Goal: Task Accomplishment & Management: Complete application form

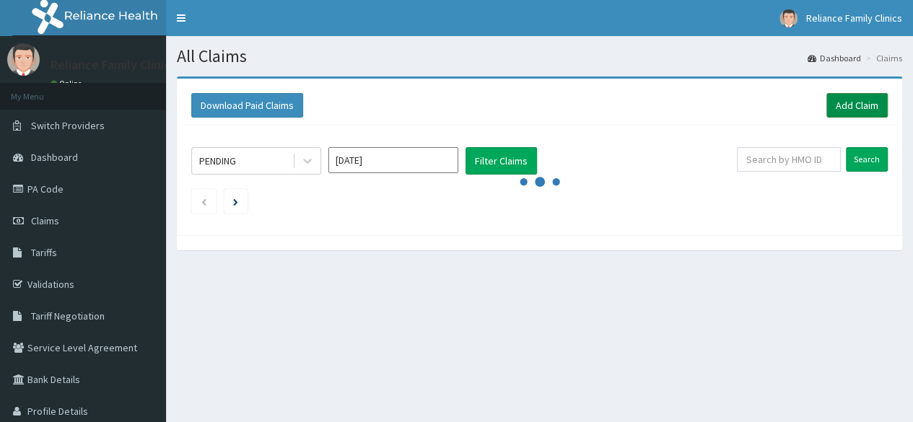
click at [867, 105] on link "Add Claim" at bounding box center [856, 105] width 61 height 25
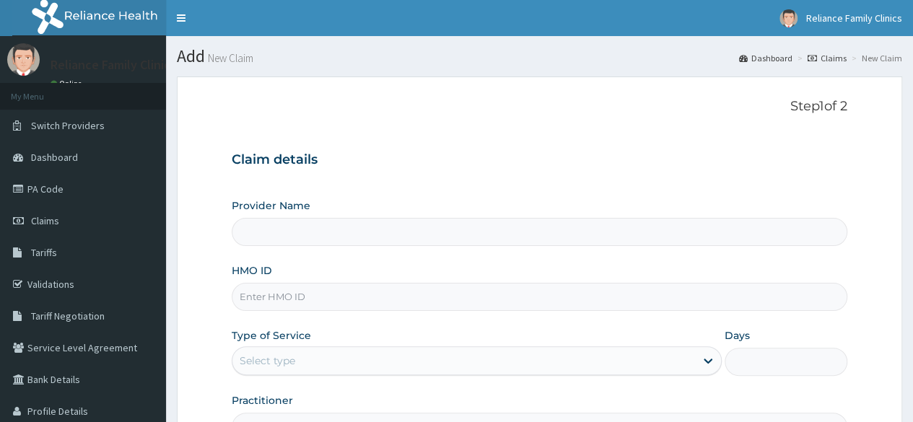
click at [330, 297] on input "HMO ID" at bounding box center [540, 297] width 616 height 28
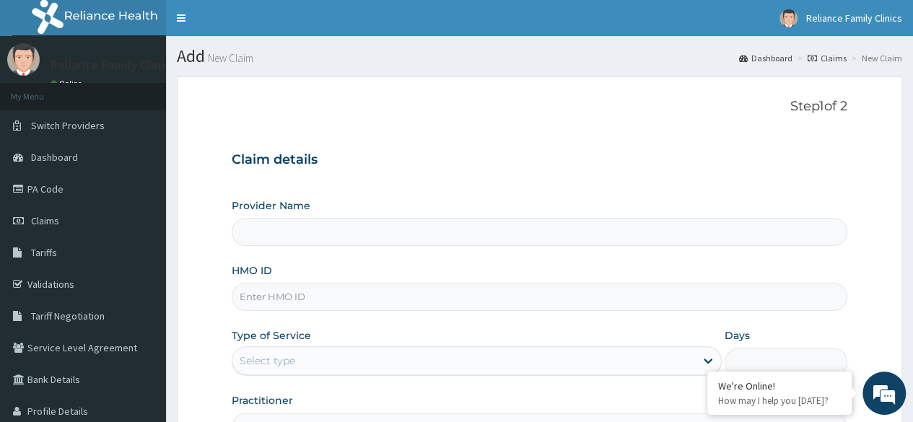
click at [306, 302] on input "HMO ID" at bounding box center [540, 297] width 616 height 28
paste input "REL/10617/C"
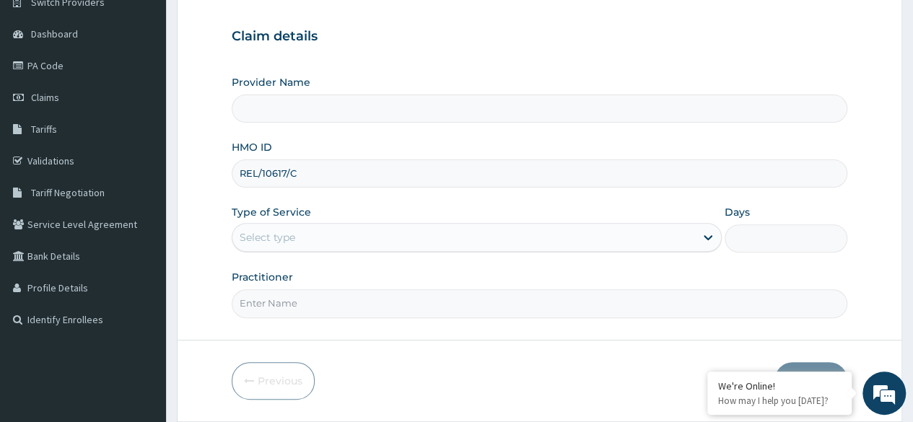
scroll to position [126, 0]
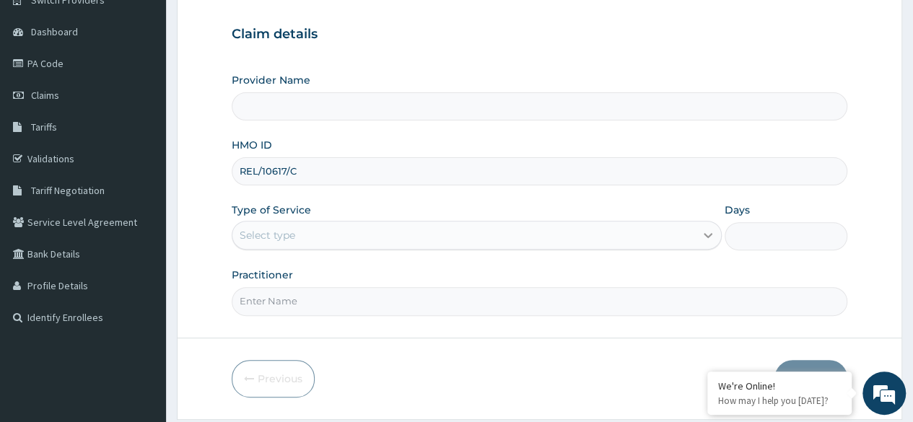
type input "REL/10617/C"
click at [704, 239] on icon at bounding box center [708, 235] width 14 height 14
click at [710, 231] on icon at bounding box center [708, 235] width 14 height 14
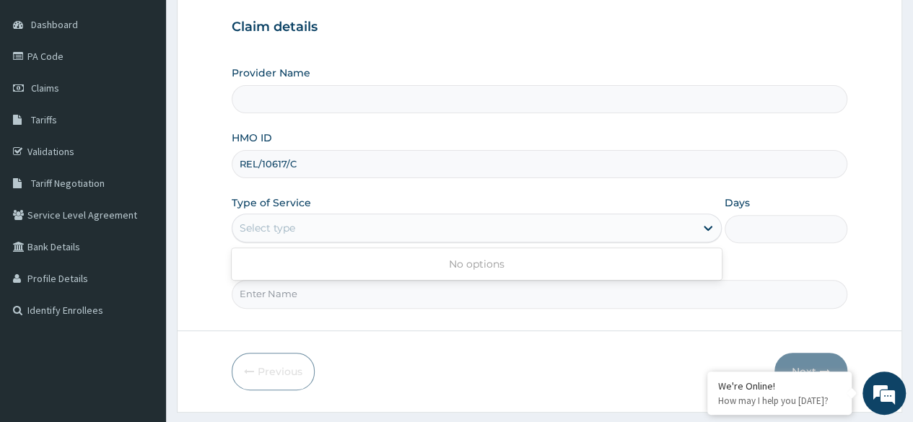
scroll to position [144, 0]
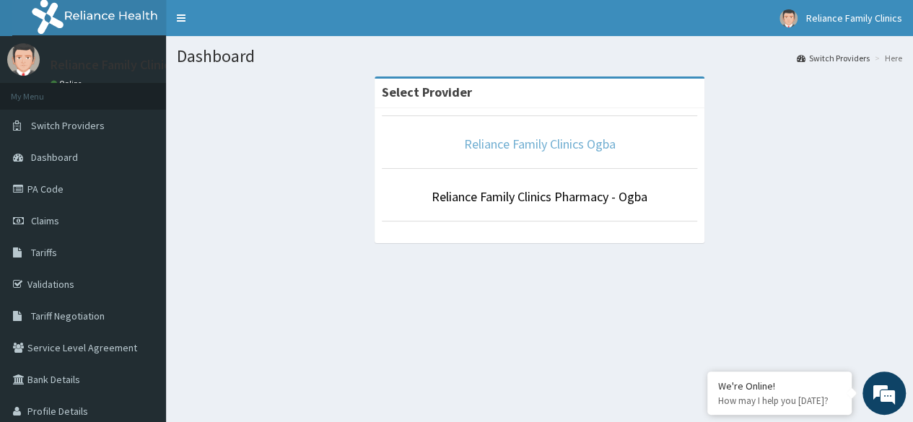
click at [554, 149] on link "Reliance Family Clinics Ogba" at bounding box center [540, 144] width 152 height 17
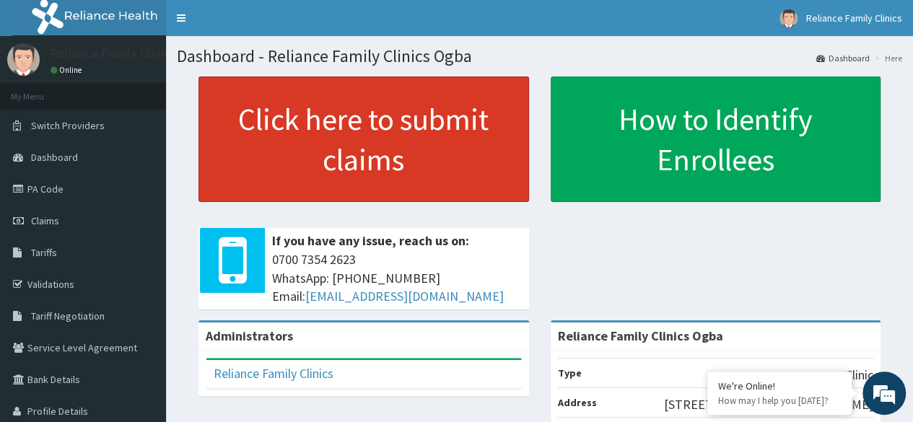
click at [274, 115] on link "Click here to submit claims" at bounding box center [363, 140] width 331 height 126
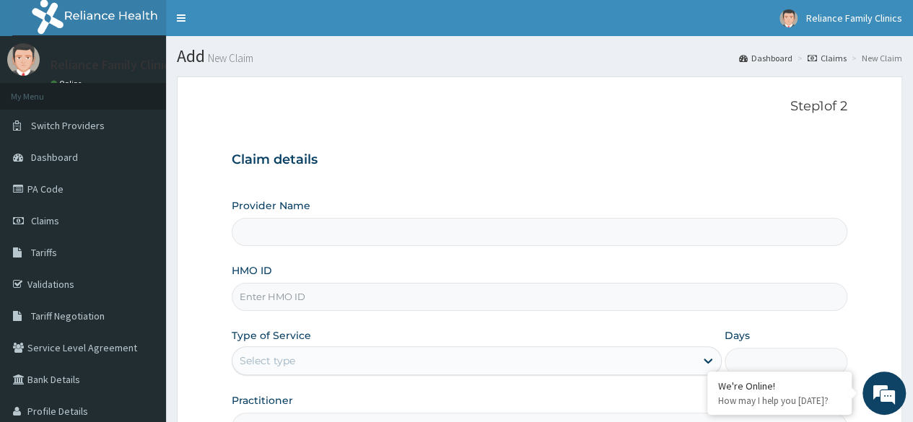
scroll to position [1, 0]
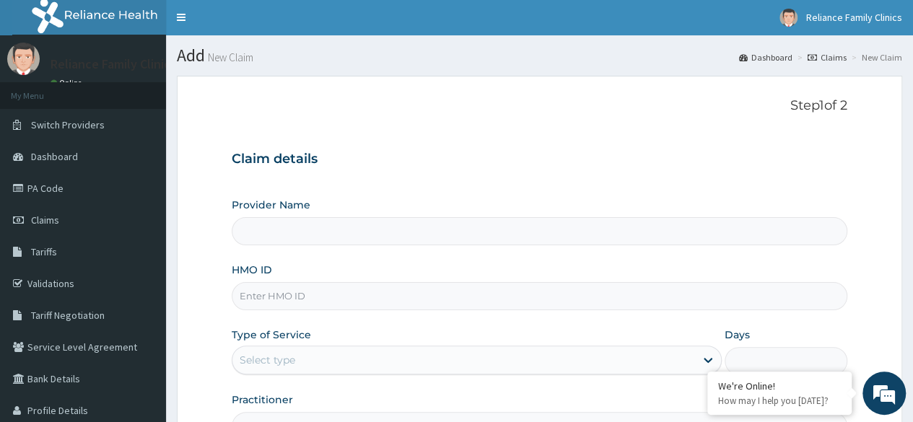
type input "Reliance Family Clinics Ogba"
click at [345, 295] on input "HMO ID" at bounding box center [540, 296] width 616 height 28
paste input "REL/10617/C"
type input "REL/10617/C"
click at [564, 357] on div "Select type" at bounding box center [463, 360] width 463 height 23
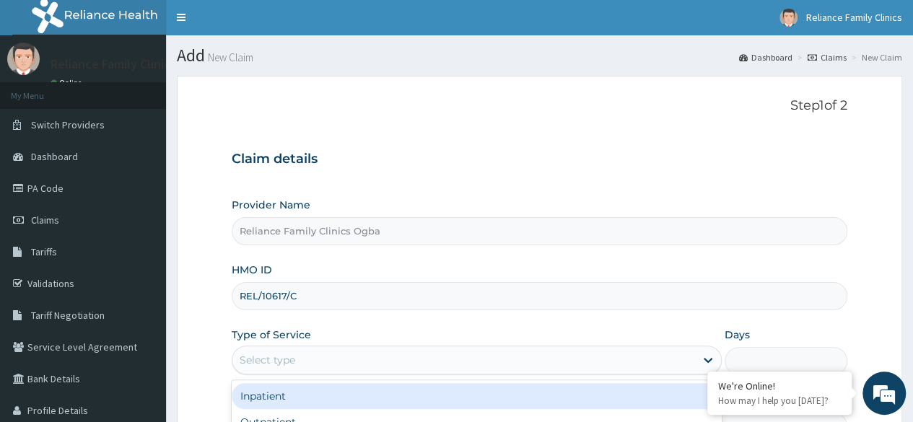
click at [498, 406] on div "Inpatient" at bounding box center [477, 396] width 490 height 26
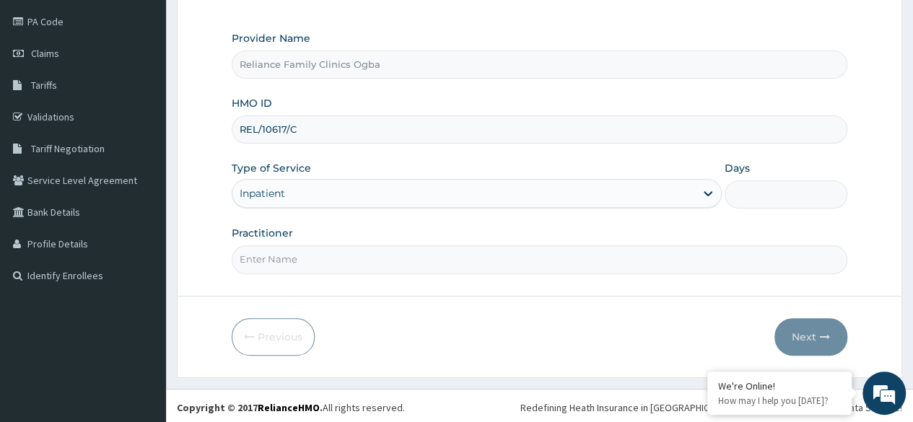
scroll to position [0, 0]
click at [492, 268] on input "Practitioner" at bounding box center [540, 259] width 616 height 28
click at [687, 255] on input "Dr Locum" at bounding box center [540, 259] width 616 height 28
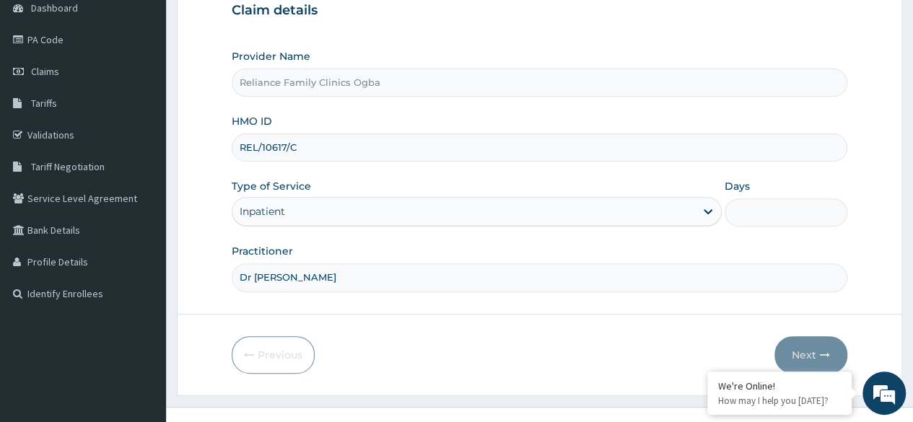
scroll to position [167, 0]
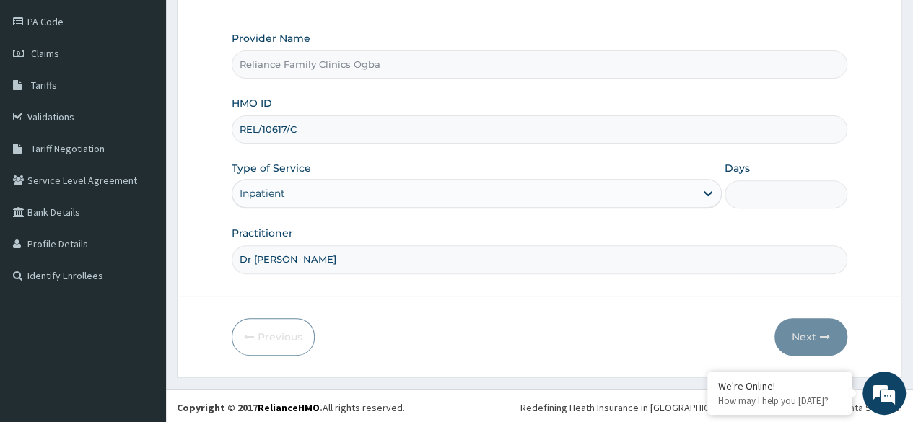
type input "Dr Locum"
click at [573, 359] on form "Step 1 of 2 Claim details Provider Name Reliance Family Clinics Ogba HMO ID REL…" at bounding box center [539, 143] width 725 height 468
click at [438, 263] on input "Dr Locum" at bounding box center [540, 259] width 616 height 28
click at [357, 248] on input "Dr Locum" at bounding box center [540, 259] width 616 height 28
drag, startPoint x: 357, startPoint y: 248, endPoint x: 66, endPoint y: 53, distance: 350.7
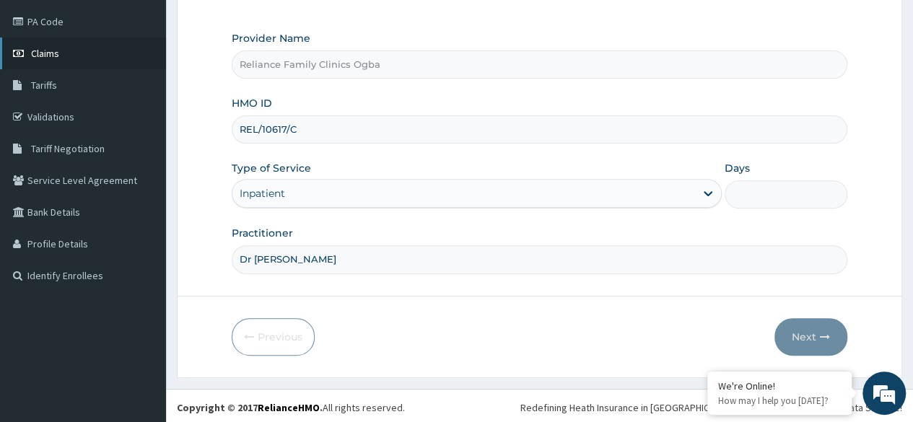
click at [66, 53] on div "R EL Toggle navigation Reliance Family Clinics Reliance Family Clinics - rfcogb…" at bounding box center [456, 129] width 913 height 593
click at [637, 312] on form "Step 1 of 2 Claim details Provider Name Reliance Family Clinics Ogba HMO ID REL…" at bounding box center [539, 143] width 725 height 468
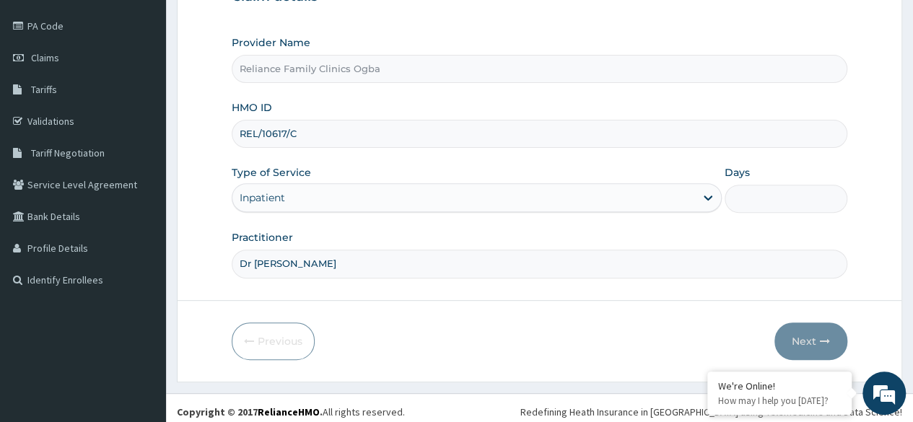
click at [790, 204] on input "Days" at bounding box center [786, 199] width 123 height 28
click at [704, 200] on icon at bounding box center [708, 198] width 14 height 14
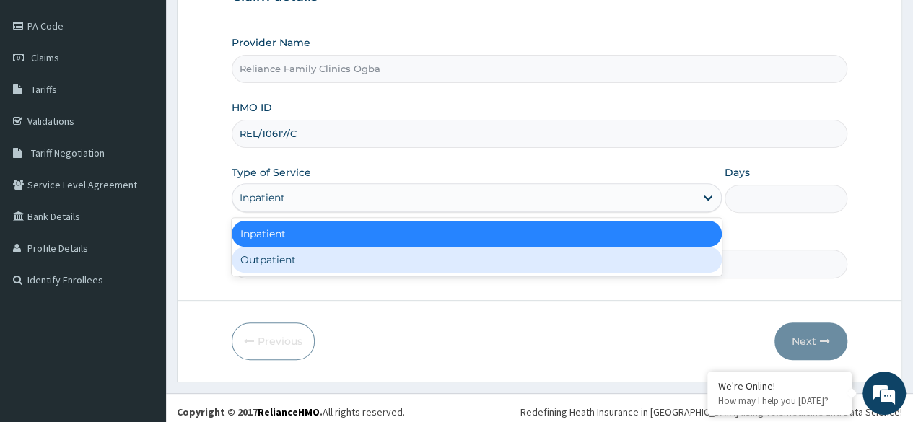
click at [608, 261] on div "Outpatient" at bounding box center [477, 260] width 490 height 26
type input "1"
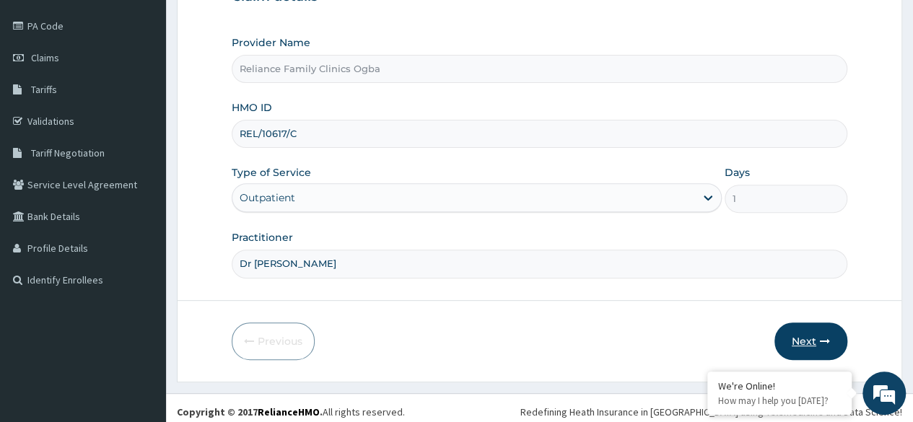
click at [800, 341] on button "Next" at bounding box center [810, 342] width 73 height 38
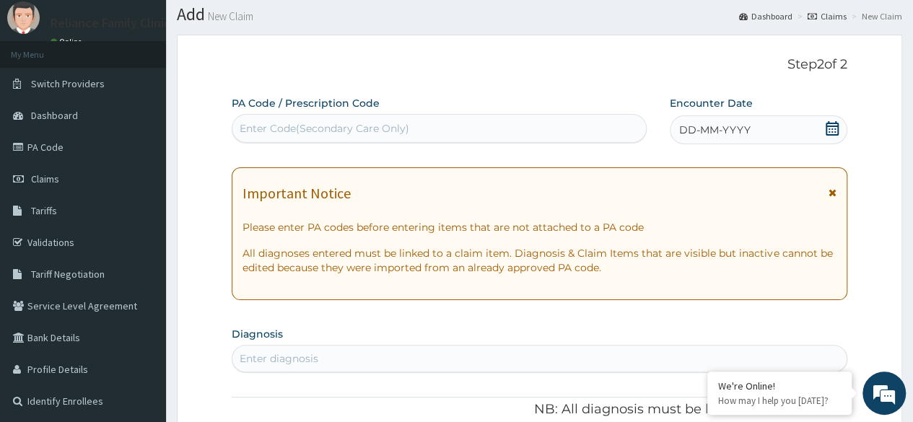
scroll to position [32, 0]
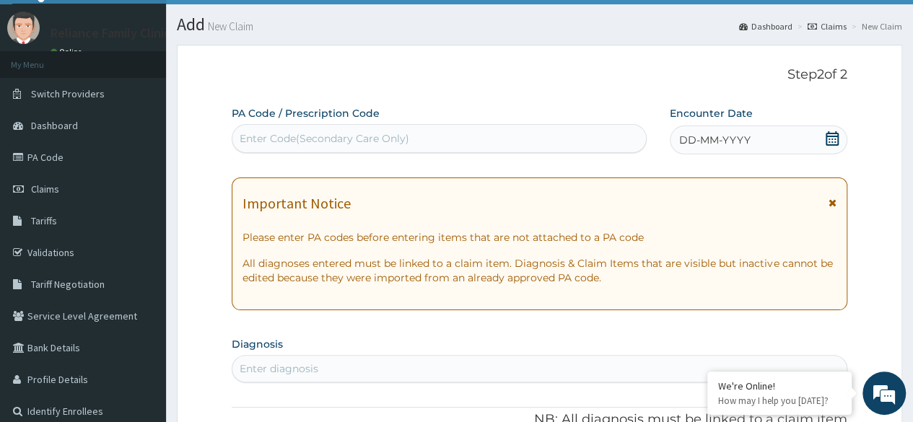
click at [836, 139] on icon at bounding box center [832, 138] width 14 height 14
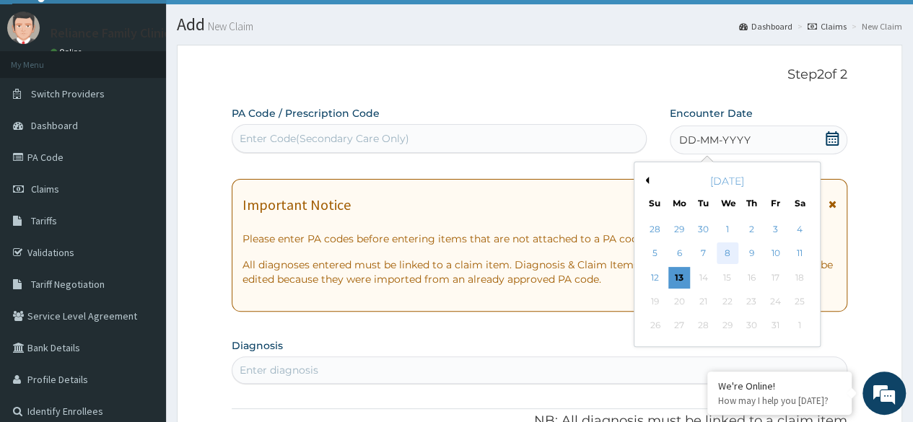
click at [722, 249] on div "8" at bounding box center [727, 254] width 22 height 22
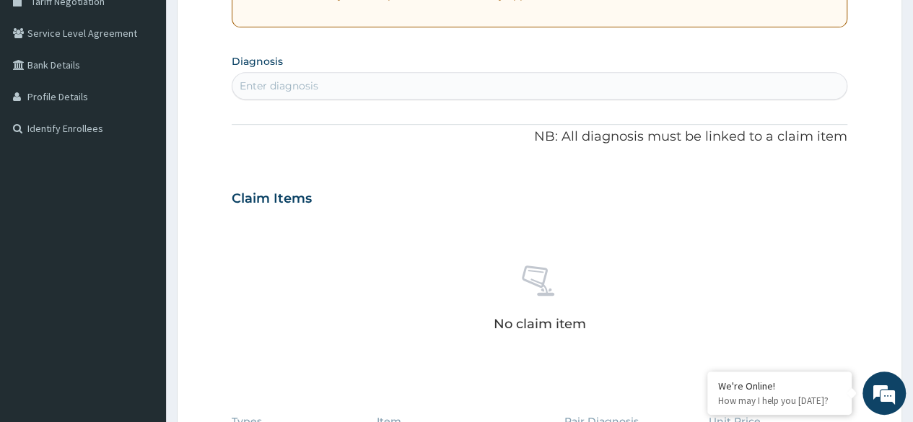
scroll to position [316, 0]
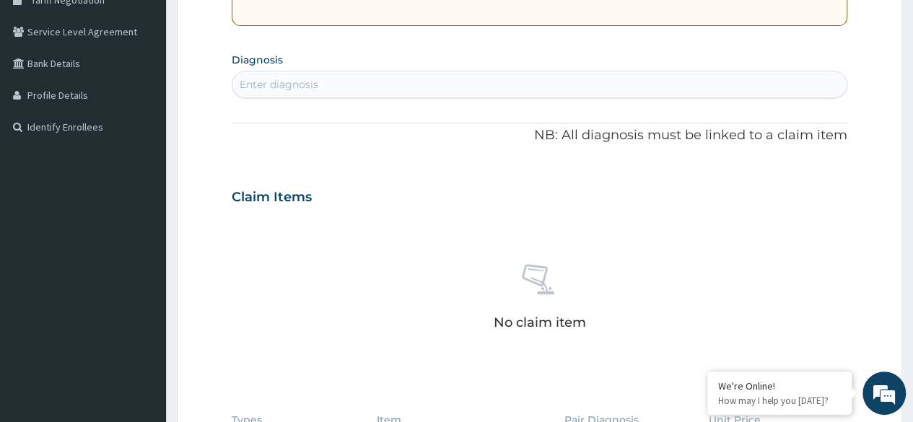
click at [709, 83] on div "Enter diagnosis" at bounding box center [539, 84] width 614 height 23
type input "[MEDICAL_DATA]"
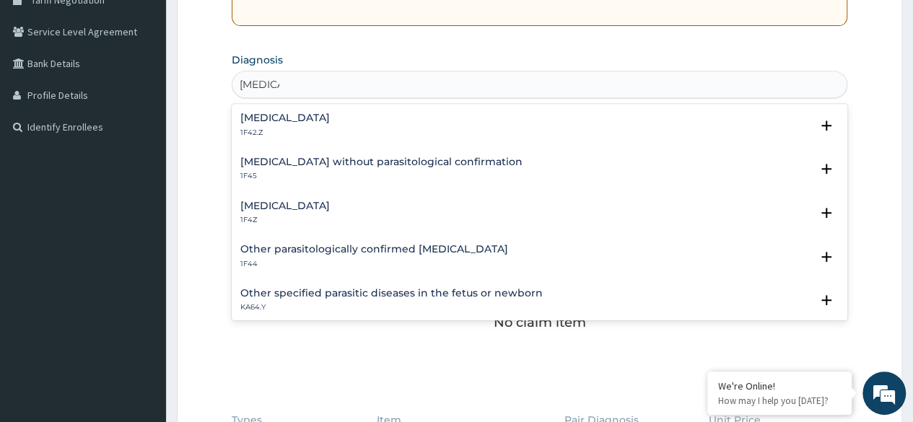
click at [330, 131] on p "1F42.Z" at bounding box center [284, 133] width 89 height 10
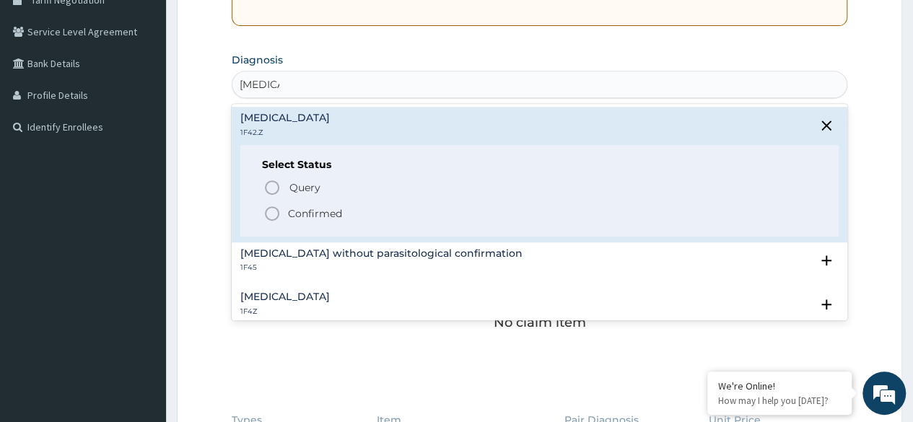
click at [292, 216] on p "Confirmed" at bounding box center [315, 213] width 54 height 14
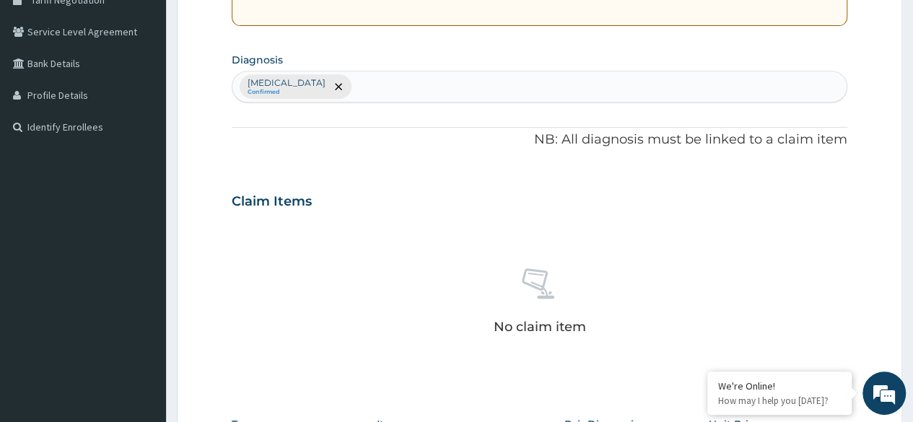
click at [528, 79] on div "Plasmodium malariae malaria without complication Confirmed" at bounding box center [539, 86] width 614 height 30
type input "urinary"
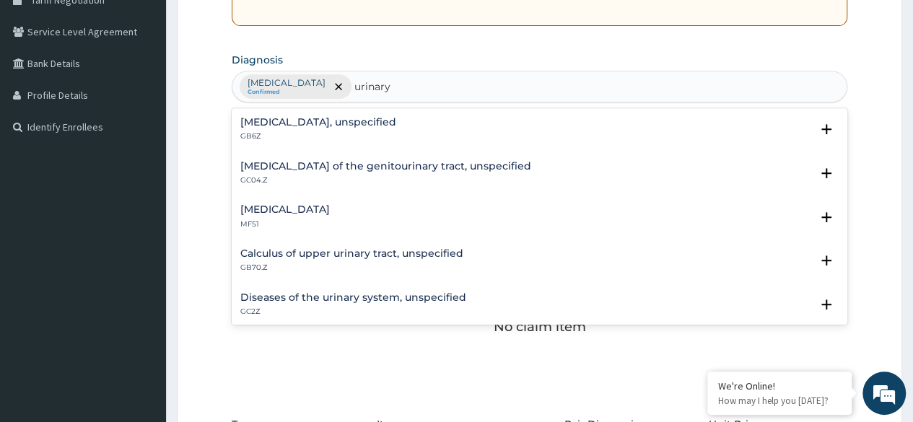
click at [414, 301] on h4 "Diseases of the urinary system, unspecified" at bounding box center [353, 297] width 226 height 11
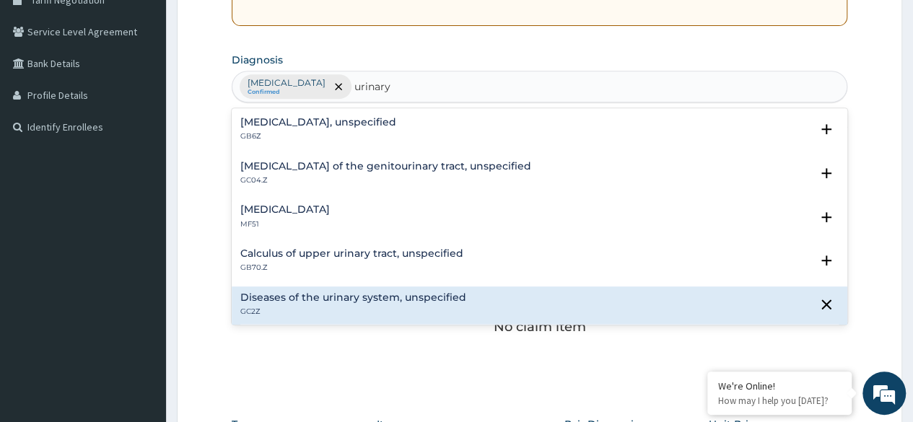
click at [414, 301] on h4 "Diseases of the urinary system, unspecified" at bounding box center [353, 297] width 226 height 11
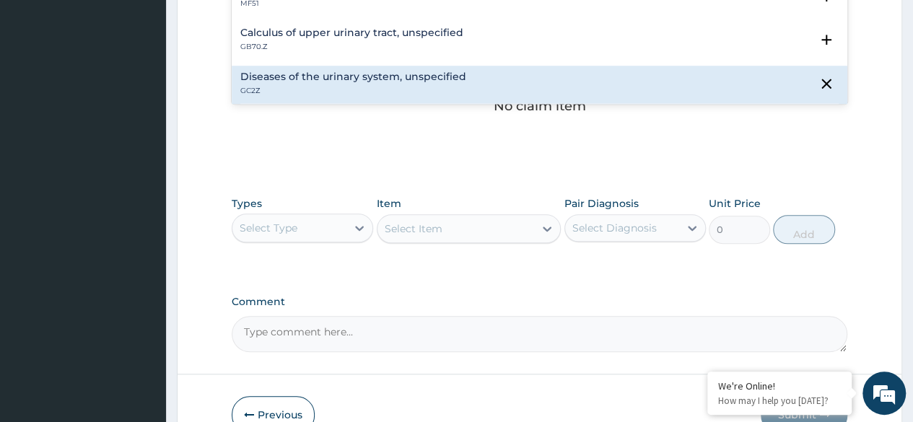
scroll to position [541, 0]
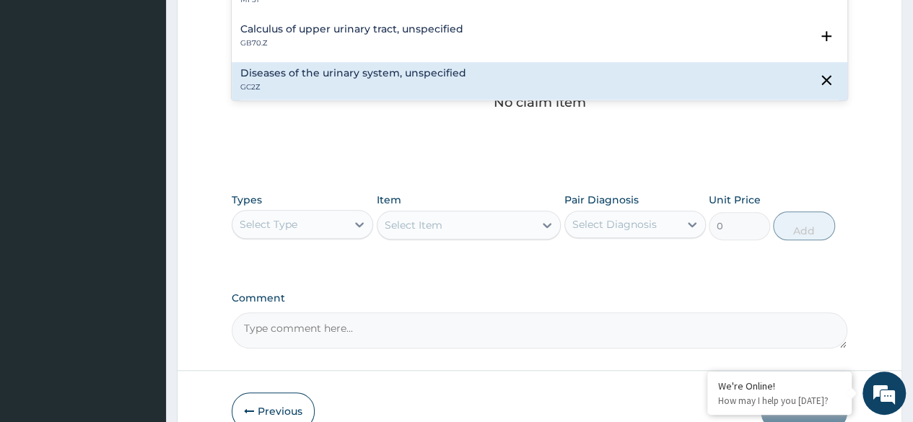
click at [253, 29] on h4 "Calculus of upper urinary tract, unspecified" at bounding box center [351, 29] width 223 height 11
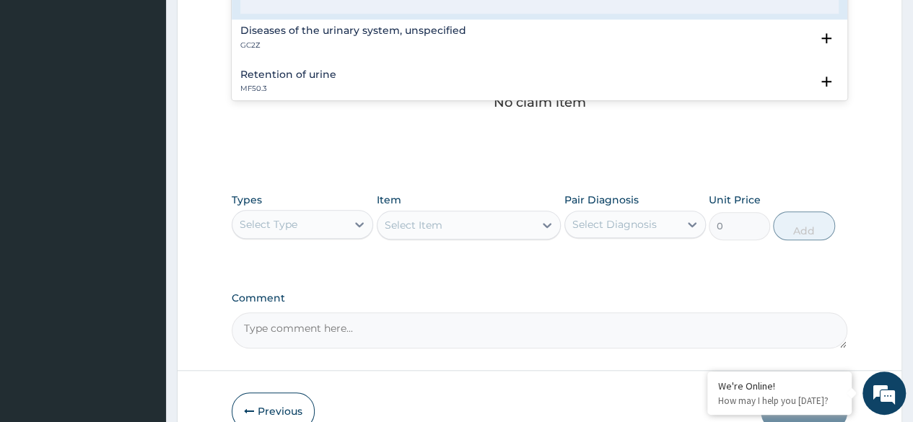
scroll to position [139, 0]
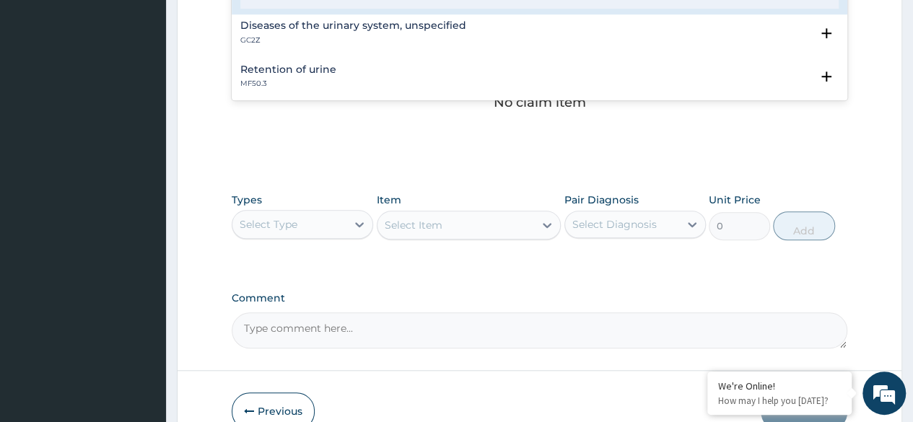
click at [264, 35] on p "GC2Z" at bounding box center [353, 40] width 226 height 10
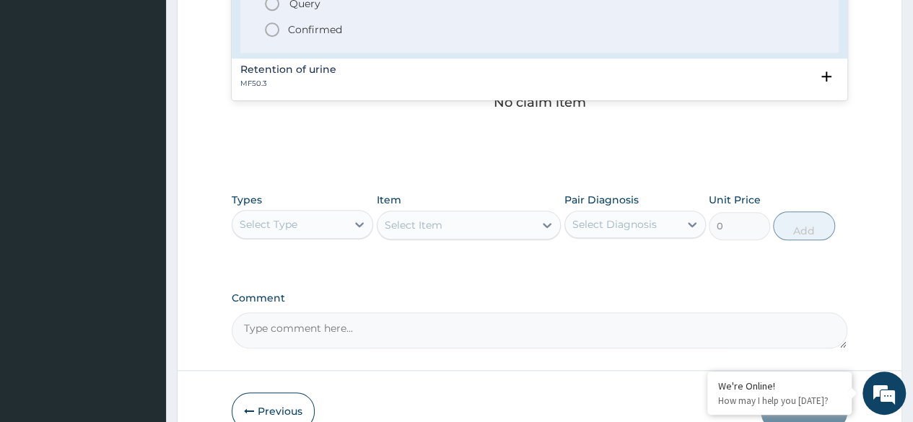
click at [283, 25] on span "Confirmed" at bounding box center [540, 29] width 554 height 17
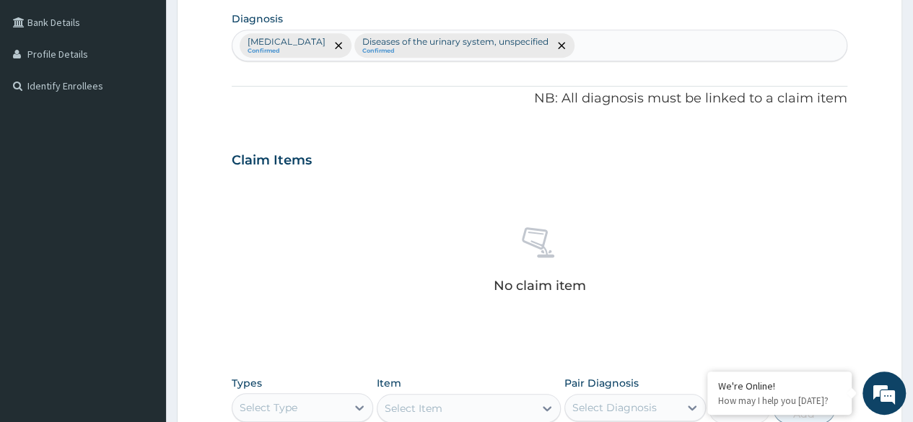
scroll to position [359, 0]
drag, startPoint x: 904, startPoint y: 187, endPoint x: 917, endPoint y: 237, distance: 52.3
click at [912, 237] on html "R EL Toggle navigation Reliance Family Clinics Reliance Family Clinics - rfcogb…" at bounding box center [456, 161] width 913 height 1041
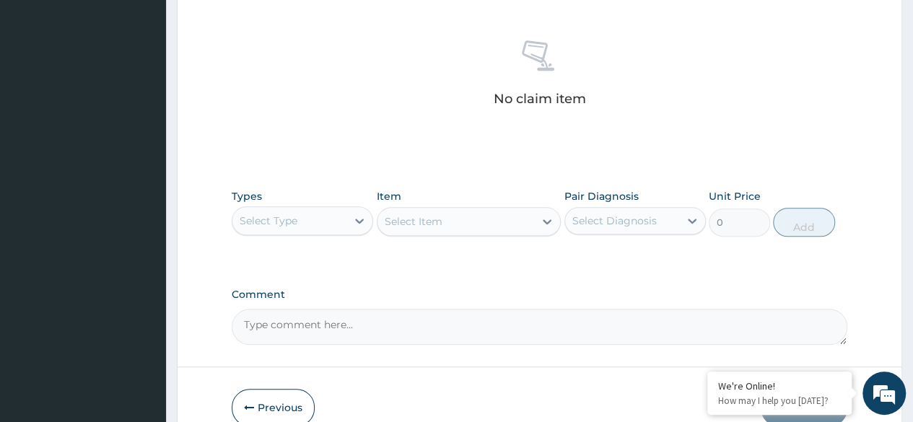
scroll to position [569, 0]
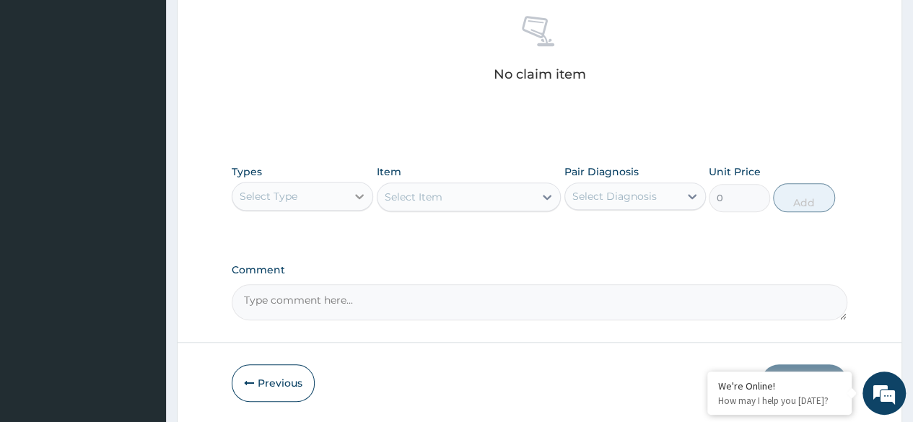
click at [348, 190] on div at bounding box center [359, 196] width 26 height 26
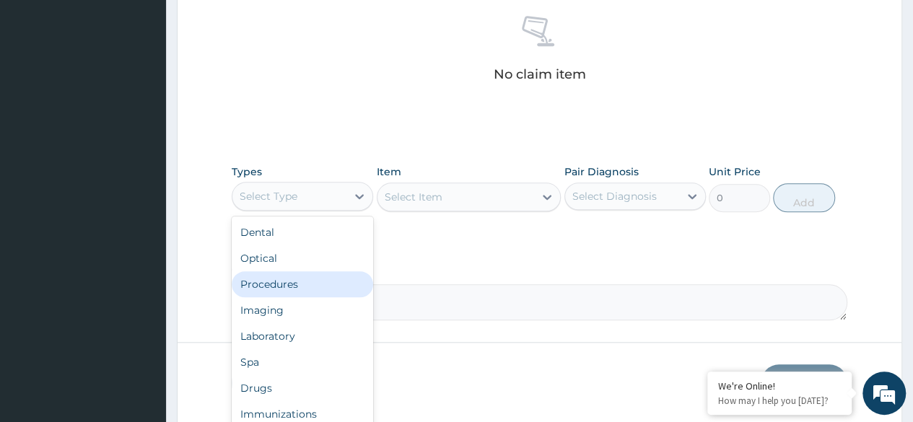
click at [310, 284] on div "Procedures" at bounding box center [302, 284] width 141 height 26
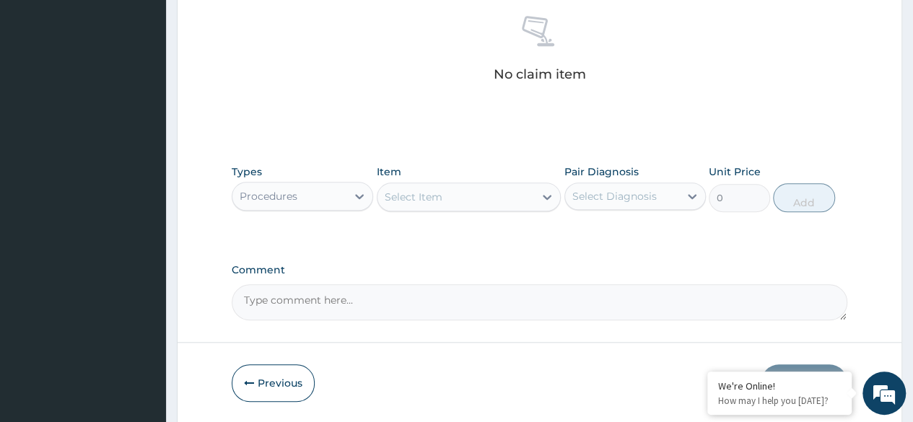
click at [544, 195] on icon at bounding box center [547, 197] width 9 height 5
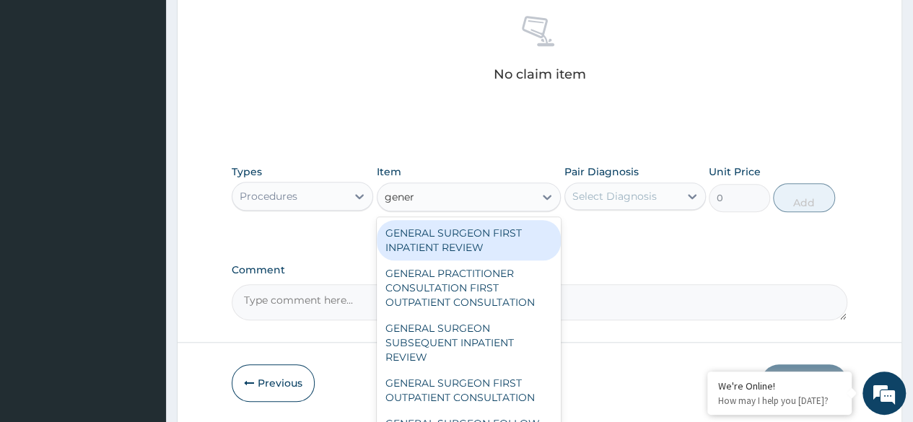
type input "genera"
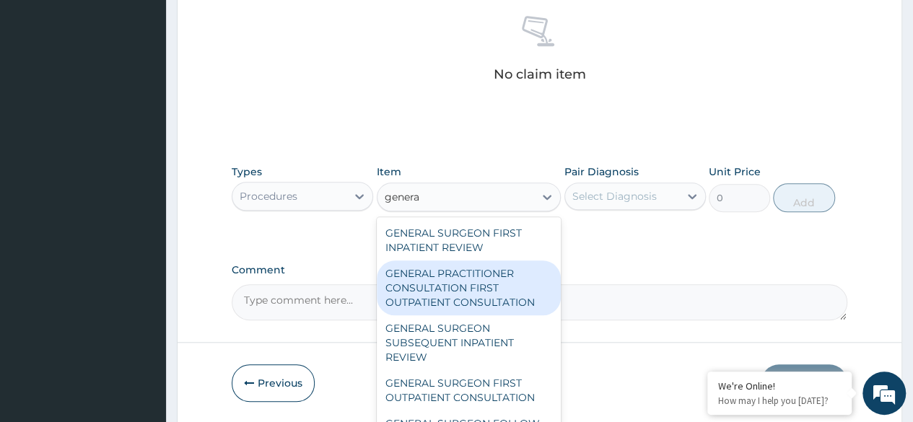
click at [502, 288] on div "GENERAL PRACTITIONER CONSULTATION FIRST OUTPATIENT CONSULTATION" at bounding box center [469, 288] width 185 height 55
type input "3370.125"
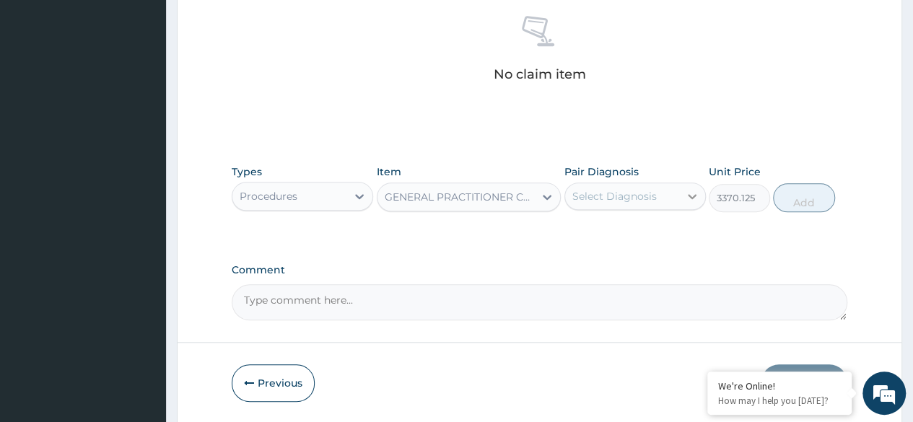
click at [683, 197] on div at bounding box center [692, 196] width 26 height 26
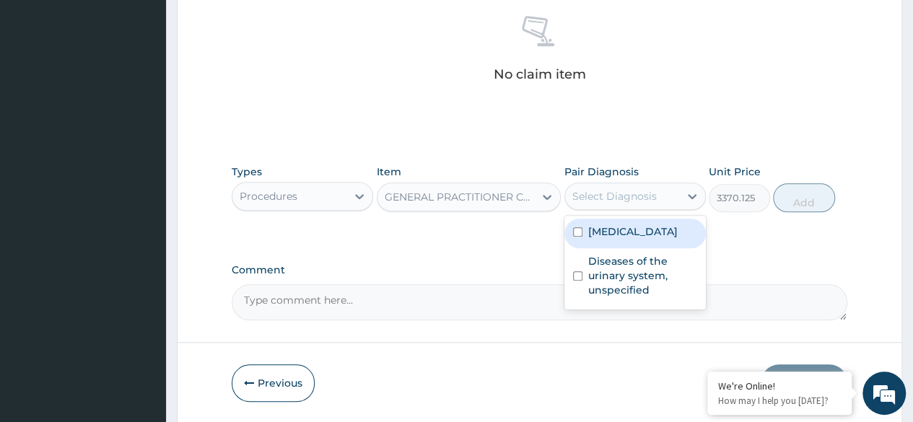
click at [626, 239] on label "[MEDICAL_DATA]" at bounding box center [632, 231] width 89 height 14
checkbox input "true"
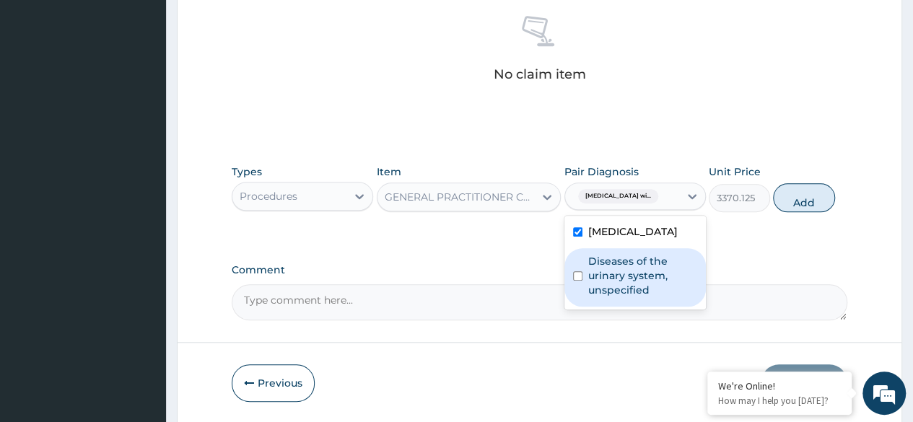
click at [611, 297] on label "Diseases of the urinary system, unspecified" at bounding box center [642, 275] width 109 height 43
checkbox input "true"
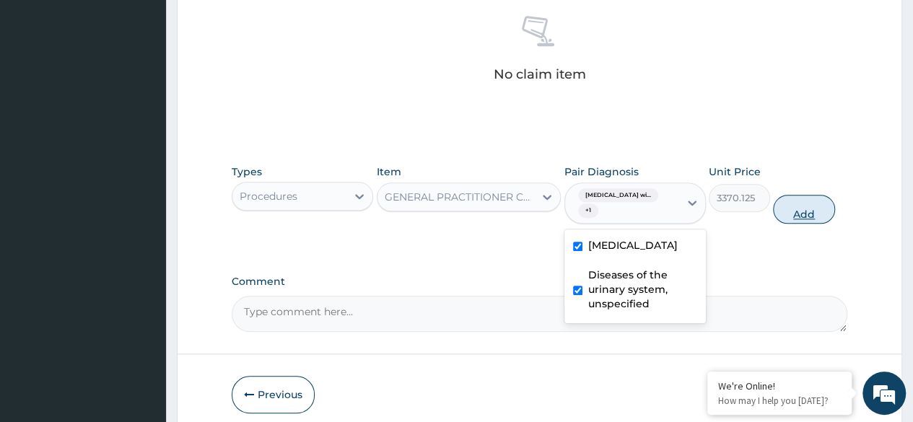
click at [800, 212] on button "Add" at bounding box center [803, 209] width 61 height 29
type input "0"
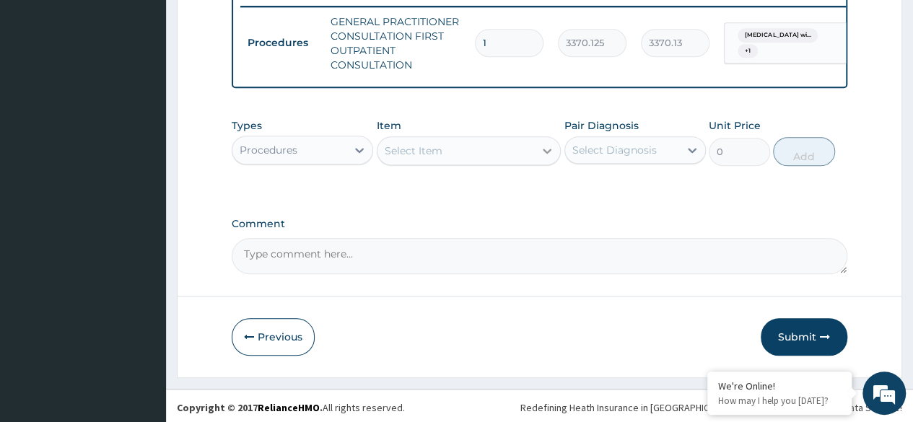
click at [542, 157] on icon at bounding box center [547, 151] width 14 height 14
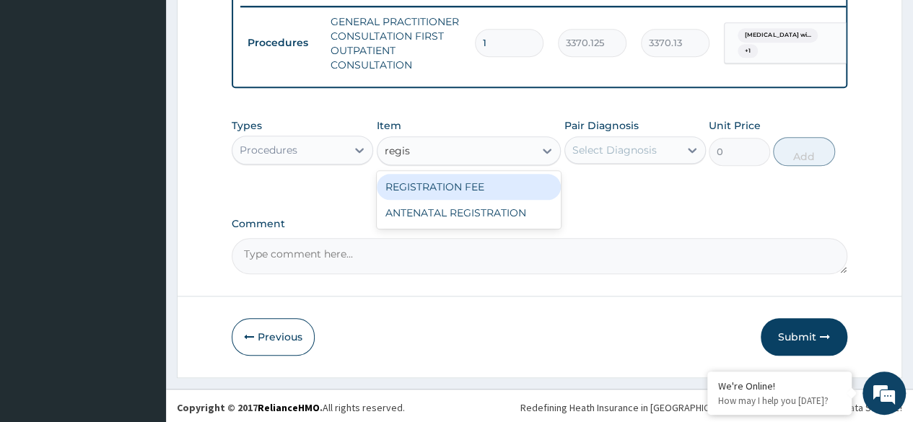
type input "regist"
click at [463, 186] on div "REGISTRATION FEE" at bounding box center [469, 187] width 185 height 26
type input "2042.5"
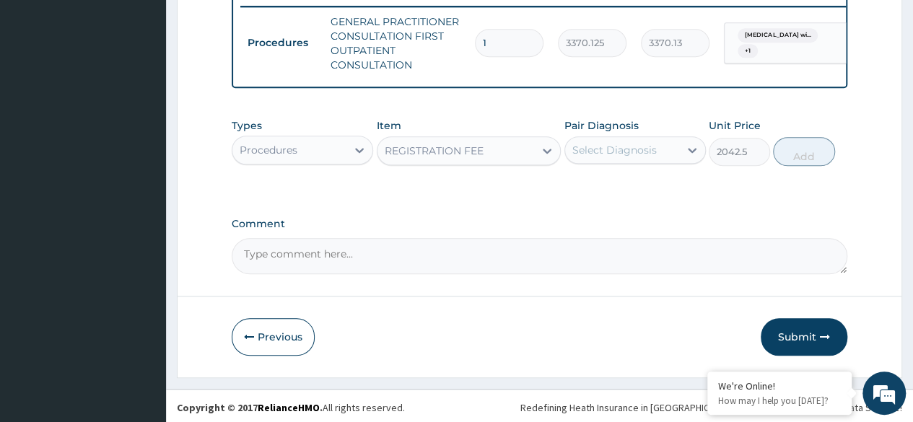
click at [660, 162] on div "Select Diagnosis" at bounding box center [622, 150] width 114 height 23
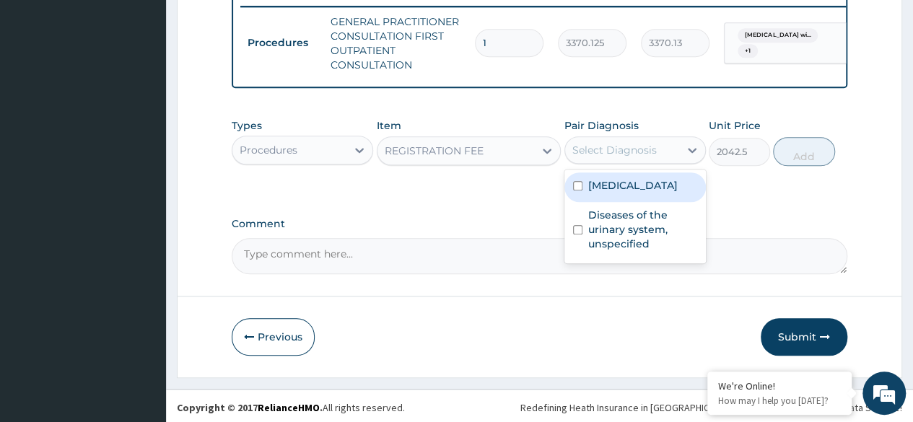
click at [631, 193] on label "Plasmodium malariae malaria without complication" at bounding box center [632, 185] width 89 height 14
checkbox input "true"
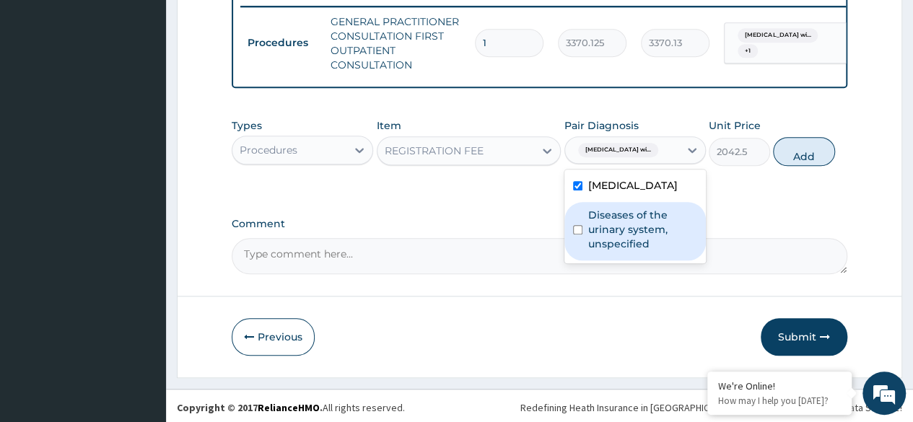
click at [608, 251] on label "Diseases of the urinary system, unspecified" at bounding box center [642, 229] width 109 height 43
checkbox input "true"
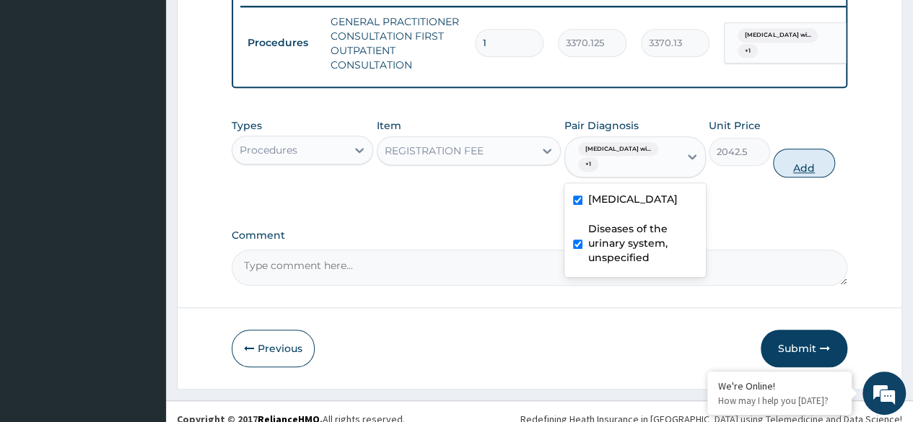
click at [800, 178] on button "Add" at bounding box center [803, 163] width 61 height 29
type input "0"
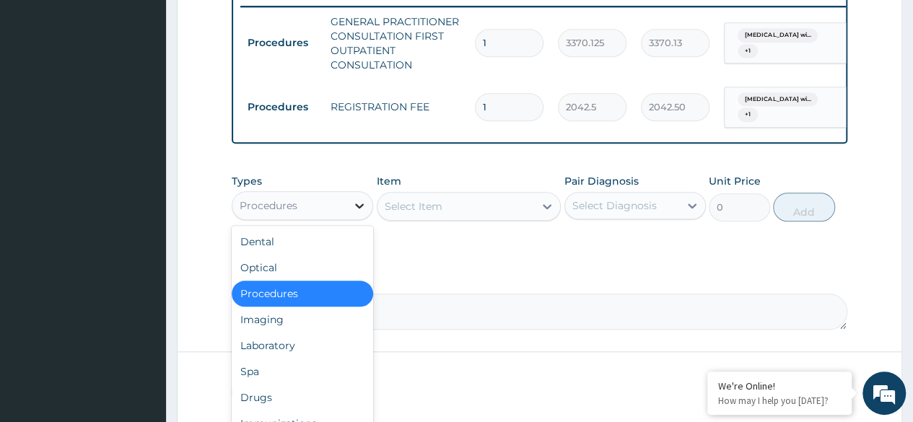
click at [361, 213] on icon at bounding box center [359, 205] width 14 height 14
click at [302, 354] on div "Laboratory" at bounding box center [302, 346] width 141 height 26
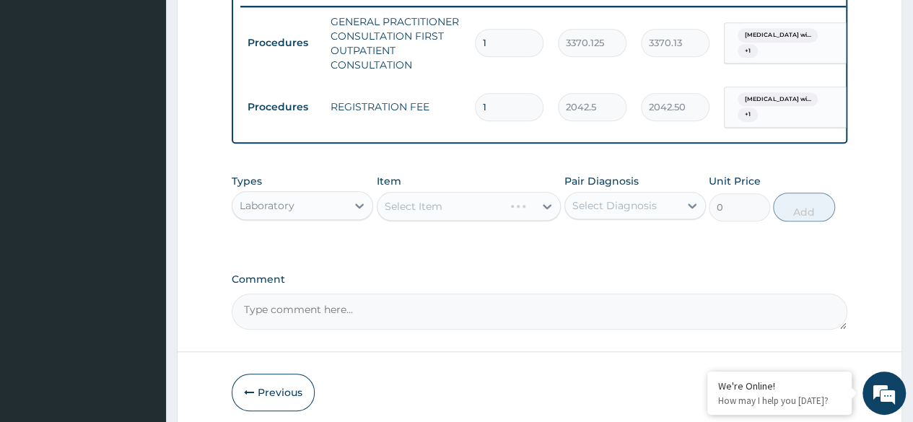
click at [447, 214] on div "Select Item" at bounding box center [469, 206] width 185 height 29
click at [546, 221] on div "Select Item" at bounding box center [469, 206] width 185 height 29
click at [546, 214] on icon at bounding box center [547, 206] width 14 height 14
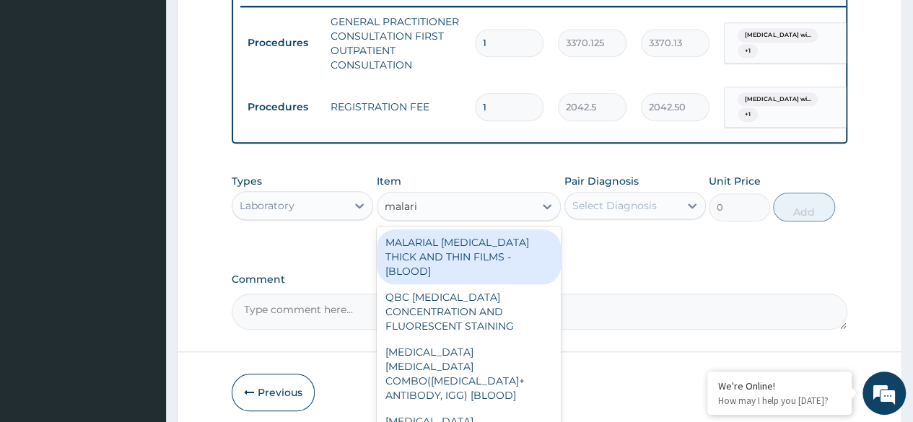
type input "malaria"
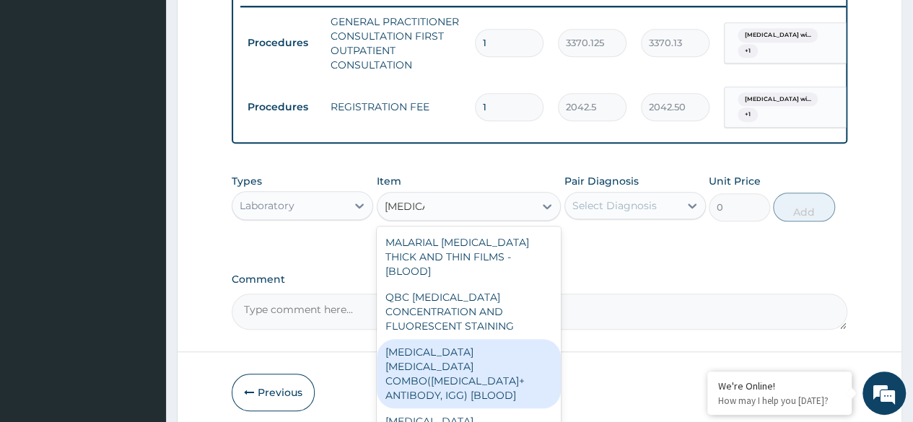
click at [447, 365] on div "MALARIA PARASITE COMBO(BLOOD FILM+ ANTIBODY, IGG) [BLOOD]" at bounding box center [469, 373] width 185 height 69
type input "1531.875"
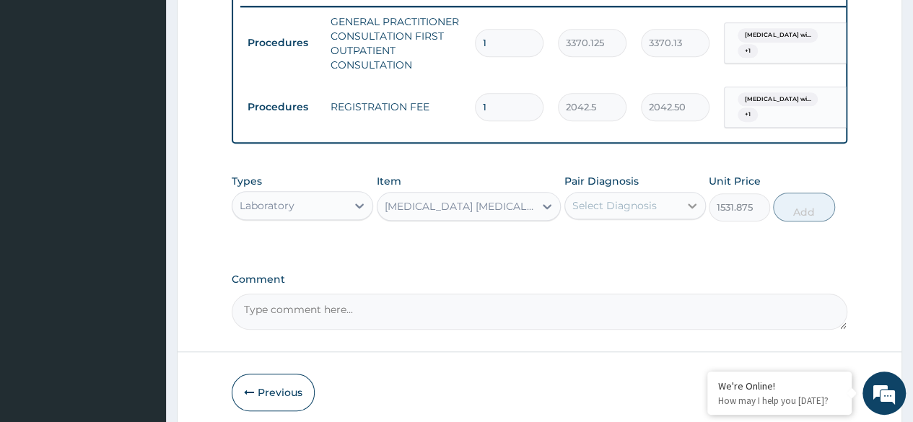
click at [685, 213] on icon at bounding box center [692, 205] width 14 height 14
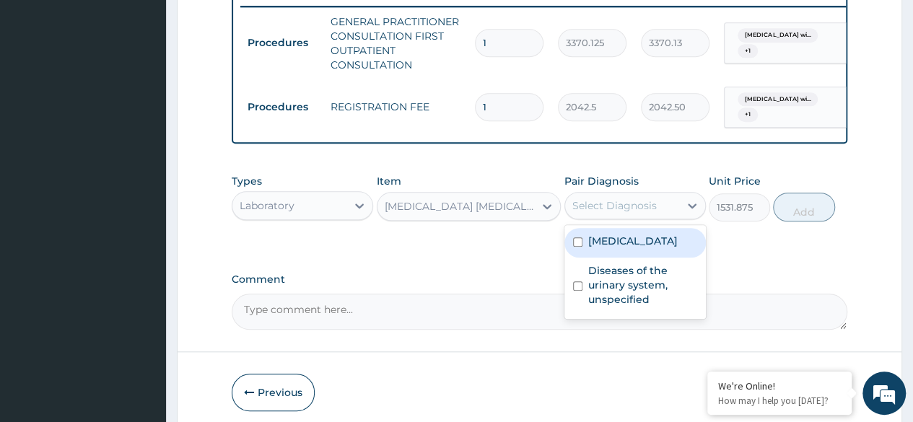
click at [634, 248] on label "Plasmodium malariae malaria without complication" at bounding box center [632, 241] width 89 height 14
checkbox input "true"
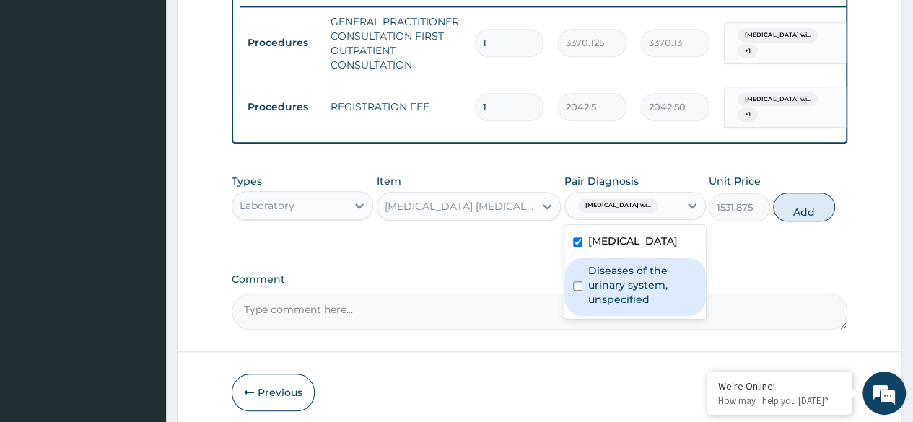
click at [612, 307] on label "Diseases of the urinary system, unspecified" at bounding box center [642, 284] width 109 height 43
checkbox input "true"
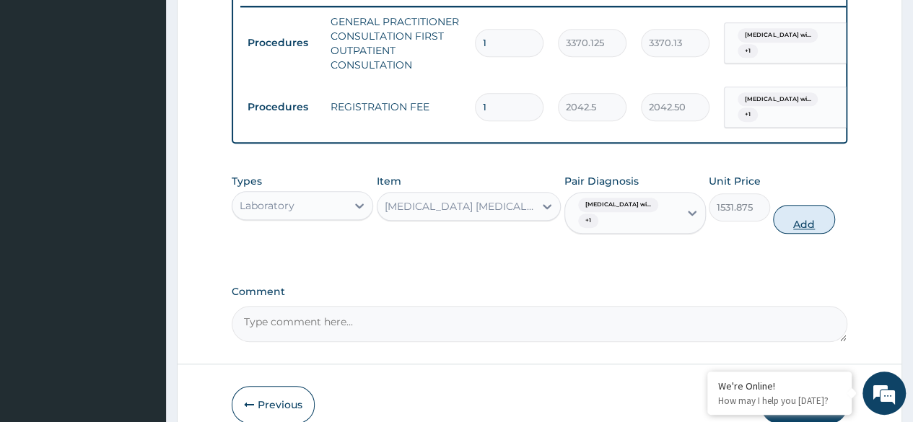
click at [797, 229] on button "Add" at bounding box center [803, 219] width 61 height 29
type input "0"
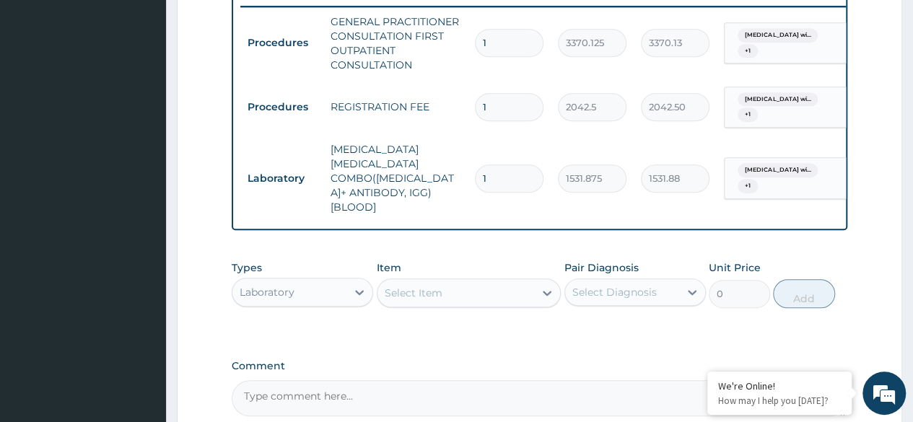
click at [494, 281] on div "Select Item" at bounding box center [455, 292] width 157 height 23
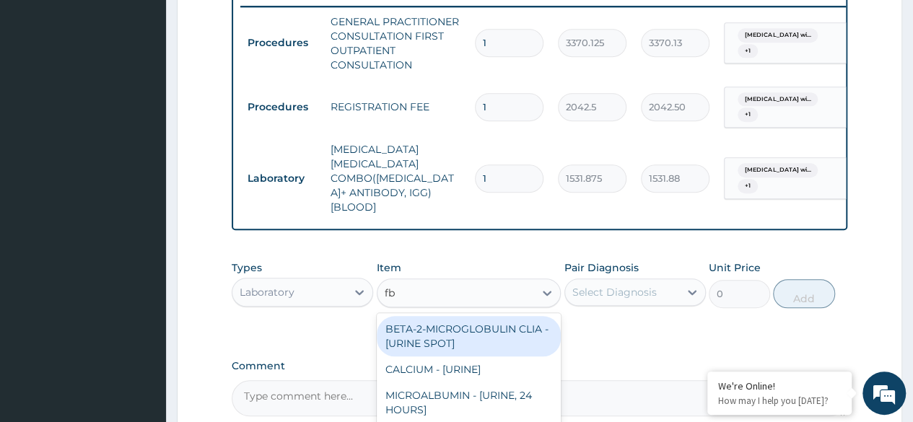
type input "fbc"
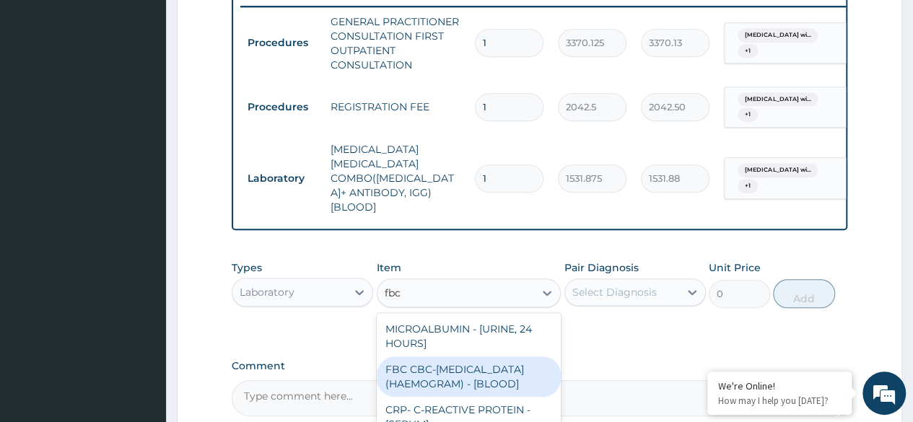
click at [457, 379] on div "FBC CBC-[MEDICAL_DATA] (HAEMOGRAM) - [BLOOD]" at bounding box center [469, 377] width 185 height 40
type input "4085"
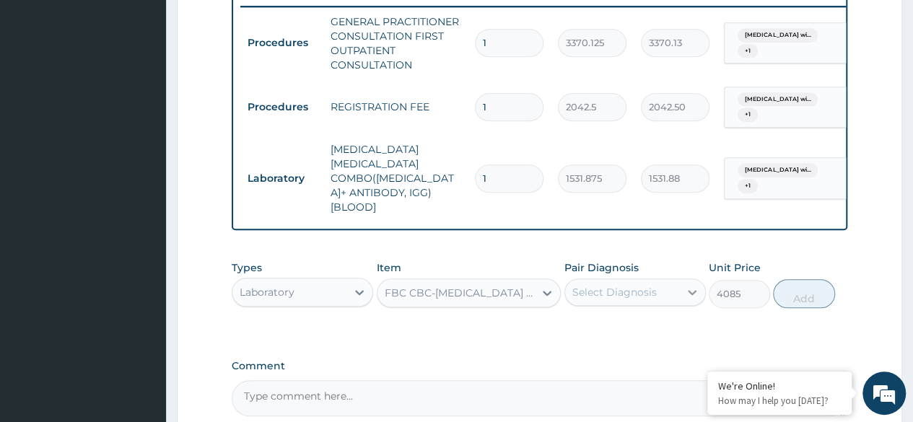
click at [684, 279] on div at bounding box center [692, 292] width 26 height 26
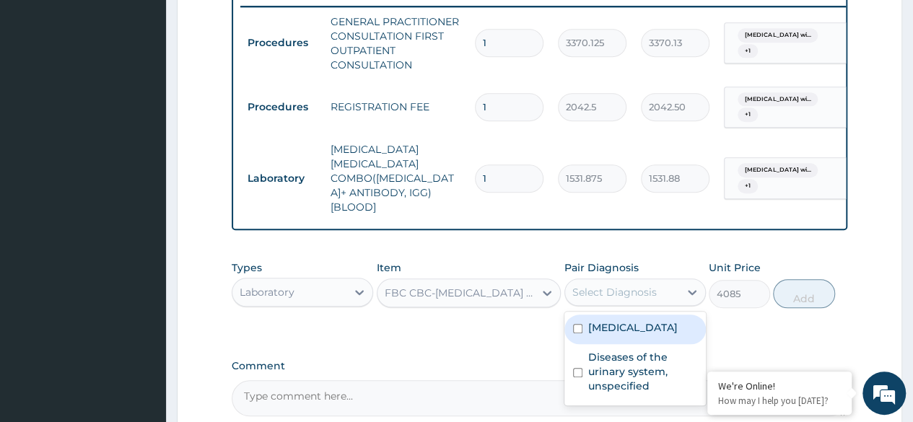
click at [630, 320] on label "[MEDICAL_DATA]" at bounding box center [632, 327] width 89 height 14
checkbox input "true"
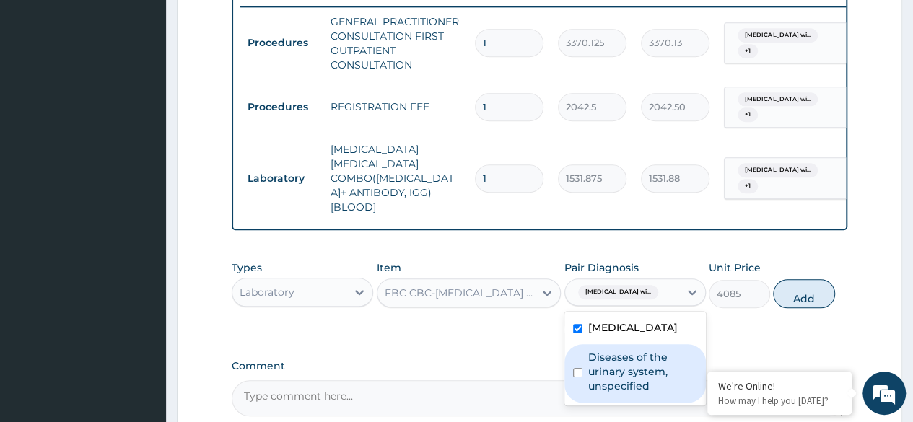
click at [592, 393] on label "Diseases of the urinary system, unspecified" at bounding box center [642, 371] width 109 height 43
checkbox input "true"
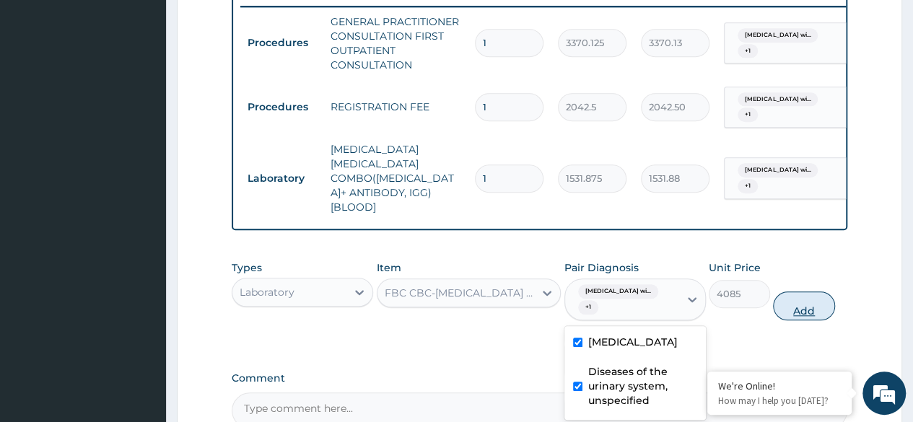
click at [798, 292] on button "Add" at bounding box center [803, 306] width 61 height 29
type input "0"
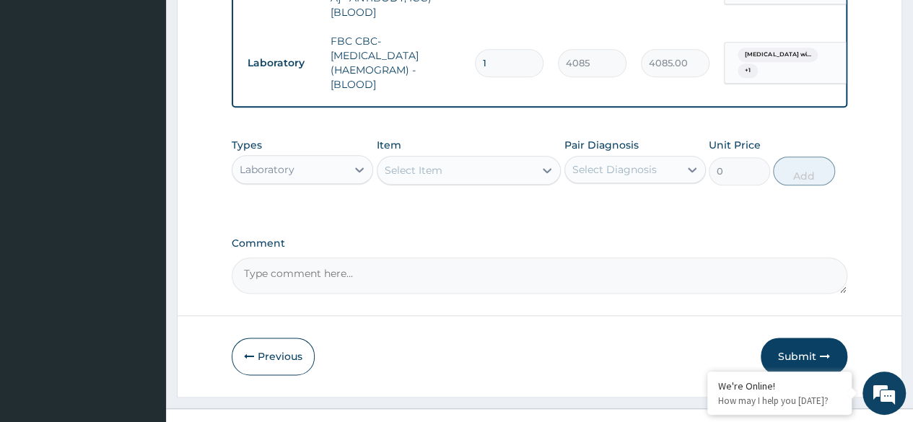
scroll to position [766, 0]
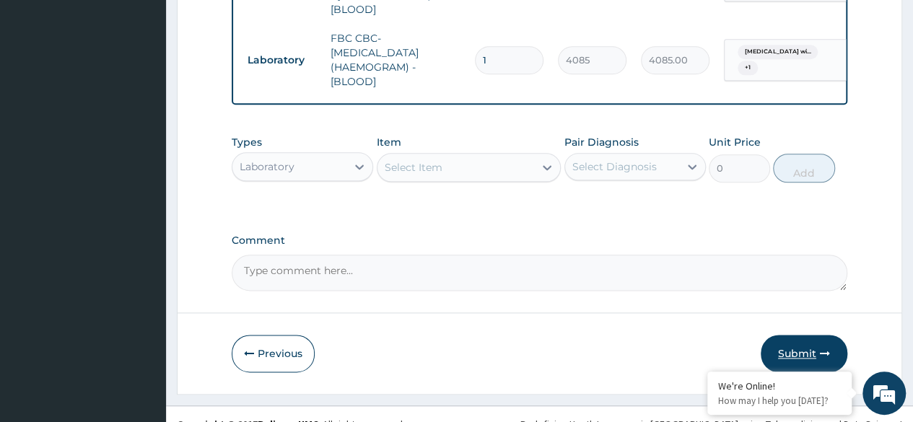
click at [785, 338] on button "Submit" at bounding box center [804, 354] width 87 height 38
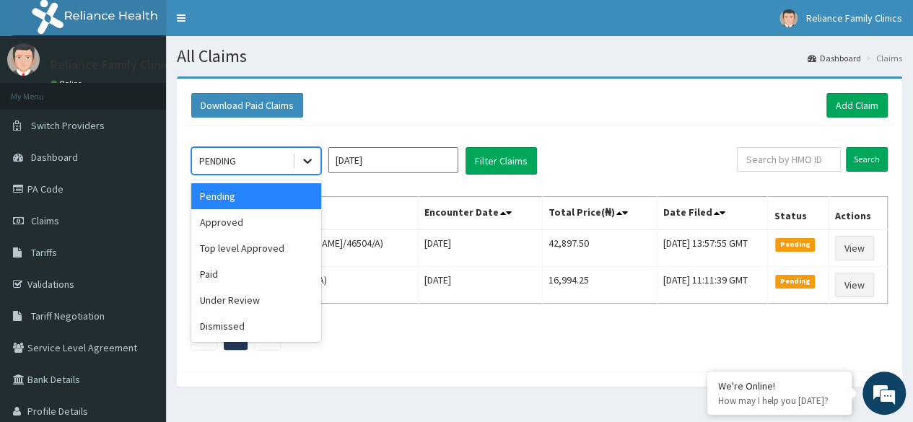
click at [305, 154] on icon at bounding box center [307, 161] width 14 height 14
click at [258, 220] on div "Approved" at bounding box center [256, 222] width 130 height 26
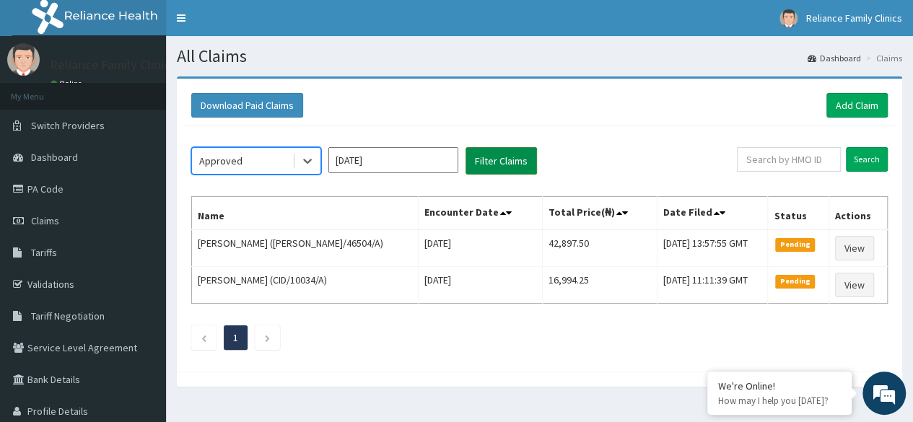
click at [494, 165] on button "Filter Claims" at bounding box center [500, 160] width 71 height 27
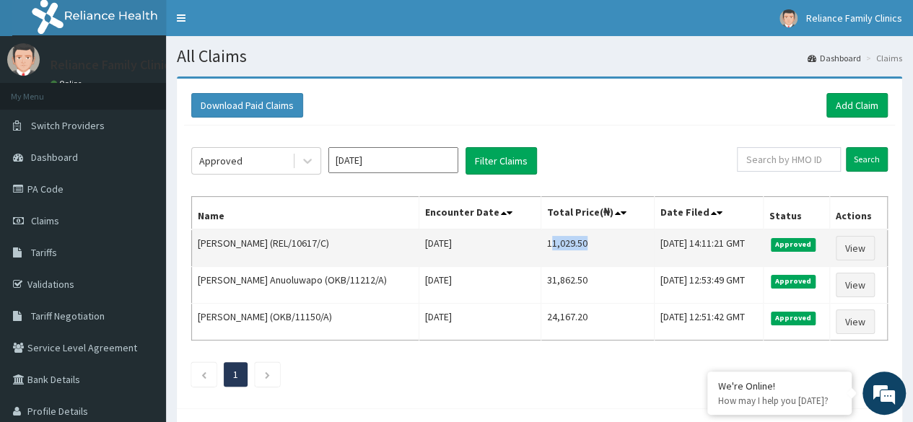
drag, startPoint x: 534, startPoint y: 243, endPoint x: 571, endPoint y: 245, distance: 36.9
click at [571, 245] on td "11,029.50" at bounding box center [597, 249] width 113 height 38
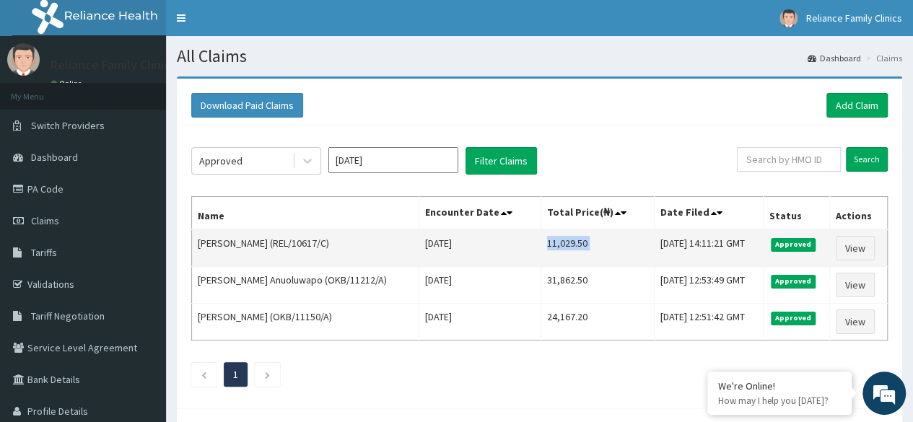
copy td "11,029.50"
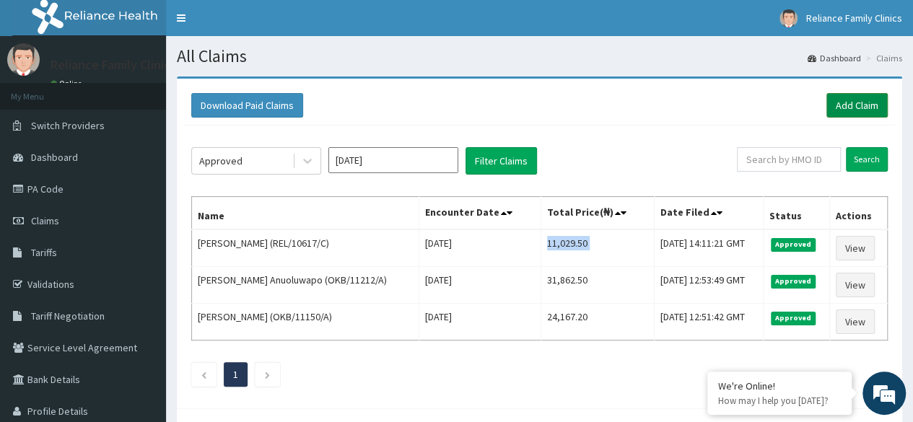
click at [854, 102] on link "Add Claim" at bounding box center [856, 105] width 61 height 25
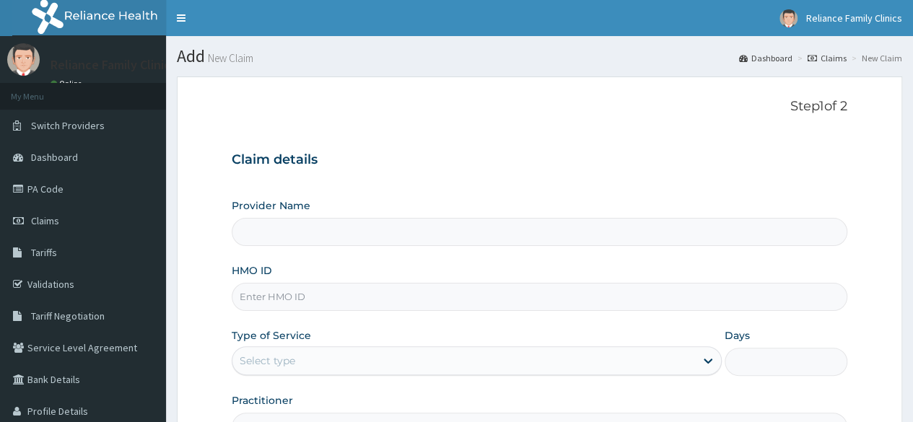
click at [355, 295] on input "HMO ID" at bounding box center [540, 297] width 616 height 28
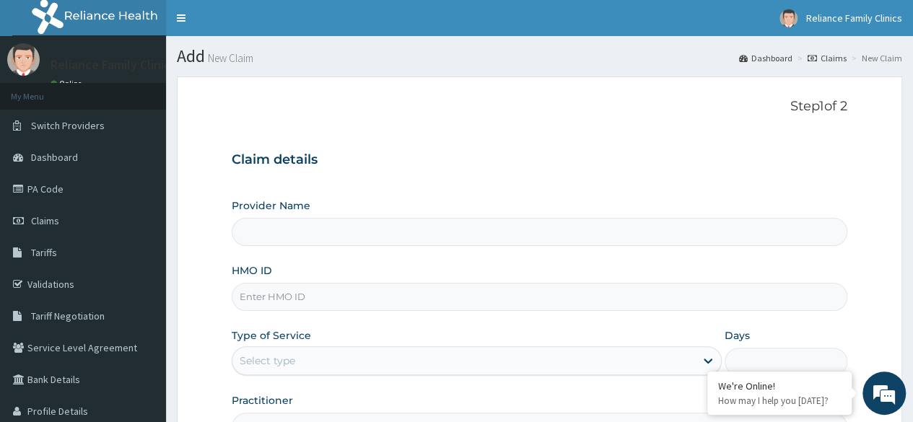
type input "Reliance Family Clinics Ogba"
type input "SAG/10012/A"
click at [343, 364] on div "Select type" at bounding box center [463, 360] width 463 height 23
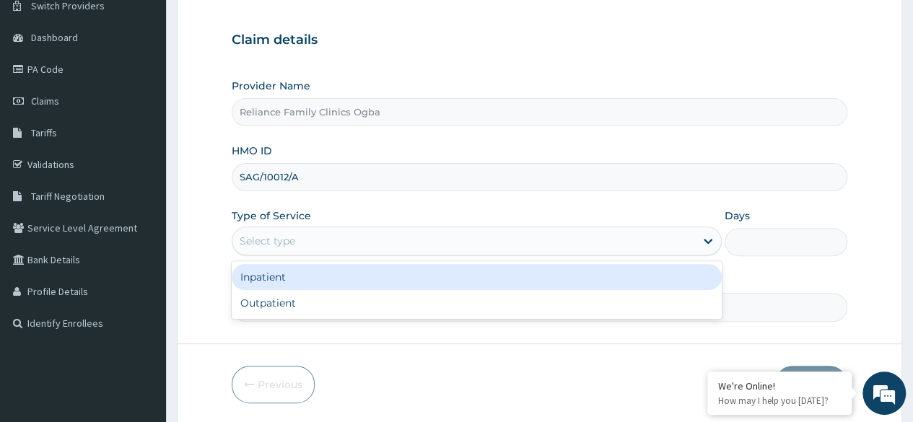
scroll to position [148, 0]
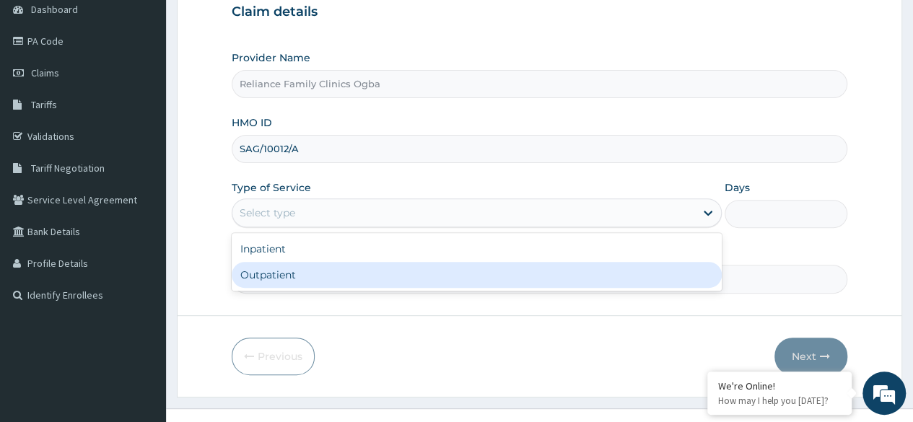
click at [664, 278] on div "Outpatient" at bounding box center [477, 275] width 490 height 26
type input "1"
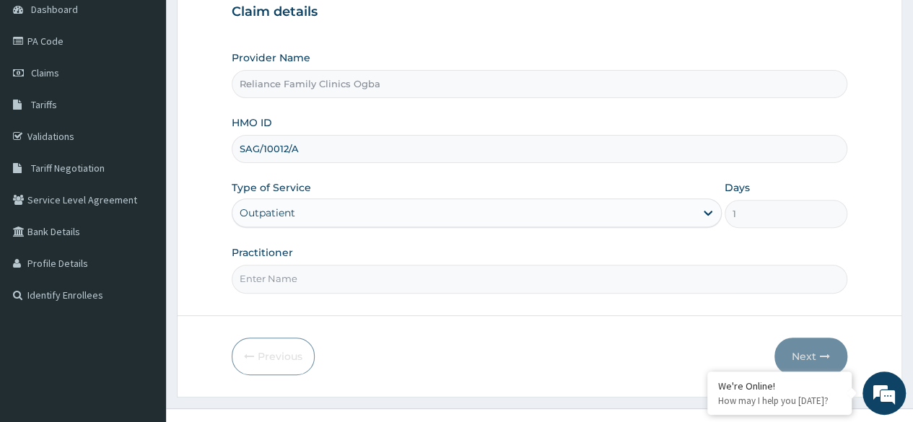
click at [427, 268] on input "Practitioner" at bounding box center [540, 279] width 616 height 28
type input "Dr locum"
click at [802, 351] on button "Next" at bounding box center [810, 357] width 73 height 38
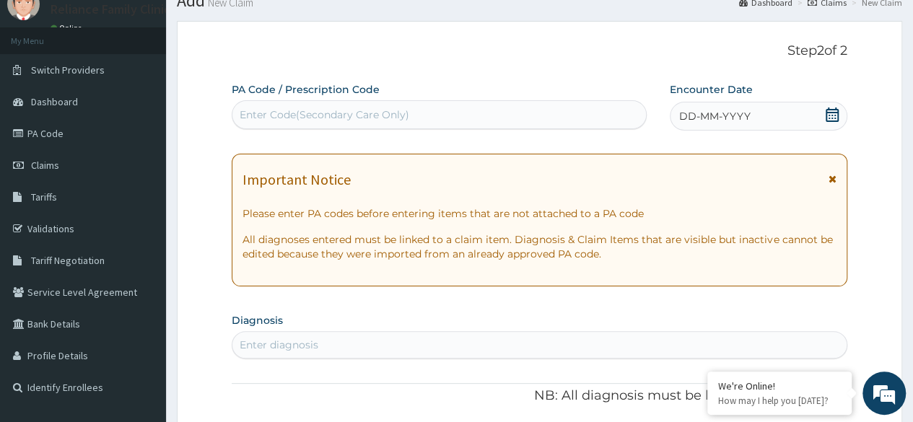
scroll to position [49, 0]
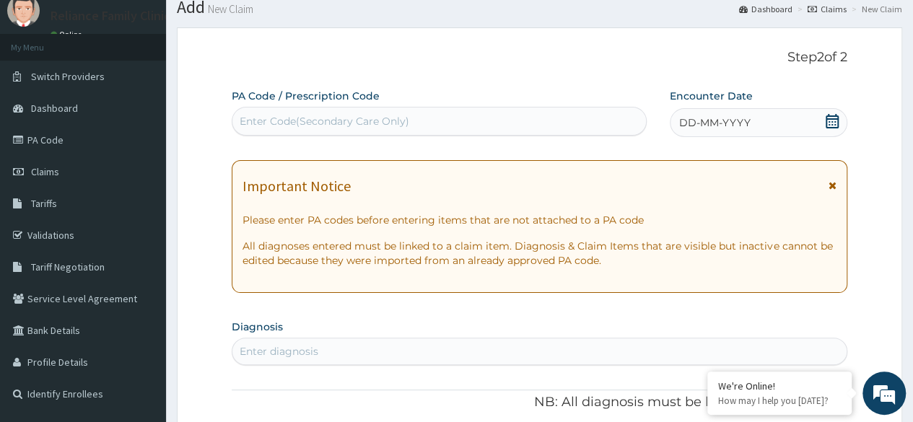
click at [833, 116] on icon at bounding box center [832, 121] width 14 height 14
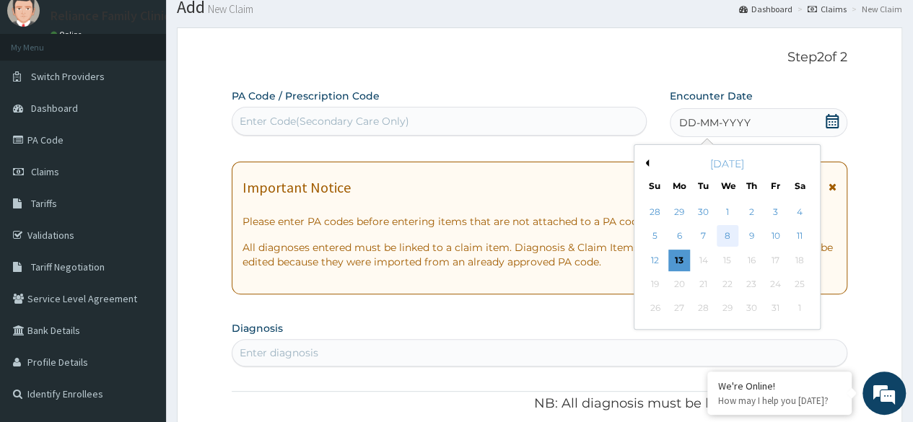
click at [732, 235] on div "8" at bounding box center [727, 237] width 22 height 22
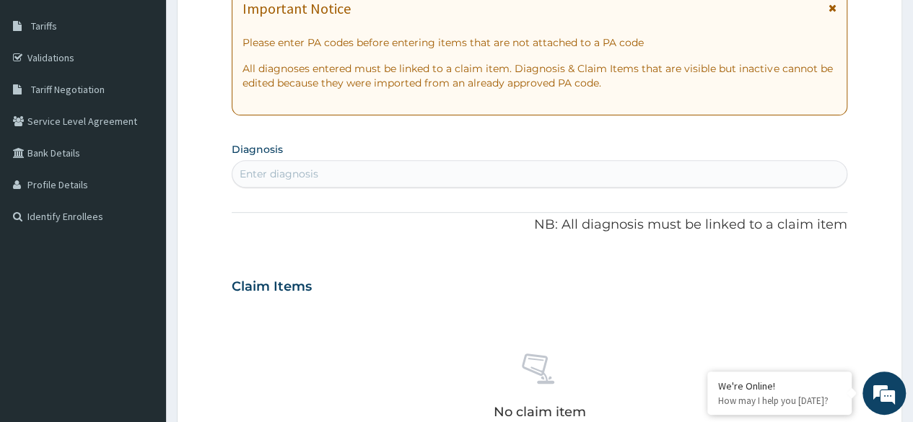
scroll to position [235, 0]
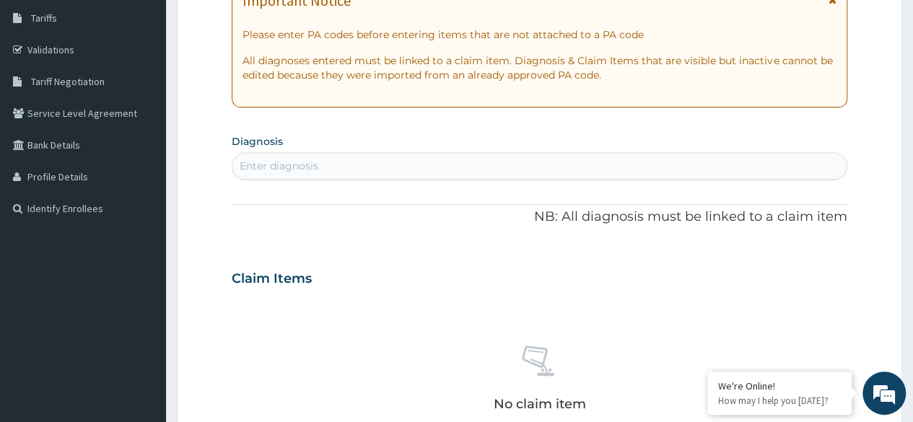
click at [658, 156] on div "Enter diagnosis" at bounding box center [539, 165] width 614 height 23
type input "malaria"
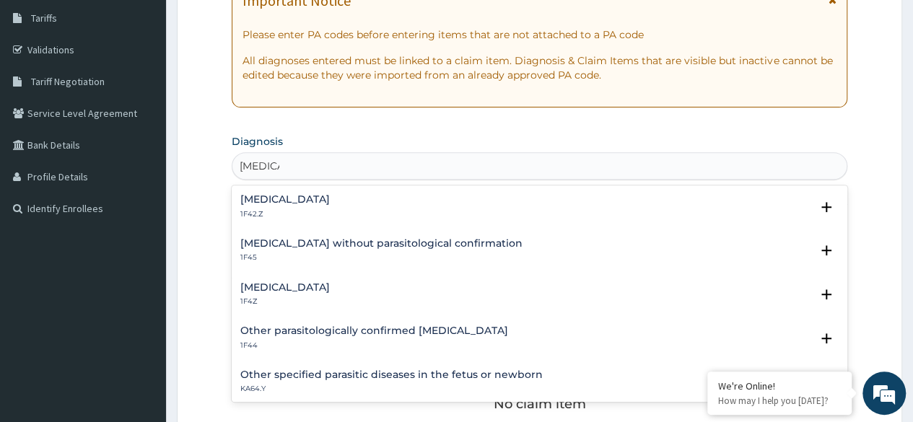
click at [330, 204] on h4 "Plasmodium malariae malaria without complication" at bounding box center [284, 199] width 89 height 11
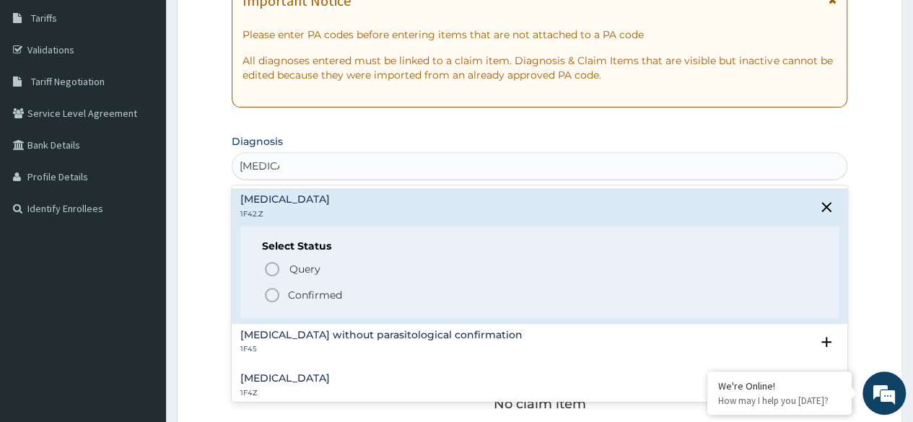
click at [272, 291] on icon "status option filled" at bounding box center [271, 295] width 17 height 17
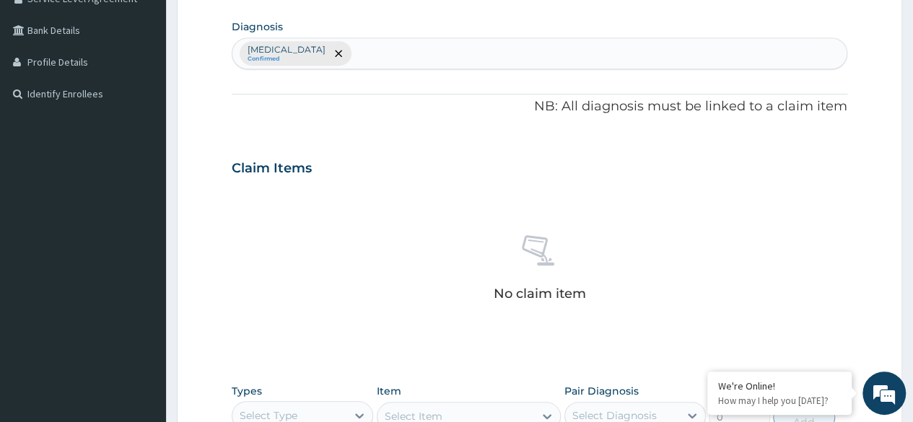
scroll to position [362, 0]
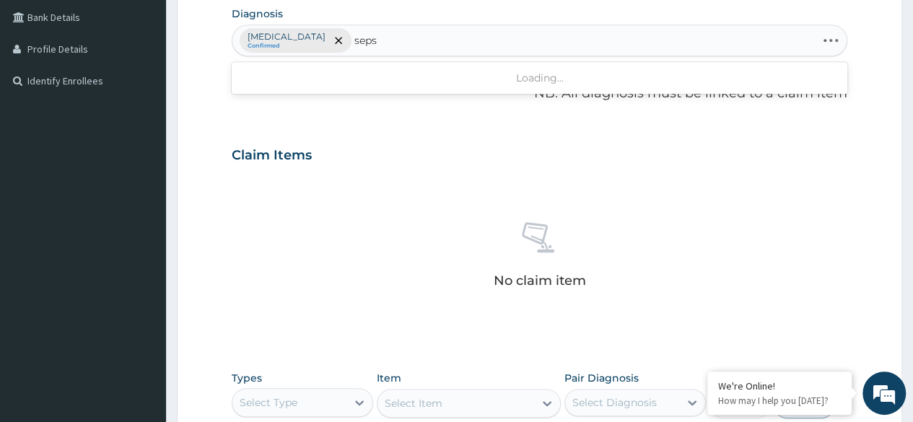
type input "sepsi"
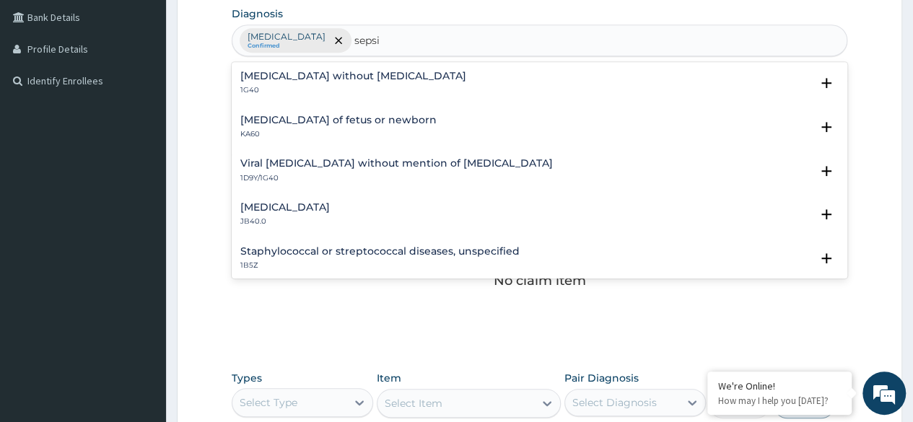
click at [361, 77] on h4 "Sepsis without septic shock" at bounding box center [353, 76] width 226 height 11
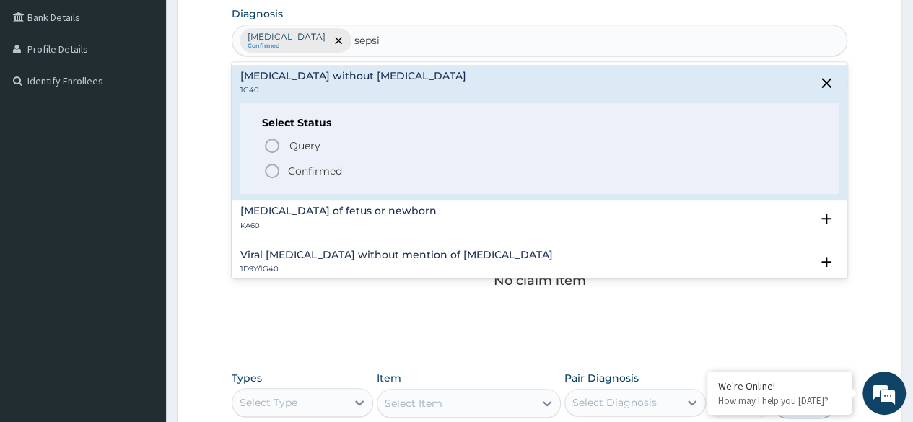
click at [273, 165] on icon "status option filled" at bounding box center [271, 170] width 17 height 17
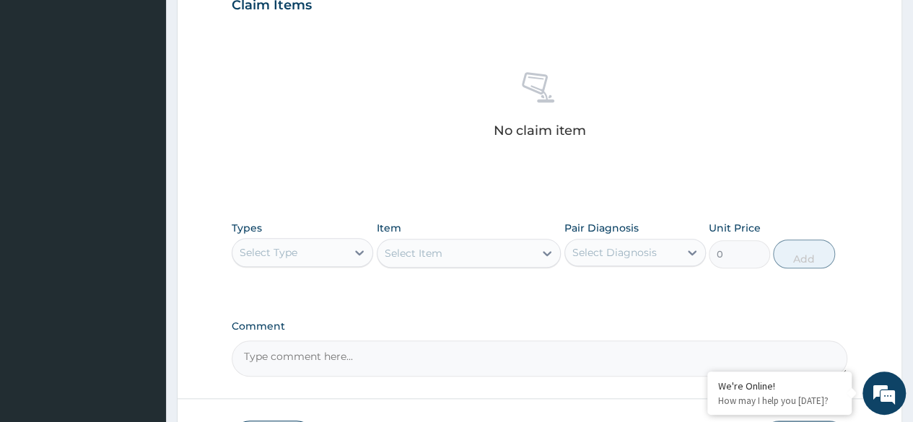
scroll to position [549, 0]
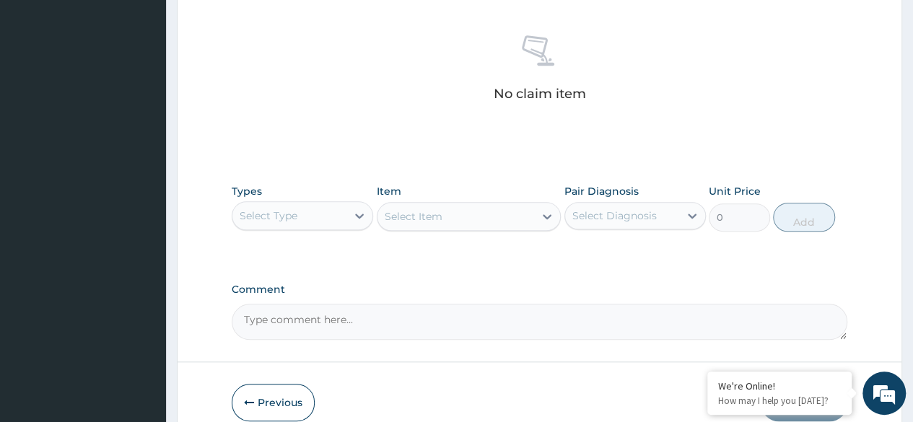
click at [343, 222] on div "Select Type" at bounding box center [289, 215] width 114 height 23
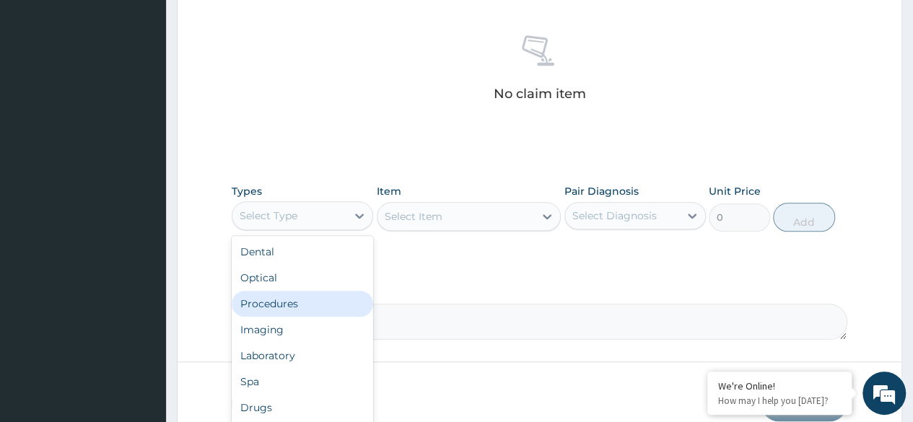
click at [304, 307] on div "Procedures" at bounding box center [302, 304] width 141 height 26
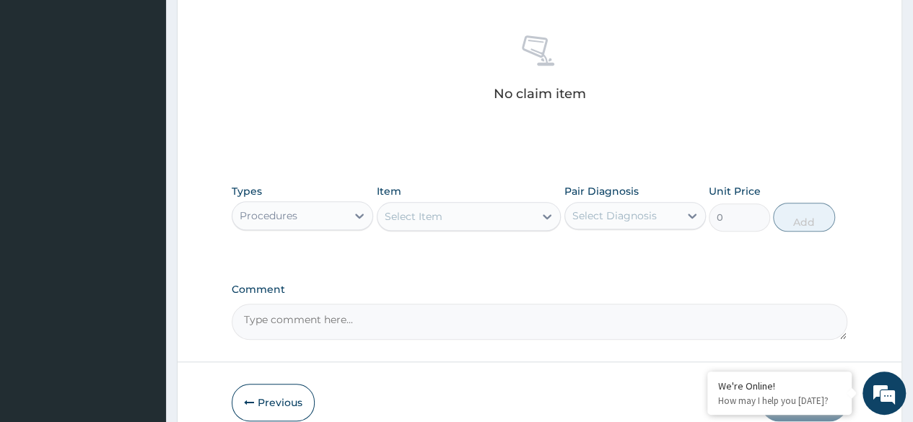
click at [541, 214] on icon at bounding box center [547, 216] width 14 height 14
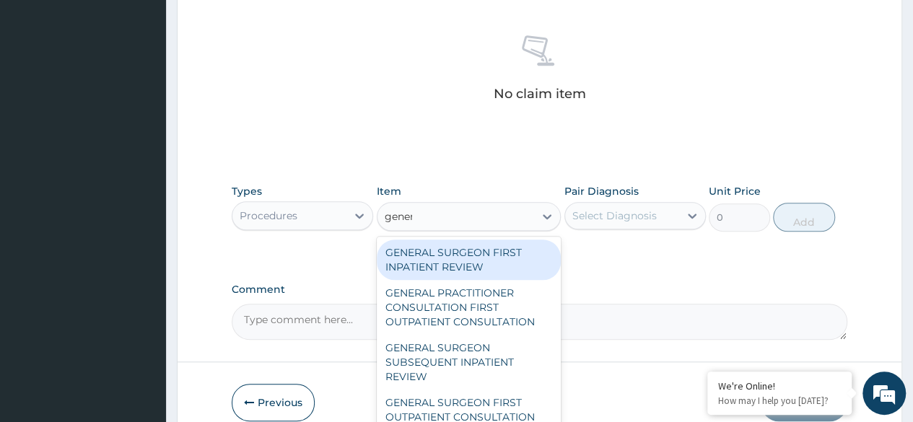
type input "genera"
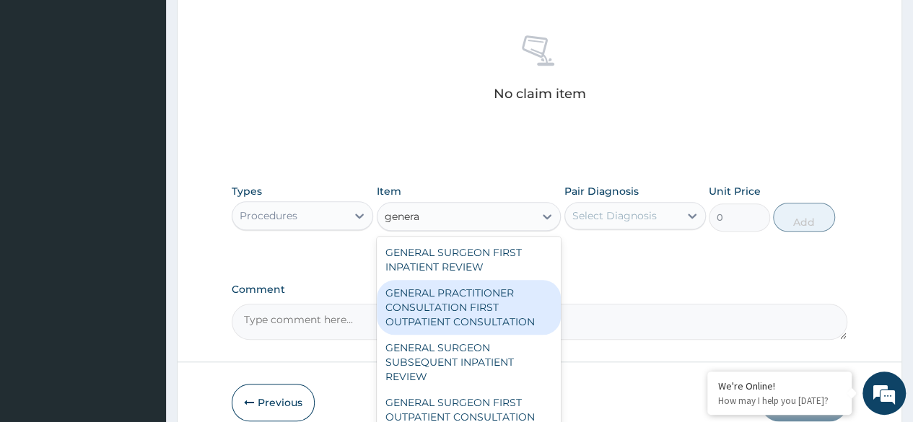
click at [481, 312] on div "GENERAL PRACTITIONER CONSULTATION FIRST OUTPATIENT CONSULTATION" at bounding box center [469, 307] width 185 height 55
type input "3370.125"
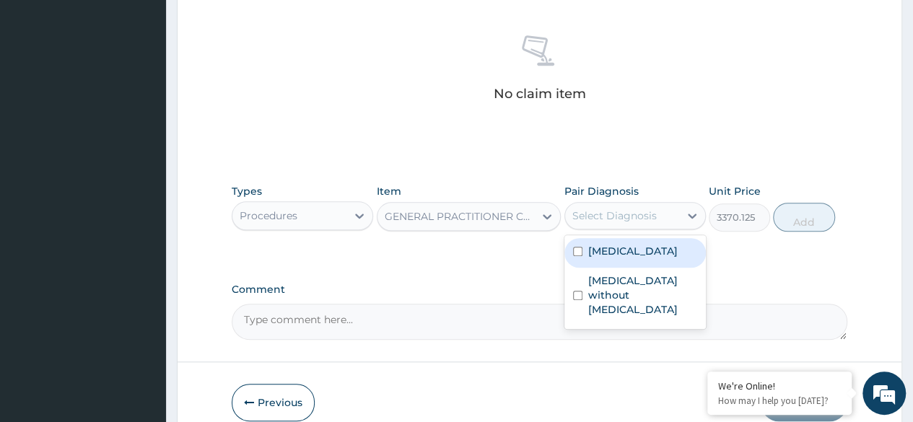
click at [678, 210] on div "Select Diagnosis" at bounding box center [622, 215] width 114 height 23
click at [621, 258] on label "[MEDICAL_DATA]" at bounding box center [632, 251] width 89 height 14
checkbox input "true"
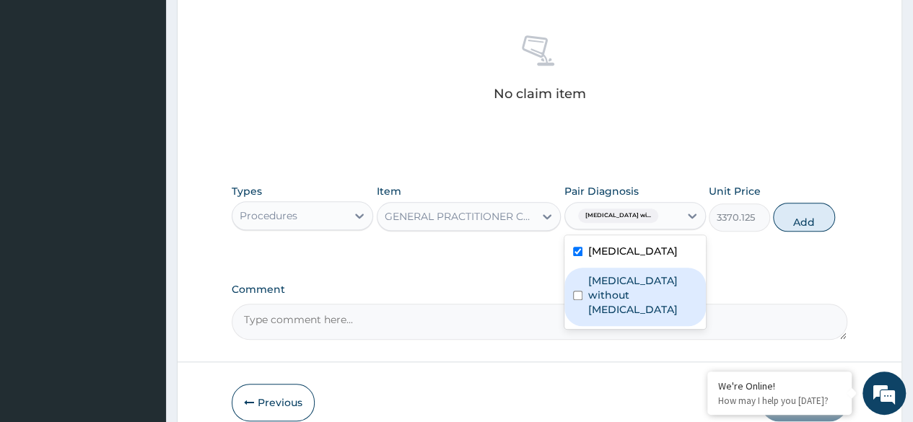
click at [608, 315] on label "Sepsis without septic shock" at bounding box center [642, 295] width 109 height 43
checkbox input "true"
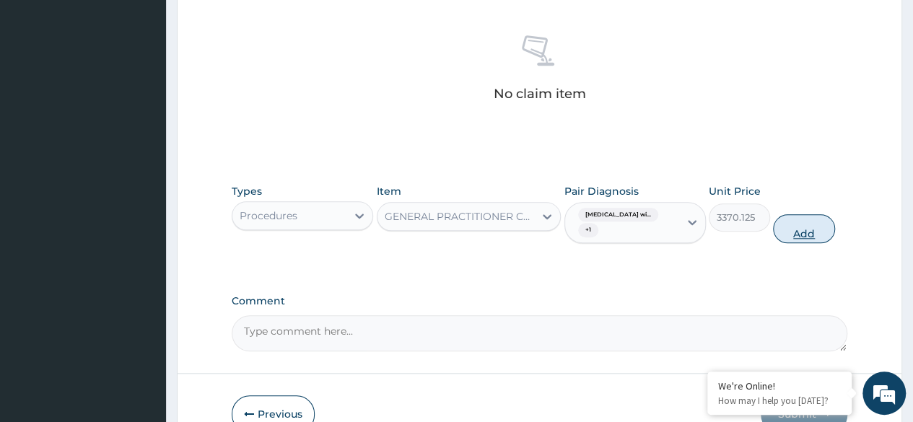
click at [815, 226] on button "Add" at bounding box center [803, 228] width 61 height 29
type input "0"
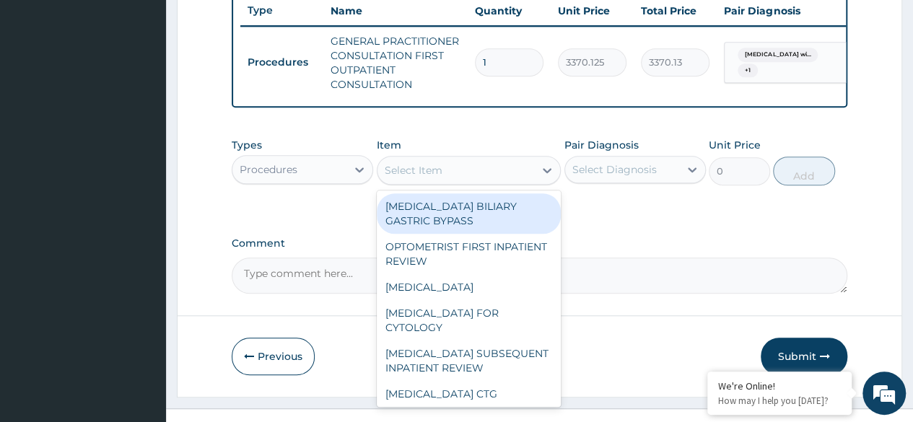
click at [443, 178] on div "Select Item" at bounding box center [455, 170] width 157 height 23
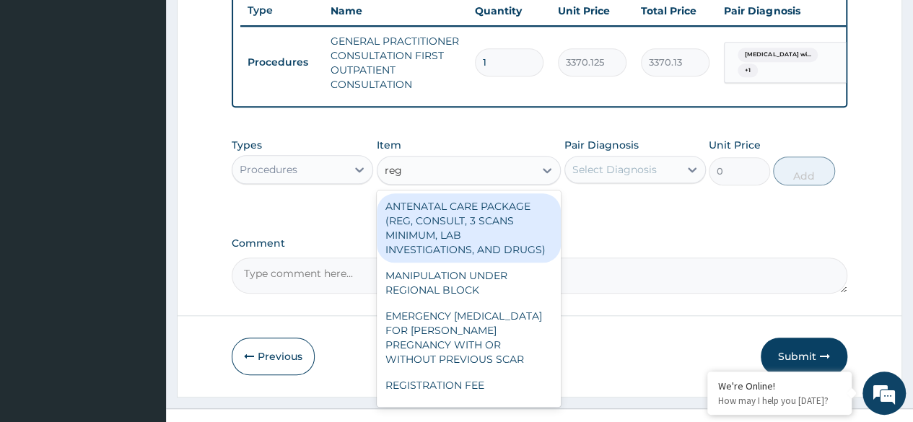
type input "regis"
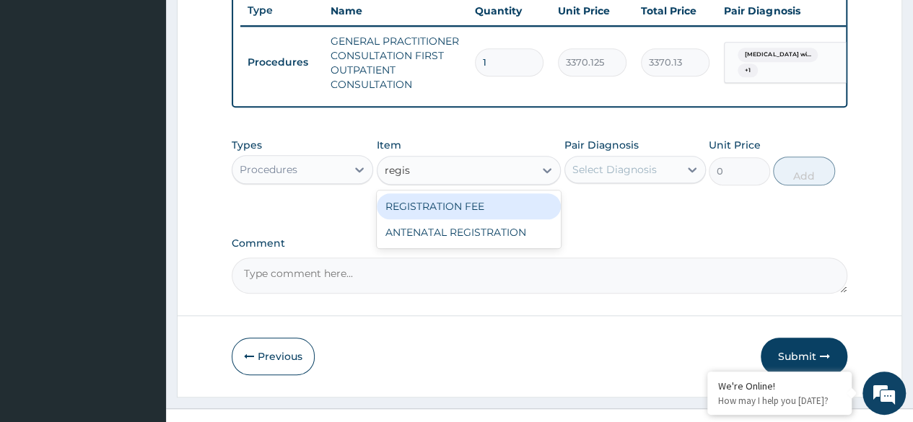
click at [423, 216] on div "REGISTRATION FEE" at bounding box center [469, 206] width 185 height 26
type input "2042.5"
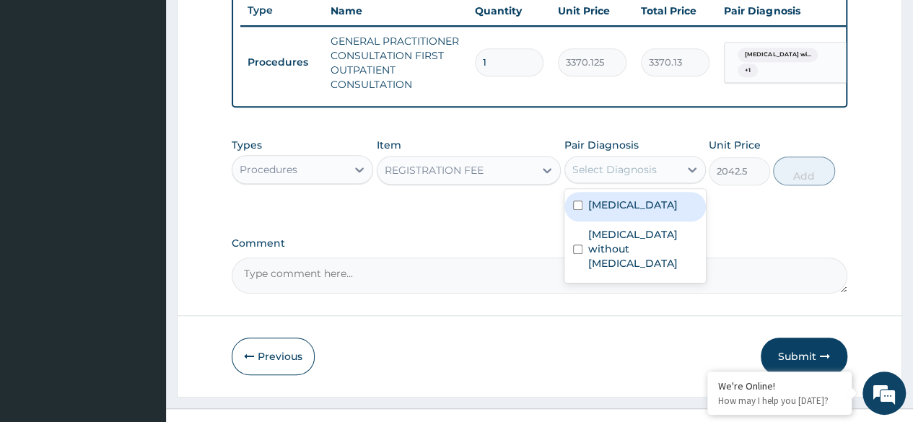
click at [635, 177] on div "Select Diagnosis" at bounding box center [614, 169] width 84 height 14
click at [623, 212] on label "Plasmodium malariae malaria without complication" at bounding box center [632, 205] width 89 height 14
checkbox input "true"
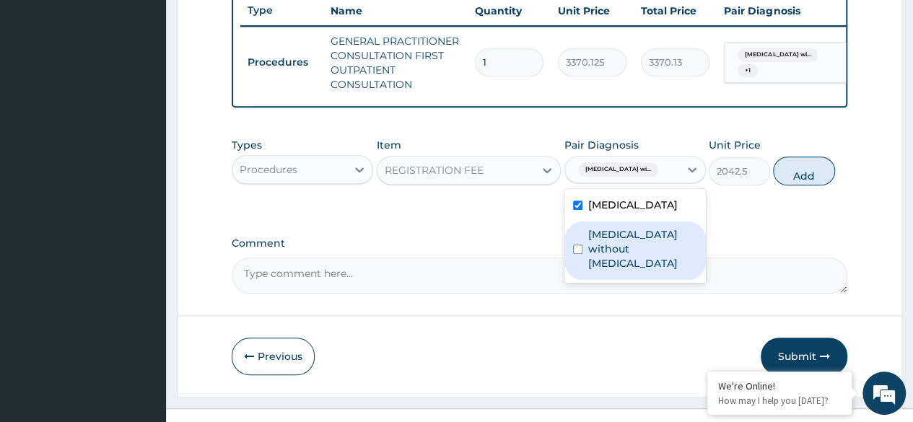
click at [613, 271] on label "Sepsis without septic shock" at bounding box center [642, 248] width 109 height 43
checkbox input "true"
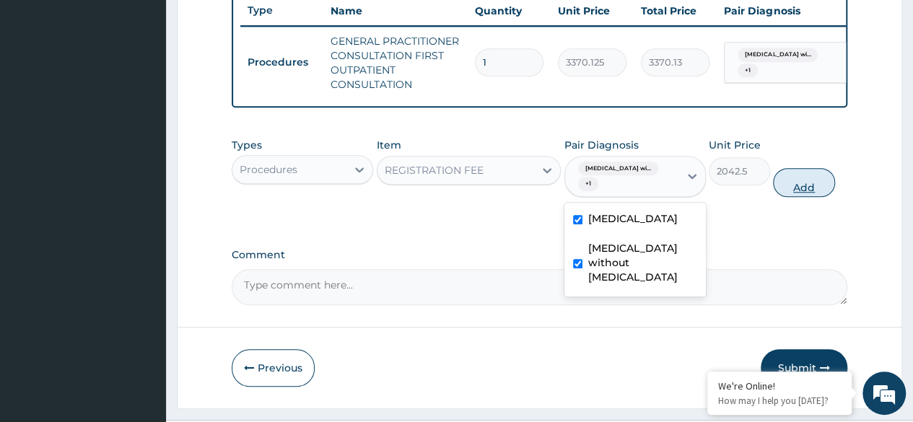
click at [815, 194] on button "Add" at bounding box center [803, 182] width 61 height 29
type input "0"
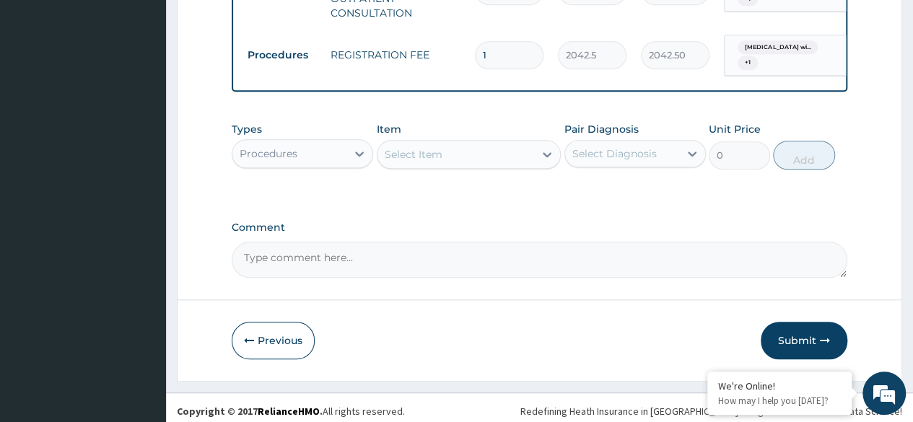
scroll to position [637, 0]
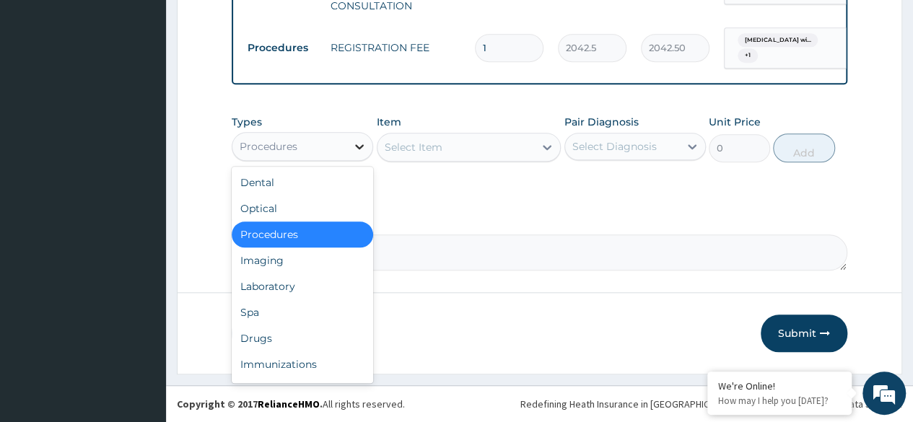
click at [358, 149] on icon at bounding box center [359, 146] width 9 height 5
click at [301, 287] on div "Laboratory" at bounding box center [302, 287] width 141 height 26
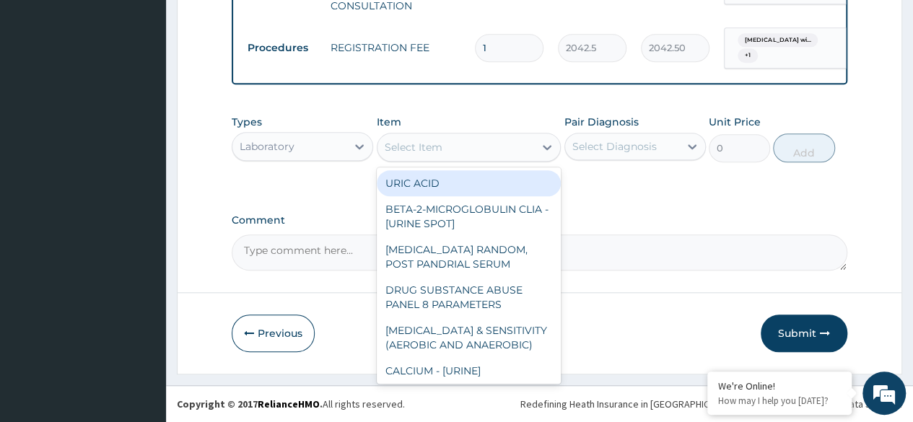
click at [547, 148] on icon at bounding box center [547, 147] width 14 height 14
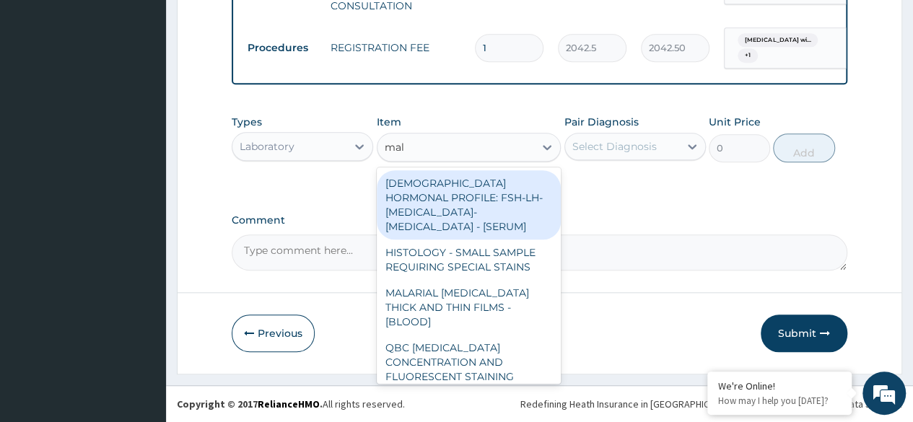
type input "mala"
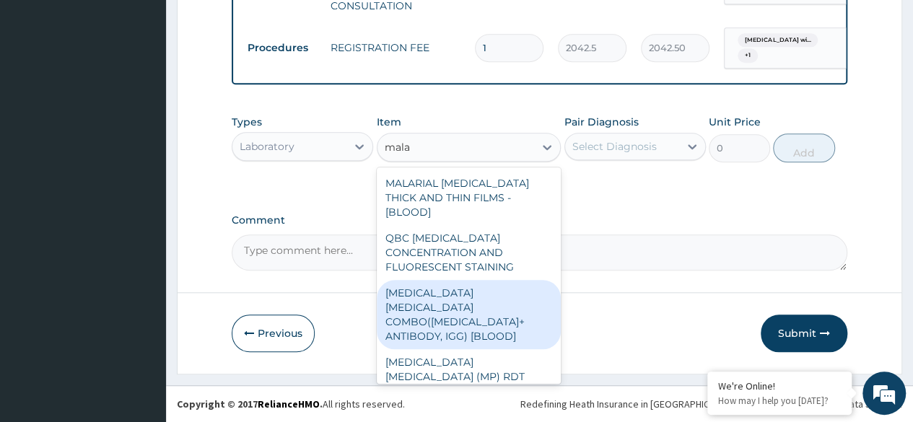
click at [466, 289] on div "MALARIA PARASITE COMBO(BLOOD FILM+ ANTIBODY, IGG) [BLOOD]" at bounding box center [469, 314] width 185 height 69
type input "1531.875"
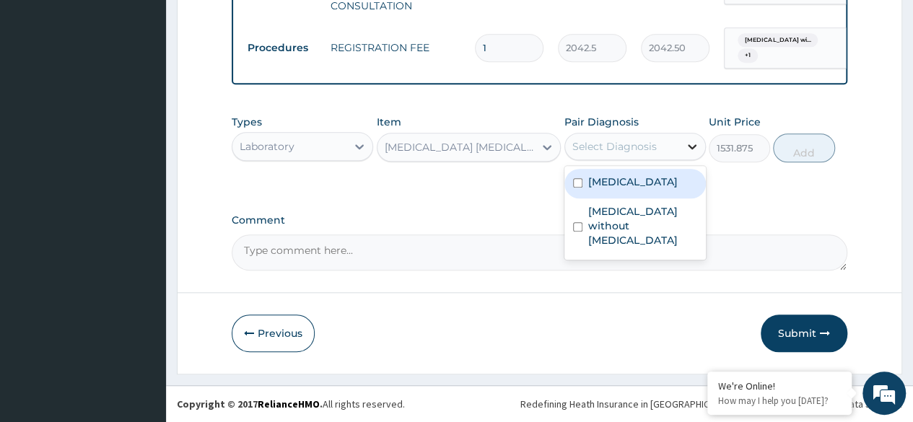
click at [689, 148] on icon at bounding box center [692, 146] width 14 height 14
click at [632, 189] on label "Plasmodium malariae malaria without complication" at bounding box center [632, 182] width 89 height 14
checkbox input "true"
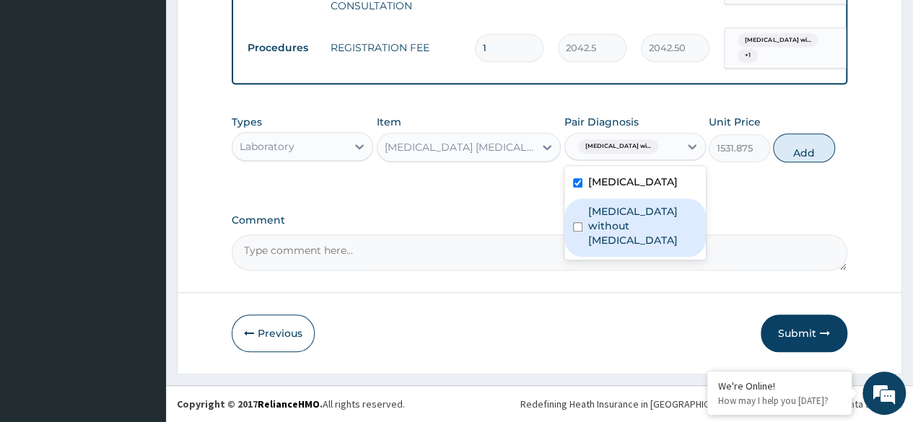
click at [625, 248] on label "Sepsis without septic shock" at bounding box center [642, 225] width 109 height 43
checkbox input "true"
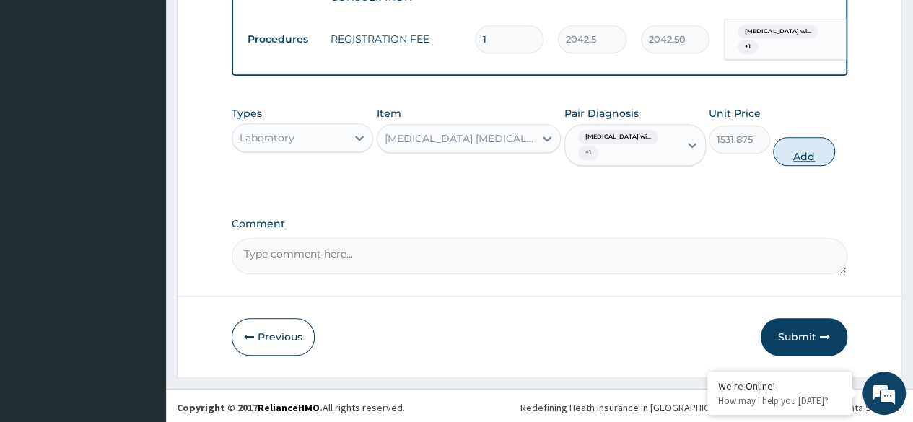
click at [807, 162] on button "Add" at bounding box center [803, 151] width 61 height 29
type input "0"
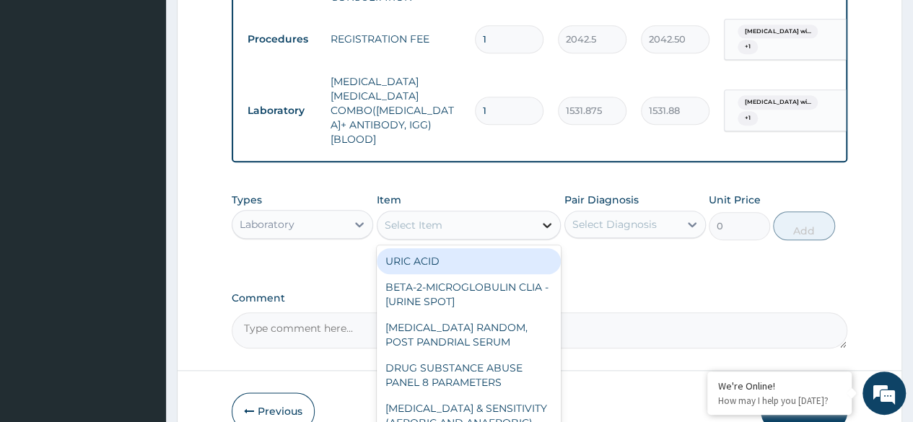
click at [551, 214] on div at bounding box center [547, 225] width 26 height 26
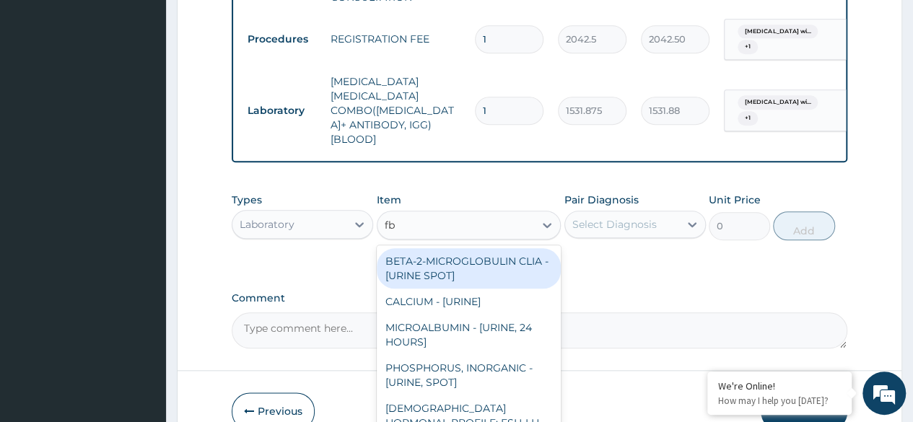
type input "fbc"
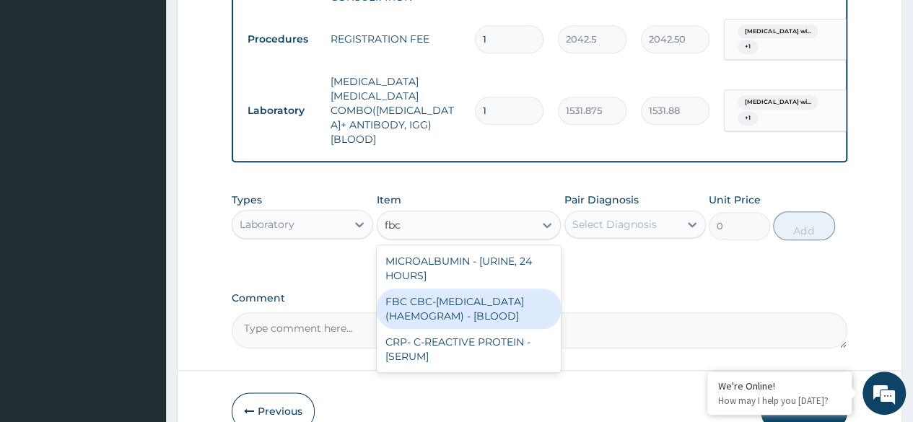
click at [472, 308] on div "FBC CBC-COMPLETE BLOOD COUNT (HAEMOGRAM) - [BLOOD]" at bounding box center [469, 309] width 185 height 40
type input "4085"
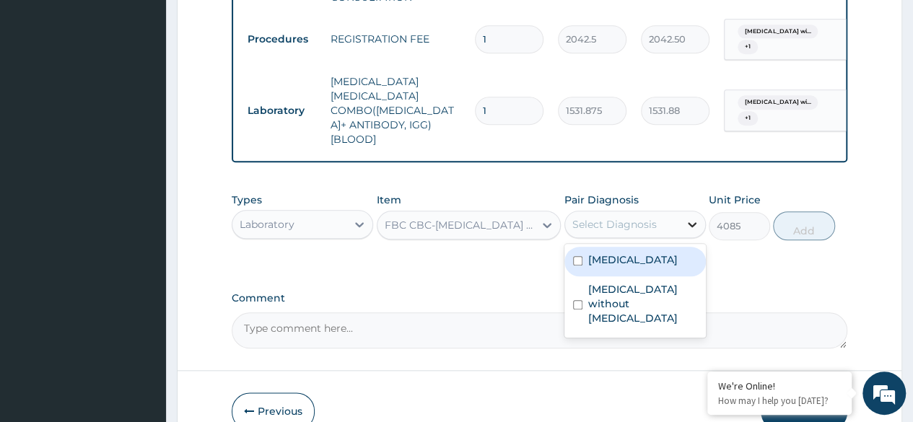
click at [688, 212] on div at bounding box center [692, 224] width 26 height 26
click at [651, 253] on label "Plasmodium malariae malaria without complication" at bounding box center [632, 260] width 89 height 14
checkbox input "true"
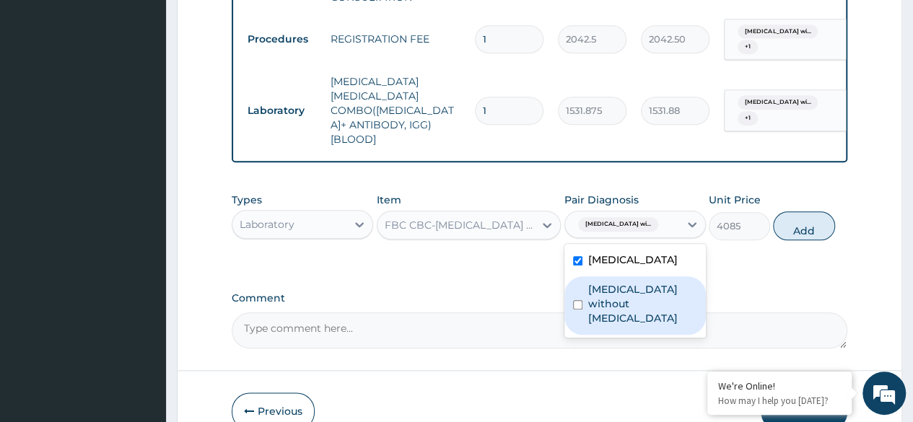
click at [631, 295] on label "Sepsis without septic shock" at bounding box center [642, 303] width 109 height 43
checkbox input "true"
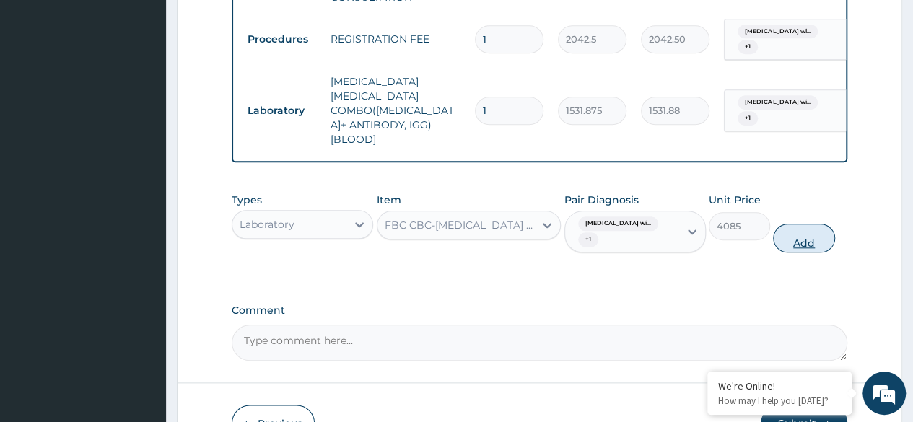
click at [808, 224] on button "Add" at bounding box center [803, 238] width 61 height 29
type input "0"
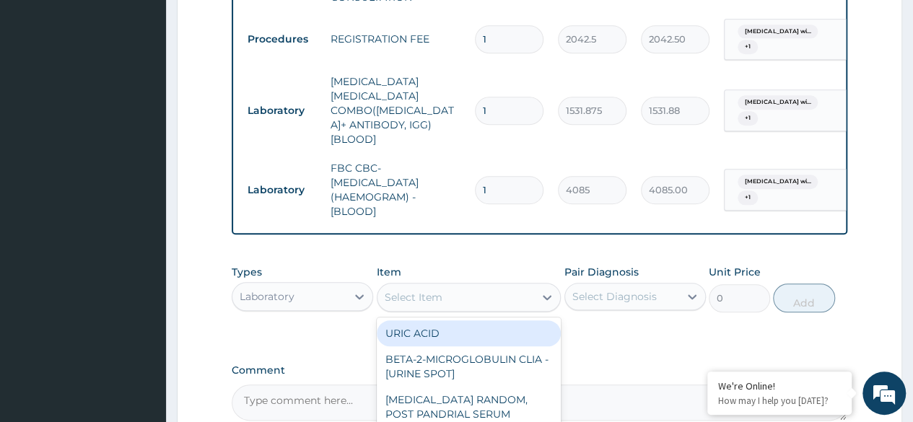
click at [489, 286] on div "Select Item" at bounding box center [455, 297] width 157 height 23
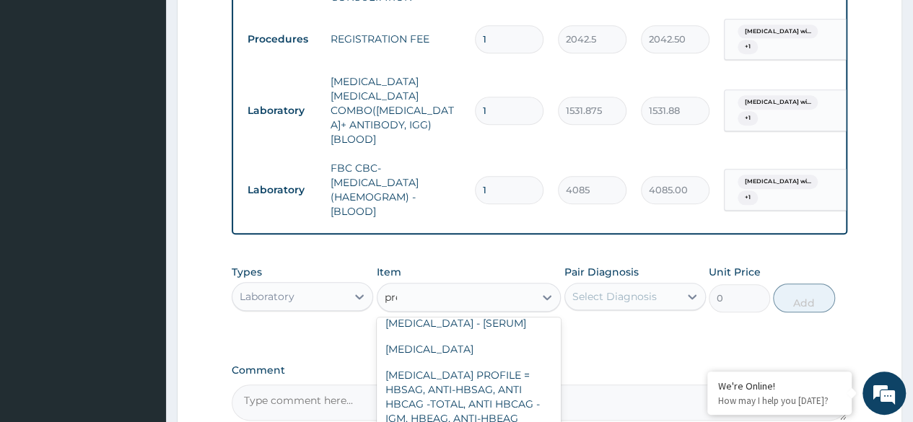
scroll to position [0, 0]
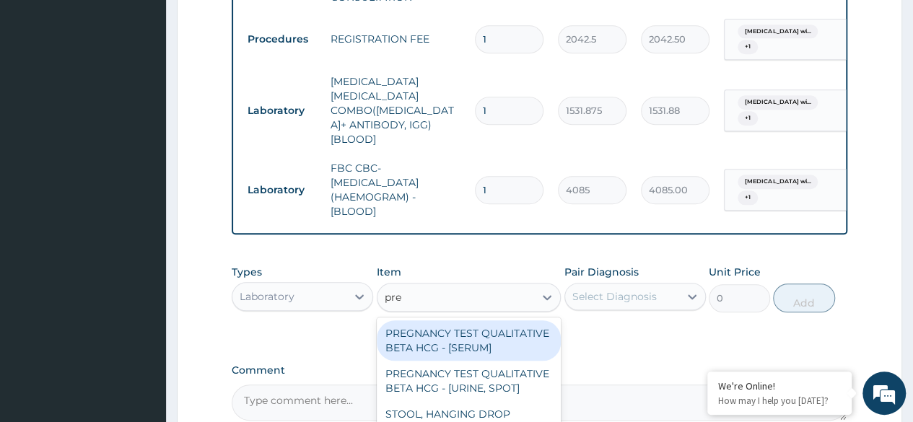
type input "preg"
click at [527, 328] on div "PREGNANCY TEST QUALITATIVE BETA HCG - [SERUM]" at bounding box center [469, 340] width 185 height 40
type input "1225.5"
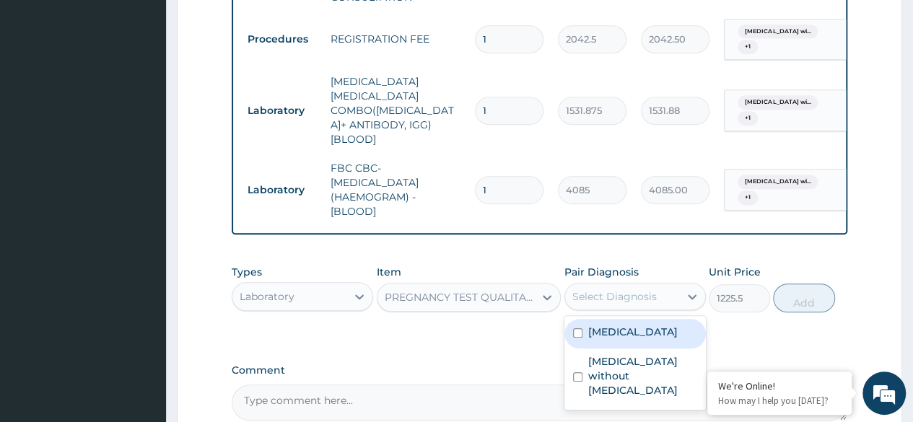
click at [672, 285] on div "Select Diagnosis" at bounding box center [622, 296] width 114 height 23
click at [636, 334] on label "Plasmodium malariae malaria without complication" at bounding box center [632, 332] width 89 height 14
checkbox input "true"
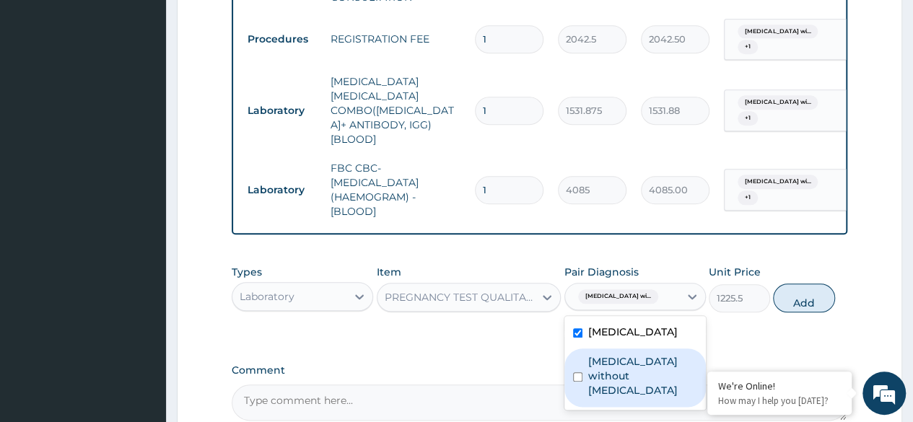
click at [616, 374] on label "Sepsis without septic shock" at bounding box center [642, 375] width 109 height 43
checkbox input "true"
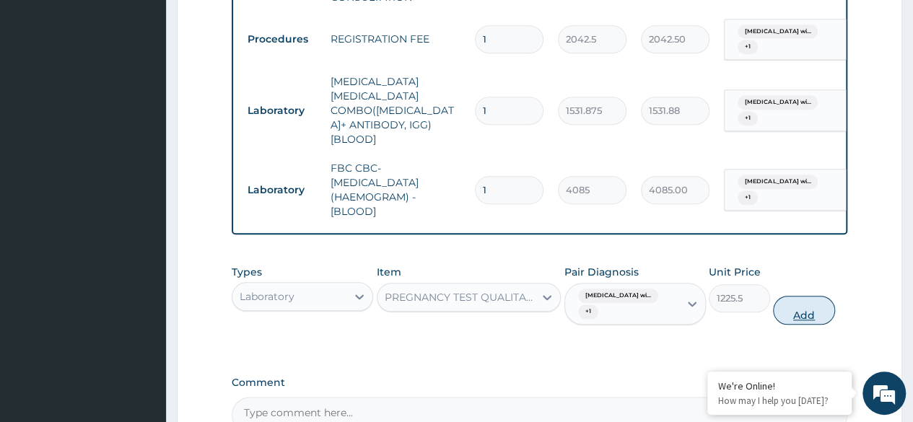
click at [801, 296] on button "Add" at bounding box center [803, 310] width 61 height 29
type input "0"
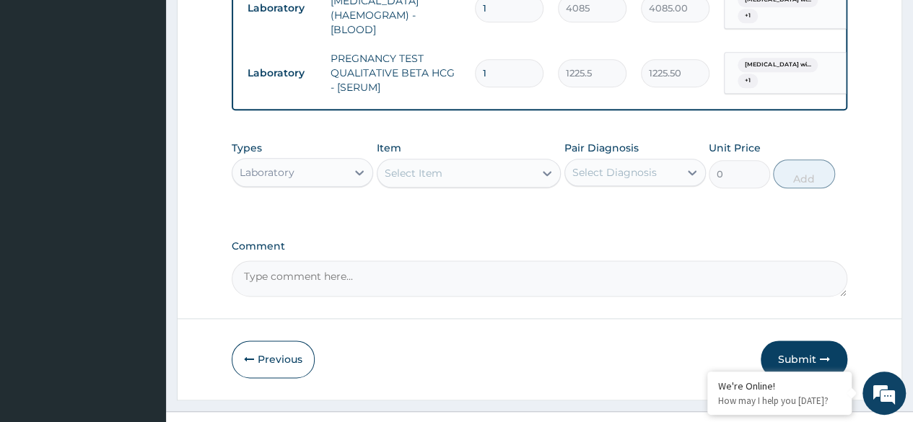
scroll to position [824, 0]
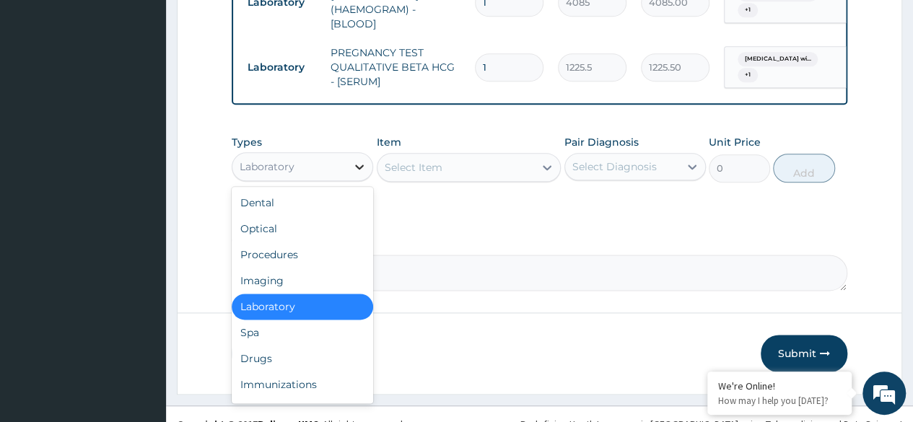
click at [351, 154] on div at bounding box center [359, 167] width 26 height 26
click at [286, 346] on div "Drugs" at bounding box center [302, 359] width 141 height 26
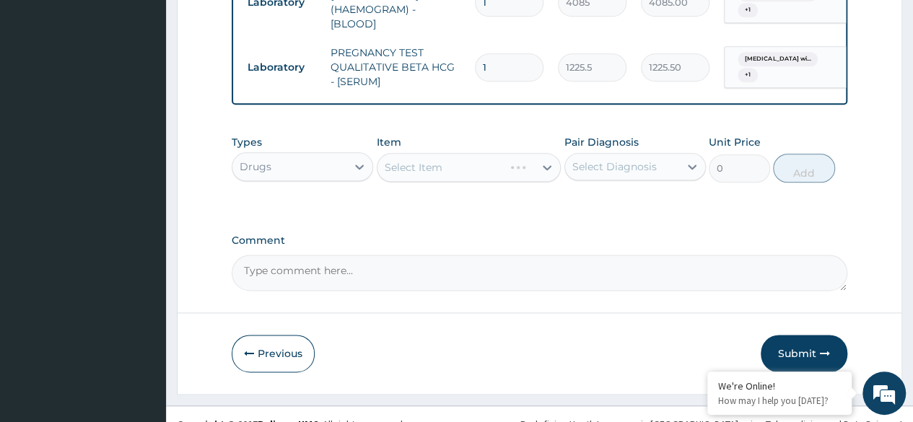
click at [551, 153] on div "Select Item" at bounding box center [469, 167] width 185 height 29
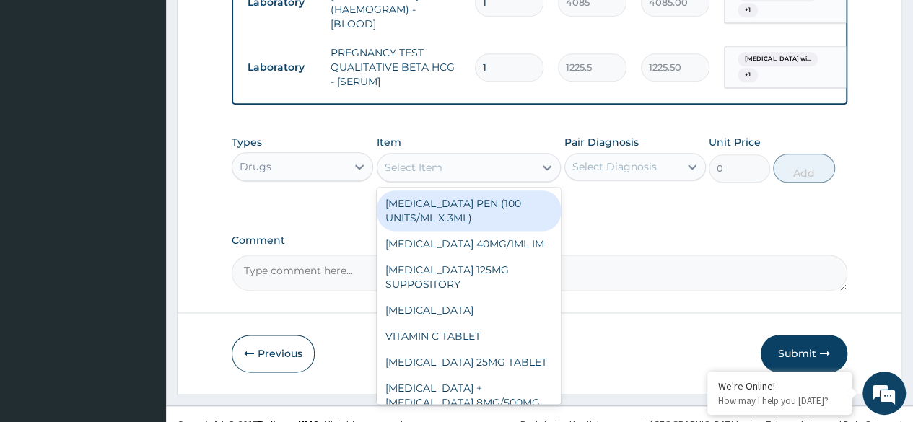
click at [551, 165] on icon at bounding box center [547, 167] width 9 height 5
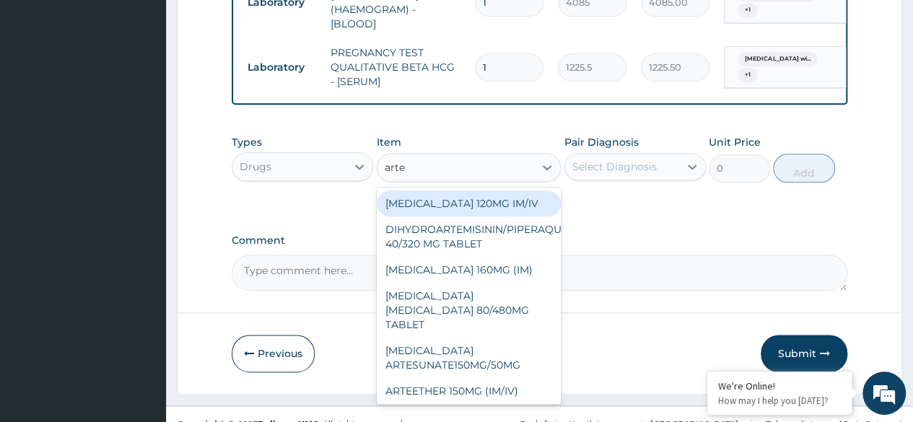
type input "artem"
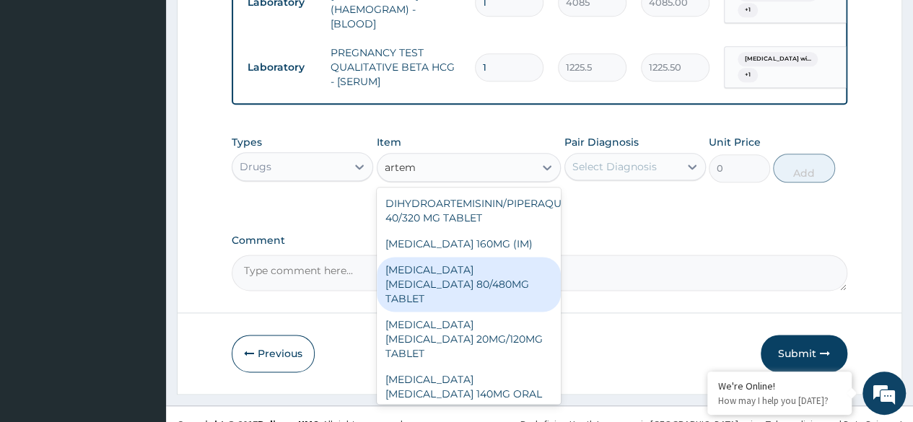
click at [473, 277] on div "ARTEMETHER LUMEFANTRINE 80/480MG TABLET" at bounding box center [469, 284] width 185 height 55
type input "450"
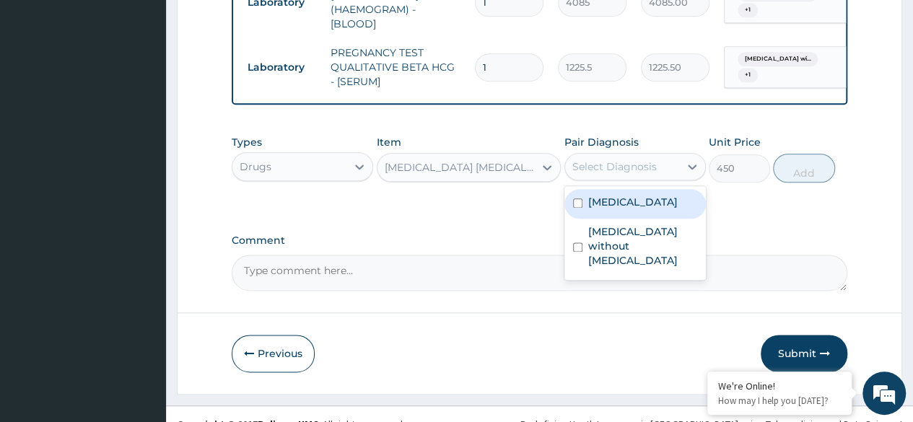
click at [655, 159] on div "Select Diagnosis" at bounding box center [614, 166] width 84 height 14
click at [624, 204] on label "Plasmodium malariae malaria without complication" at bounding box center [632, 202] width 89 height 14
checkbox input "true"
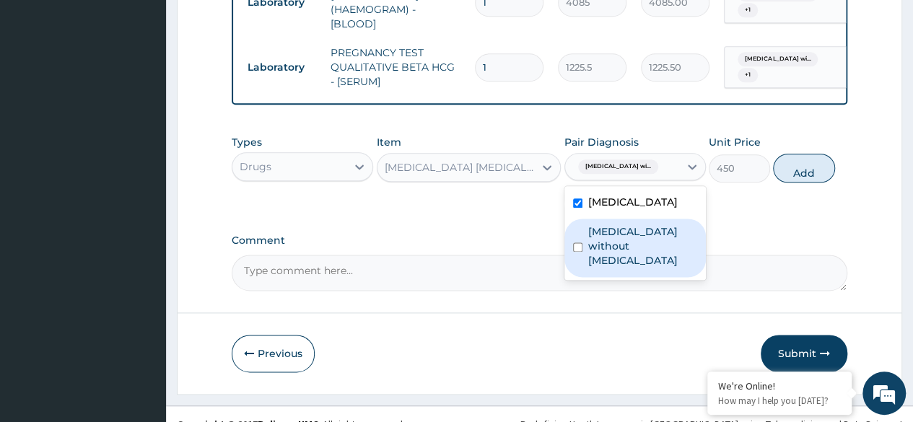
click at [613, 248] on label "Sepsis without septic shock" at bounding box center [642, 245] width 109 height 43
checkbox input "true"
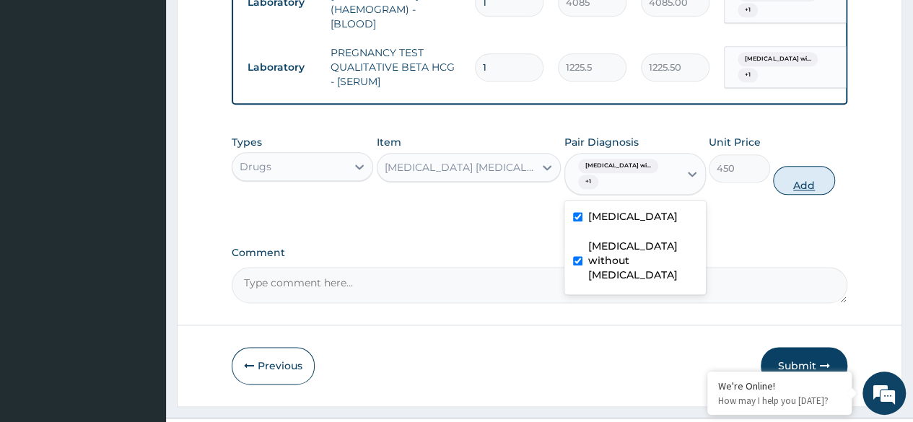
click at [799, 166] on button "Add" at bounding box center [803, 180] width 61 height 29
type input "0"
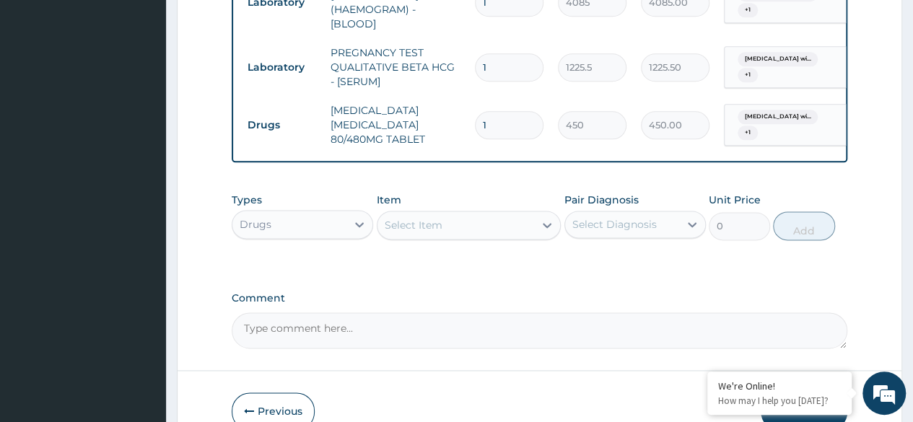
type input "16"
type input "7200.00"
type input "1"
type input "450.00"
type input "0.00"
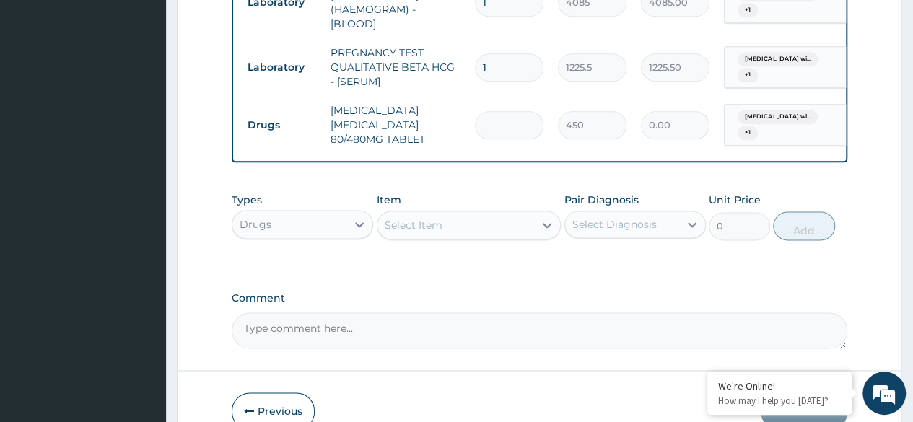
type input "6"
type input "2700.00"
type input "6"
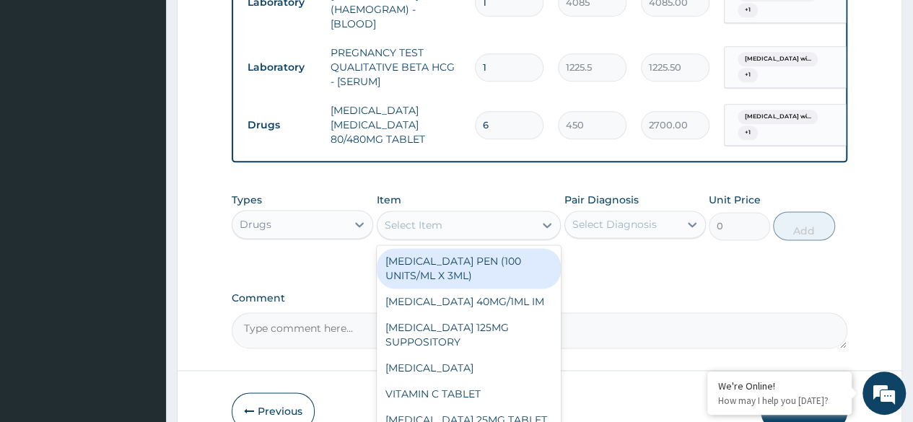
click at [450, 214] on div "Select Item" at bounding box center [455, 225] width 157 height 23
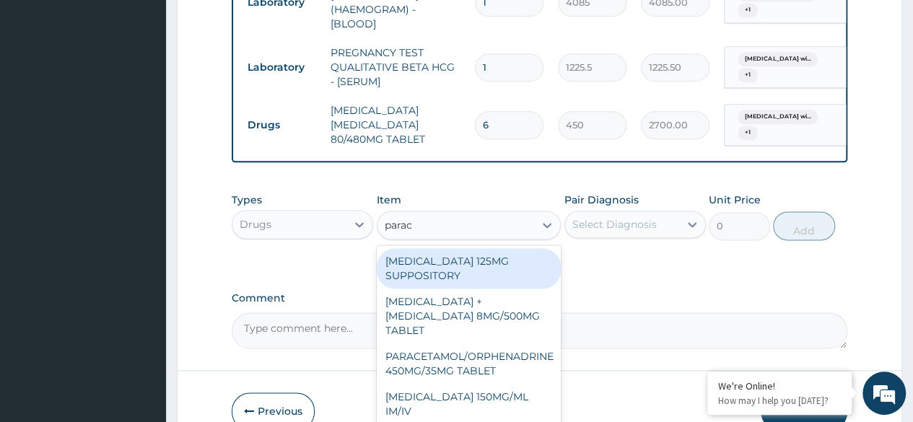
type input "parace"
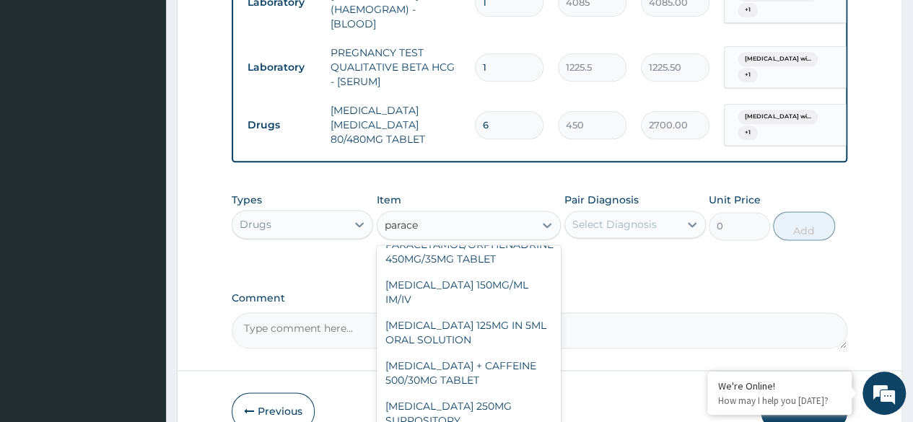
scroll to position [164, 0]
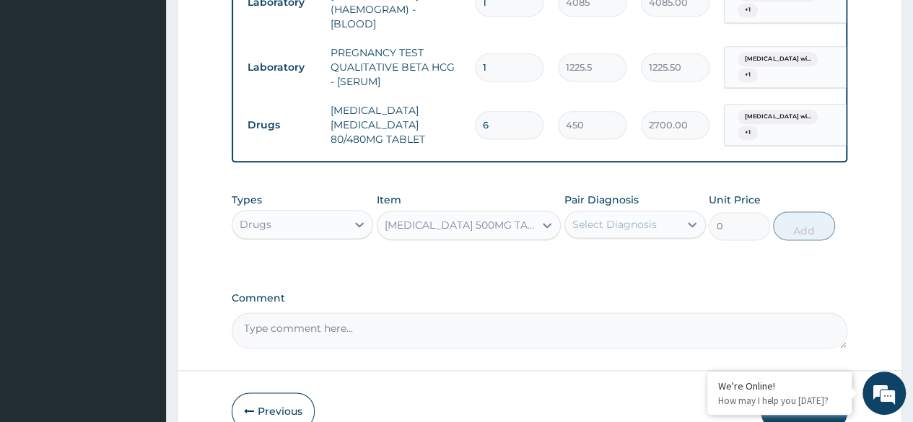
type input "30"
click at [691, 217] on icon at bounding box center [692, 224] width 14 height 14
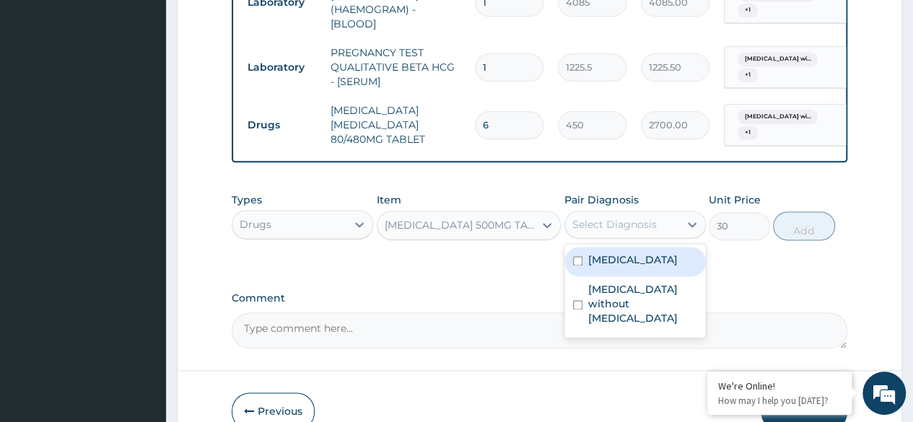
click at [627, 258] on label "Plasmodium malariae malaria without complication" at bounding box center [632, 260] width 89 height 14
checkbox input "true"
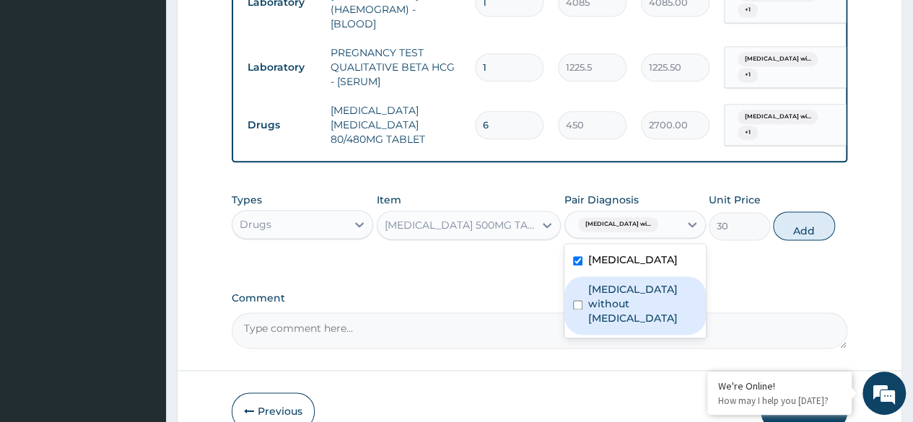
click at [611, 315] on label "Sepsis without septic shock" at bounding box center [642, 303] width 109 height 43
checkbox input "true"
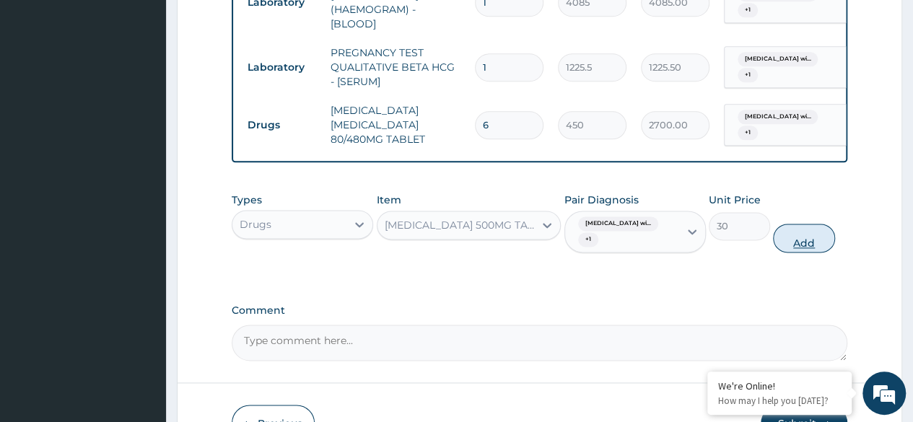
click at [803, 224] on button "Add" at bounding box center [803, 238] width 61 height 29
type input "0"
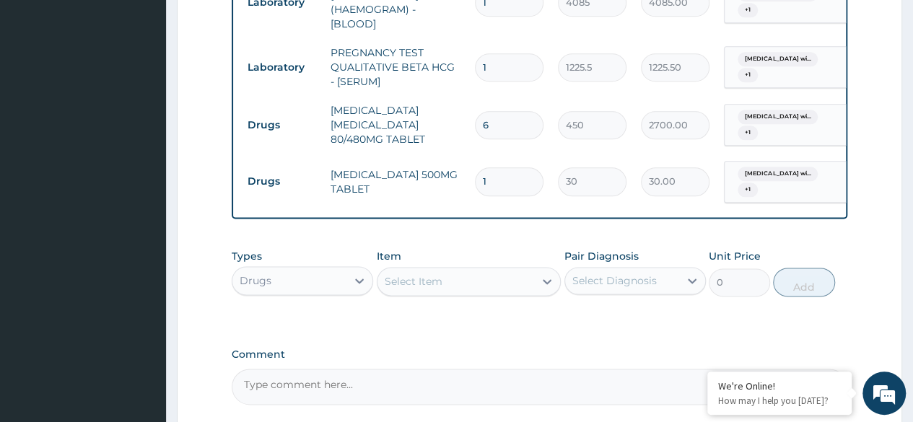
type input "18"
type input "540.00"
type input "18"
click at [450, 298] on div "Types Drugs Item Select Item Pair Diagnosis Select Diagnosis Unit Price 0 Add" at bounding box center [540, 284] width 616 height 84
click at [448, 270] on div "Select Item" at bounding box center [455, 281] width 157 height 23
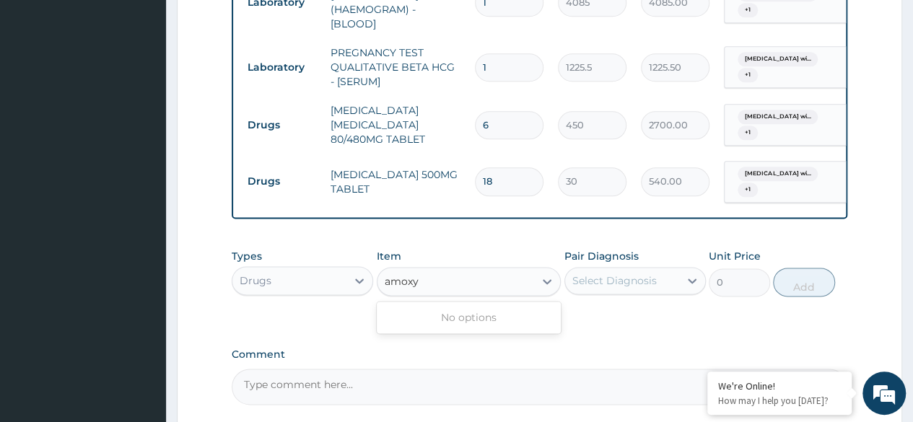
type input "amox"
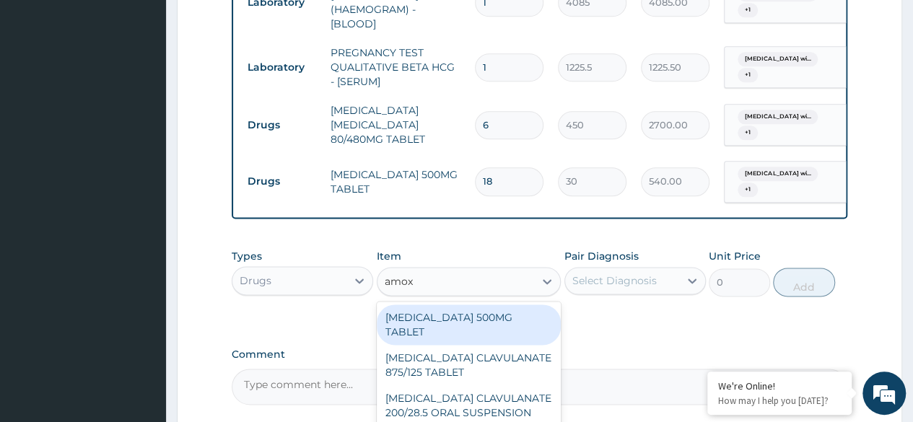
click at [481, 305] on div "AMOXICILLIN 500MG TABLET" at bounding box center [469, 325] width 185 height 40
type input "150"
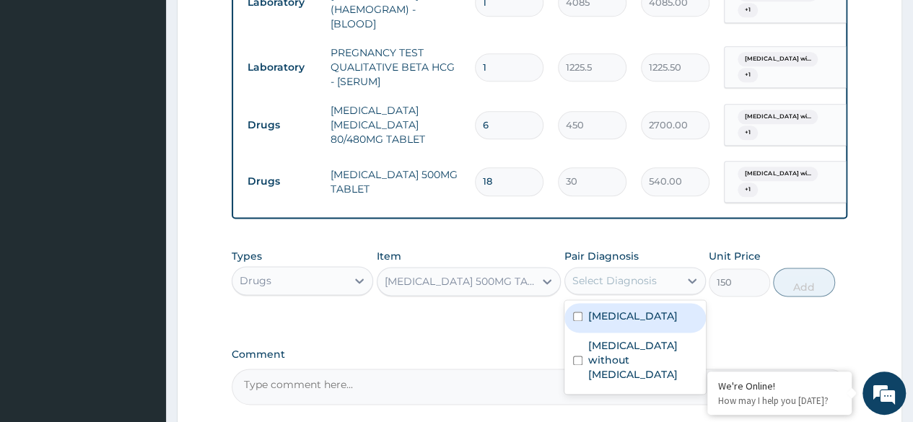
click at [661, 269] on div "Select Diagnosis" at bounding box center [622, 280] width 114 height 23
click at [613, 312] on label "Plasmodium malariae malaria without complication" at bounding box center [632, 316] width 89 height 14
checkbox input "true"
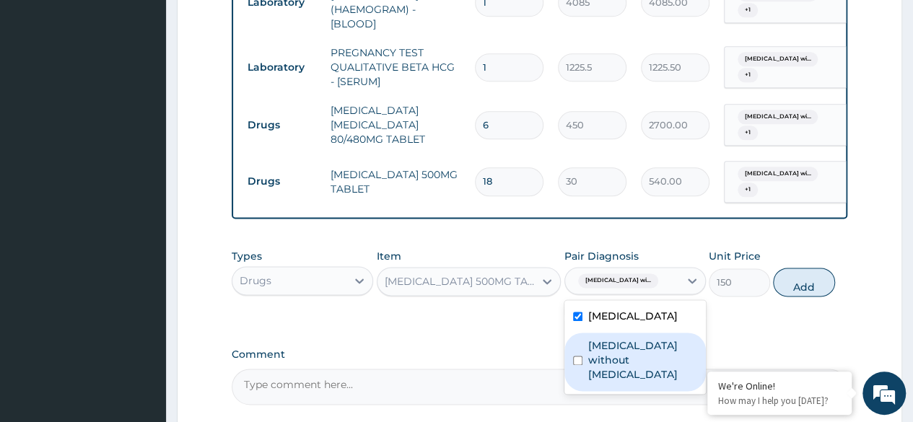
click at [627, 359] on label "Sepsis without septic shock" at bounding box center [642, 359] width 109 height 43
checkbox input "true"
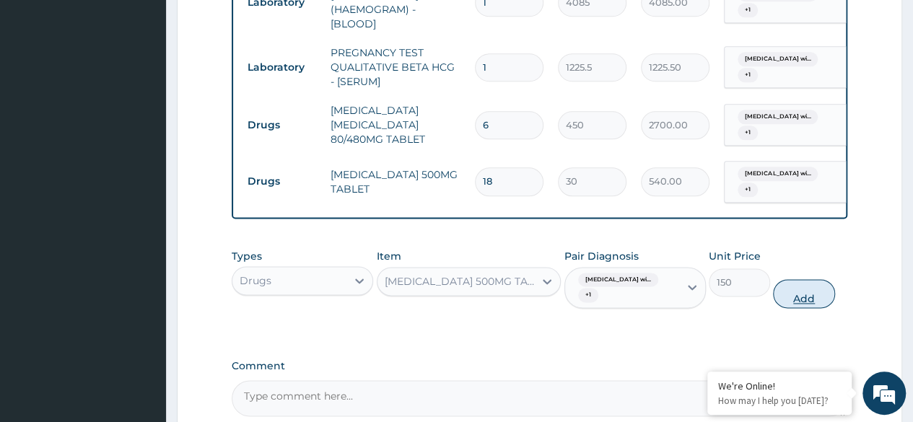
click at [805, 282] on button "Add" at bounding box center [803, 293] width 61 height 29
type input "0"
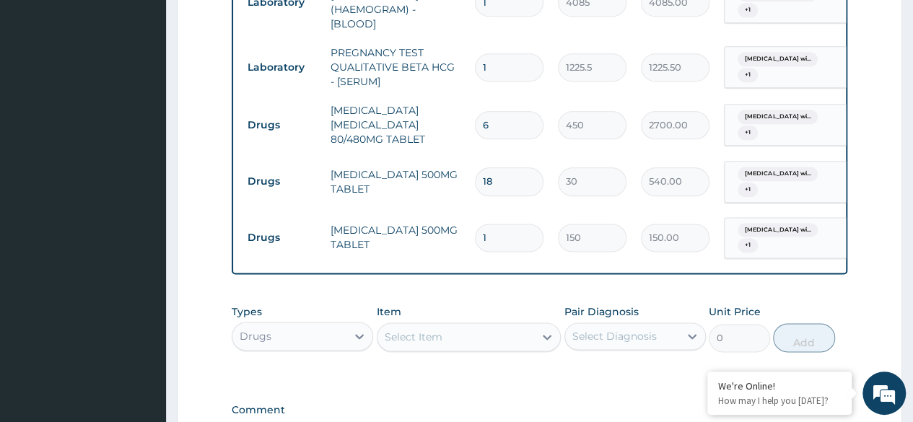
type input "0.00"
type input "3"
type input "450.00"
type input "30"
type input "4500.00"
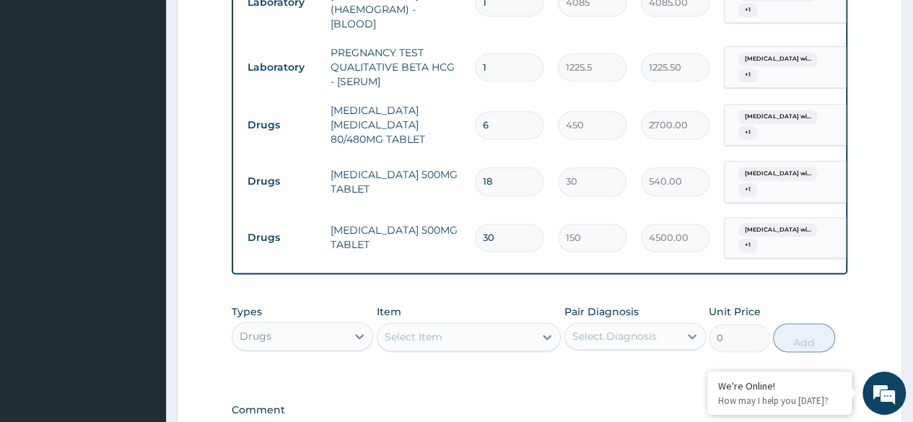
type input "30"
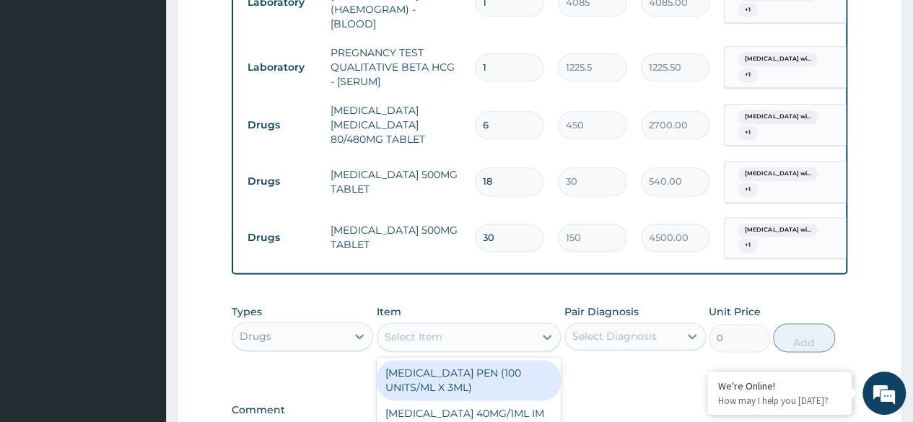
click at [485, 325] on div "Select Item" at bounding box center [455, 336] width 157 height 23
type input "lora"
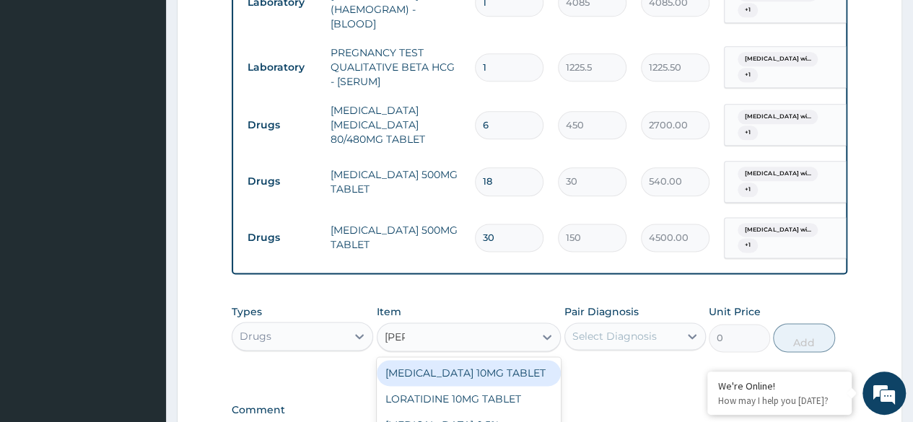
click at [463, 360] on div "LORATADINE 10MG TABLET" at bounding box center [469, 373] width 185 height 26
type input "86.25"
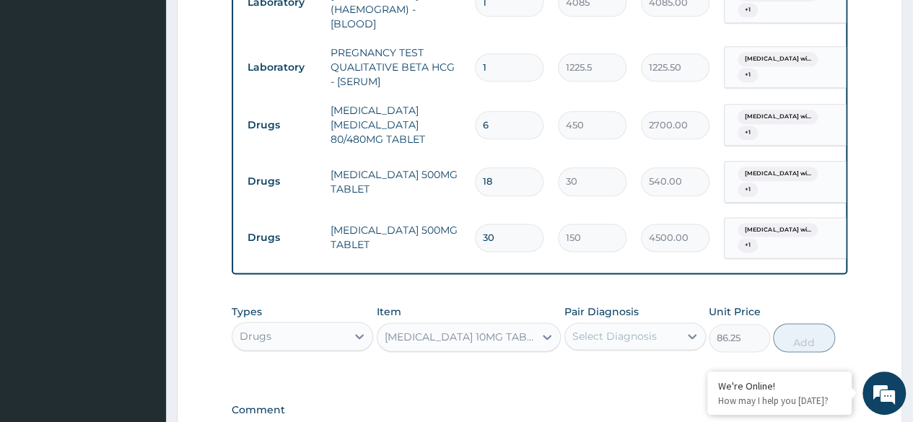
click at [668, 325] on div "Select Diagnosis" at bounding box center [622, 336] width 114 height 23
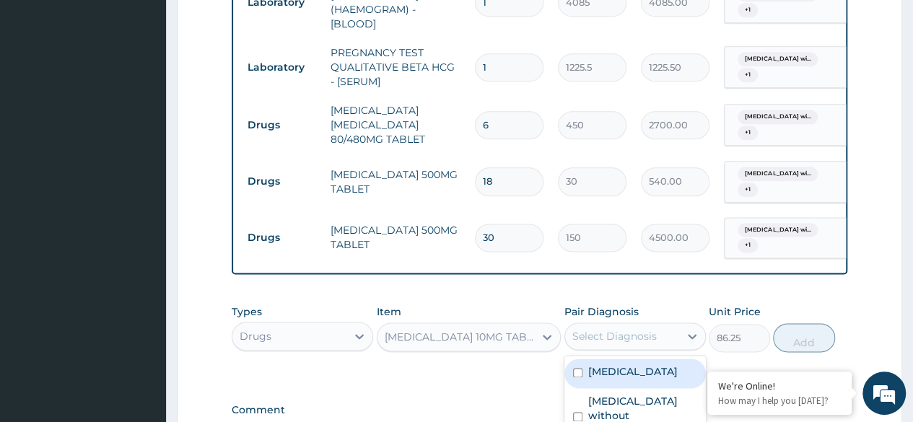
click at [619, 372] on label "Plasmodium malariae malaria without complication" at bounding box center [632, 371] width 89 height 14
checkbox input "true"
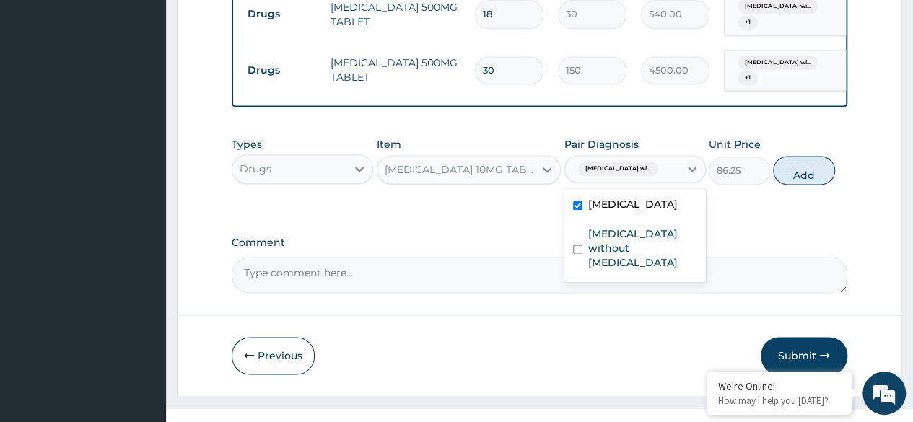
scroll to position [992, 0]
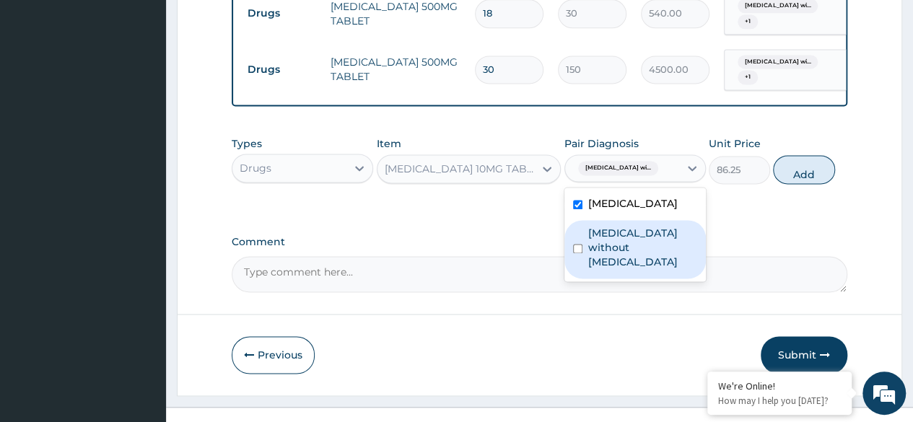
click at [622, 253] on label "Sepsis without septic shock" at bounding box center [642, 247] width 109 height 43
checkbox input "true"
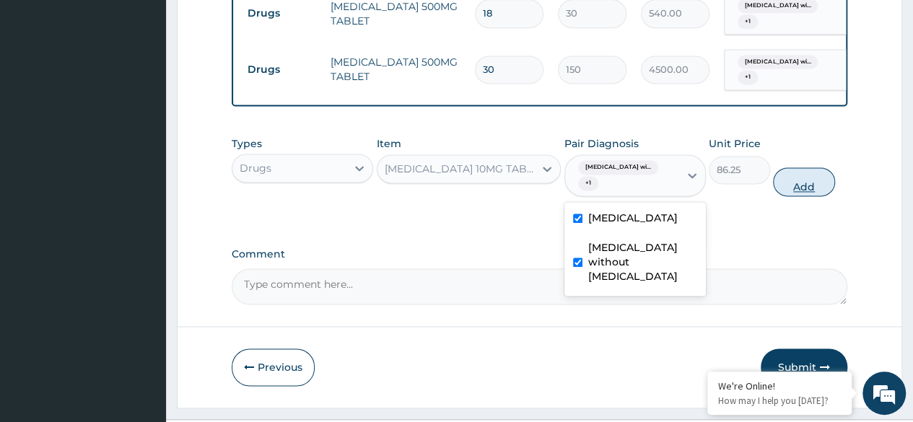
click at [808, 167] on button "Add" at bounding box center [803, 181] width 61 height 29
type input "0"
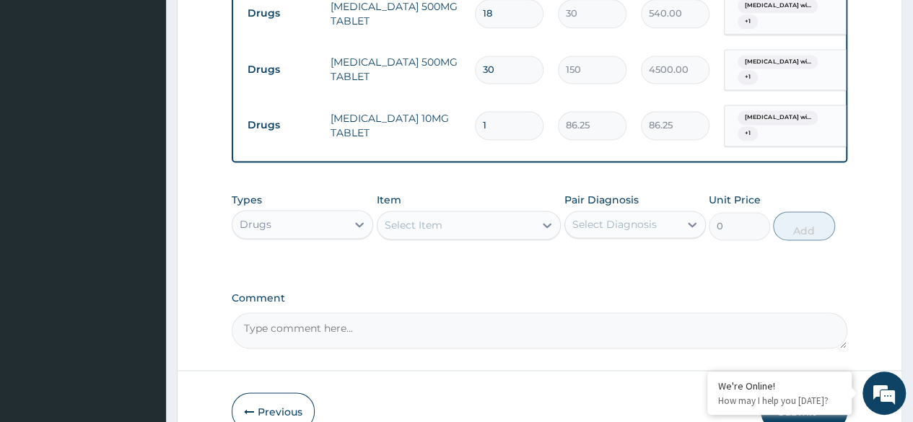
type input "0.00"
type input "5"
type input "431.25"
type input "5"
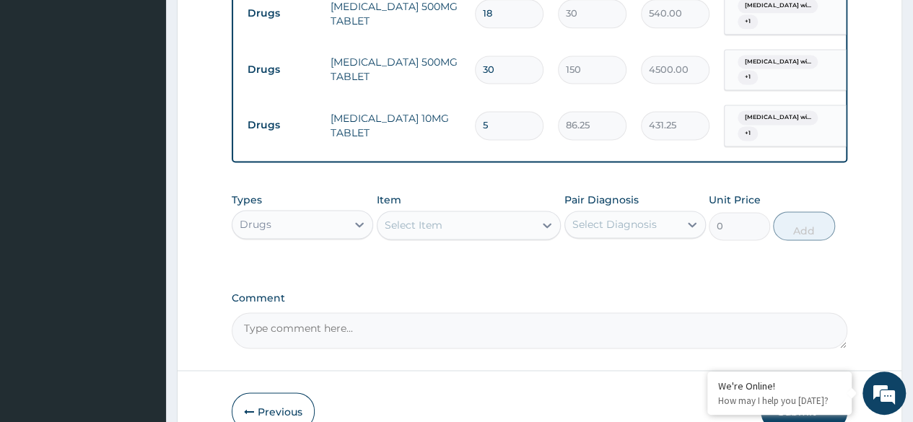
scroll to position [1048, 0]
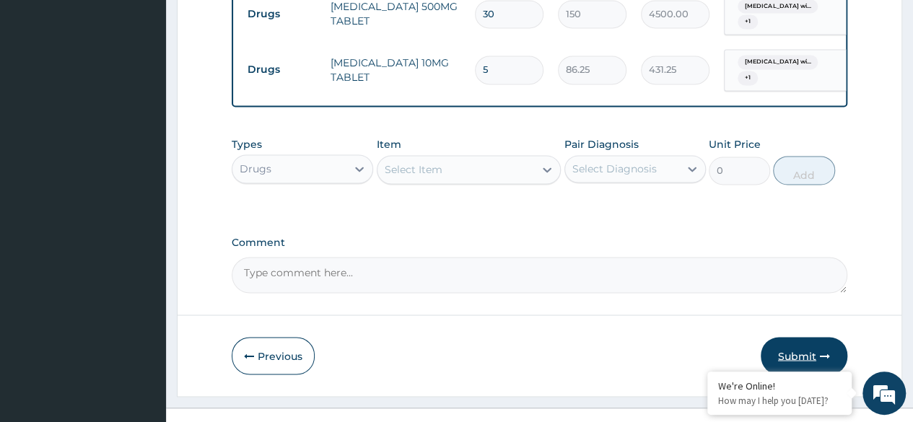
click at [799, 337] on button "Submit" at bounding box center [804, 356] width 87 height 38
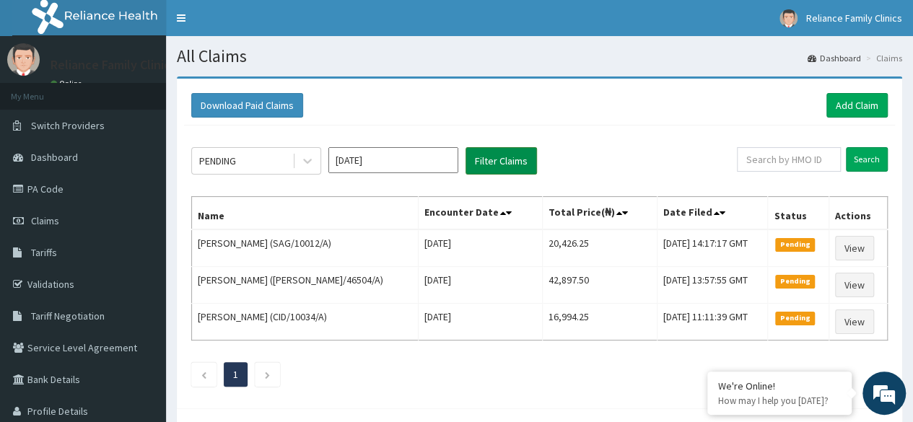
click at [495, 159] on button "Filter Claims" at bounding box center [500, 160] width 71 height 27
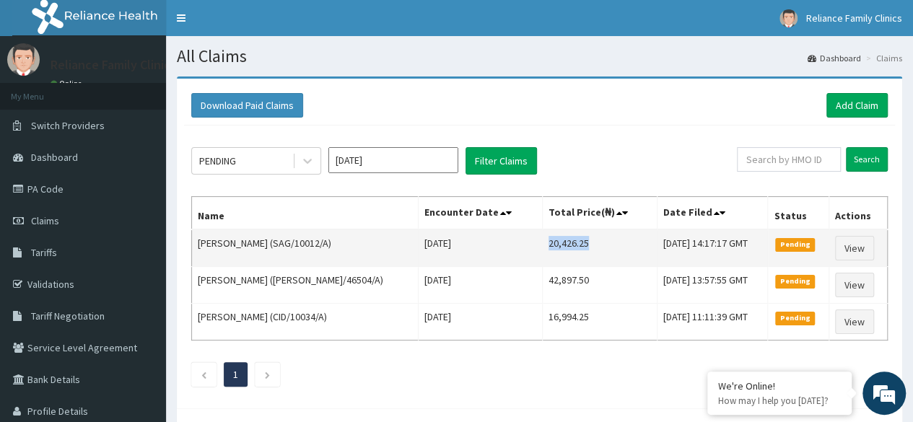
drag, startPoint x: 497, startPoint y: 242, endPoint x: 537, endPoint y: 240, distance: 39.7
click at [542, 240] on td "20,426.25" at bounding box center [599, 249] width 115 height 38
copy td "20,426.25"
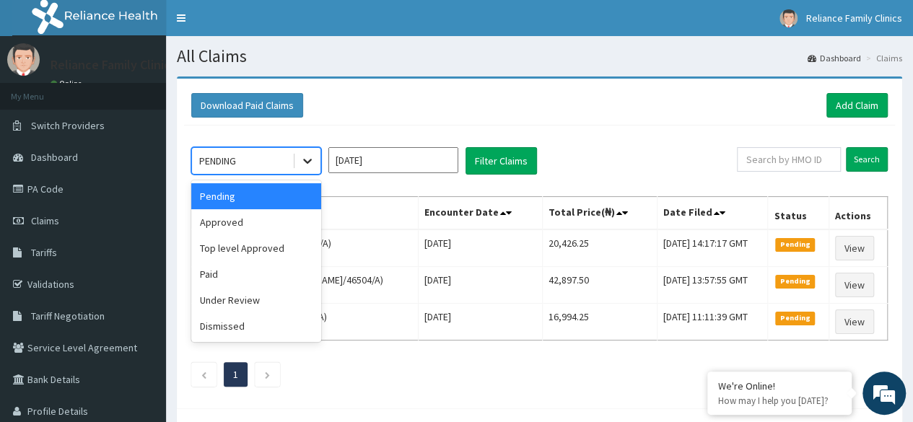
click at [306, 161] on icon at bounding box center [307, 161] width 9 height 5
click at [261, 222] on div "Approved" at bounding box center [256, 222] width 130 height 26
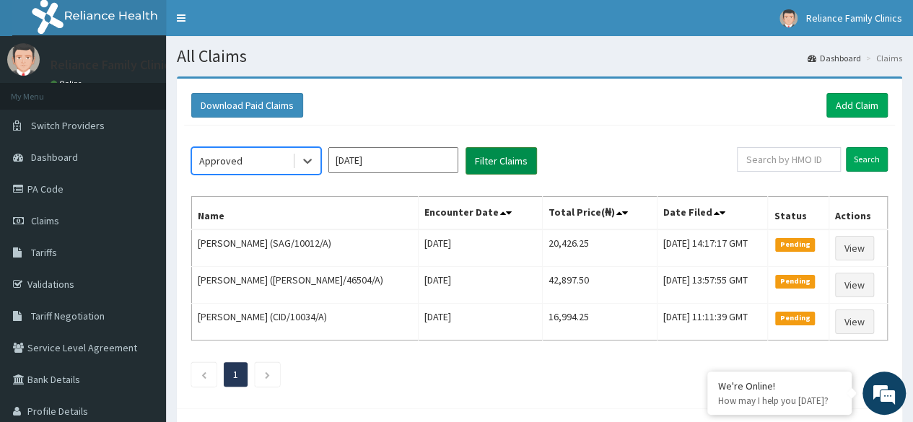
click at [509, 159] on button "Filter Claims" at bounding box center [500, 160] width 71 height 27
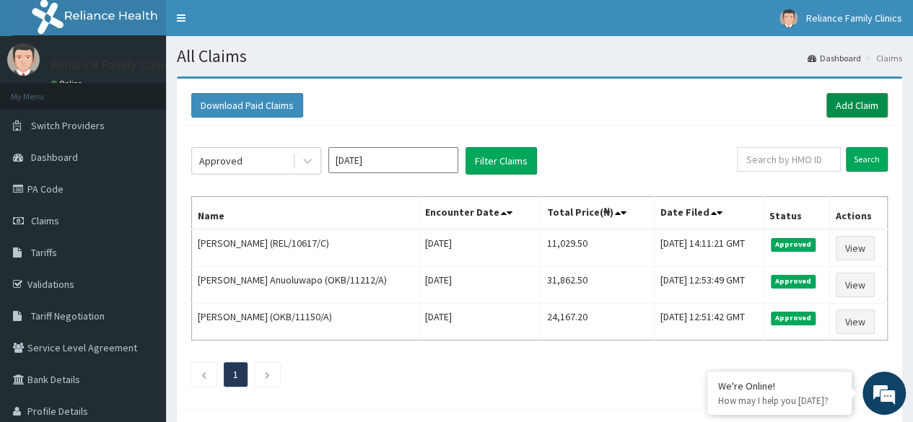
click at [850, 109] on link "Add Claim" at bounding box center [856, 105] width 61 height 25
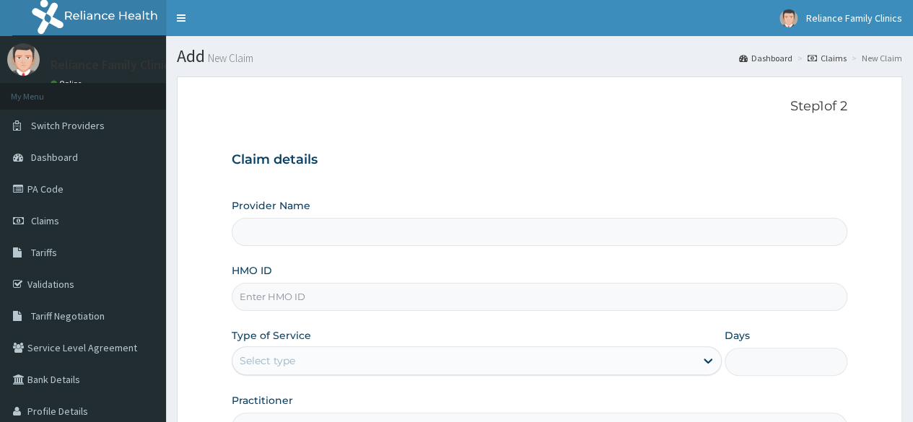
click at [347, 303] on input "HMO ID" at bounding box center [540, 297] width 616 height 28
type input "Reliance Family Clinics Ogba"
paste input "ISD/10036/A"
type input "ISD/10036/A"
click at [319, 362] on div "Select type" at bounding box center [463, 360] width 463 height 23
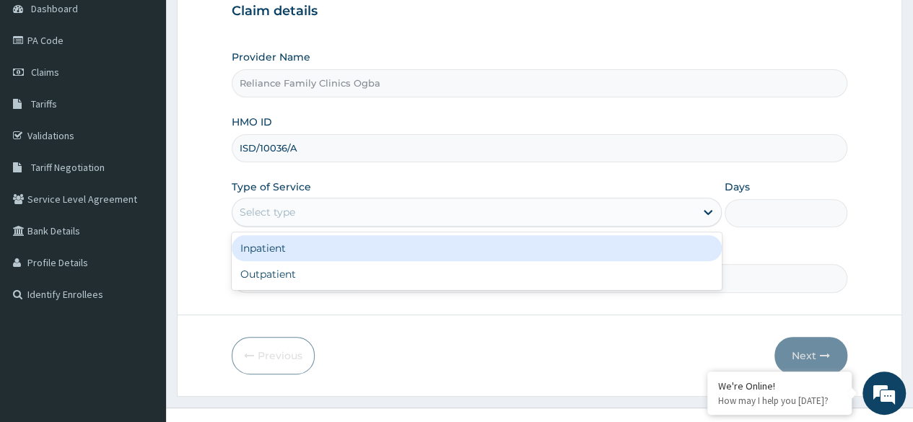
scroll to position [153, 0]
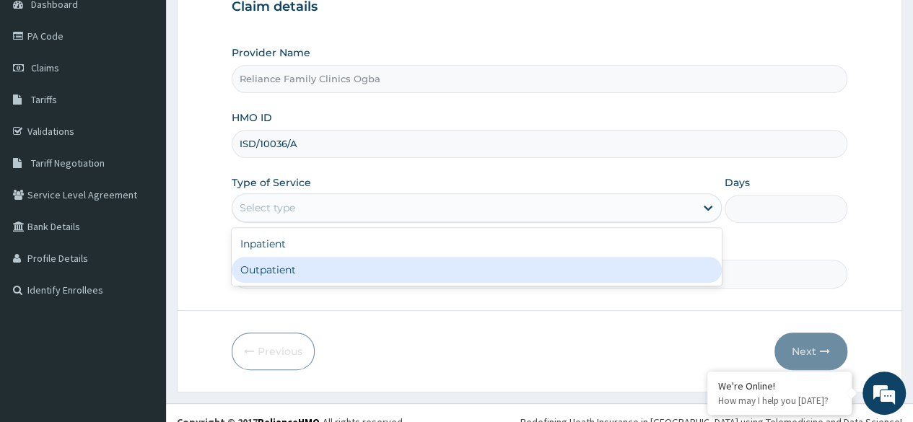
click at [609, 272] on div "Outpatient" at bounding box center [477, 270] width 490 height 26
type input "1"
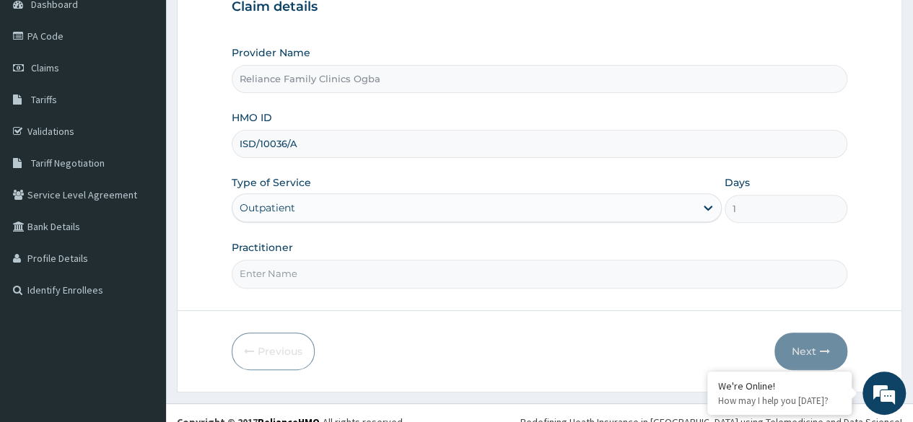
click at [427, 267] on input "Practitioner" at bounding box center [540, 274] width 616 height 28
type input "Dr locum"
click at [810, 344] on button "Next" at bounding box center [810, 352] width 73 height 38
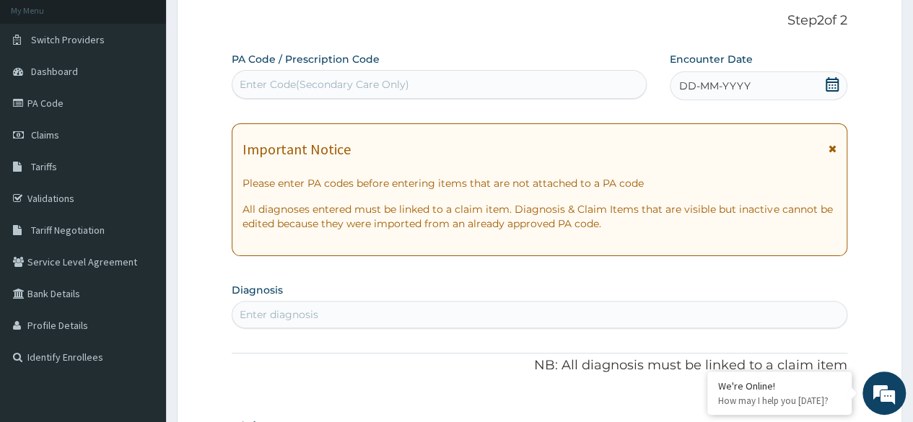
scroll to position [76, 0]
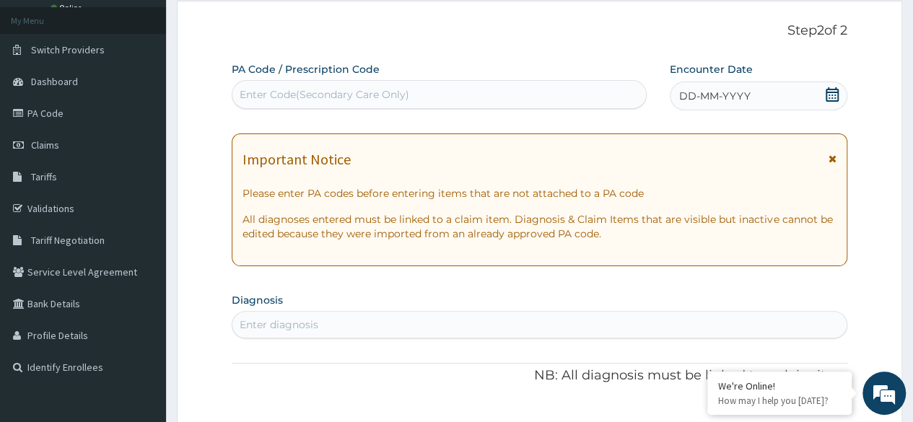
click at [833, 95] on icon at bounding box center [832, 94] width 14 height 14
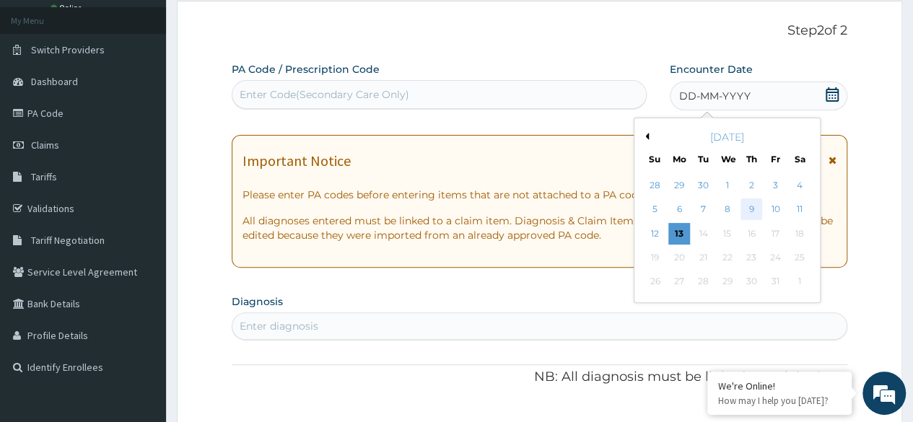
click at [745, 209] on div "9" at bounding box center [751, 210] width 22 height 22
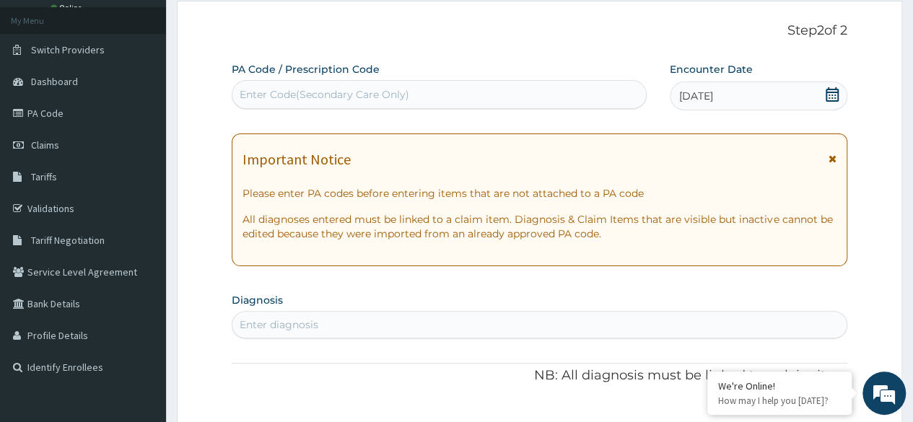
click at [371, 325] on div "Enter diagnosis" at bounding box center [539, 324] width 614 height 23
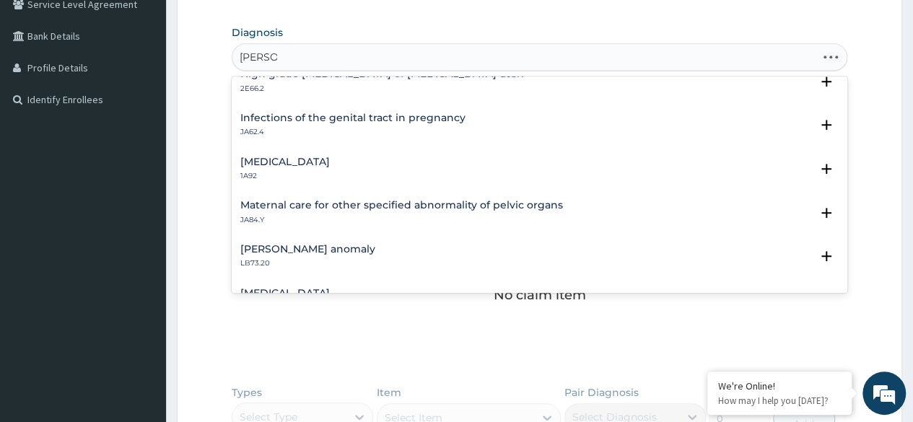
scroll to position [0, 0]
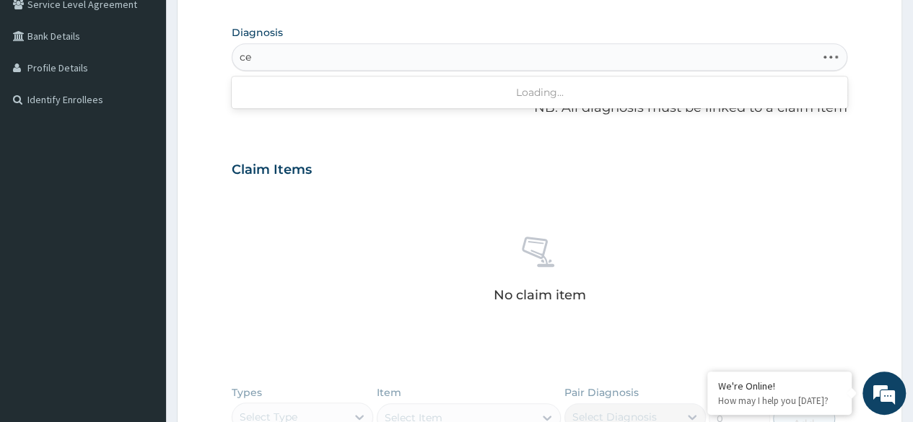
type input "c"
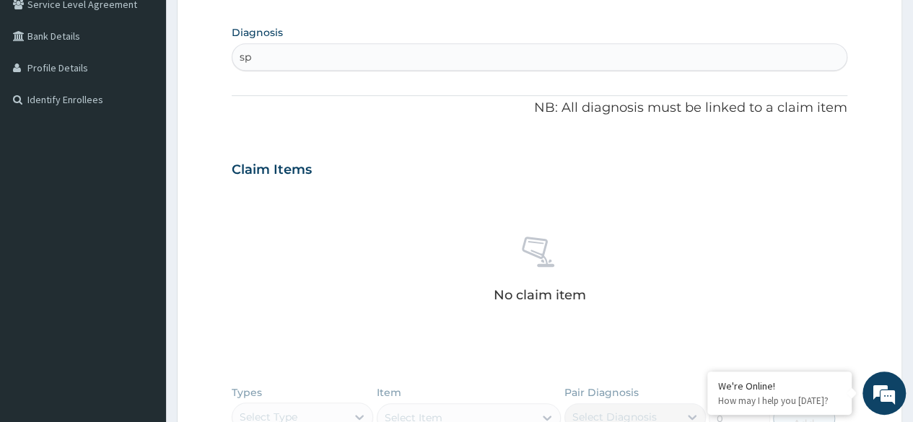
type input "s"
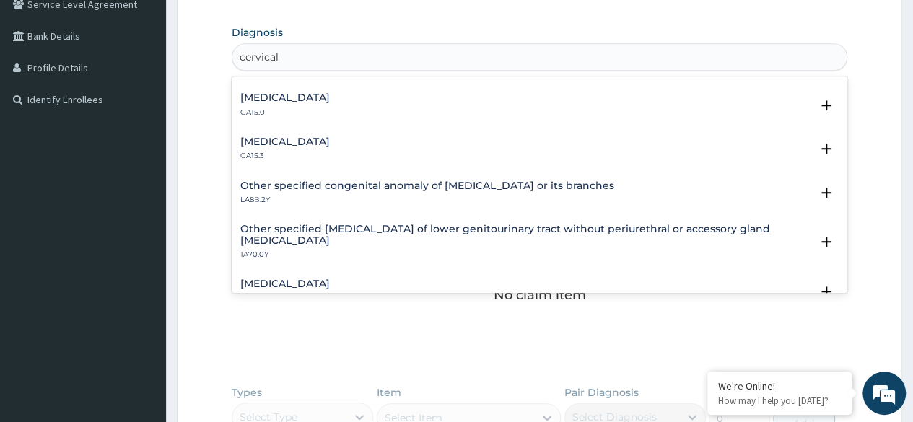
scroll to position [652, 0]
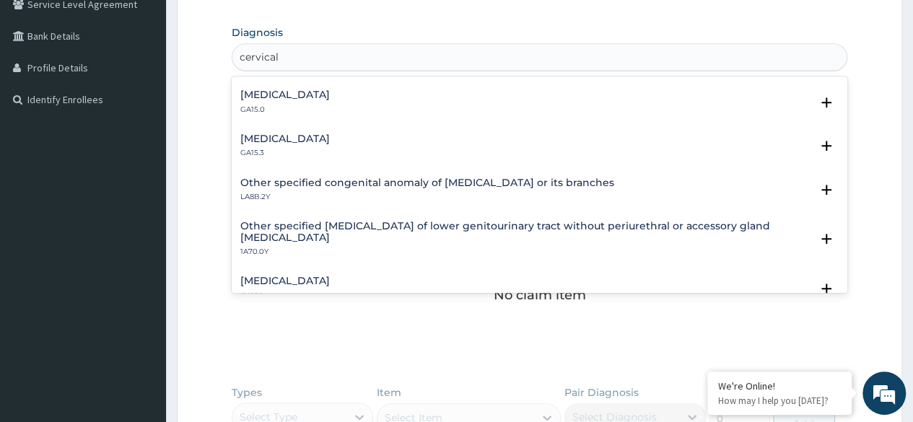
click at [528, 213] on div "Other specified congenital anomaly of aorta or its branches LA8B.2Y Select Stat…" at bounding box center [540, 194] width 616 height 44
type input "c"
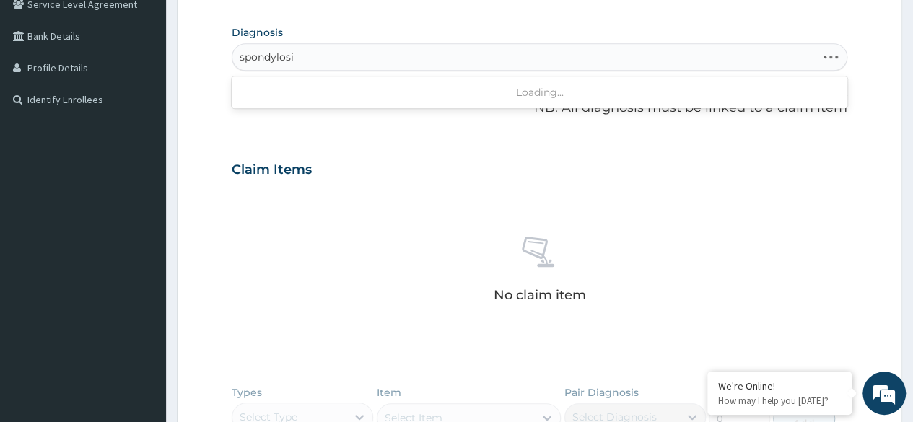
type input "[MEDICAL_DATA]"
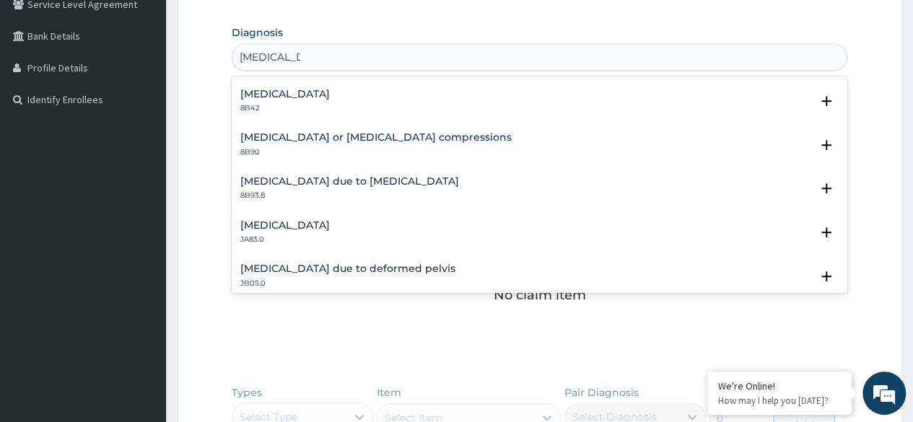
scroll to position [0, 0]
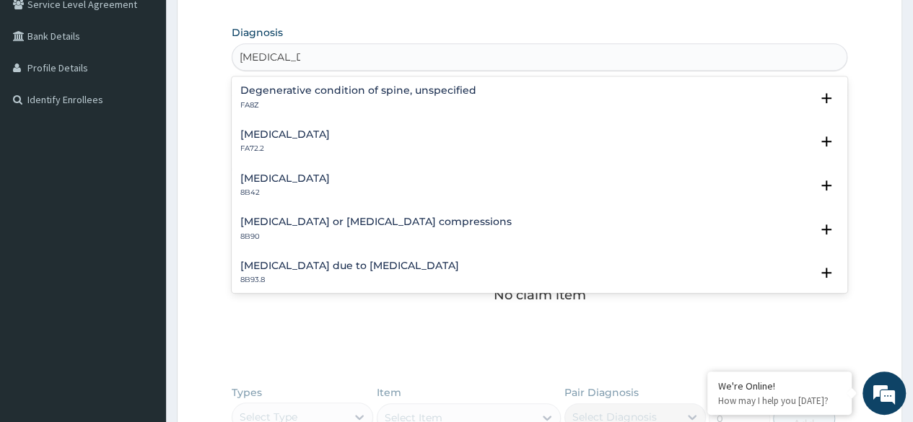
click at [408, 92] on h4 "Degenerative condition of spine, unspecified" at bounding box center [358, 90] width 236 height 11
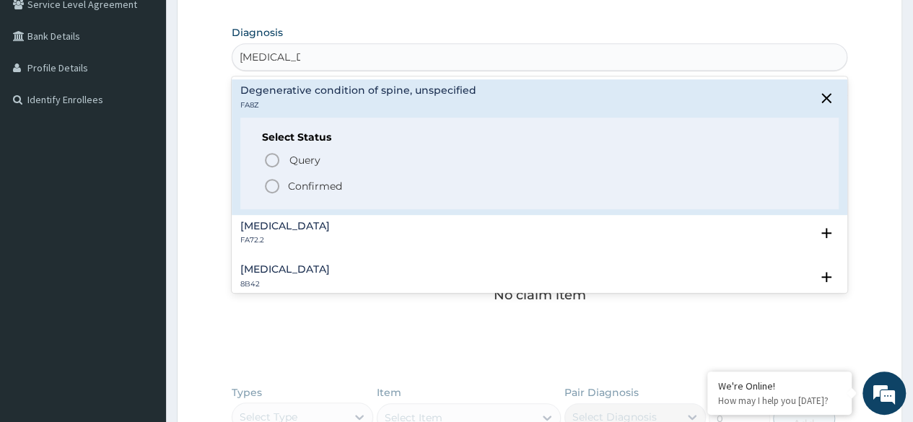
click at [273, 186] on icon "status option filled" at bounding box center [271, 186] width 17 height 17
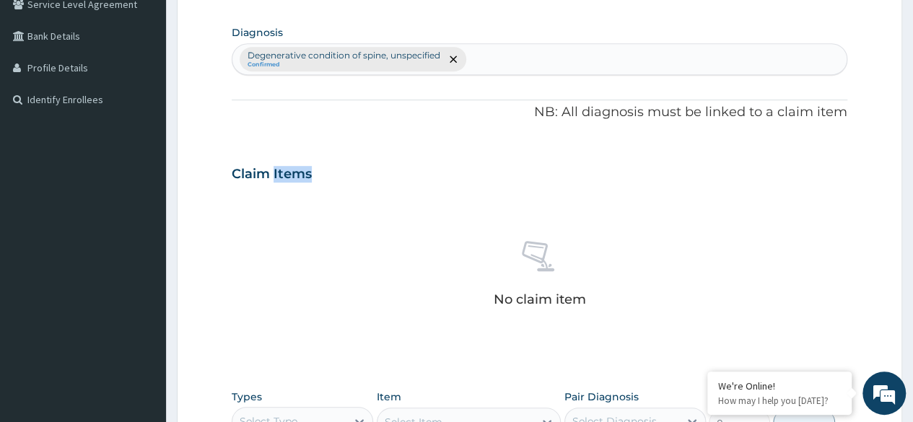
click at [273, 186] on div "Claim Items" at bounding box center [540, 171] width 616 height 38
click at [488, 154] on div "Claim Items" at bounding box center [540, 171] width 616 height 38
click at [515, 57] on div "Degenerative condition of spine, unspecified Confirmed" at bounding box center [539, 59] width 614 height 30
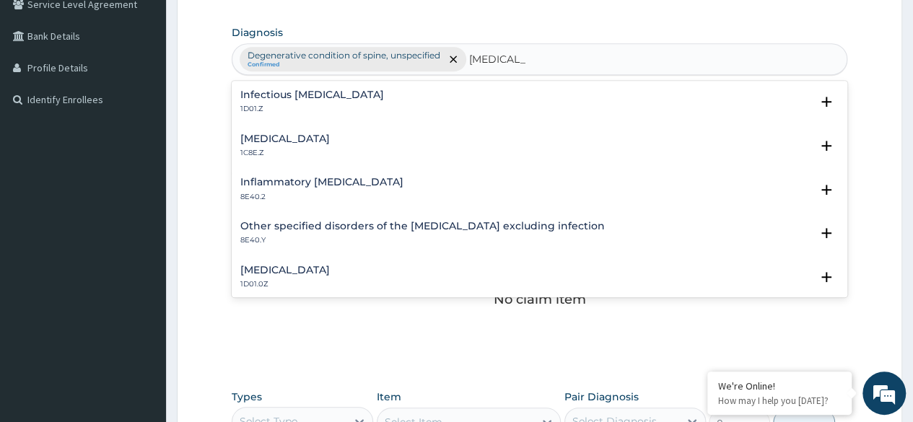
type input "meningiti"
click at [305, 99] on h4 "Infectious meningitis, unspecified" at bounding box center [312, 94] width 144 height 11
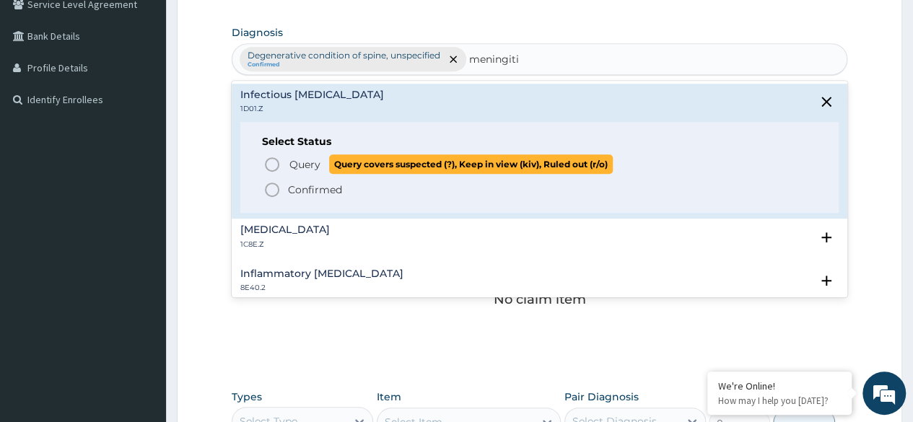
click at [270, 164] on icon "status option query" at bounding box center [271, 164] width 17 height 17
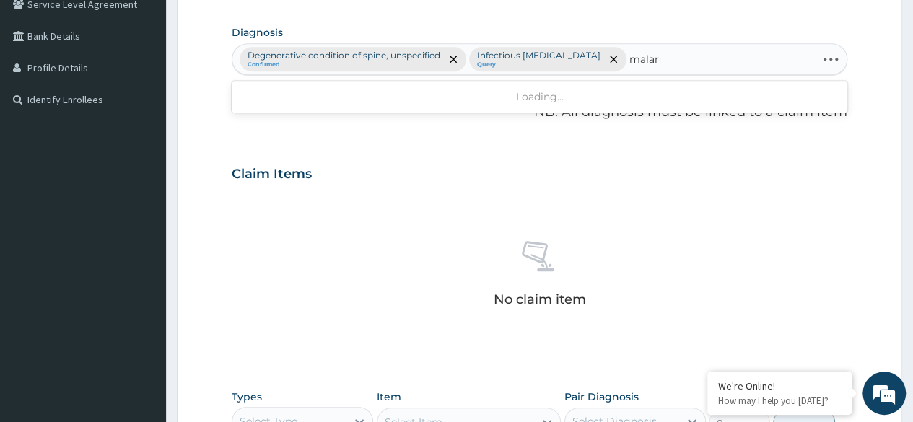
type input "malaria"
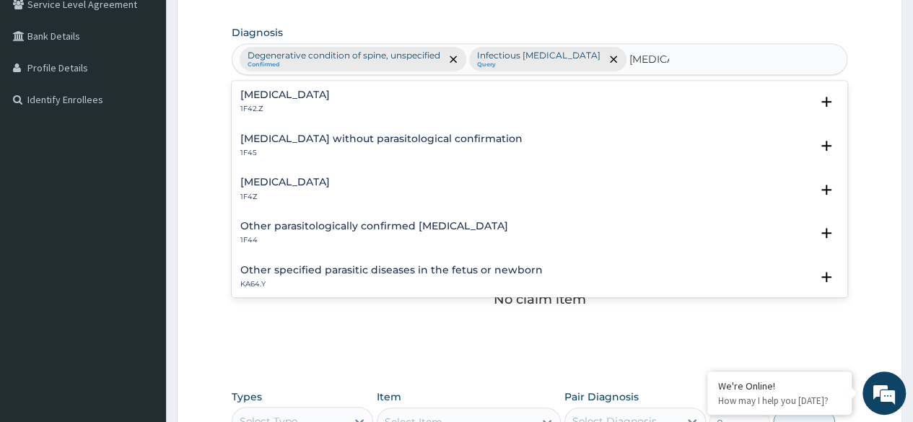
click at [330, 99] on h4 "Plasmodium malariae malaria without complication" at bounding box center [284, 94] width 89 height 11
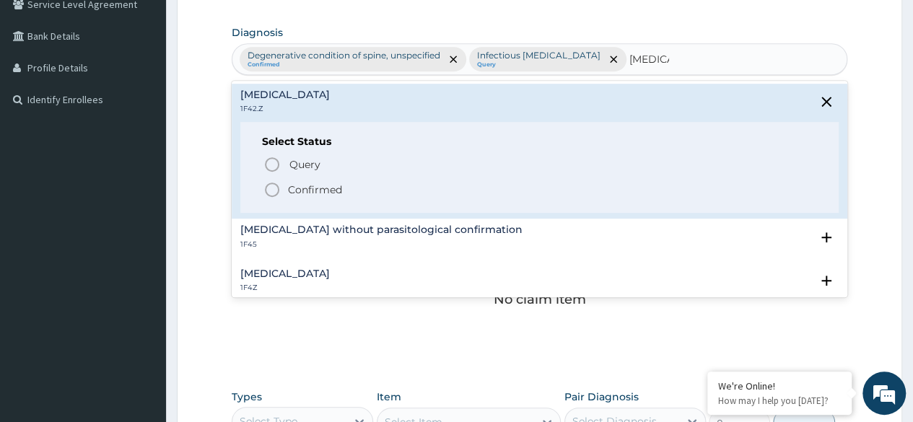
click at [268, 188] on icon "status option filled" at bounding box center [271, 189] width 17 height 17
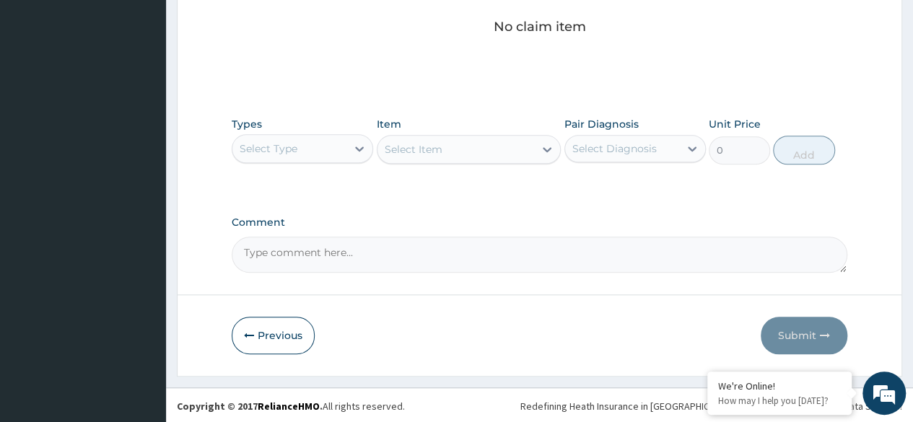
scroll to position [643, 0]
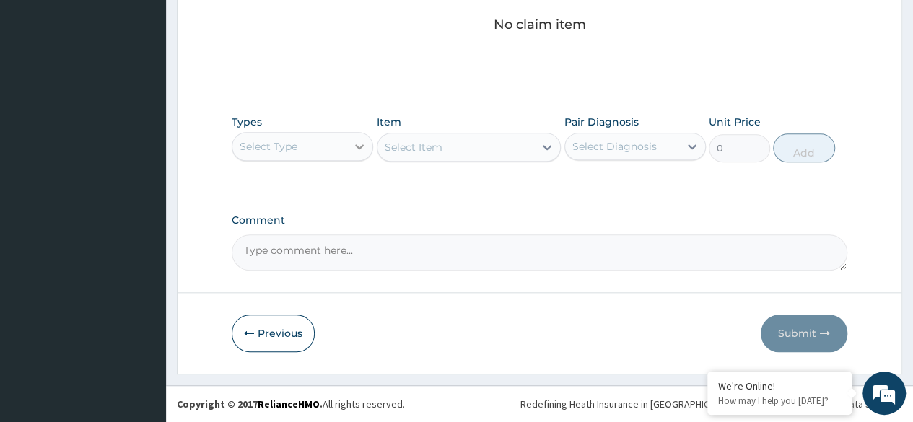
click at [355, 149] on icon at bounding box center [359, 146] width 14 height 14
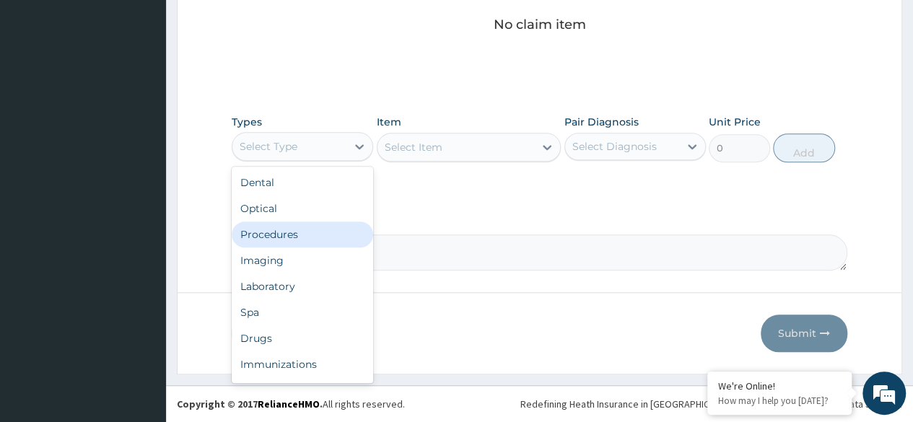
click at [295, 241] on div "Procedures" at bounding box center [302, 235] width 141 height 26
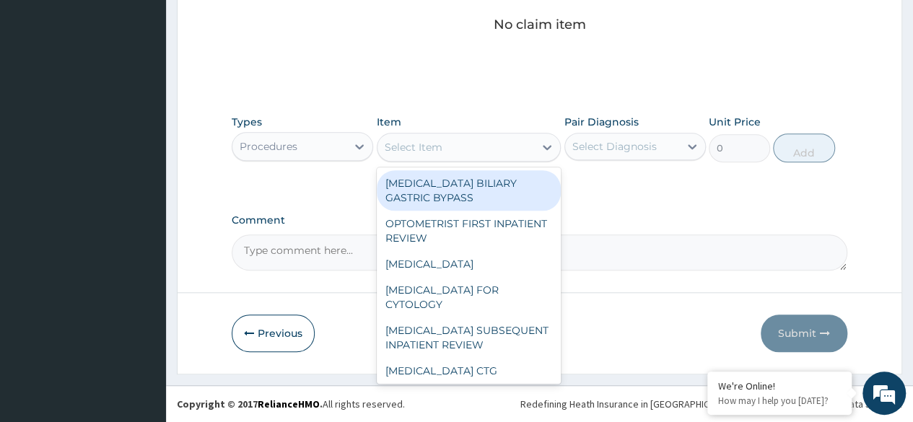
click at [544, 149] on icon at bounding box center [547, 147] width 14 height 14
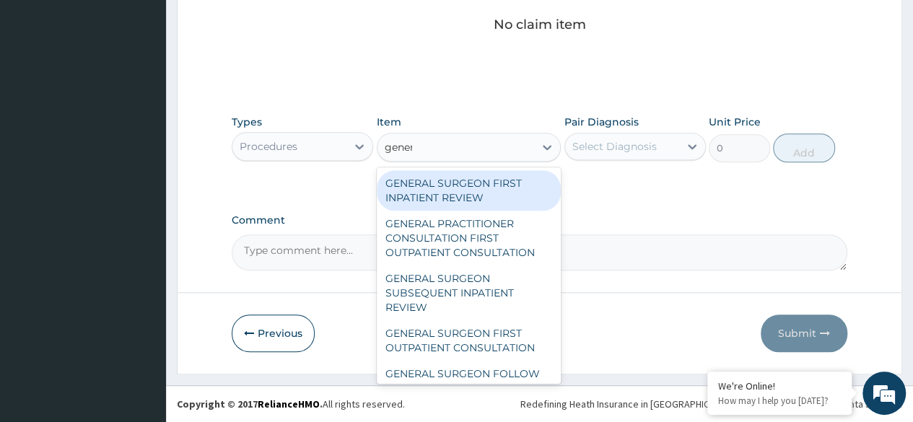
type input "genera"
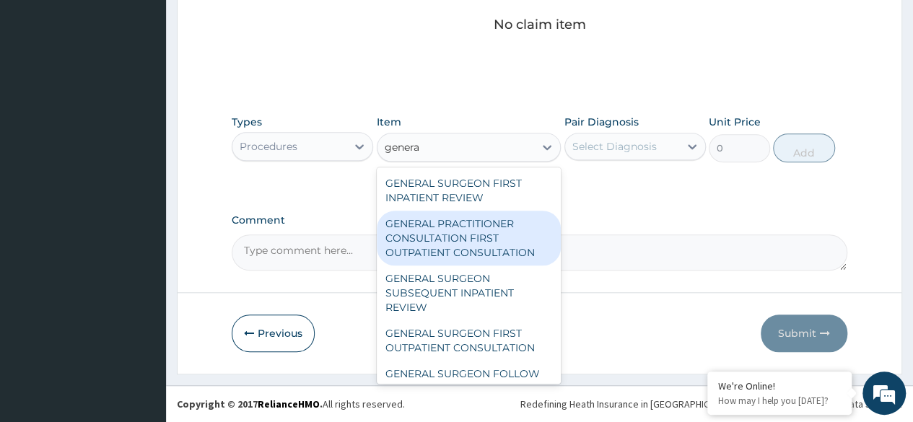
click at [515, 240] on div "GENERAL PRACTITIONER CONSULTATION FIRST OUTPATIENT CONSULTATION" at bounding box center [469, 238] width 185 height 55
type input "3370.125"
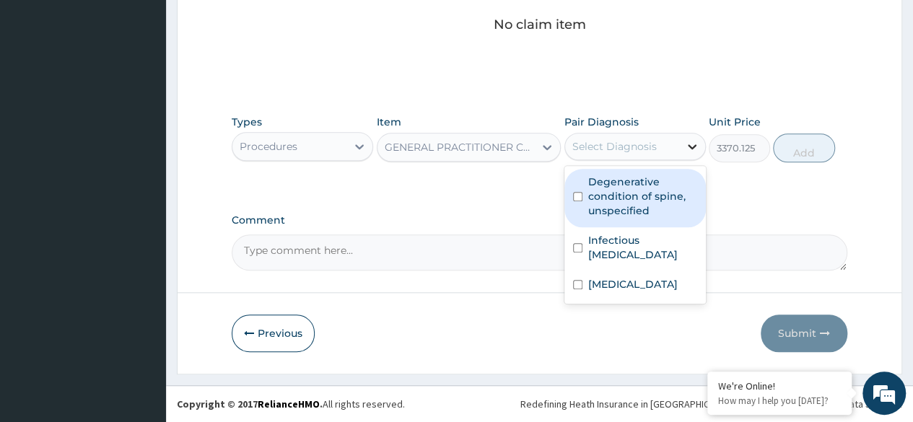
click at [696, 144] on icon at bounding box center [692, 146] width 14 height 14
click at [637, 194] on label "Degenerative condition of spine, unspecified" at bounding box center [642, 196] width 109 height 43
checkbox input "true"
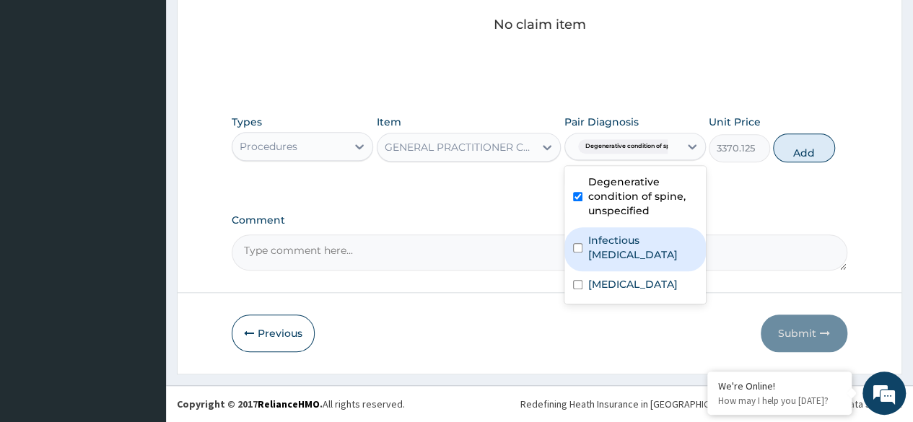
click at [623, 257] on label "Infectious meningitis, unspecified" at bounding box center [642, 247] width 109 height 29
checkbox input "true"
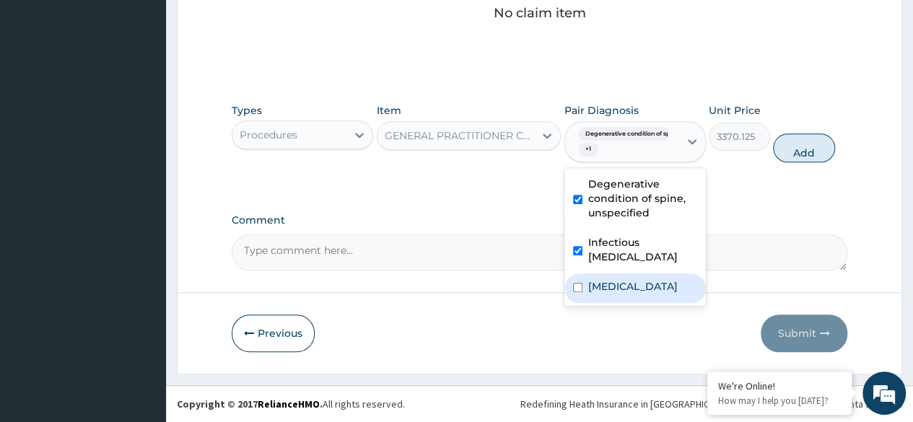
click at [616, 294] on label "Plasmodium malariae malaria without complication" at bounding box center [632, 286] width 89 height 14
checkbox input "true"
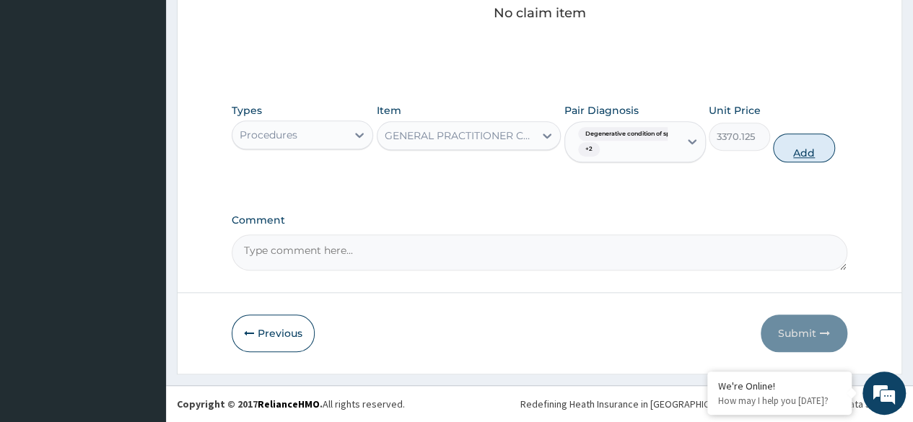
click at [800, 162] on button "Add" at bounding box center [803, 148] width 61 height 29
type input "0"
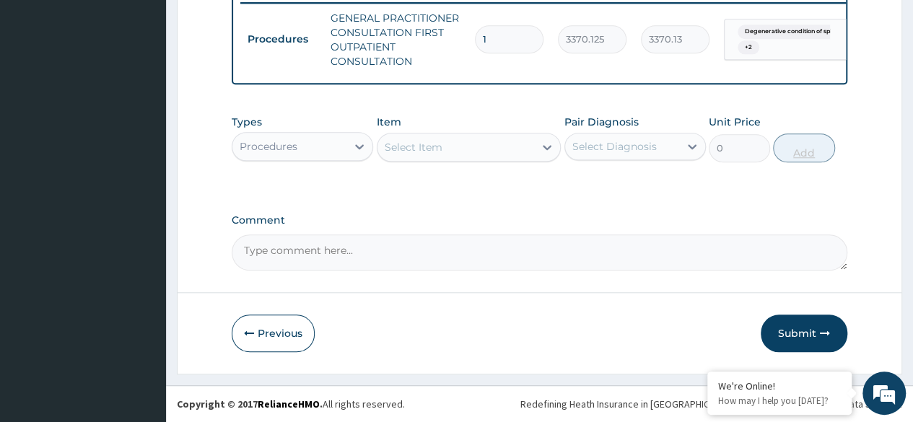
scroll to position [608, 0]
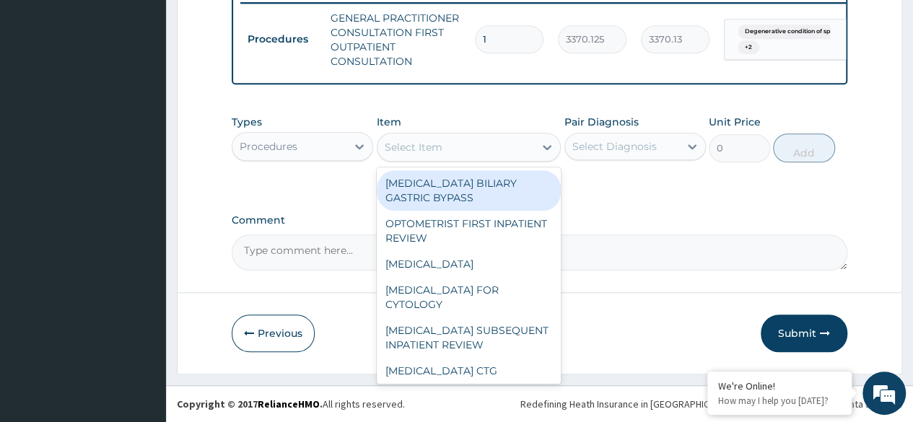
click at [441, 148] on div "Select Item" at bounding box center [414, 147] width 58 height 14
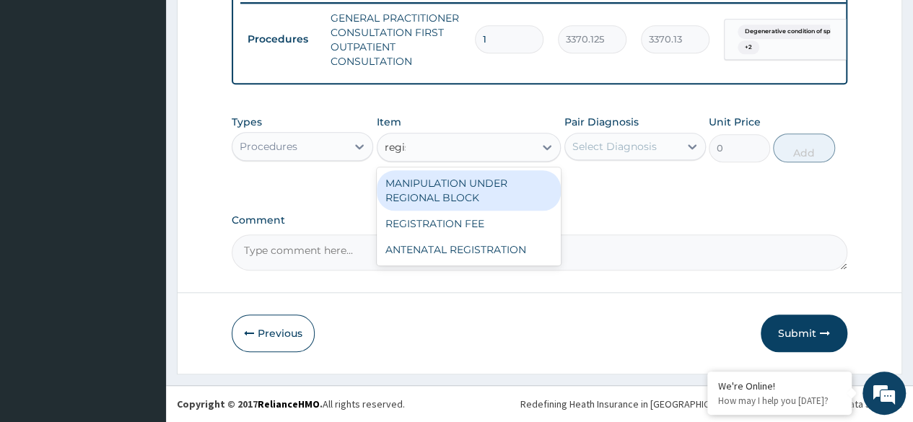
type input "regist"
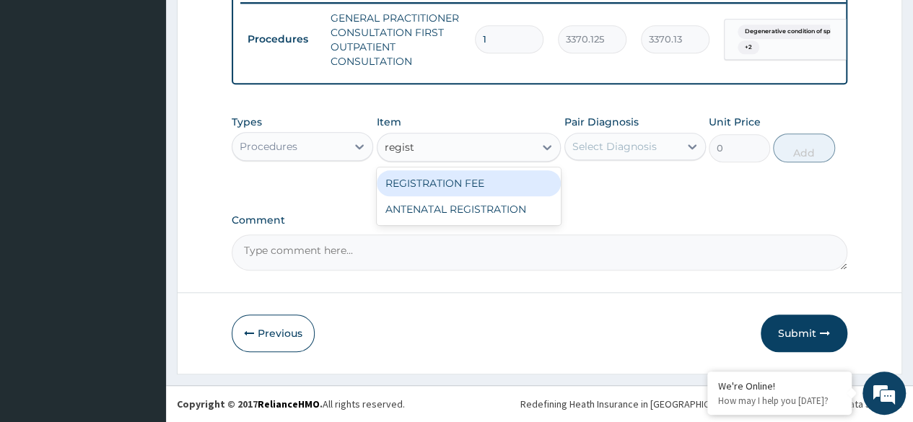
click at [443, 181] on div "REGISTRATION FEE" at bounding box center [469, 183] width 185 height 26
type input "2042.5"
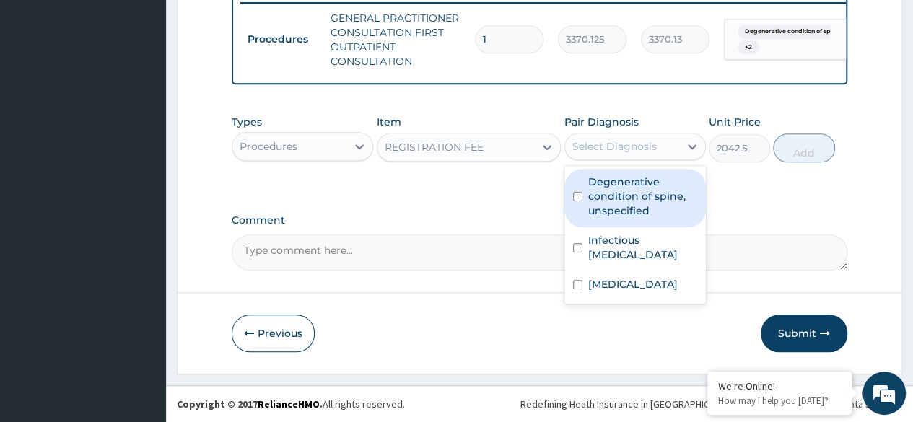
click at [650, 151] on div "Select Diagnosis" at bounding box center [614, 146] width 84 height 14
click at [620, 198] on label "Degenerative condition of spine, unspecified" at bounding box center [642, 196] width 109 height 43
checkbox input "true"
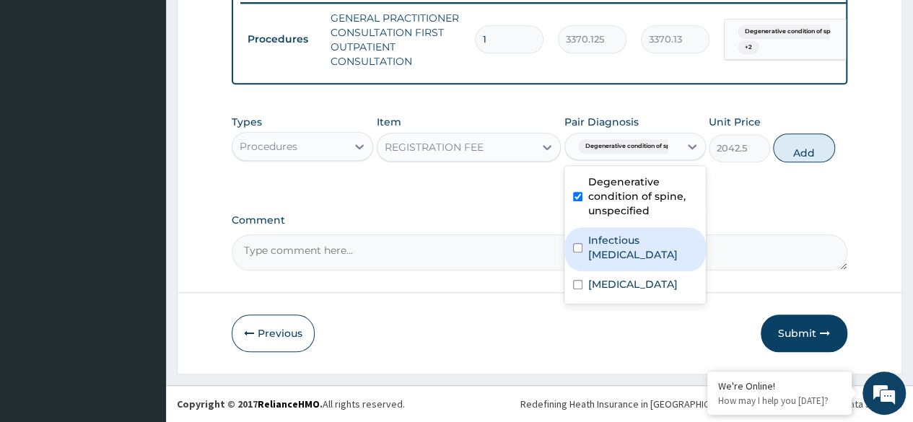
click at [606, 255] on label "Infectious meningitis, unspecified" at bounding box center [642, 247] width 109 height 29
checkbox input "true"
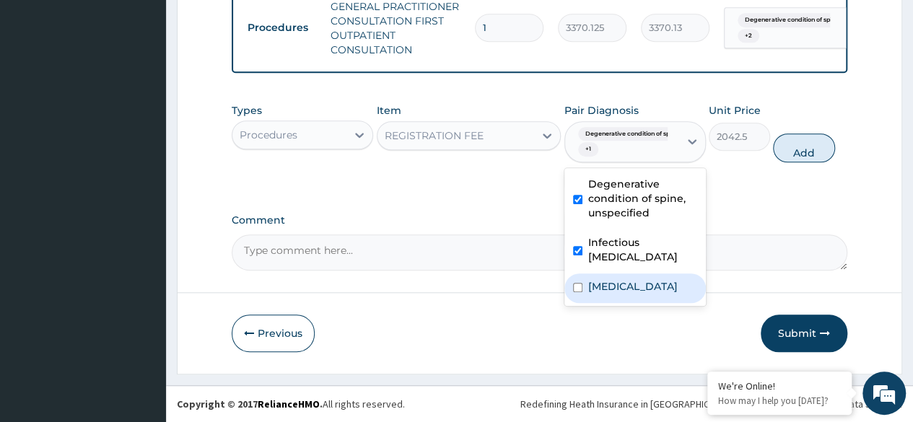
click at [607, 294] on label "Plasmodium malariae malaria without complication" at bounding box center [632, 286] width 89 height 14
checkbox input "true"
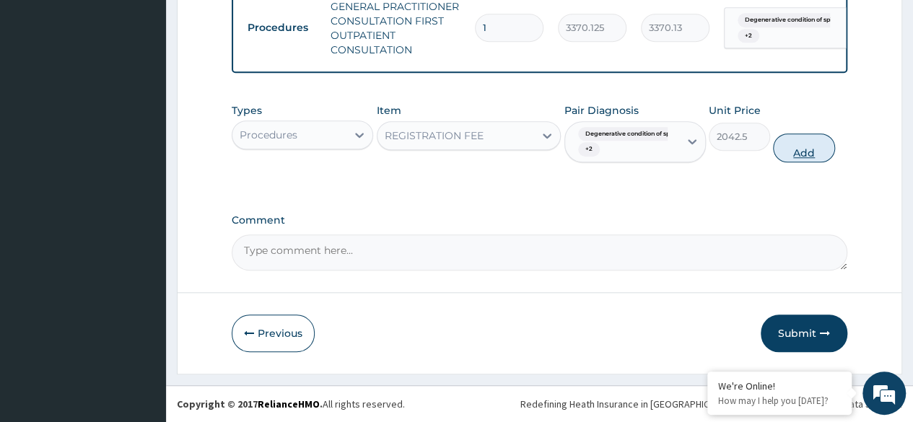
click at [799, 162] on button "Add" at bounding box center [803, 148] width 61 height 29
type input "0"
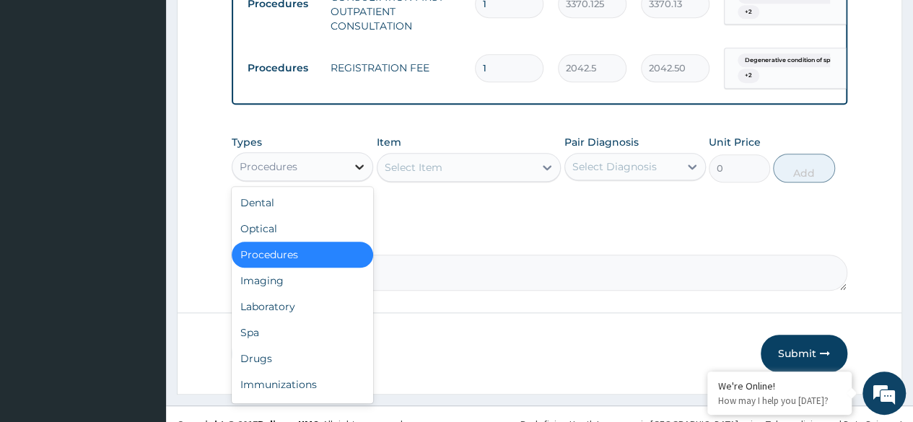
click at [349, 180] on div at bounding box center [359, 167] width 26 height 26
click at [300, 320] on div "Laboratory" at bounding box center [302, 307] width 141 height 26
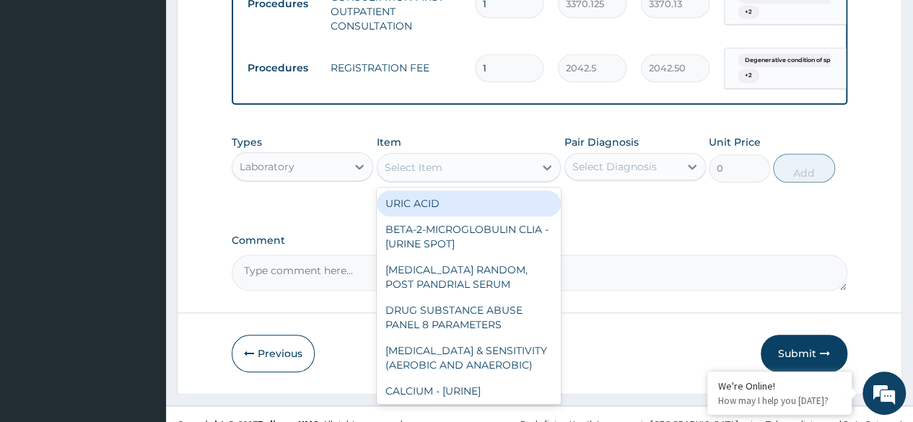
click at [540, 175] on icon at bounding box center [547, 167] width 14 height 14
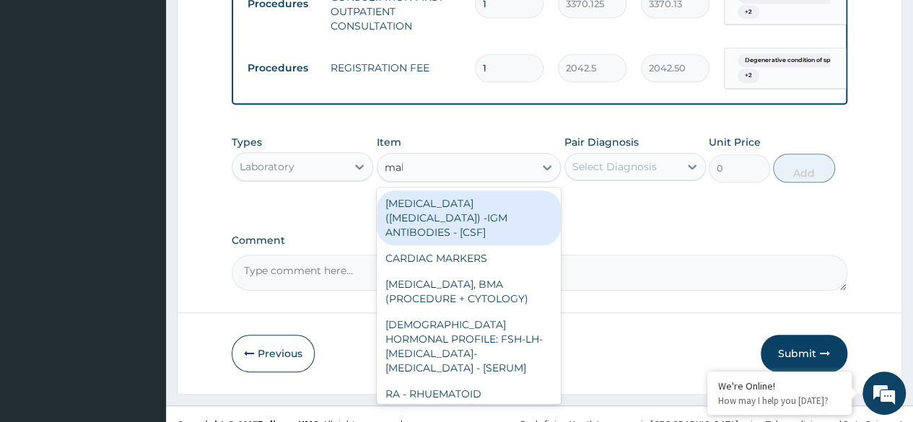
type input "mala"
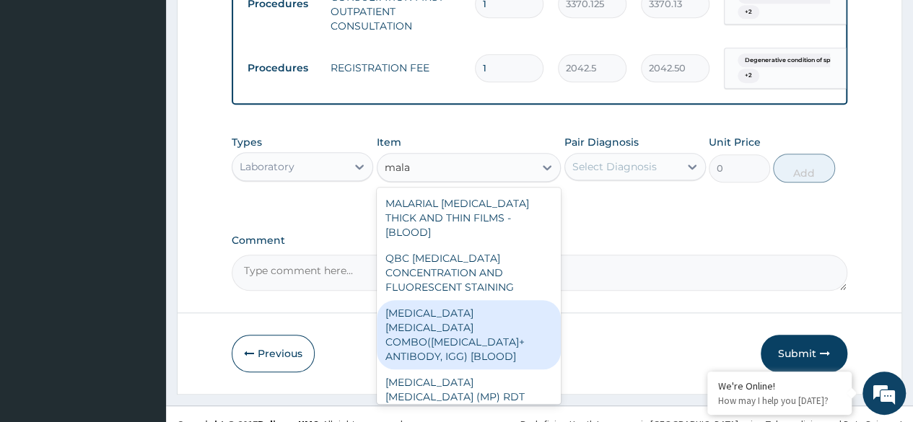
click at [480, 351] on div "MALARIA PARASITE COMBO(BLOOD FILM+ ANTIBODY, IGG) [BLOOD]" at bounding box center [469, 334] width 185 height 69
type input "1531.875"
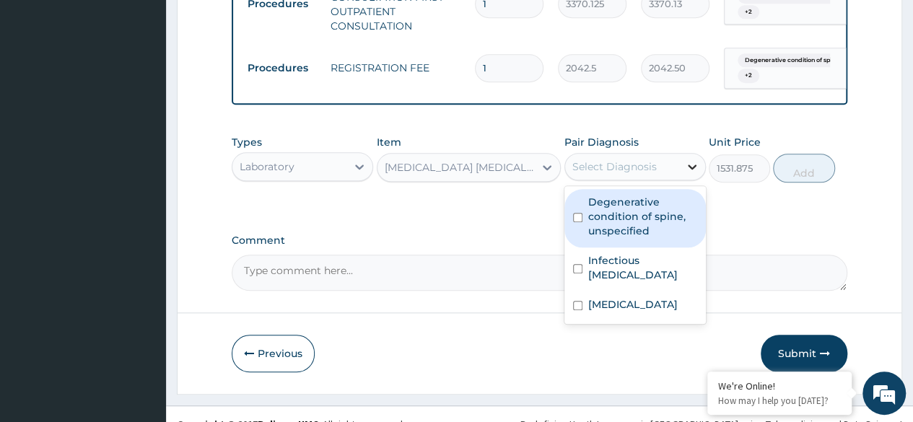
click at [689, 174] on icon at bounding box center [692, 166] width 14 height 14
click at [641, 238] on label "Degenerative condition of spine, unspecified" at bounding box center [642, 216] width 109 height 43
checkbox input "true"
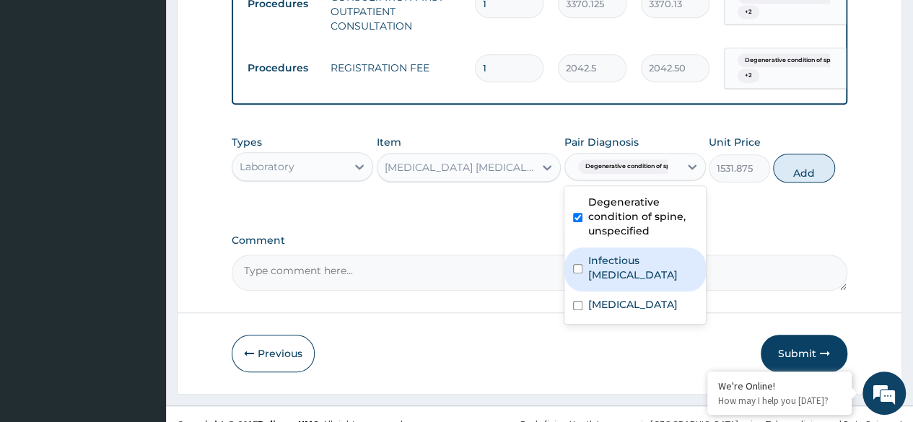
click at [624, 282] on label "Infectious meningitis, unspecified" at bounding box center [642, 267] width 109 height 29
checkbox input "true"
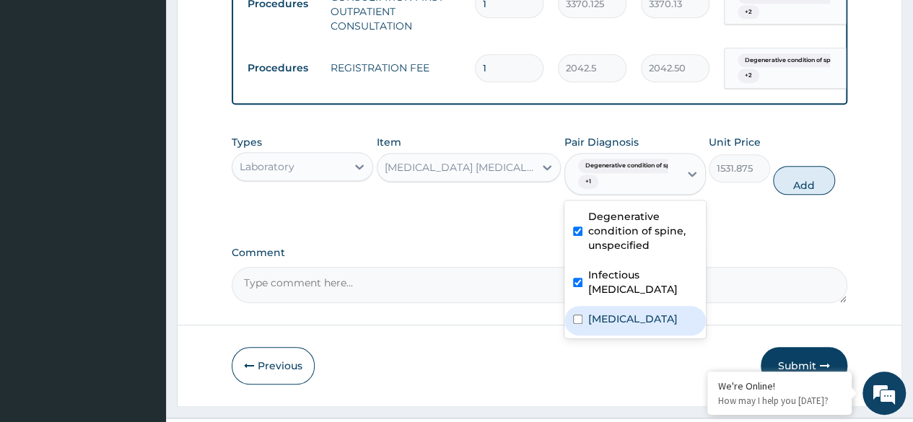
click at [614, 326] on label "Plasmodium malariae malaria without complication" at bounding box center [632, 319] width 89 height 14
checkbox input "true"
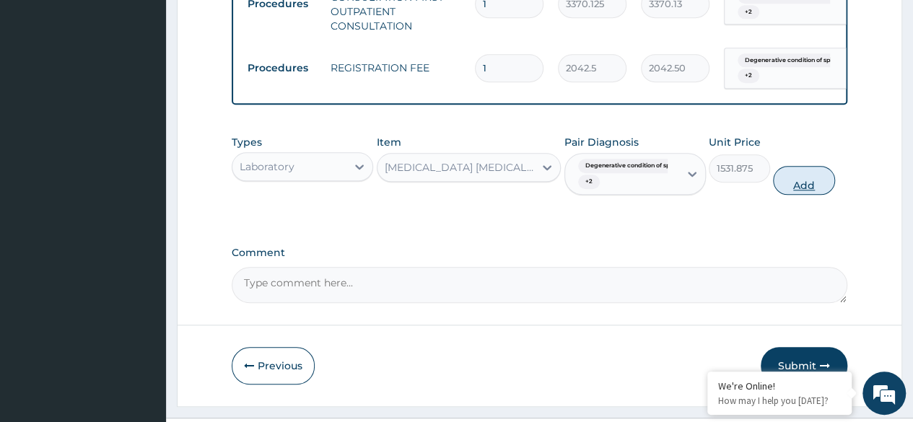
click at [797, 195] on button "Add" at bounding box center [803, 180] width 61 height 29
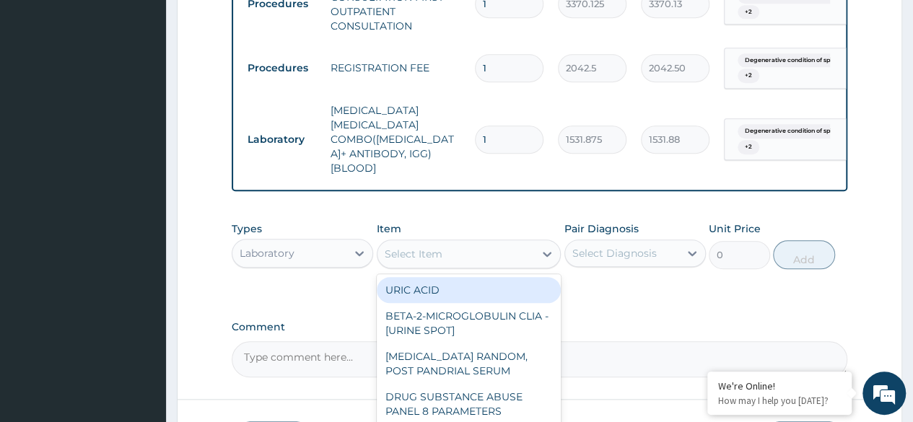
click at [480, 265] on div "Select Item" at bounding box center [455, 253] width 157 height 23
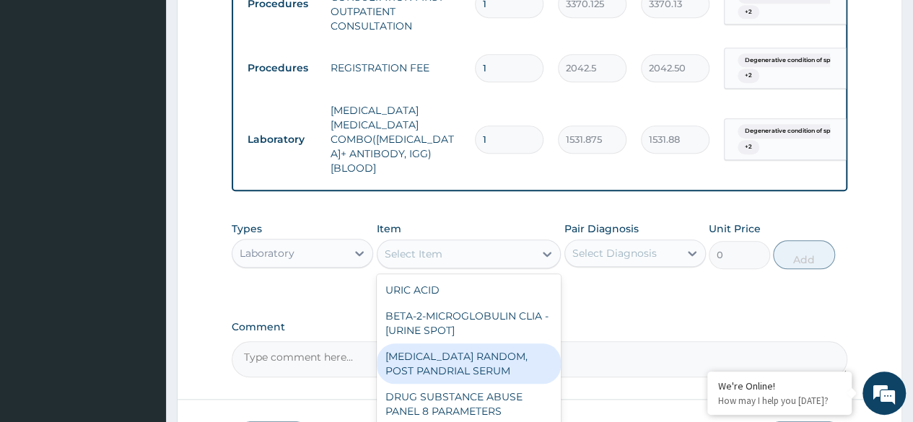
click at [485, 356] on div "INSULIN RANDOM, POST PANDRIAL SERUM" at bounding box center [469, 364] width 185 height 40
type input "2451"
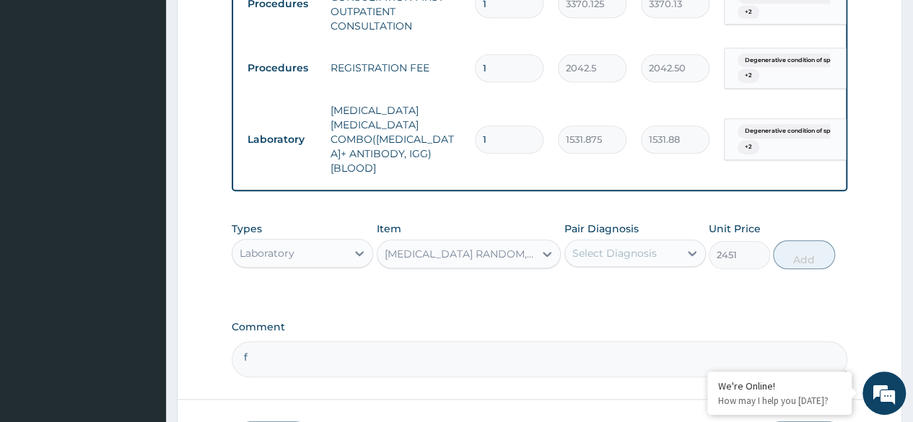
click at [485, 356] on textarea "f" at bounding box center [540, 359] width 616 height 36
type textarea "f"
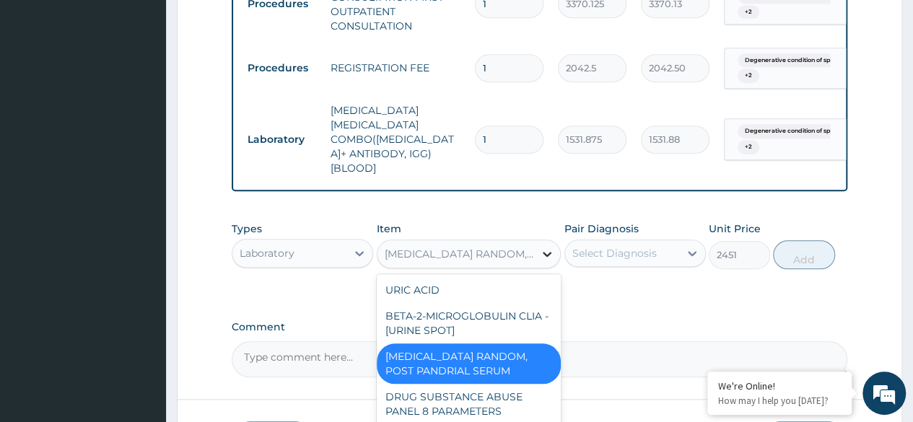
click at [544, 261] on icon at bounding box center [547, 254] width 14 height 14
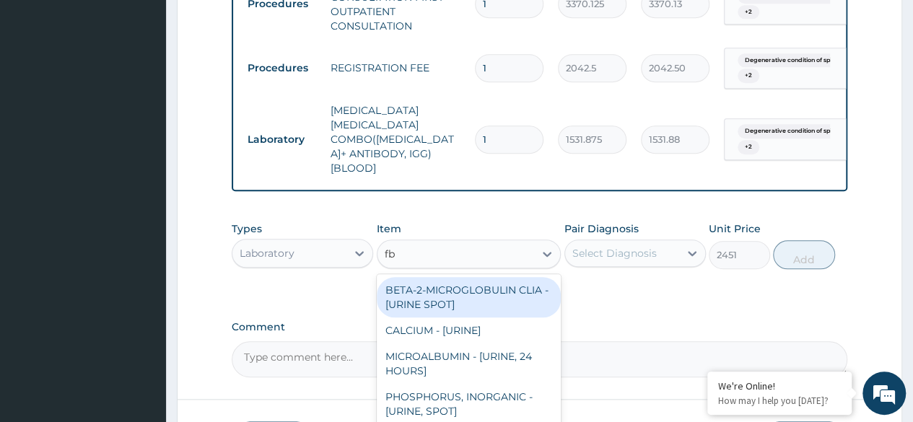
type input "fbc"
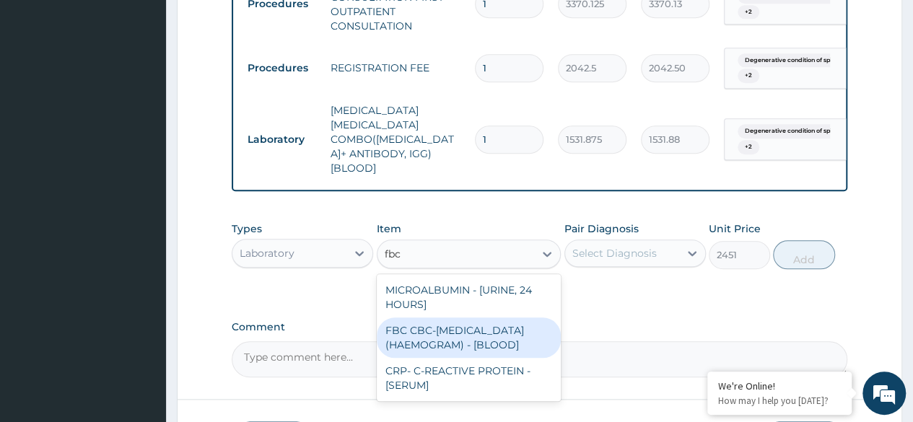
click at [489, 335] on div "FBC CBC-COMPLETE BLOOD COUNT (HAEMOGRAM) - [BLOOD]" at bounding box center [469, 338] width 185 height 40
type input "4085"
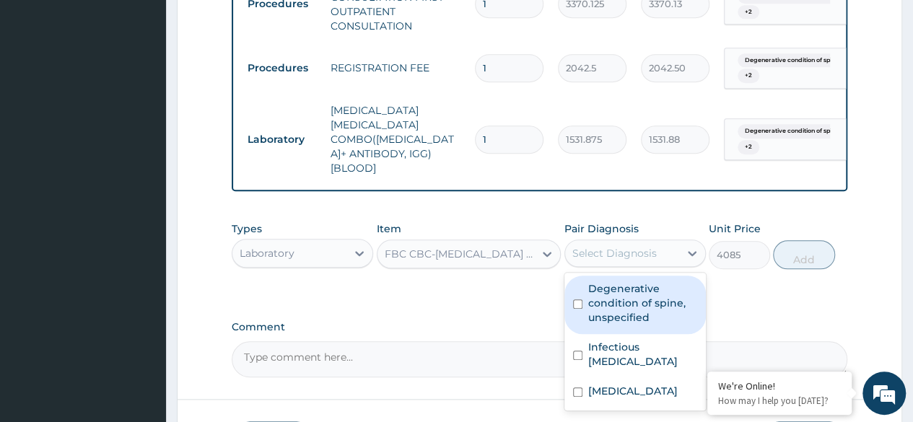
click at [670, 265] on div "Select Diagnosis" at bounding box center [622, 253] width 114 height 23
click at [631, 323] on label "Degenerative condition of spine, unspecified" at bounding box center [642, 302] width 109 height 43
checkbox input "true"
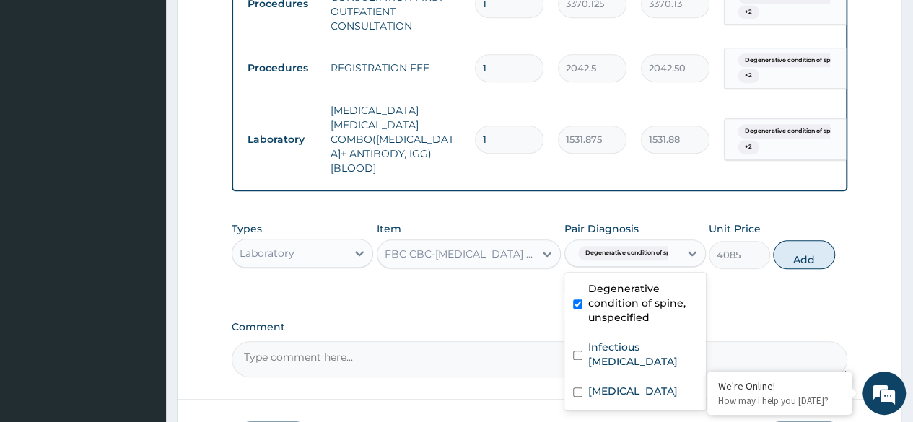
scroll to position [721, 0]
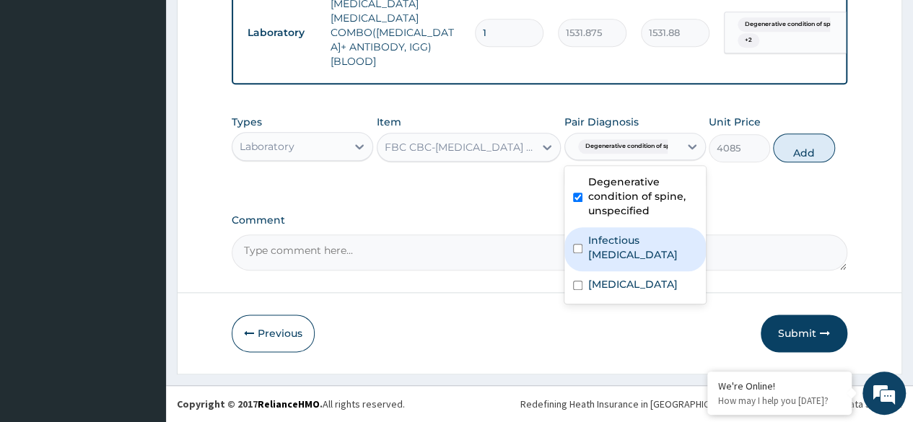
click at [637, 262] on label "Infectious meningitis, unspecified" at bounding box center [642, 247] width 109 height 29
checkbox input "true"
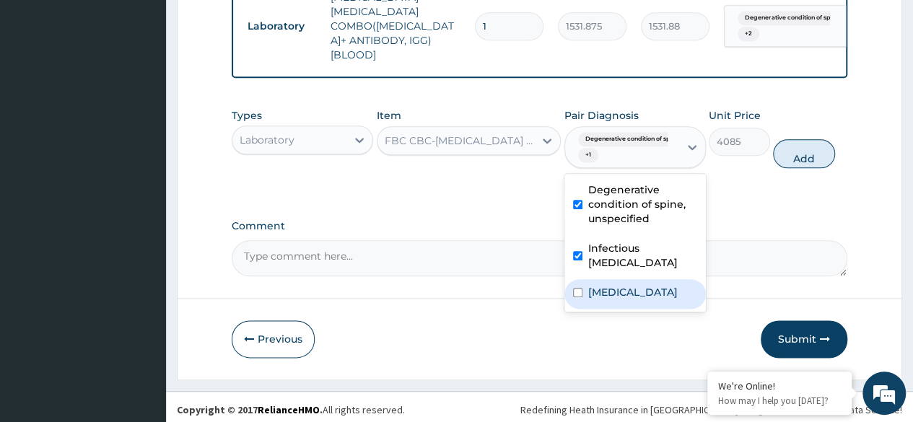
click at [621, 300] on label "Plasmodium malariae malaria without complication" at bounding box center [632, 292] width 89 height 14
checkbox input "true"
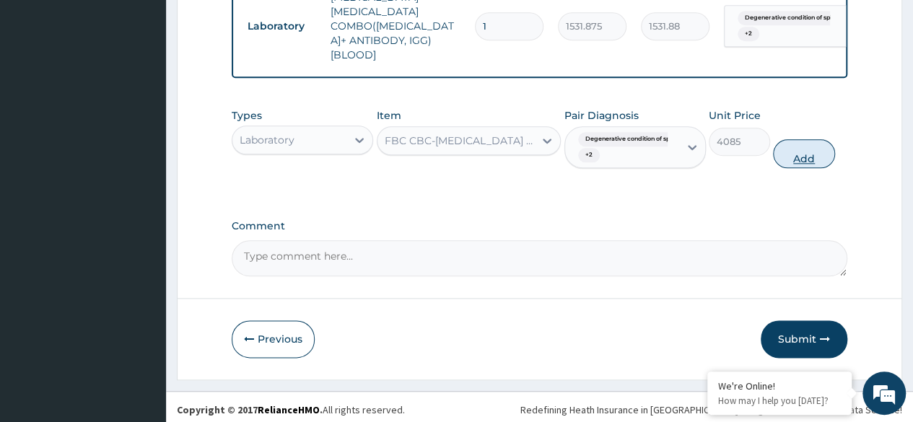
click at [800, 168] on button "Add" at bounding box center [803, 153] width 61 height 29
type input "0"
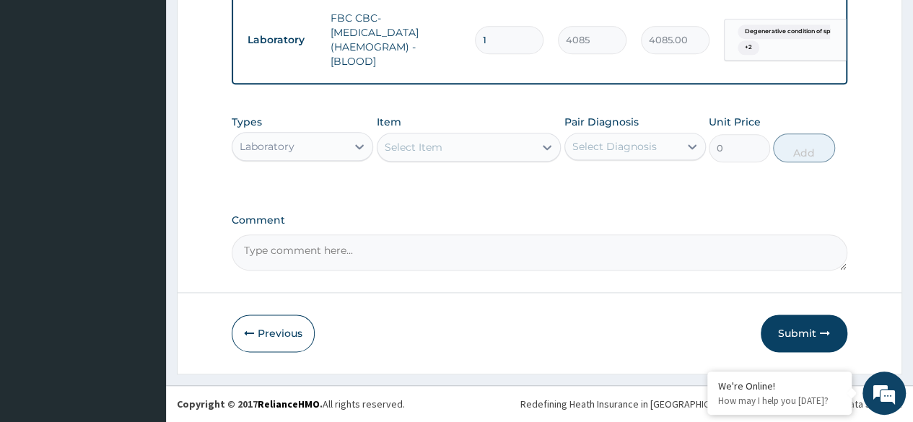
scroll to position [793, 0]
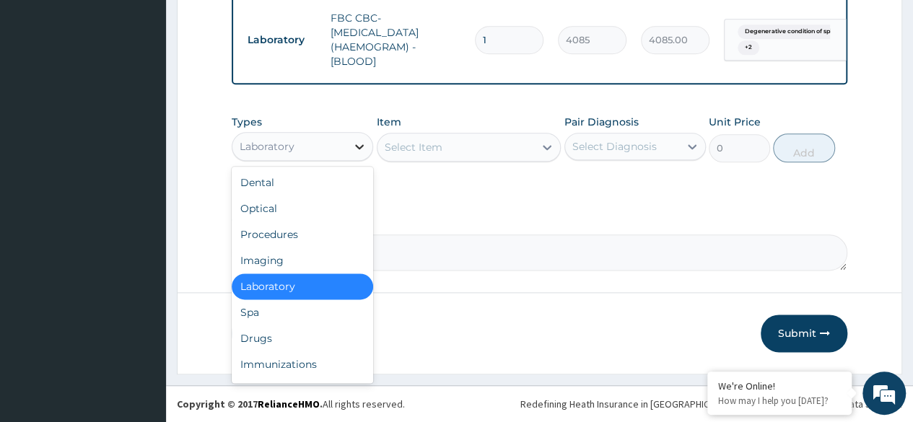
click at [357, 152] on icon at bounding box center [359, 146] width 14 height 14
click at [281, 343] on div "Drugs" at bounding box center [302, 338] width 141 height 26
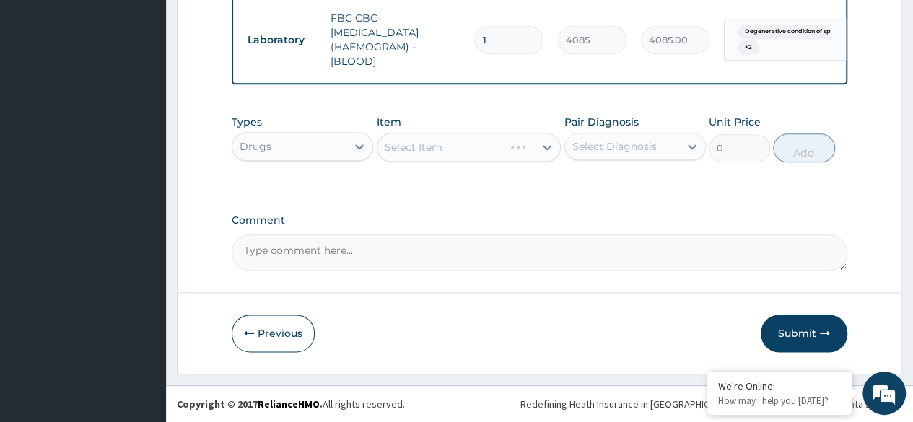
click at [541, 153] on div "Select Item" at bounding box center [469, 147] width 185 height 29
click at [546, 150] on div "Select Item" at bounding box center [469, 147] width 185 height 29
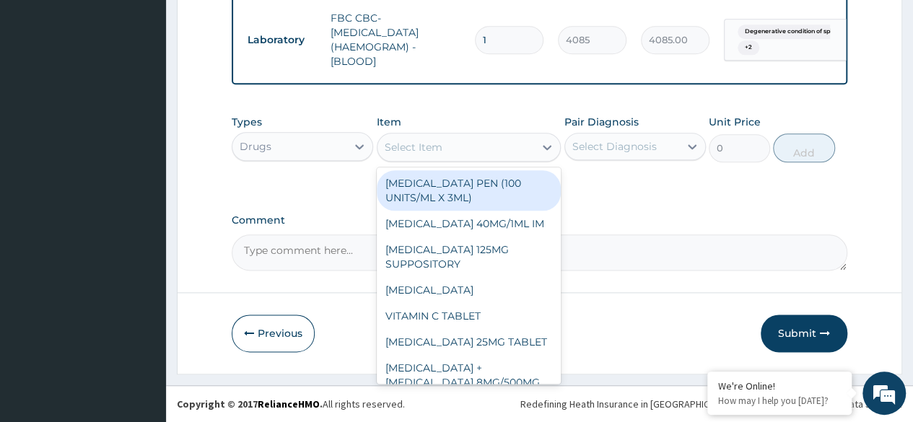
click at [546, 150] on icon at bounding box center [547, 147] width 14 height 14
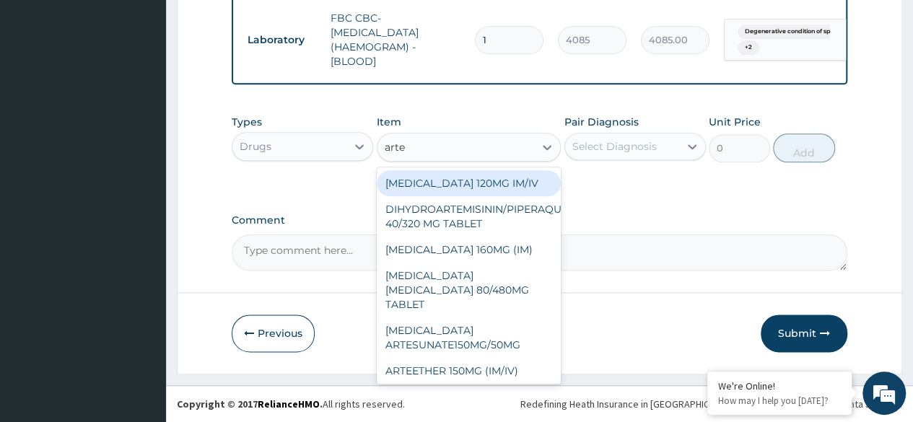
type input "artem"
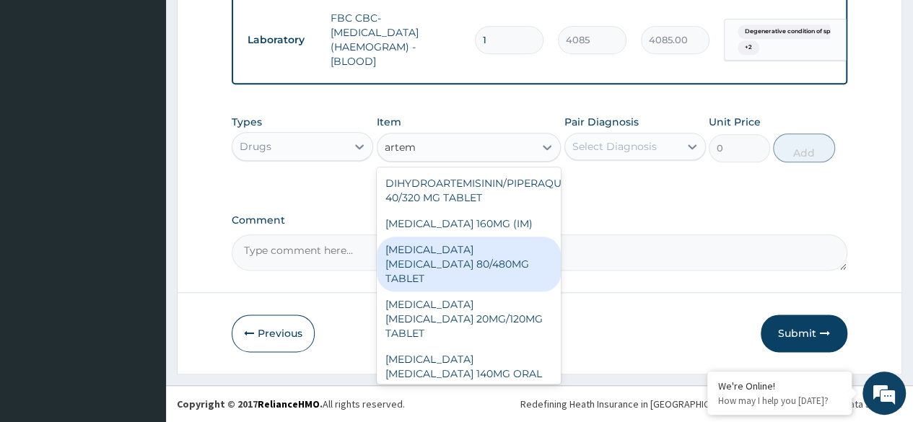
click at [455, 261] on div "ARTEMETHER LUMEFANTRINE 80/480MG TABLET" at bounding box center [469, 264] width 185 height 55
type input "450"
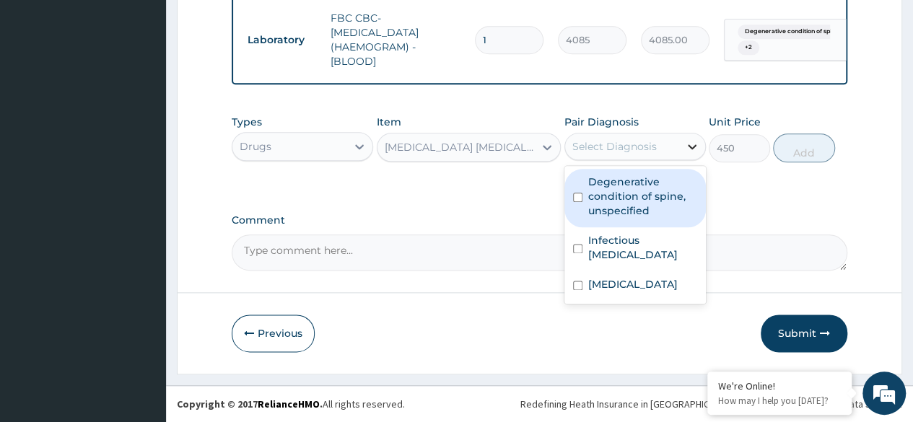
click at [681, 140] on div at bounding box center [692, 147] width 26 height 26
click at [655, 190] on label "Degenerative condition of spine, unspecified" at bounding box center [642, 196] width 109 height 43
checkbox input "true"
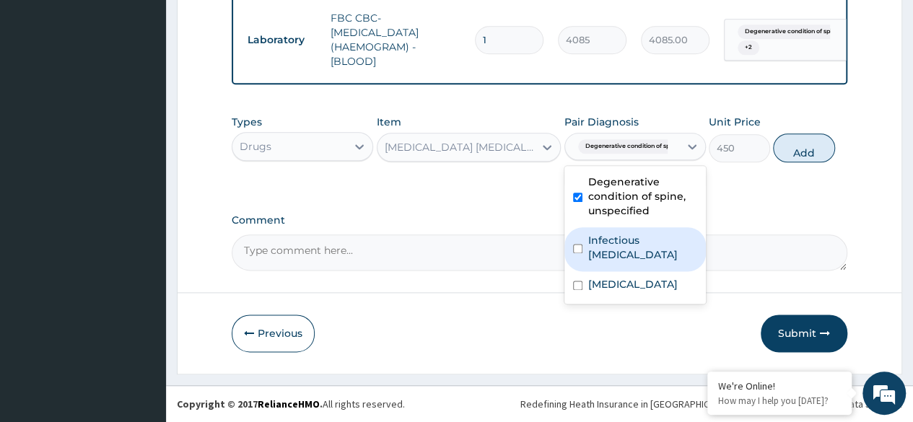
click at [620, 250] on label "Infectious meningitis, unspecified" at bounding box center [642, 247] width 109 height 29
checkbox input "true"
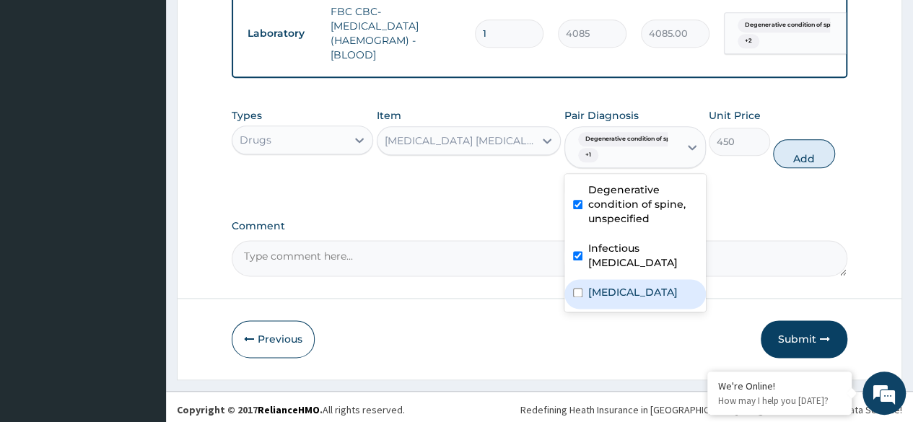
click at [607, 300] on label "Plasmodium malariae malaria without complication" at bounding box center [632, 292] width 89 height 14
checkbox input "true"
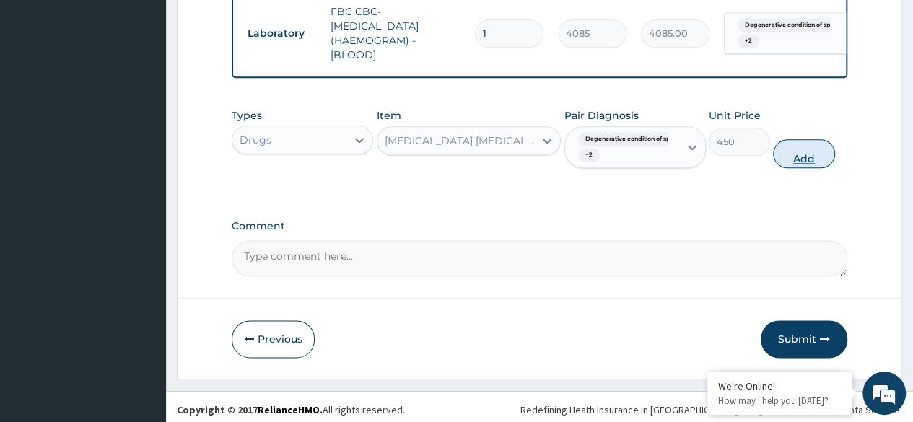
click at [798, 165] on button "Add" at bounding box center [803, 153] width 61 height 29
type input "0"
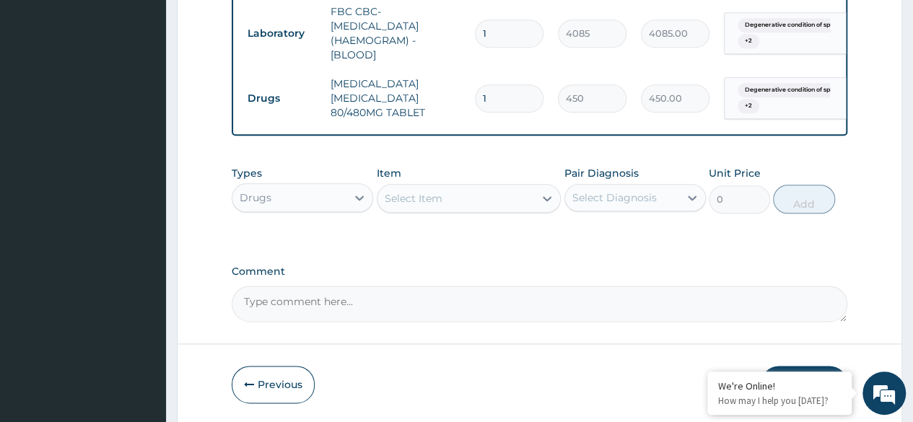
type input "0.00"
type input "6"
type input "2700.00"
type input "6"
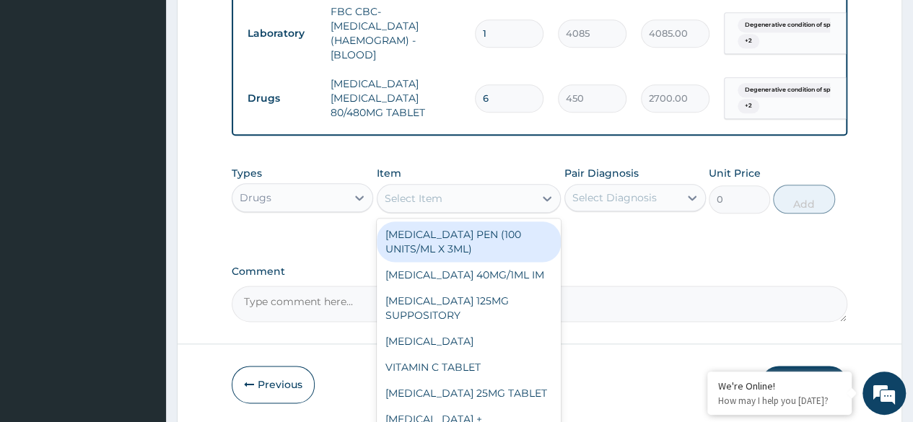
click at [449, 201] on div "Select Item" at bounding box center [455, 198] width 157 height 23
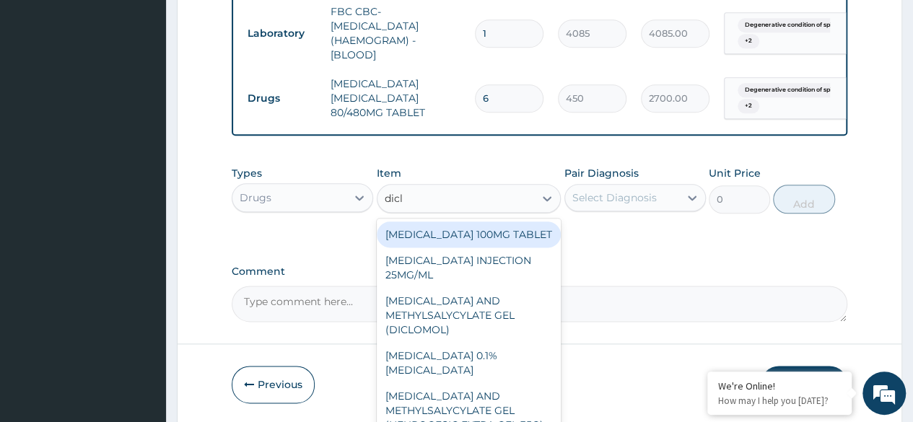
type input "diclo"
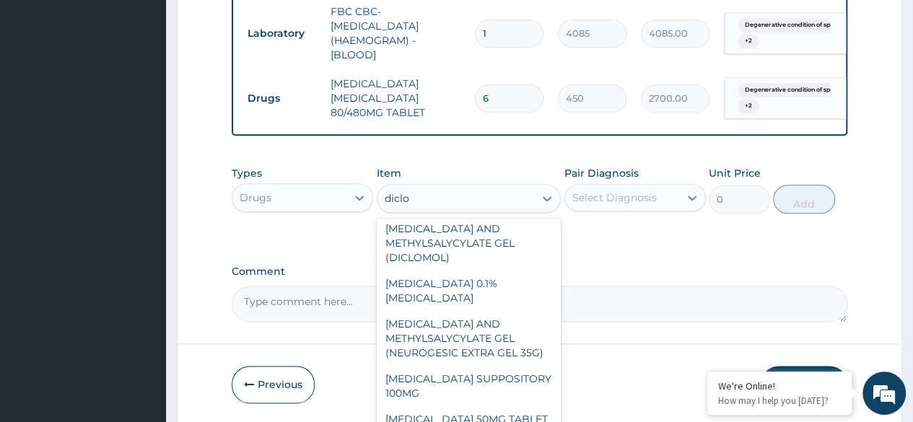
scroll to position [0, 0]
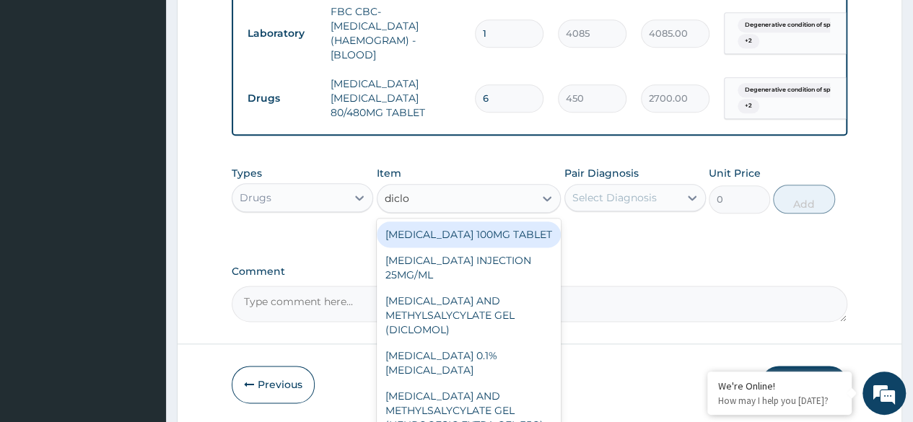
click at [518, 248] on div "DICLOFENAC 100MG TABLET" at bounding box center [469, 235] width 185 height 26
type input "126"
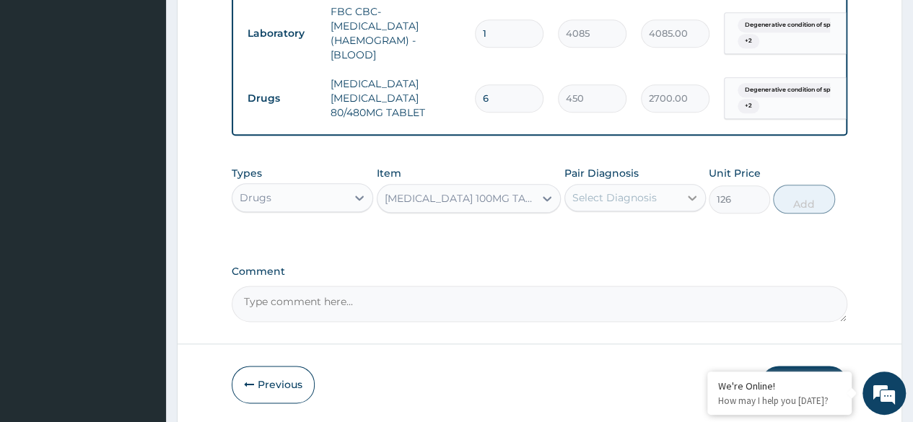
click at [683, 204] on div at bounding box center [692, 198] width 26 height 26
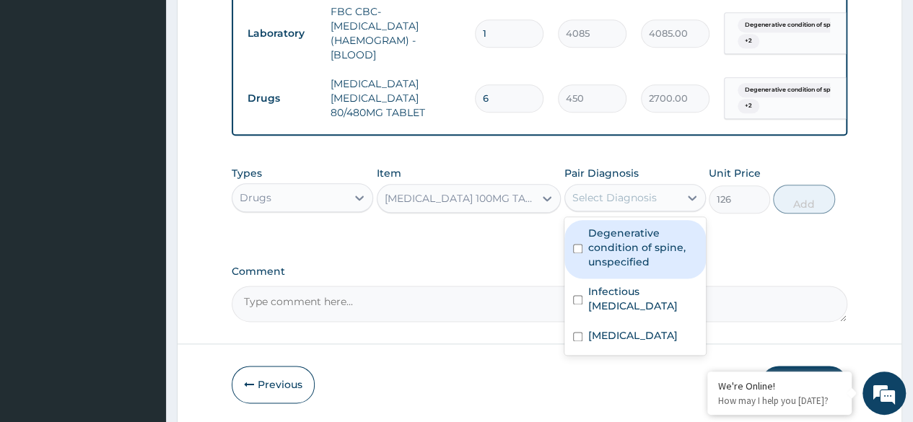
click at [633, 261] on label "Degenerative condition of spine, unspecified" at bounding box center [642, 247] width 109 height 43
checkbox input "true"
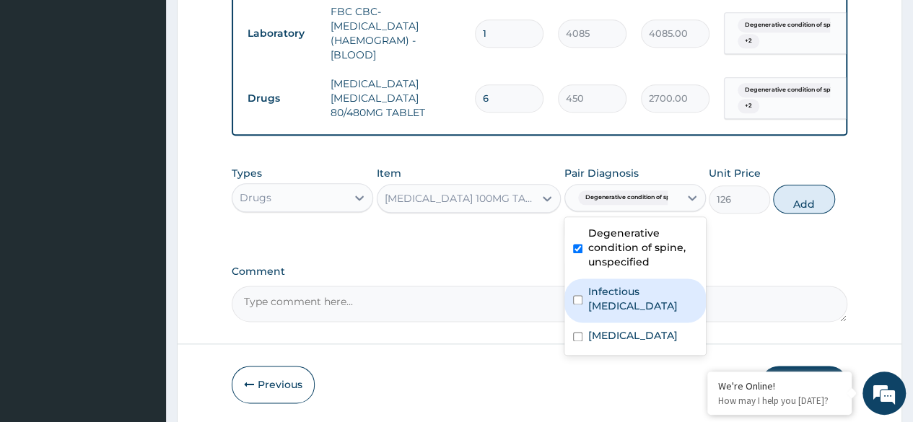
click at [608, 313] on label "Infectious meningitis, unspecified" at bounding box center [642, 298] width 109 height 29
checkbox input "true"
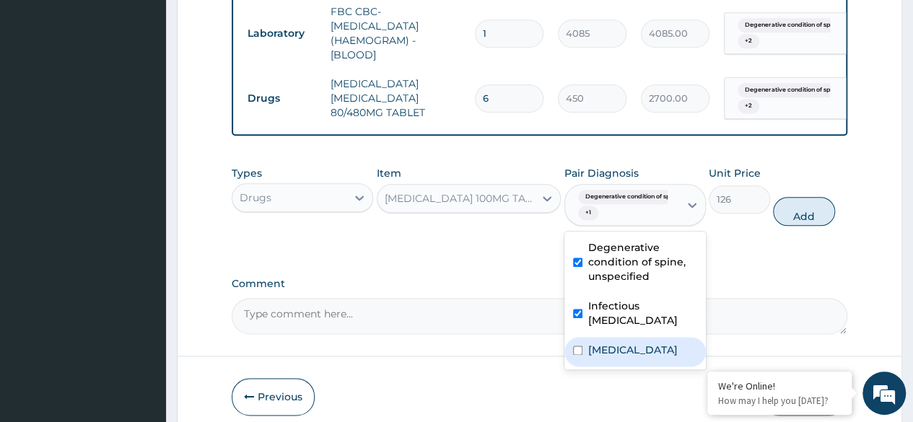
click at [614, 357] on label "Plasmodium malariae malaria without complication" at bounding box center [632, 350] width 89 height 14
checkbox input "true"
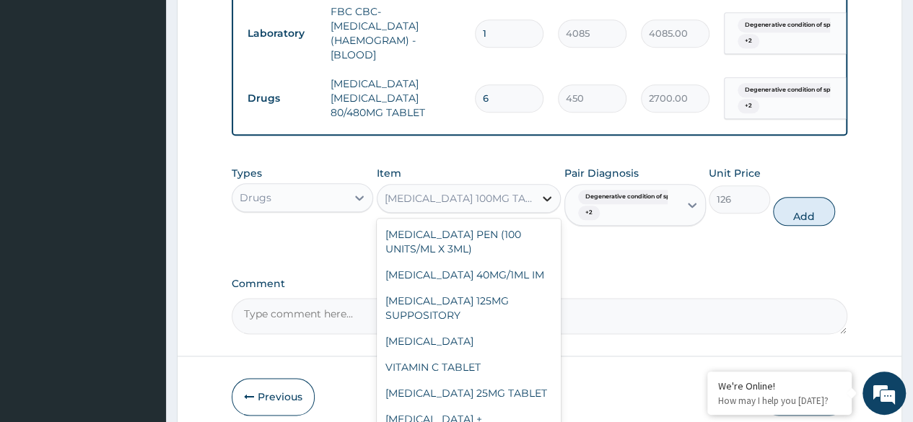
click at [538, 207] on div at bounding box center [547, 198] width 26 height 26
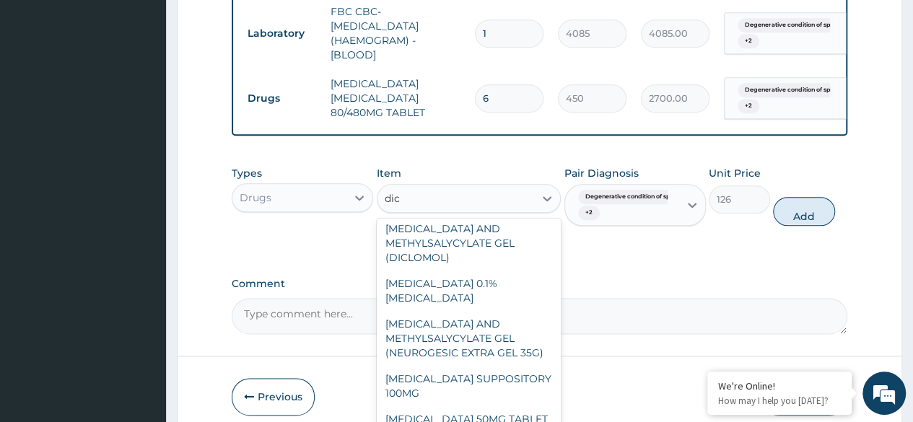
scroll to position [87, 0]
type input "diclo"
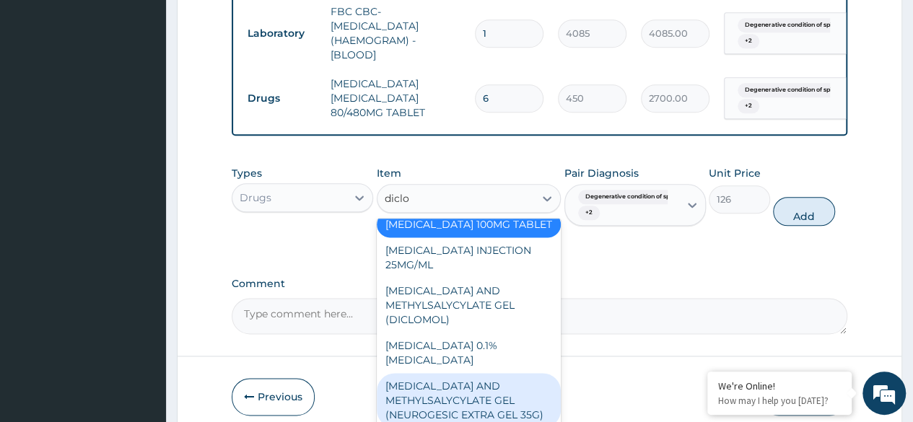
scroll to position [0, 0]
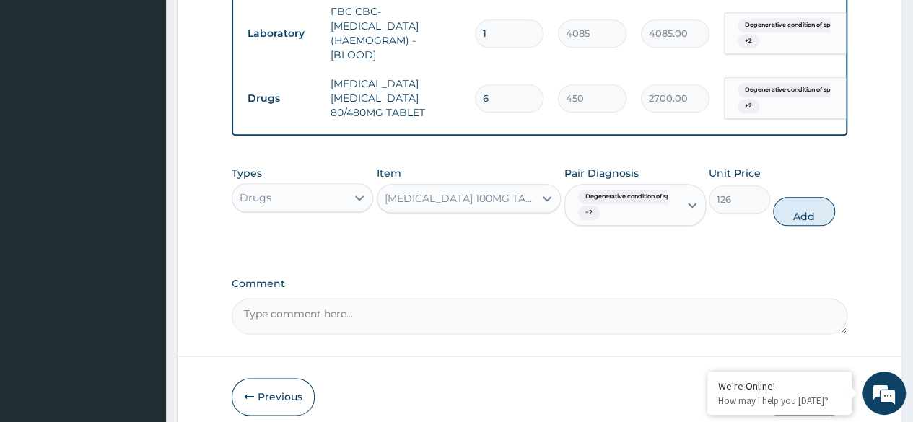
click at [456, 204] on div "DICLOFENAC 100MG TABLET" at bounding box center [455, 198] width 157 height 23
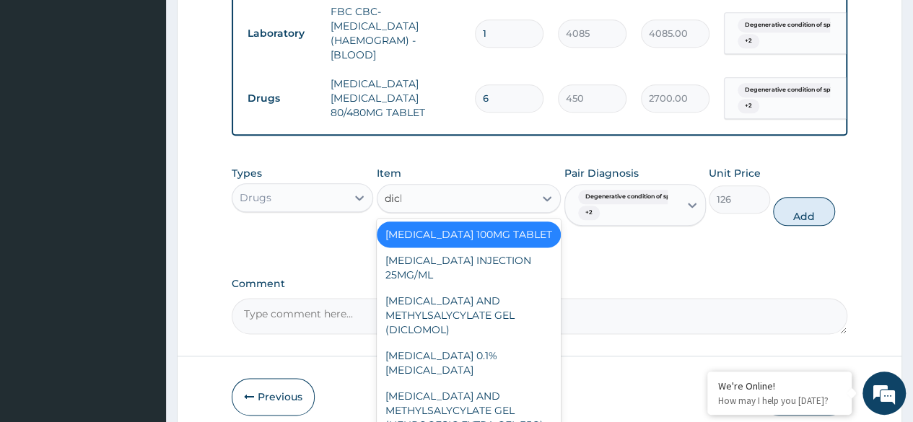
type input "diclo"
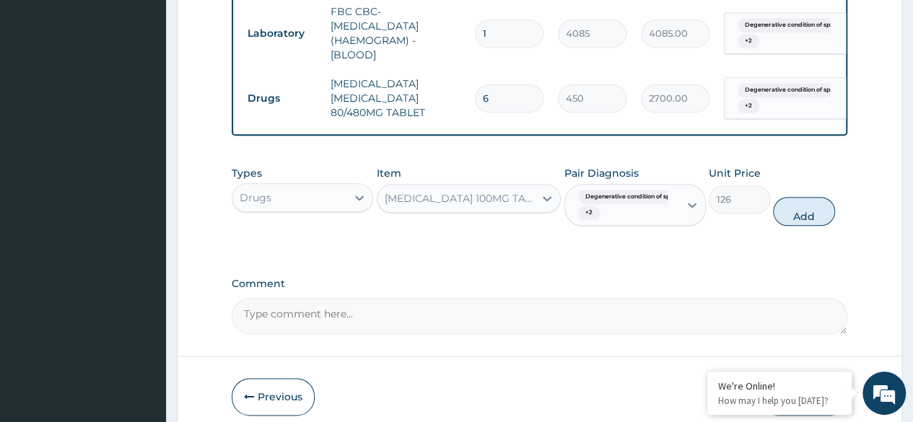
click at [506, 197] on div "DICLOFENAC 100MG TABLET" at bounding box center [455, 198] width 157 height 23
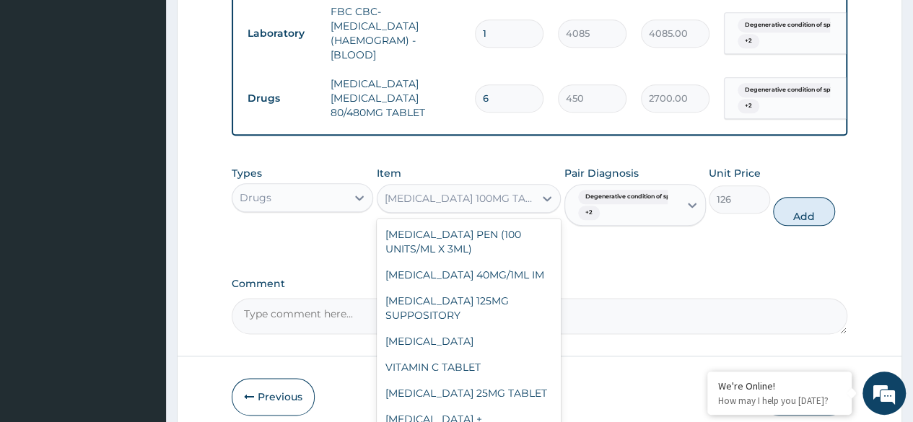
click at [506, 197] on div "DICLOFENAC 100MG TABLET" at bounding box center [455, 198] width 157 height 23
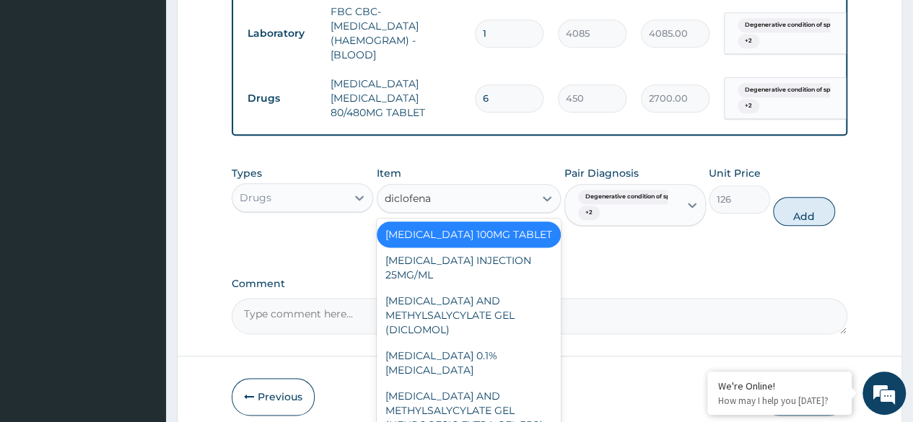
type input "diclofenac"
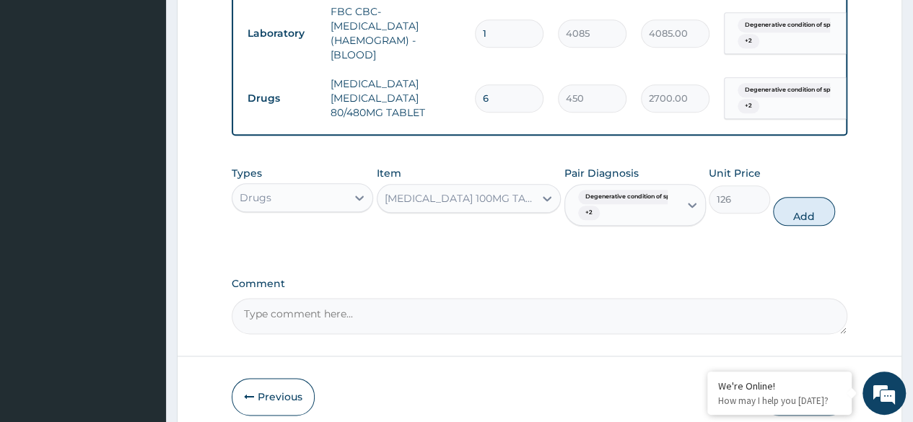
click at [506, 197] on div "DICLOFENAC 100MG TABLET" at bounding box center [455, 198] width 157 height 23
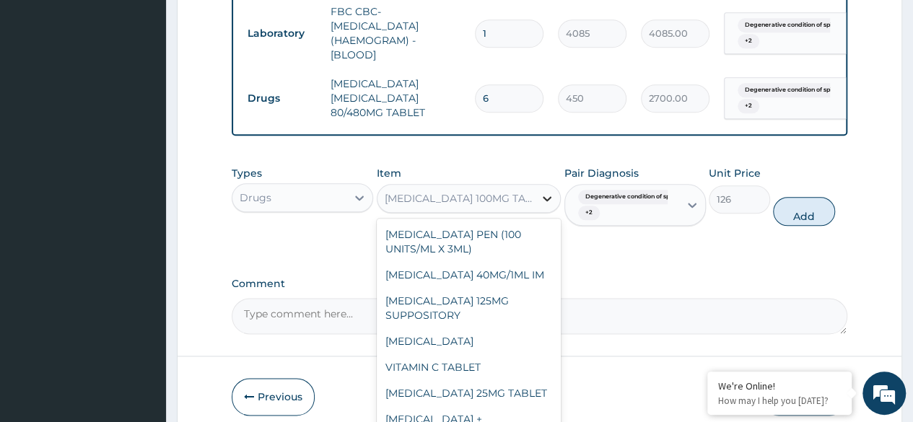
click at [553, 206] on icon at bounding box center [547, 198] width 14 height 14
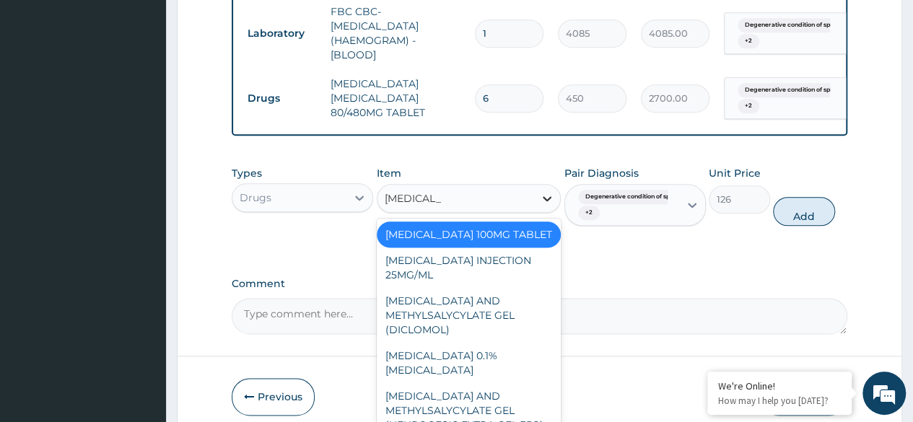
type input "diclofenac 50"
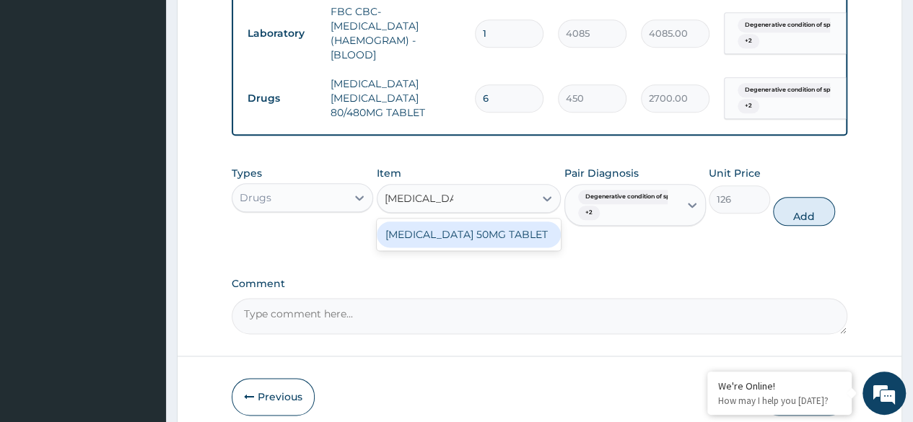
click at [491, 248] on div "DICLOFENAC 50MG TABLET" at bounding box center [469, 235] width 185 height 26
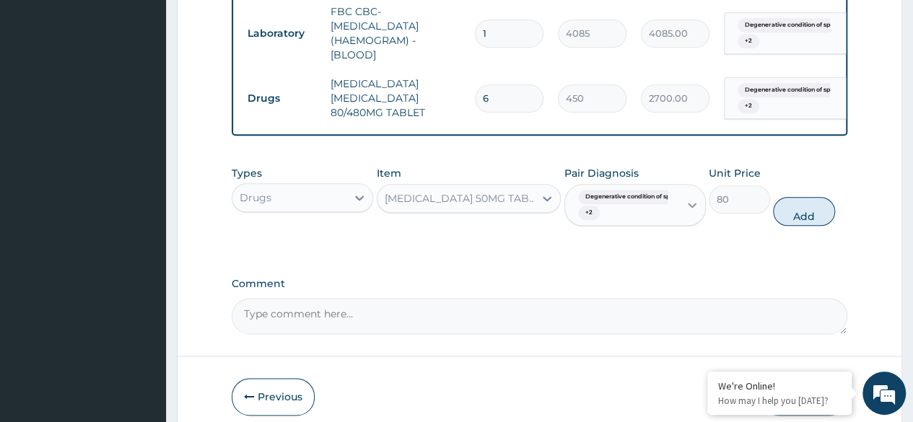
click at [693, 212] on icon at bounding box center [692, 205] width 14 height 14
click at [808, 219] on button "Add" at bounding box center [803, 211] width 61 height 29
type input "0"
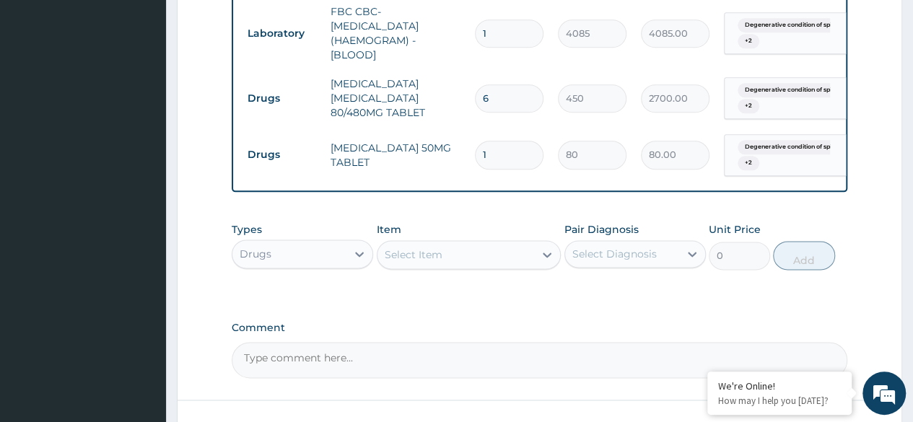
type input "10"
type input "800.00"
type input "10"
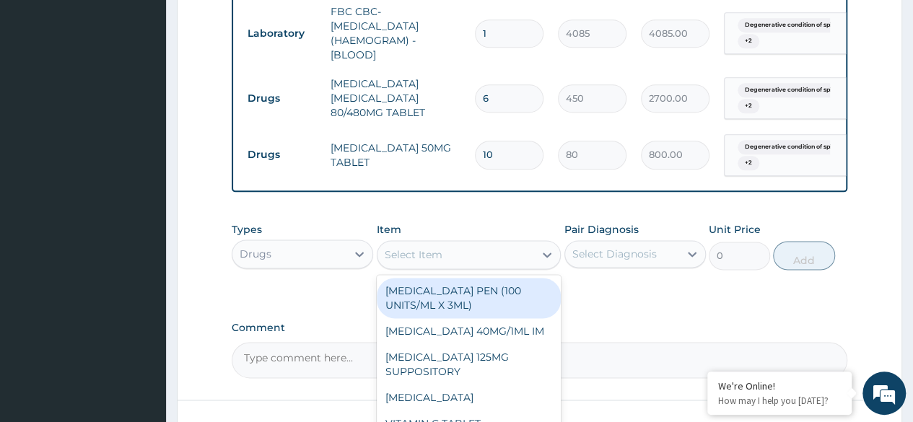
click at [439, 257] on div "Select Item" at bounding box center [414, 255] width 58 height 14
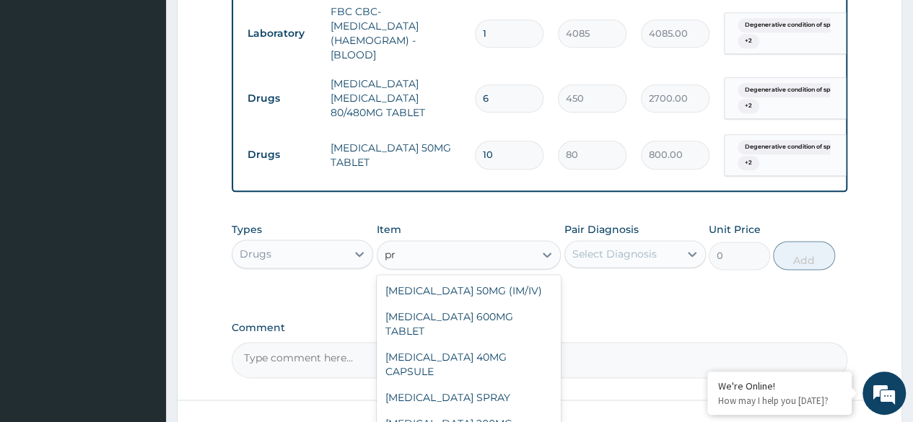
type input "p"
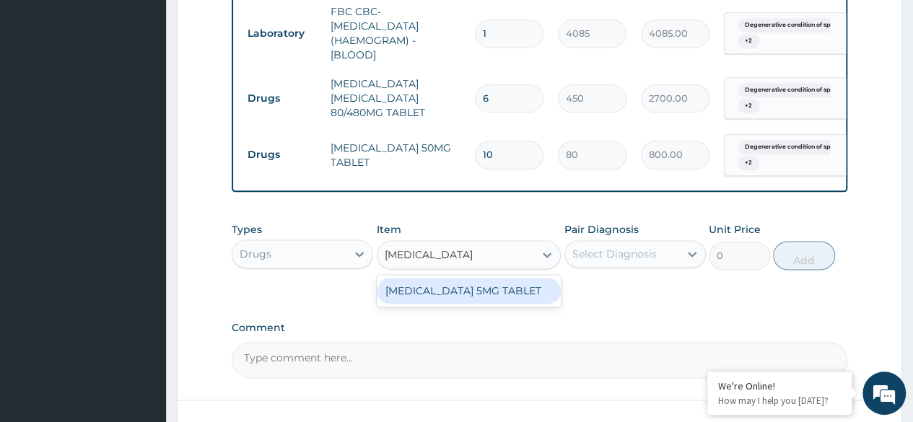
type input "PREDNISOLONE"
click at [452, 303] on div "PREDNISOLONE 5MG TABLET" at bounding box center [469, 291] width 185 height 26
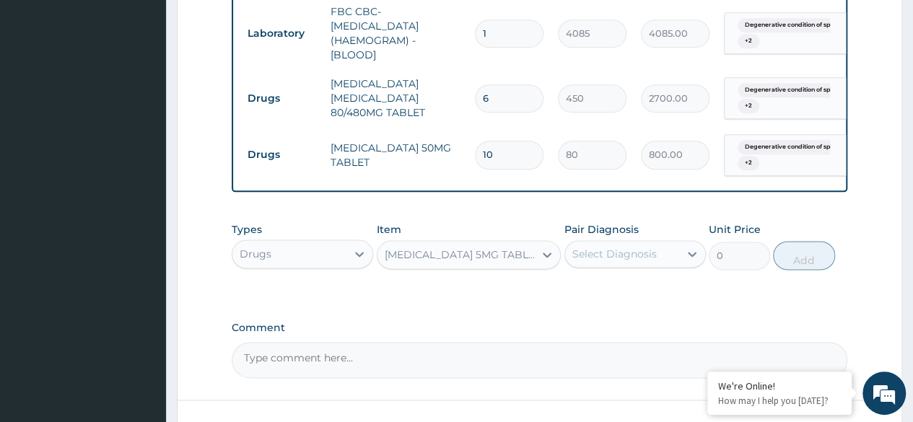
type input "51.59999847412109"
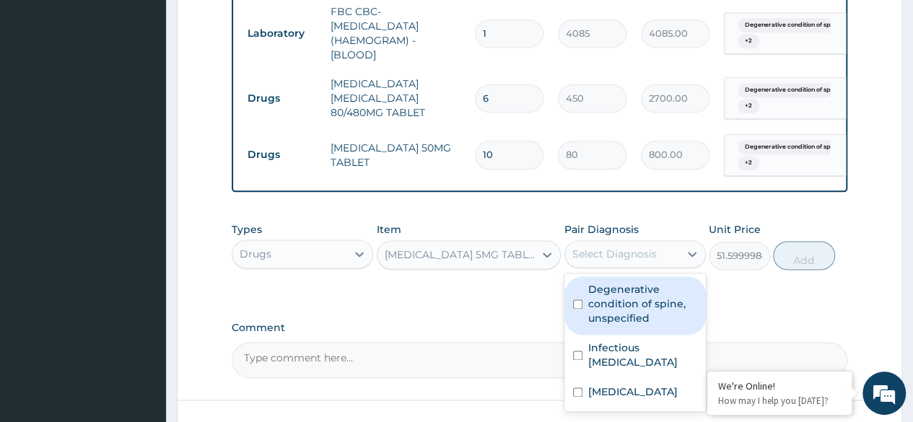
click at [644, 261] on div "Select Diagnosis" at bounding box center [614, 254] width 84 height 14
click at [613, 312] on label "Degenerative condition of spine, unspecified" at bounding box center [642, 303] width 109 height 43
checkbox input "true"
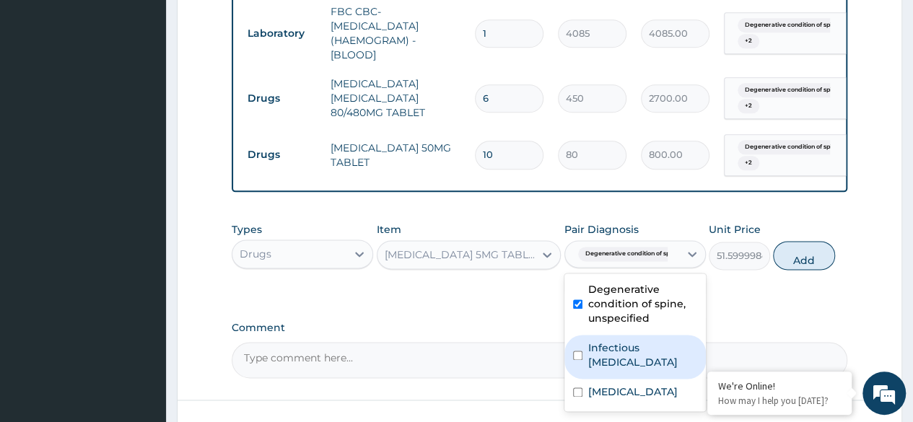
click at [609, 364] on label "Infectious meningitis, unspecified" at bounding box center [642, 355] width 109 height 29
checkbox input "true"
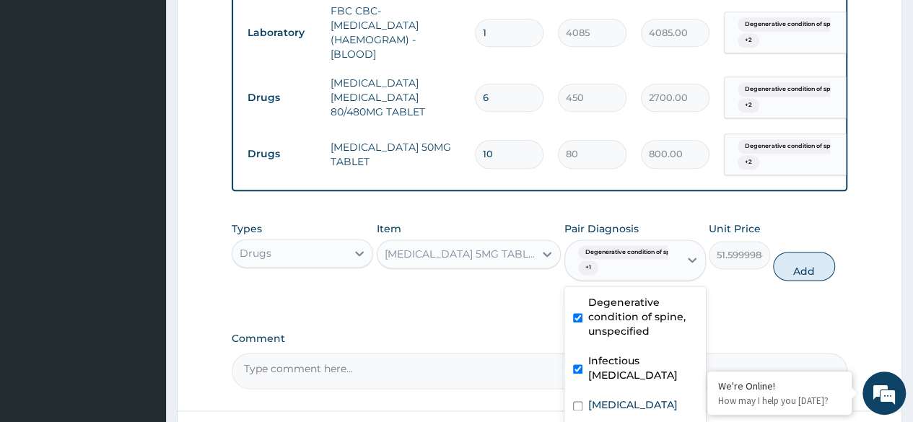
scroll to position [918, 0]
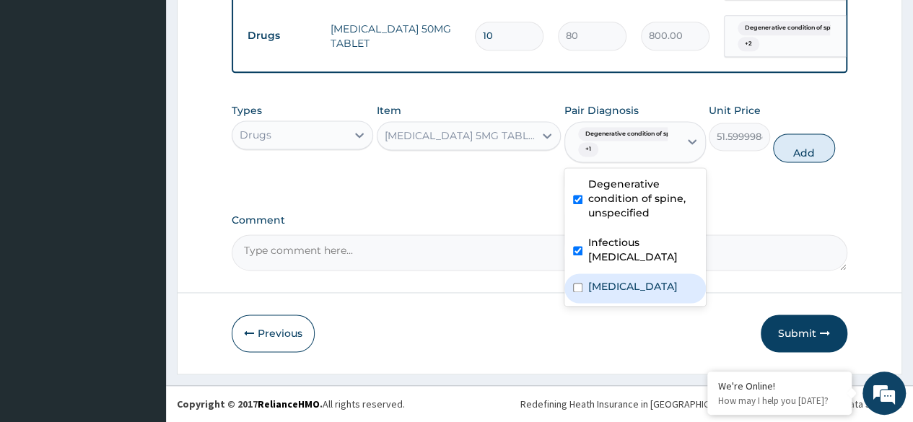
click at [608, 294] on label "Plasmodium malariae malaria without complication" at bounding box center [632, 286] width 89 height 14
checkbox input "true"
click at [796, 158] on button "Add" at bounding box center [803, 148] width 61 height 29
type input "0"
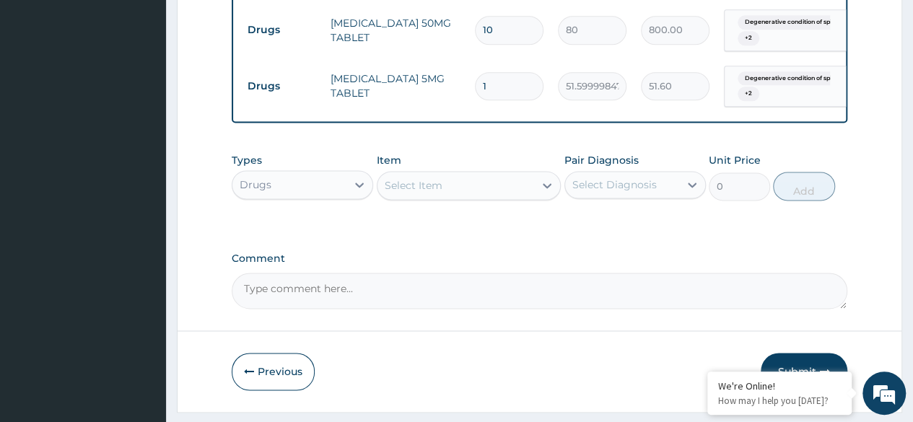
type input "0.00"
type input "2"
type input "103.20"
type input "20"
type input "1032.00"
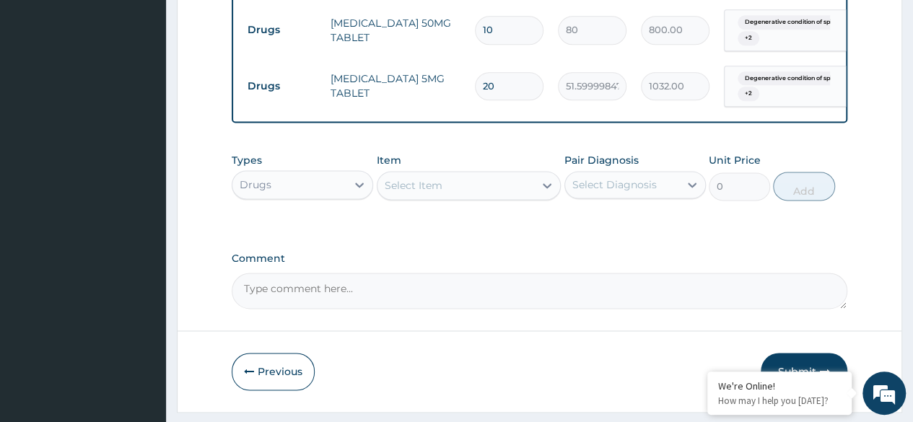
type input "20"
click at [481, 194] on div "Select Item" at bounding box center [455, 185] width 157 height 23
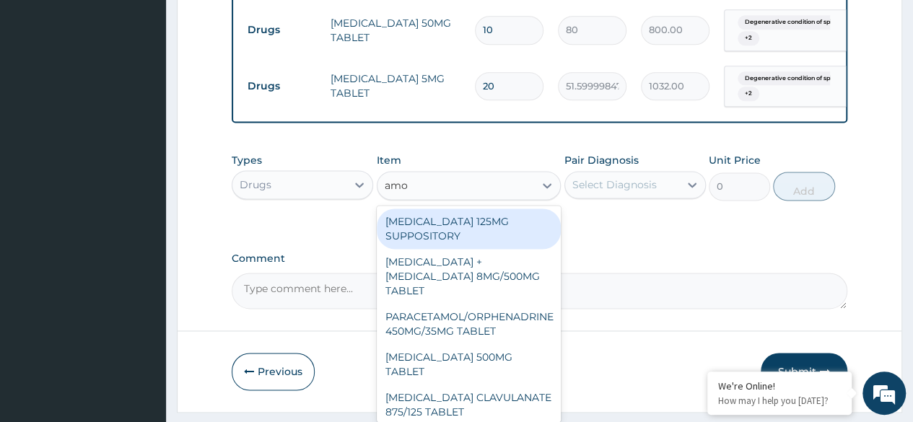
type input "amox"
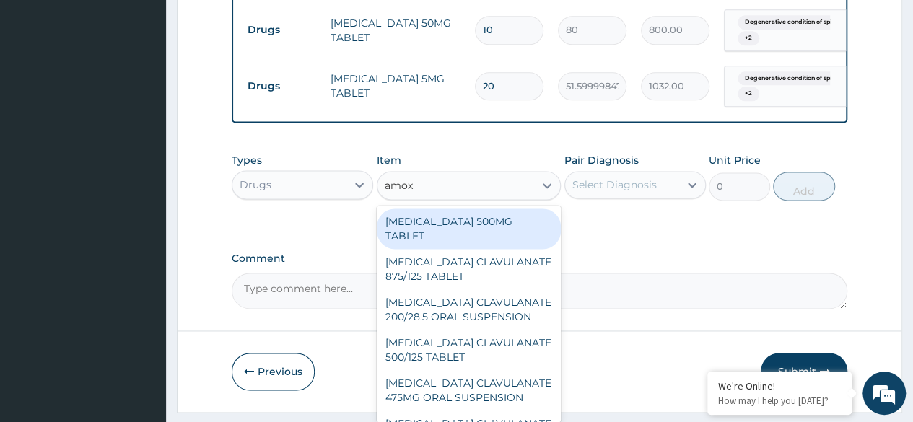
click at [446, 230] on div "AMOXICILLIN 500MG TABLET" at bounding box center [469, 229] width 185 height 40
type input "150"
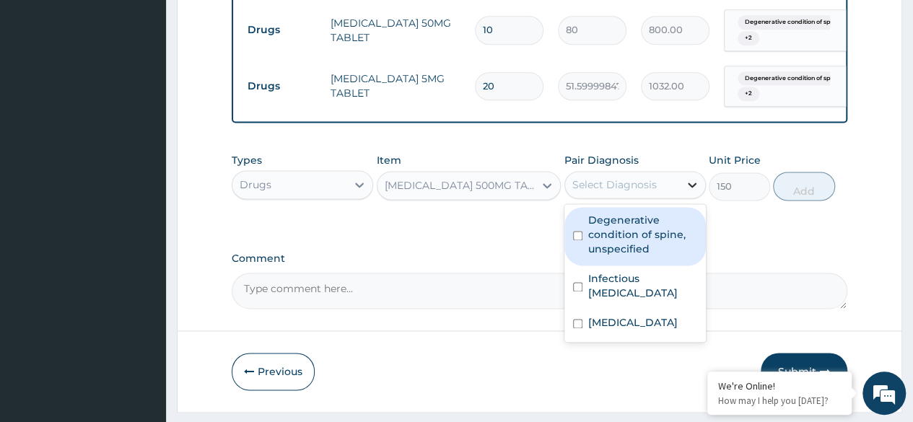
click at [681, 188] on div at bounding box center [692, 185] width 26 height 26
click at [619, 248] on label "Degenerative condition of spine, unspecified" at bounding box center [642, 234] width 109 height 43
checkbox input "true"
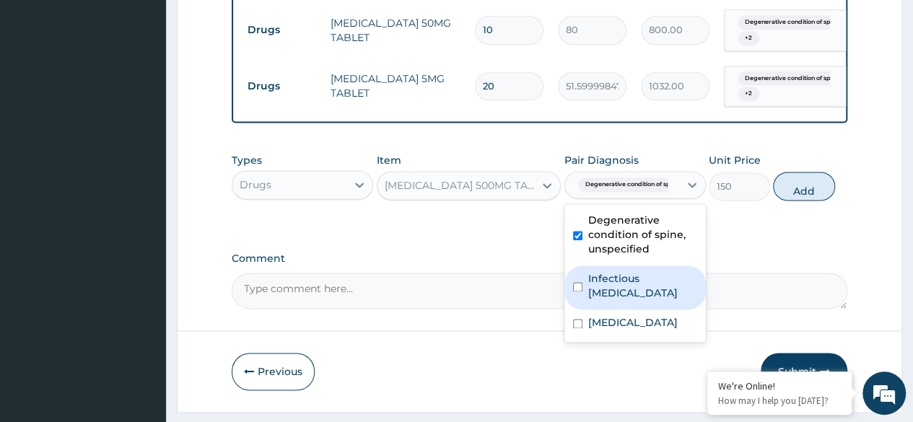
click at [595, 294] on label "Infectious meningitis, unspecified" at bounding box center [642, 285] width 109 height 29
checkbox input "true"
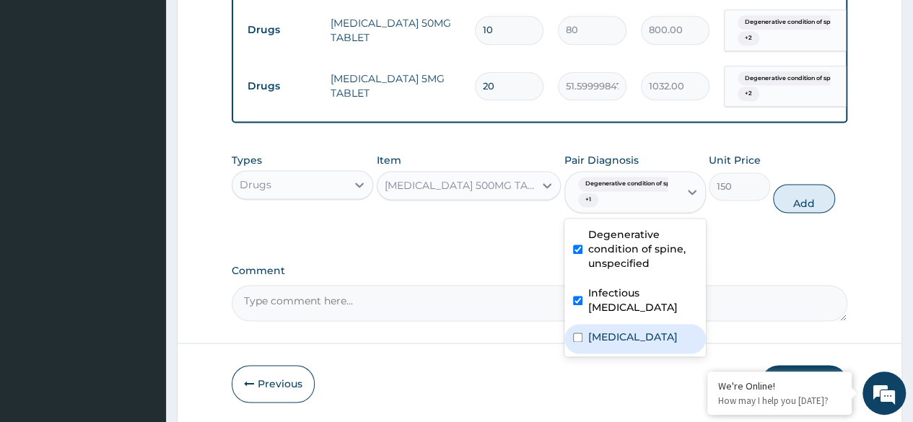
click at [600, 344] on label "Plasmodium malariae malaria without complication" at bounding box center [632, 337] width 89 height 14
checkbox input "true"
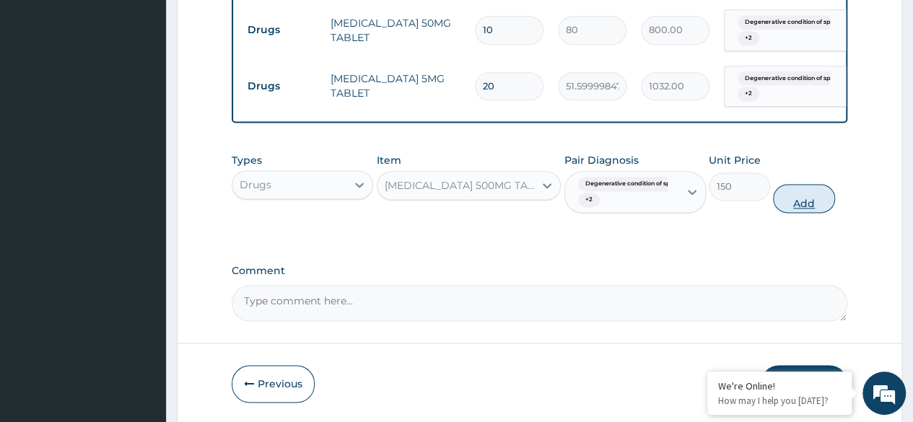
click at [800, 207] on button "Add" at bounding box center [803, 198] width 61 height 29
type input "0"
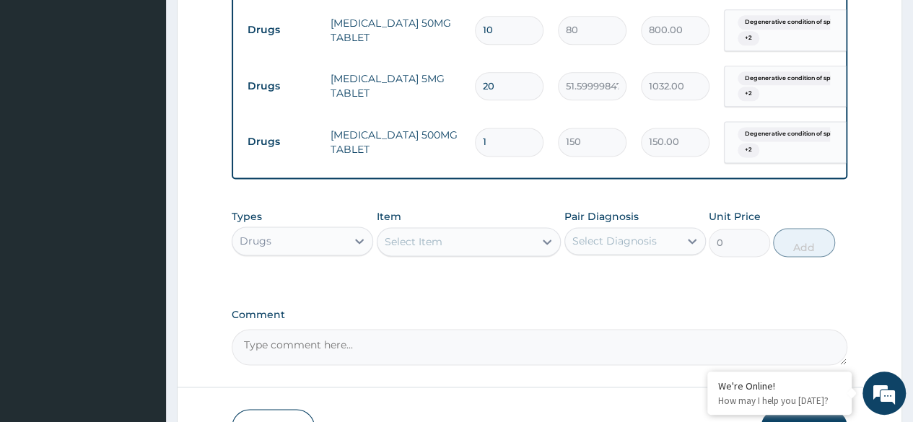
type input "0.00"
type input "3"
type input "450.00"
type input "30"
type input "4500.00"
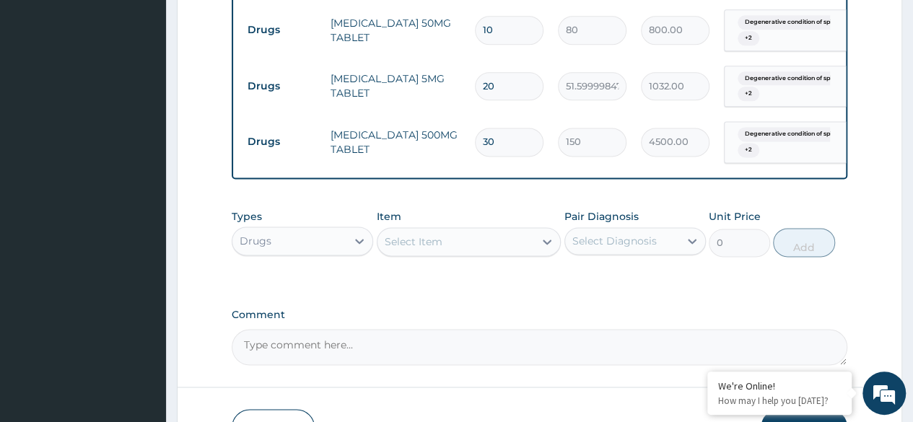
scroll to position [1018, 0]
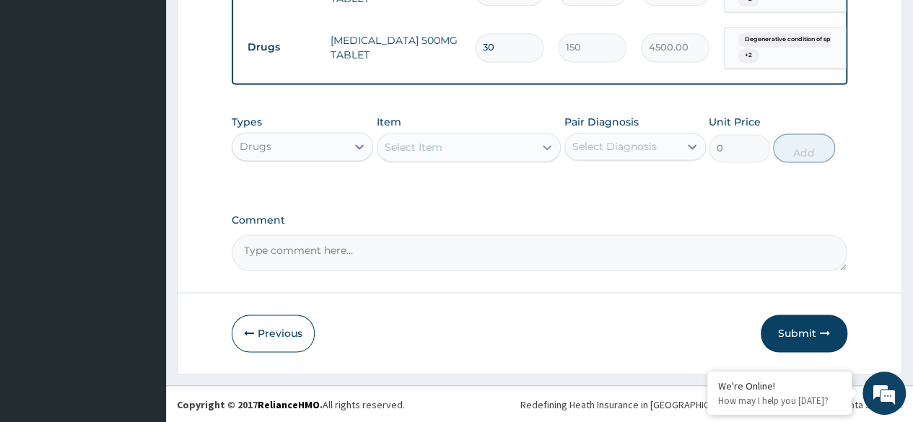
type input "30"
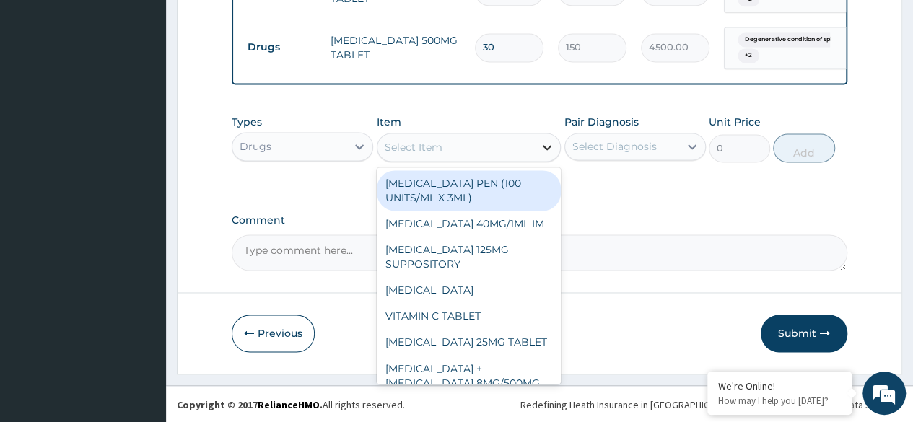
click at [546, 152] on icon at bounding box center [547, 147] width 14 height 14
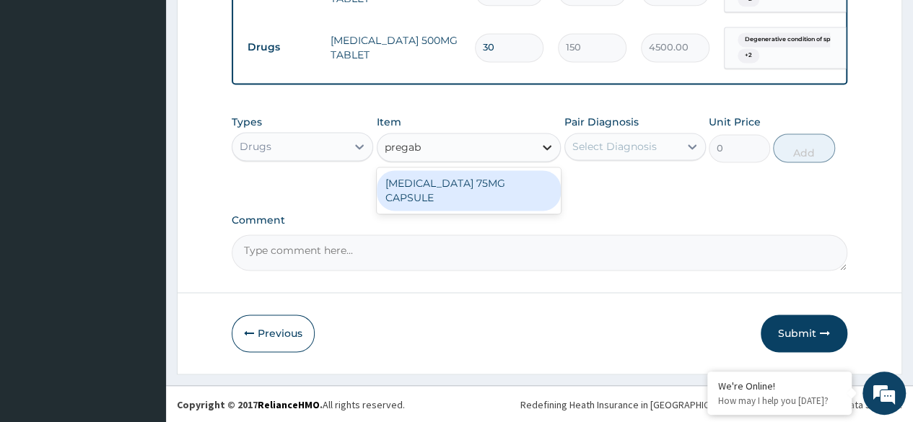
type input "pregaba"
click at [497, 182] on div "PREGABALIN 75MG CAPSULE" at bounding box center [469, 190] width 185 height 40
type input "198"
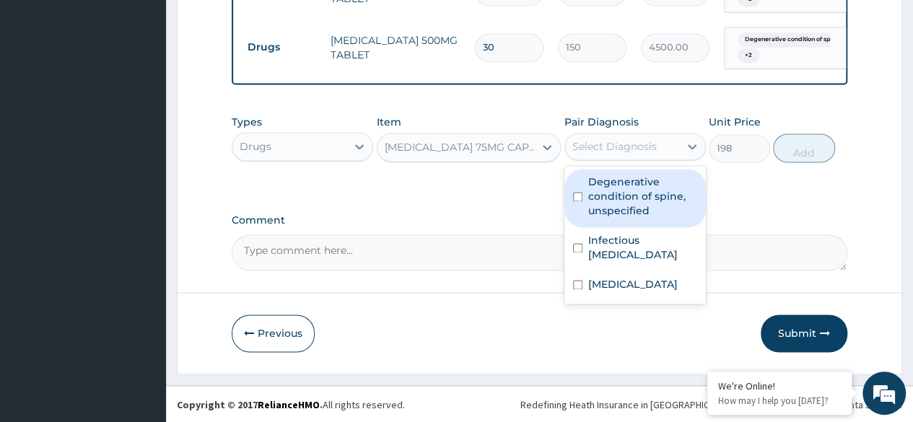
click at [667, 147] on div "Select Diagnosis" at bounding box center [622, 146] width 114 height 23
click at [616, 196] on label "Degenerative condition of spine, unspecified" at bounding box center [642, 196] width 109 height 43
checkbox input "true"
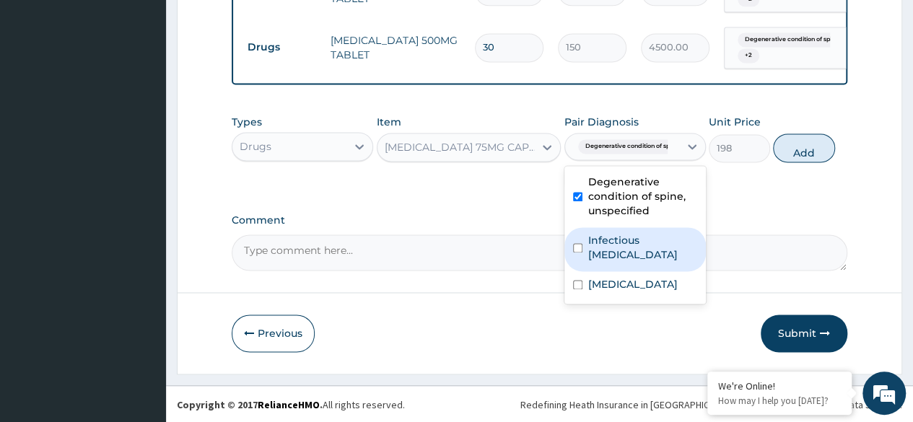
click at [601, 262] on label "Infectious meningitis, unspecified" at bounding box center [642, 247] width 109 height 29
checkbox input "true"
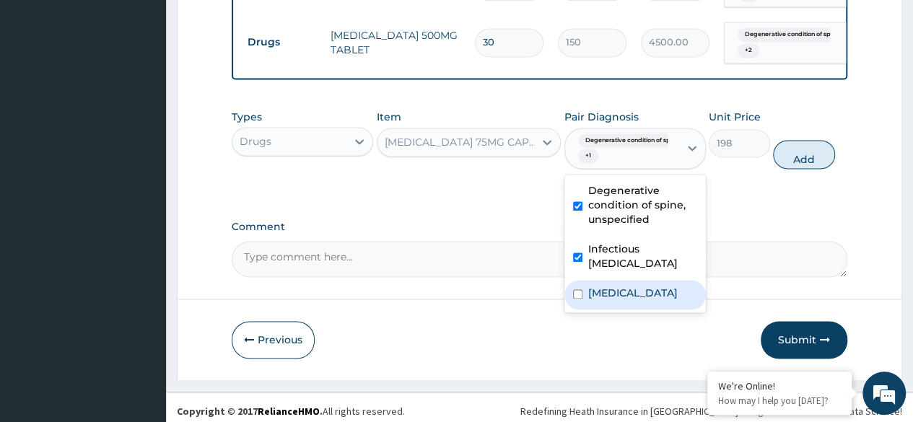
click at [606, 300] on label "Plasmodium malariae malaria without complication" at bounding box center [632, 293] width 89 height 14
checkbox input "true"
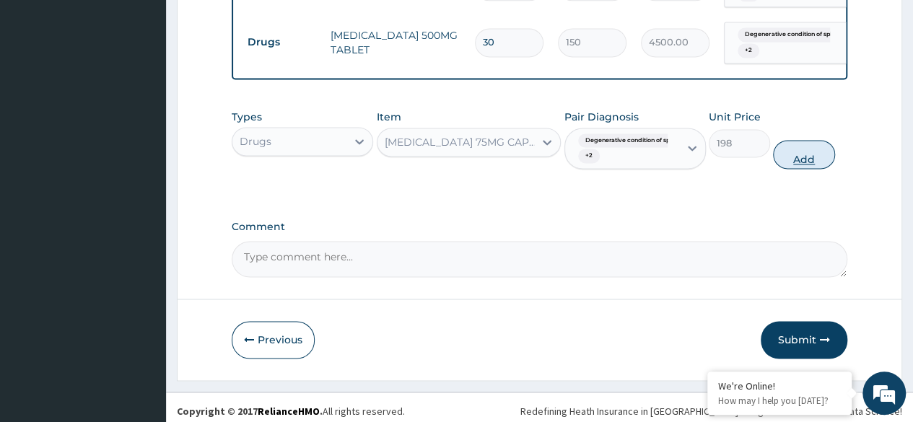
click at [803, 162] on button "Add" at bounding box center [803, 154] width 61 height 29
type input "0"
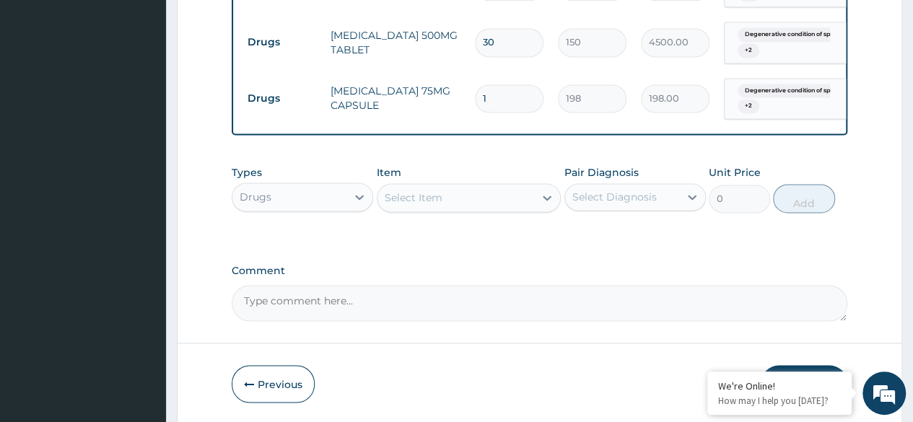
type input "0.00"
type input "2"
type input "396.00"
type input "20"
type input "3960.00"
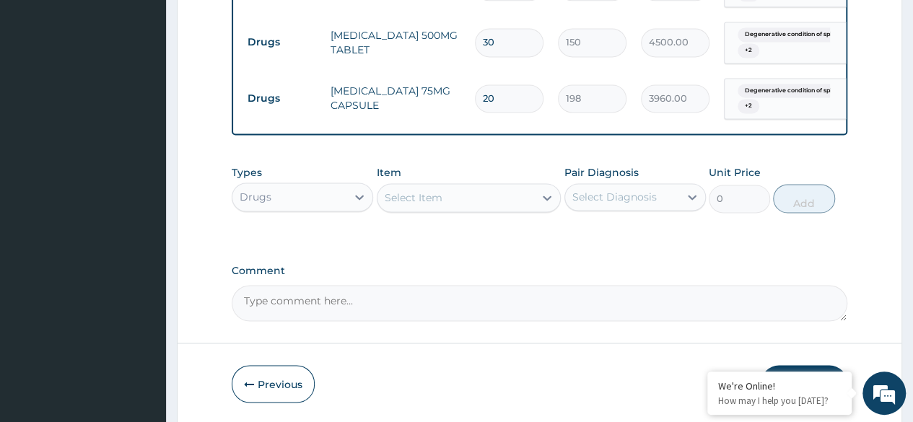
scroll to position [1072, 0]
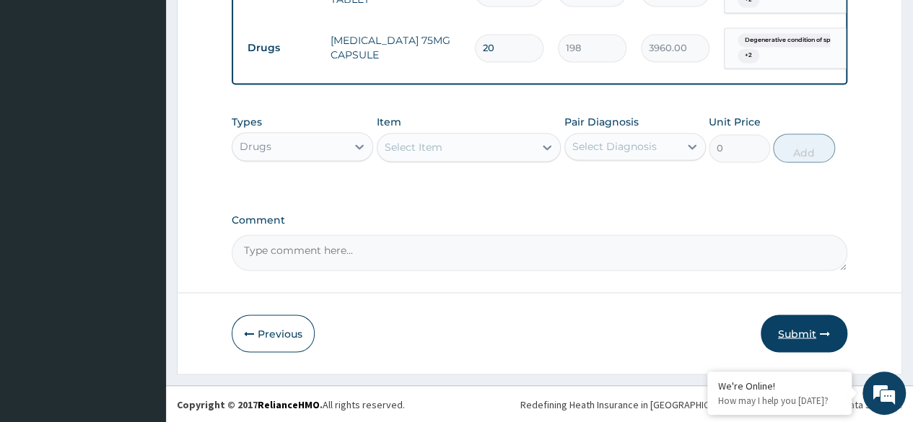
type input "20"
click at [800, 330] on button "Submit" at bounding box center [804, 334] width 87 height 38
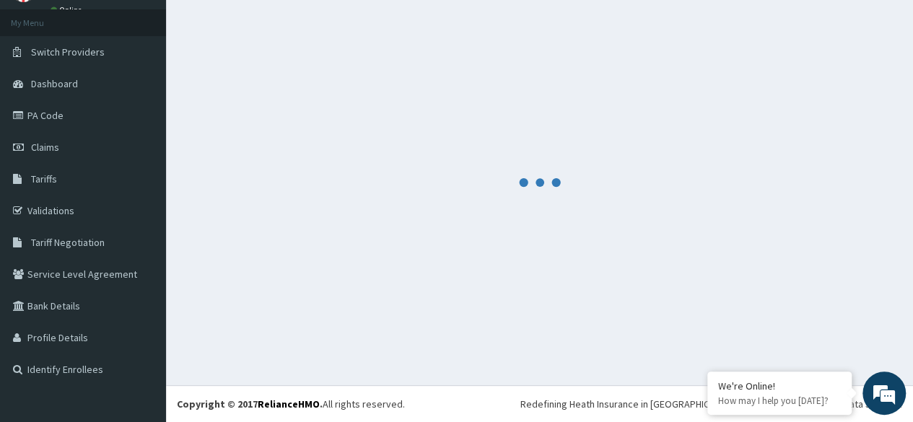
scroll to position [73, 0]
click at [439, 224] on div at bounding box center [539, 183] width 725 height 359
click at [395, 227] on div at bounding box center [539, 183] width 725 height 359
click at [566, 112] on div at bounding box center [539, 183] width 725 height 359
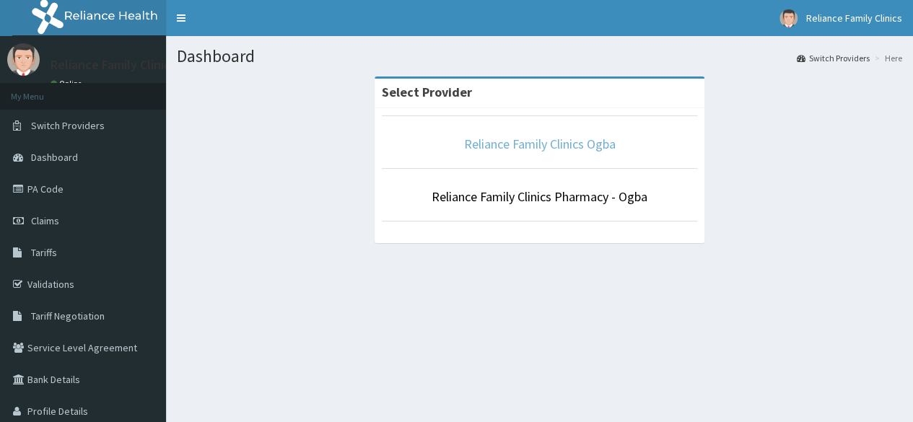
click at [514, 142] on link "Reliance Family Clinics Ogba" at bounding box center [540, 144] width 152 height 17
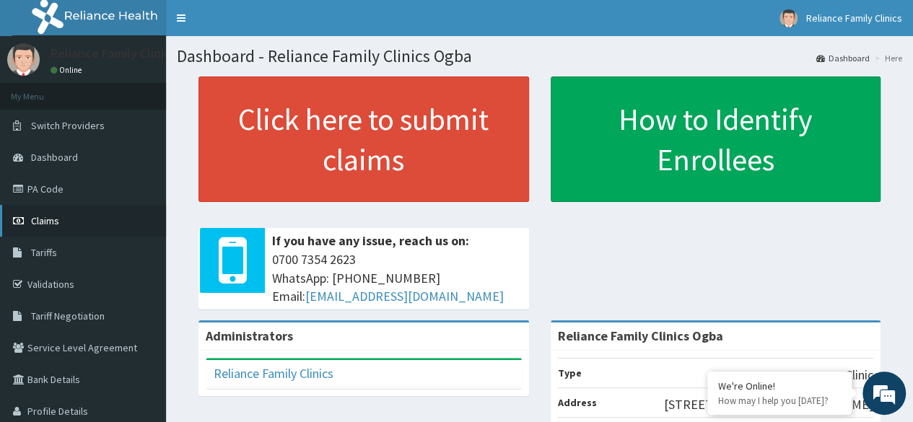
click at [51, 215] on span "Claims" at bounding box center [45, 220] width 28 height 13
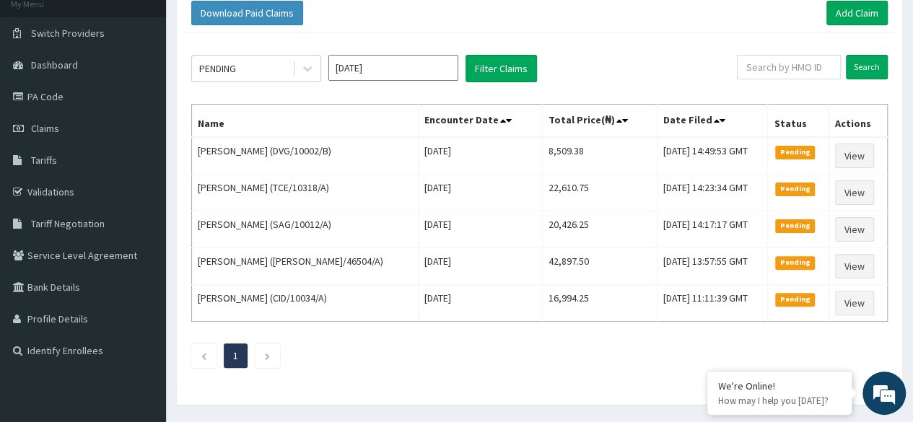
scroll to position [65, 0]
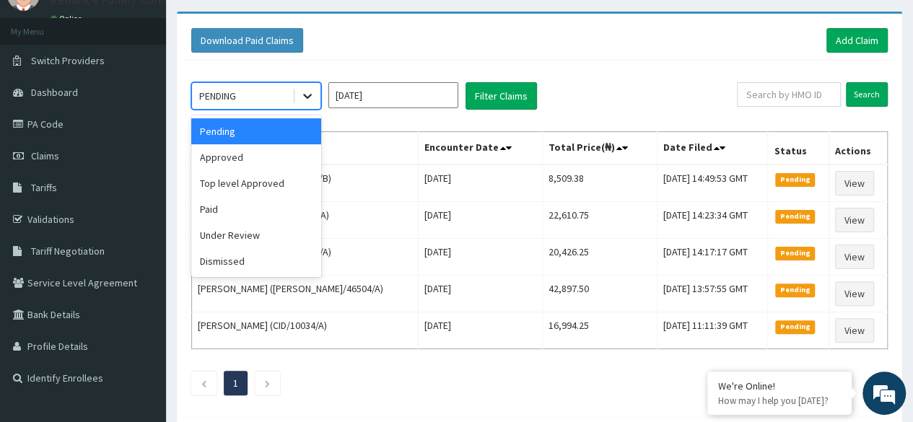
click at [310, 97] on icon at bounding box center [307, 96] width 14 height 14
click at [268, 162] on div "Approved" at bounding box center [256, 157] width 130 height 26
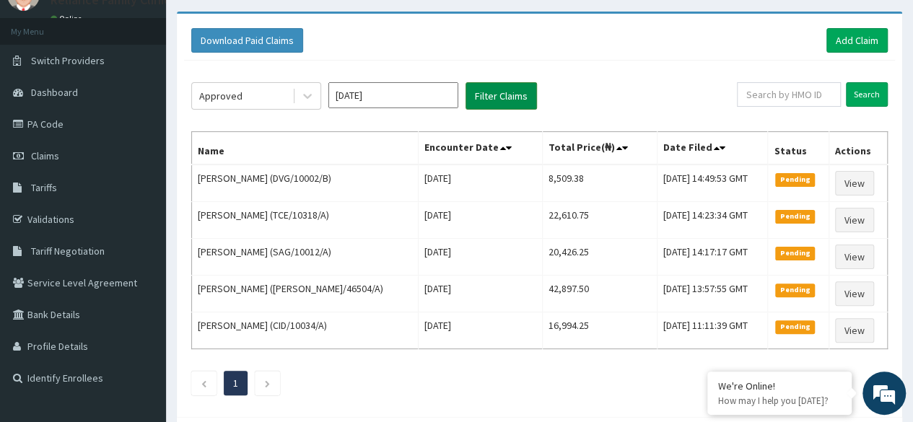
click at [487, 92] on button "Filter Claims" at bounding box center [500, 95] width 71 height 27
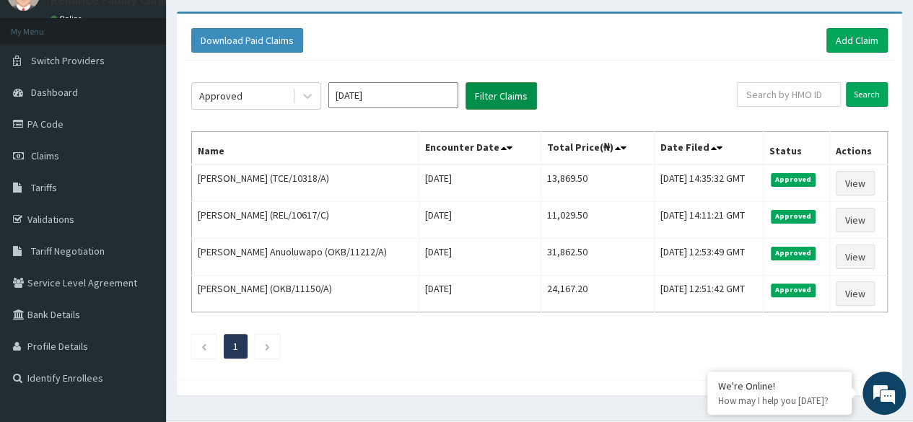
click at [494, 93] on button "Filter Claims" at bounding box center [500, 95] width 71 height 27
click at [312, 100] on icon at bounding box center [307, 96] width 14 height 14
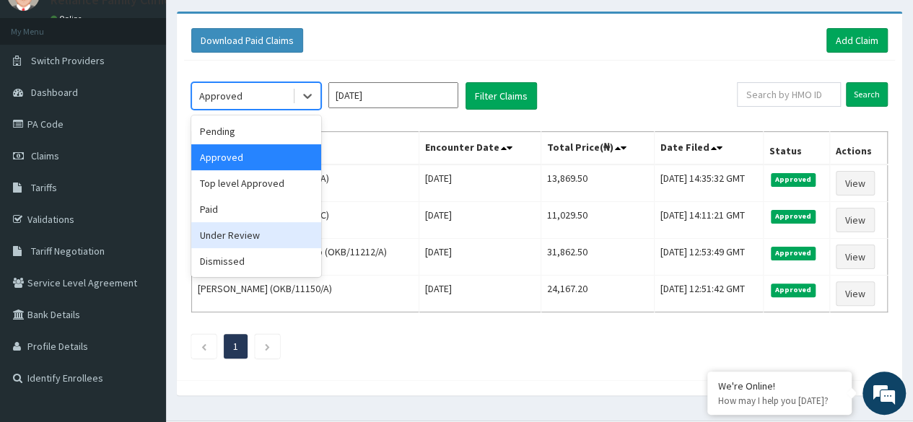
click at [276, 236] on div "Under Review" at bounding box center [256, 235] width 130 height 26
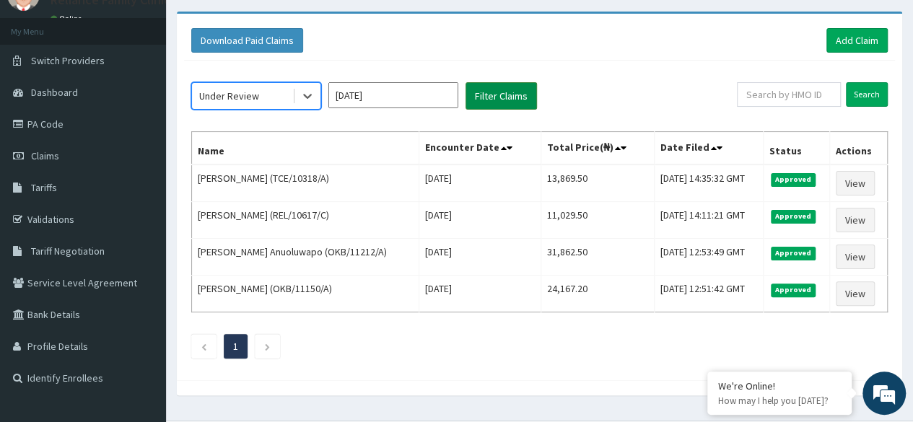
click at [487, 97] on button "Filter Claims" at bounding box center [500, 95] width 71 height 27
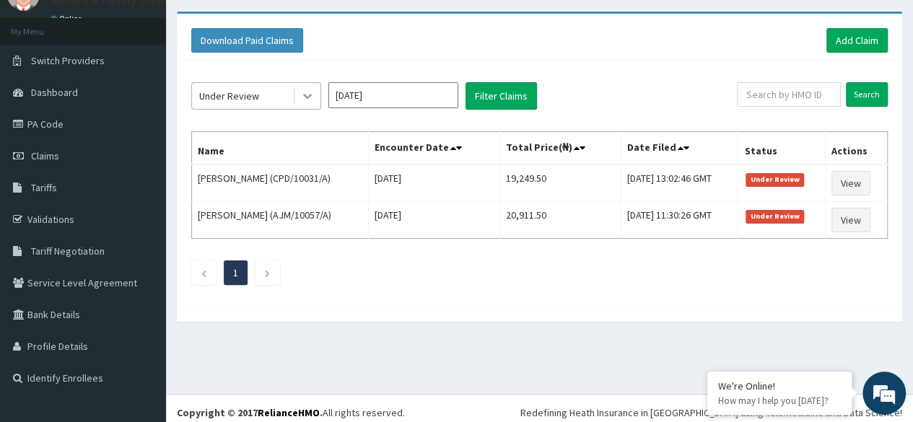
click at [313, 97] on icon at bounding box center [307, 96] width 14 height 14
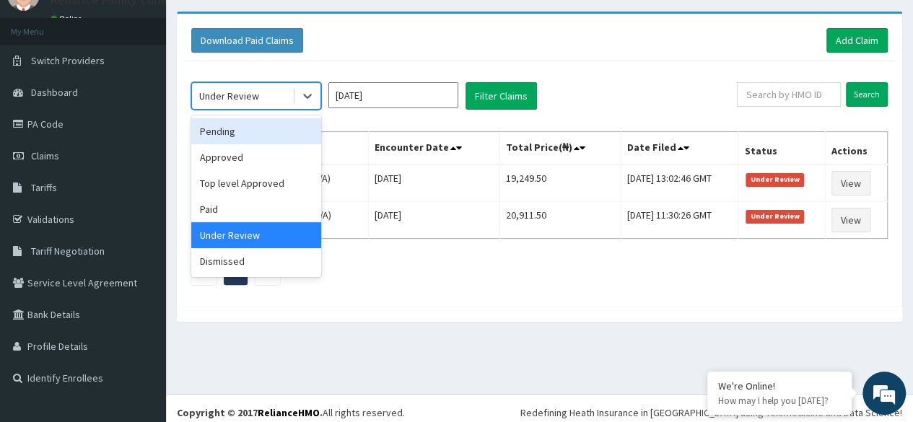
click at [252, 131] on div "Pending" at bounding box center [256, 131] width 130 height 26
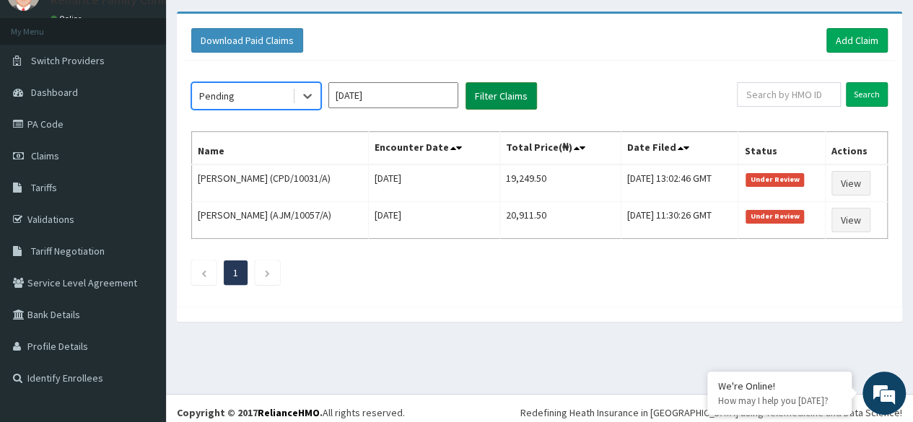
click at [478, 93] on button "Filter Claims" at bounding box center [500, 95] width 71 height 27
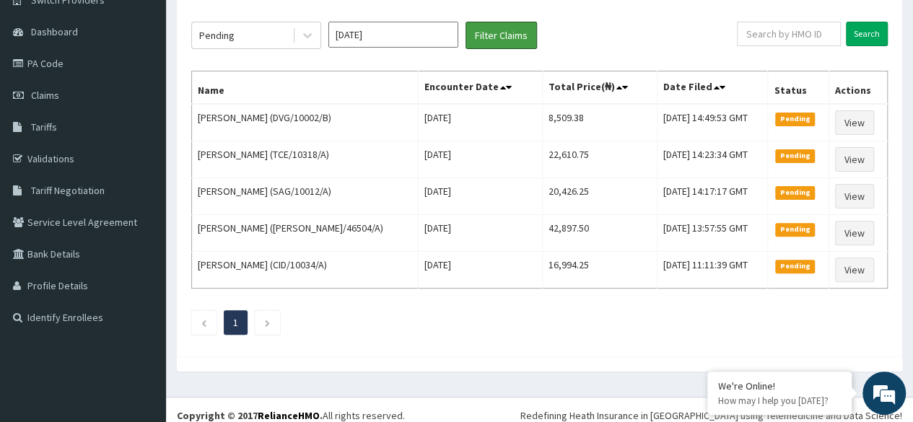
scroll to position [131, 0]
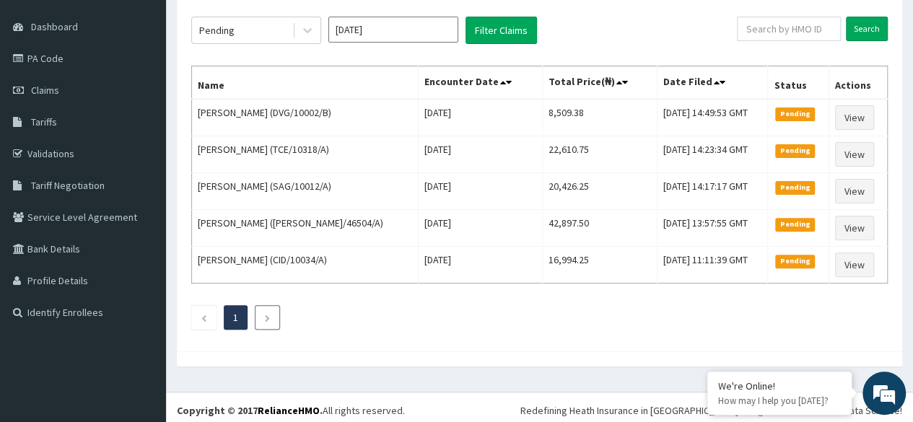
click at [271, 319] on link "Next page" at bounding box center [267, 317] width 6 height 13
click at [206, 321] on li at bounding box center [203, 317] width 25 height 25
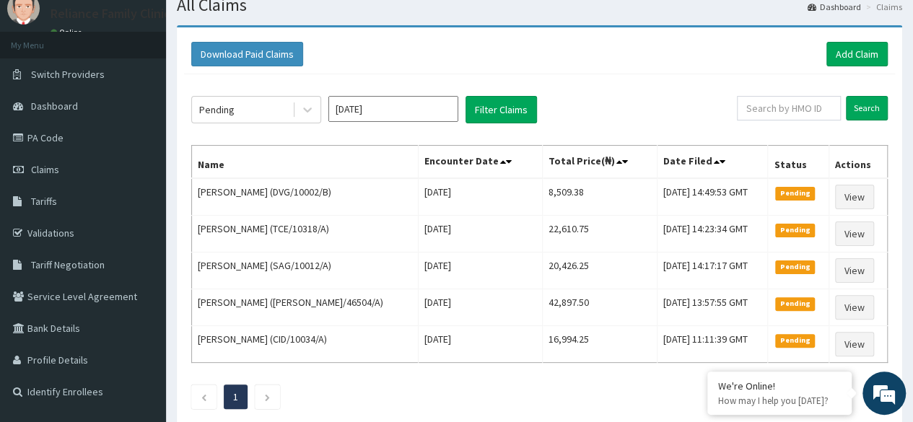
scroll to position [30, 0]
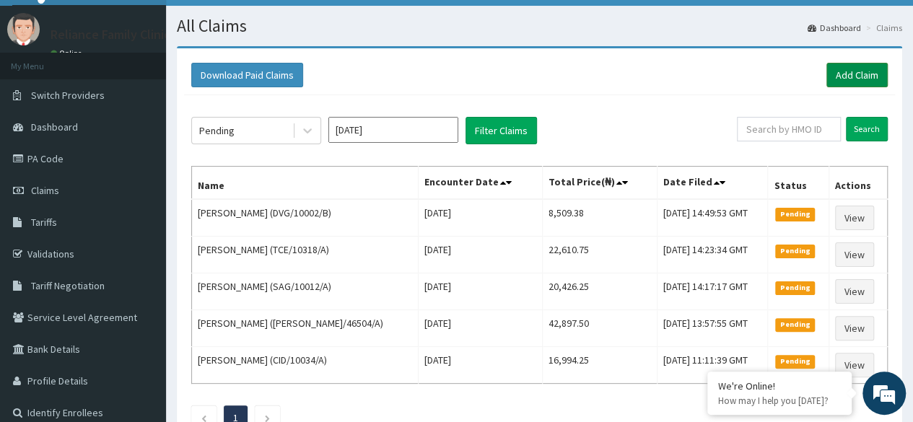
click at [860, 78] on link "Add Claim" at bounding box center [856, 75] width 61 height 25
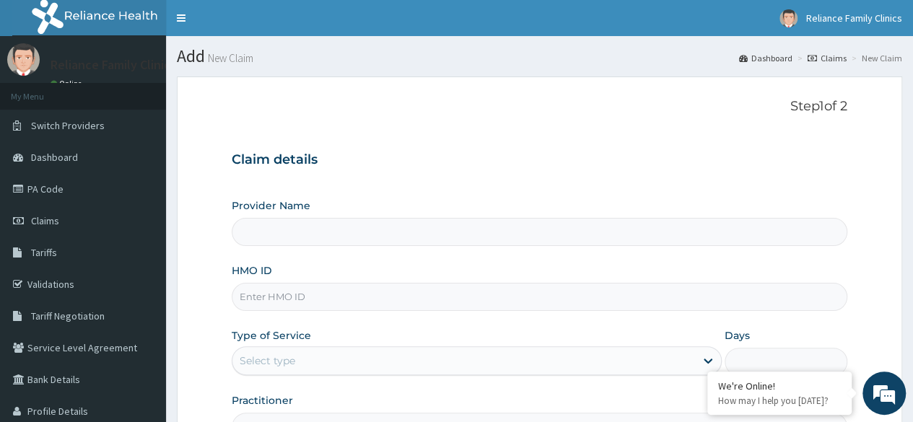
type input "Reliance Family Clinics Ogba"
click at [313, 304] on input "HMO ID" at bounding box center [540, 297] width 616 height 28
paste input "ISD/10036/A"
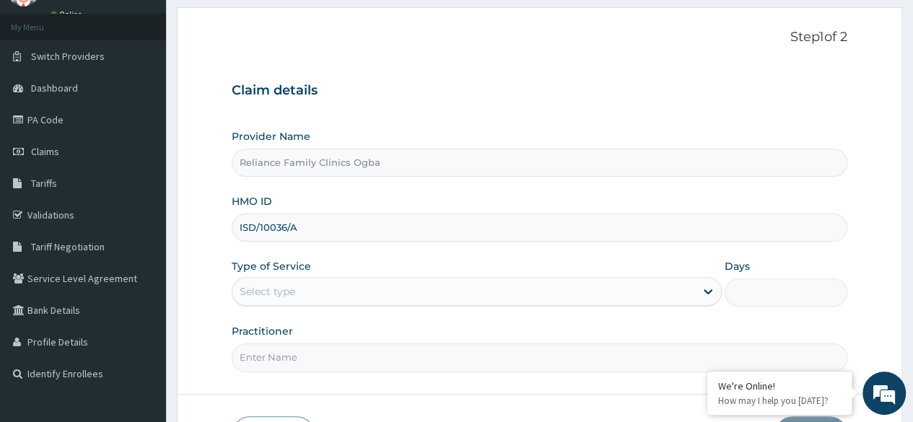
scroll to position [118, 0]
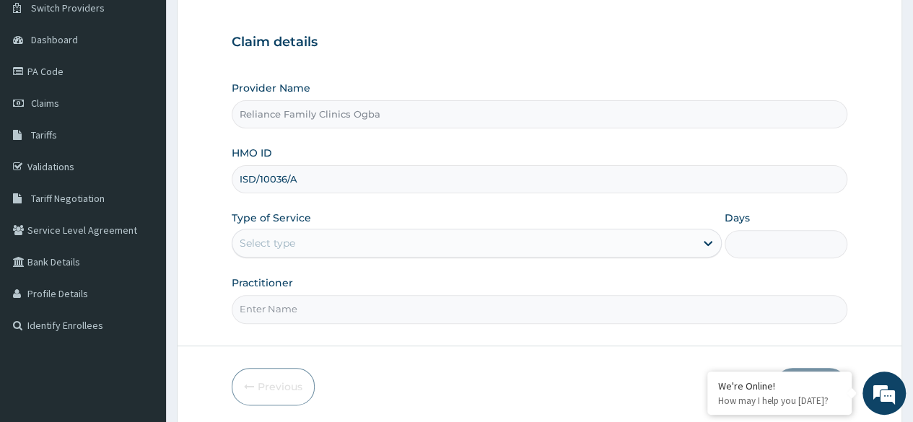
type input "ISD/10036/A"
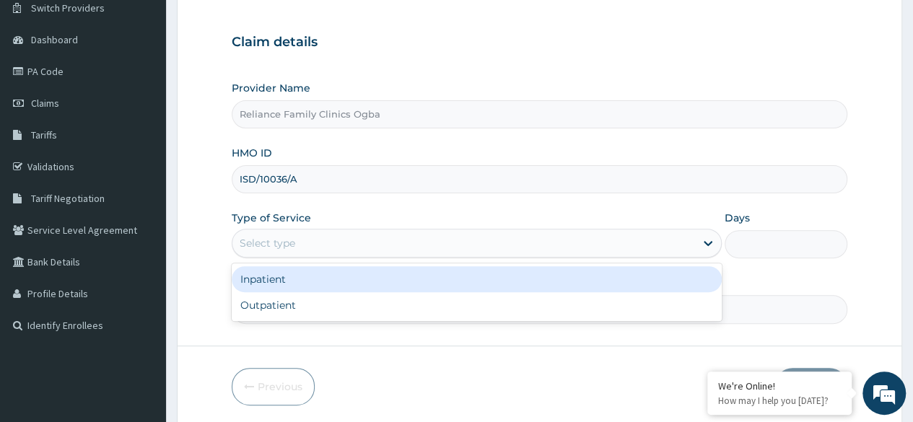
click at [505, 246] on div "Select type" at bounding box center [463, 243] width 463 height 23
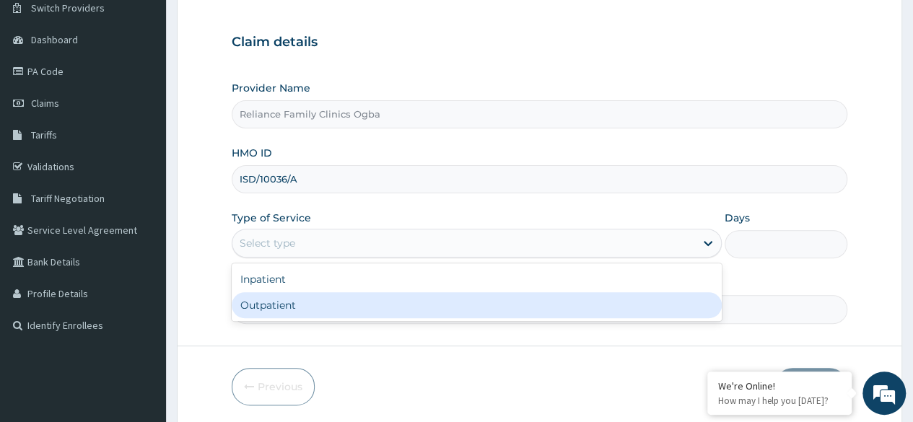
click at [393, 305] on div "Outpatient" at bounding box center [477, 305] width 490 height 26
type input "1"
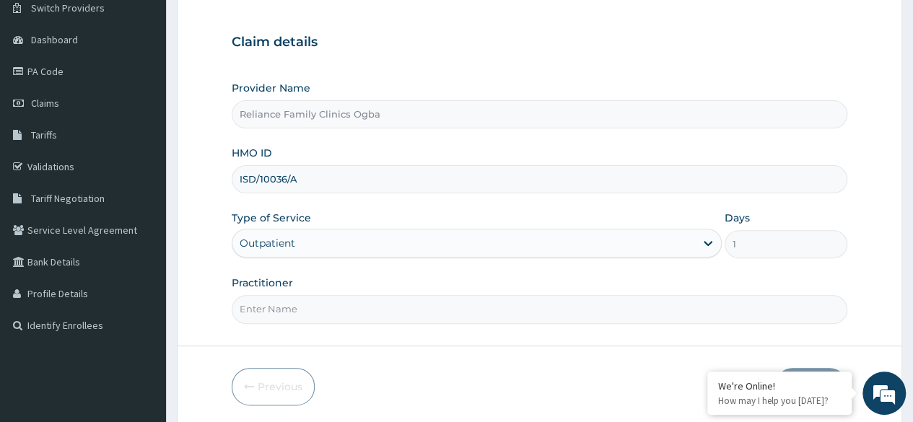
click at [380, 312] on input "Practitioner" at bounding box center [540, 309] width 616 height 28
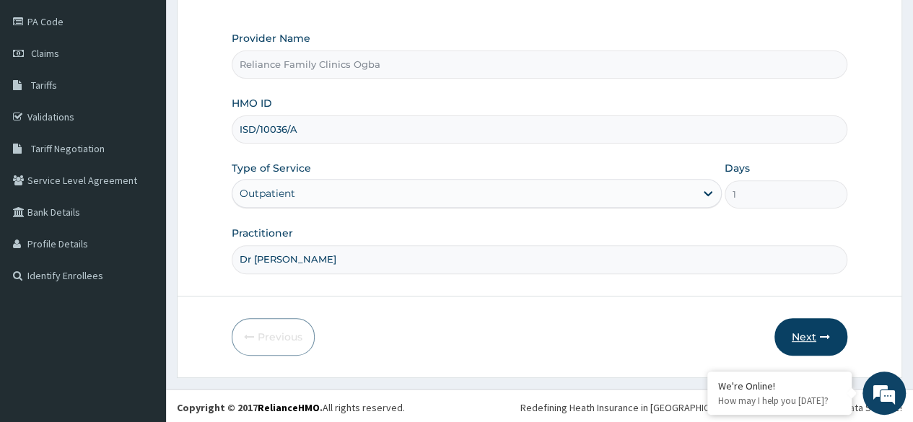
type input "Dr [PERSON_NAME]"
click at [803, 330] on button "Next" at bounding box center [810, 337] width 73 height 38
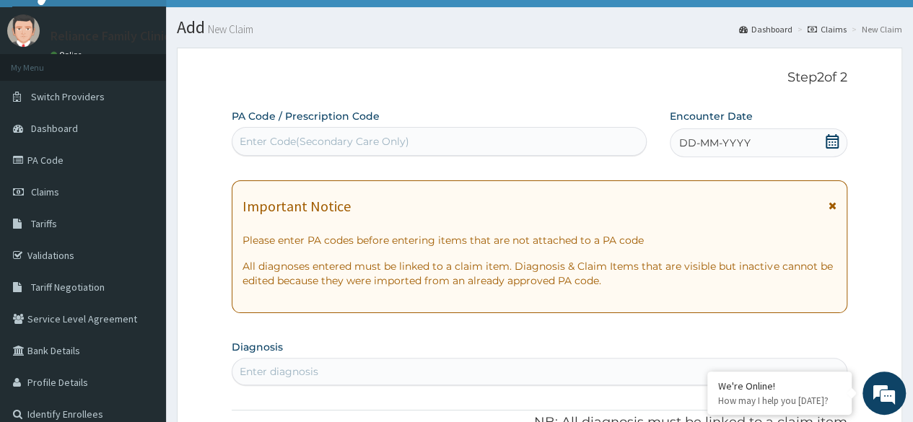
scroll to position [27, 0]
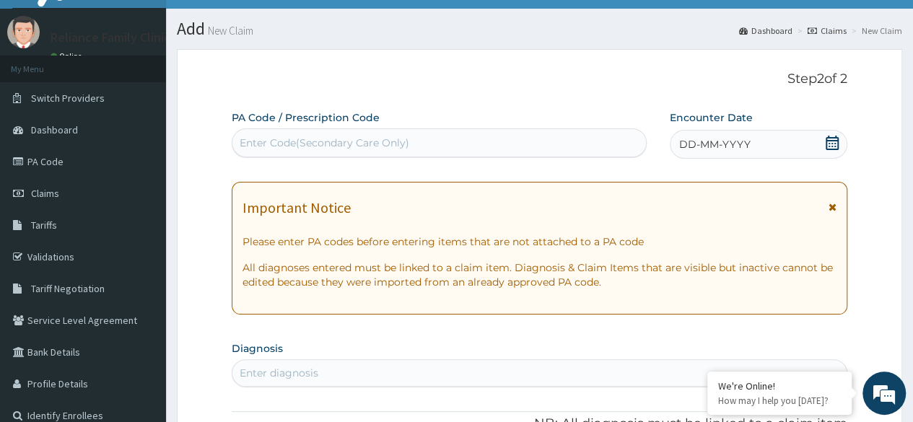
click at [830, 140] on icon at bounding box center [832, 143] width 13 height 14
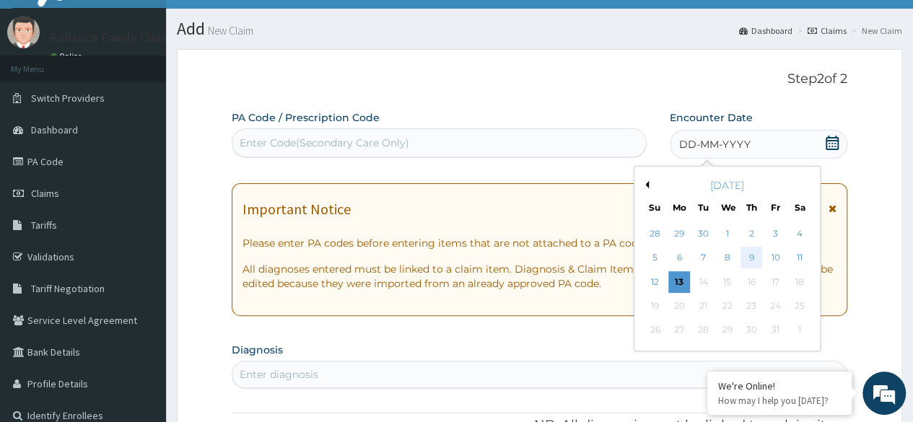
click at [746, 257] on div "9" at bounding box center [751, 259] width 22 height 22
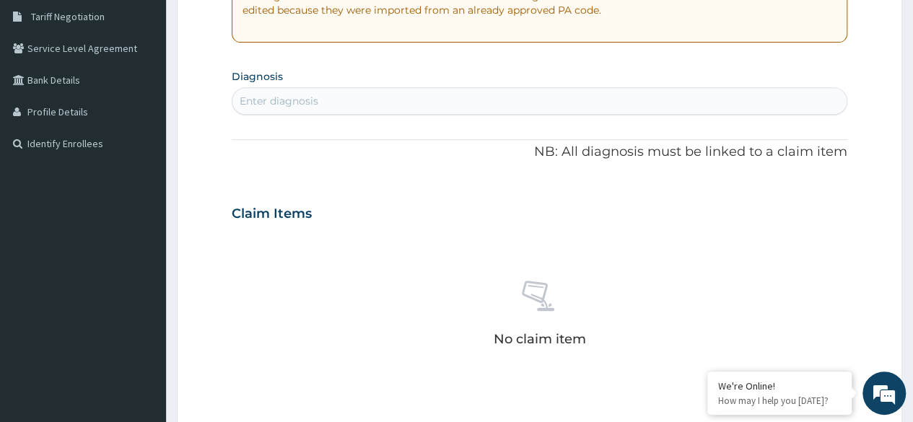
scroll to position [349, 0]
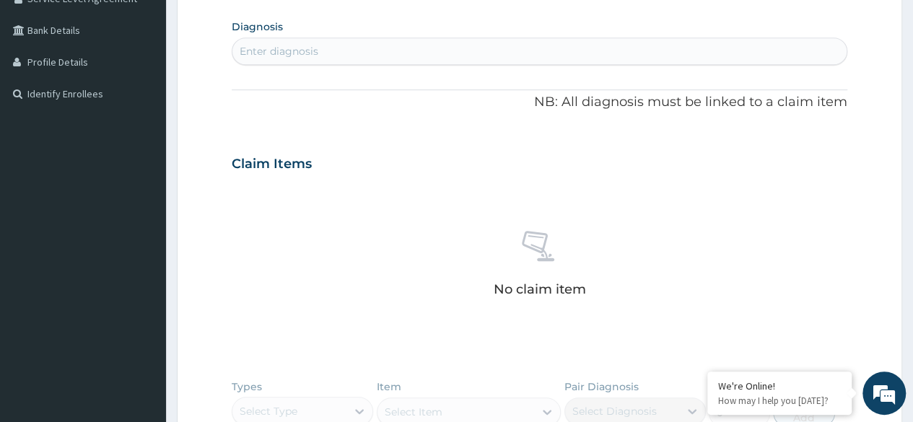
click at [280, 61] on div "Enter diagnosis" at bounding box center [539, 51] width 614 height 23
type input "spondylosis"
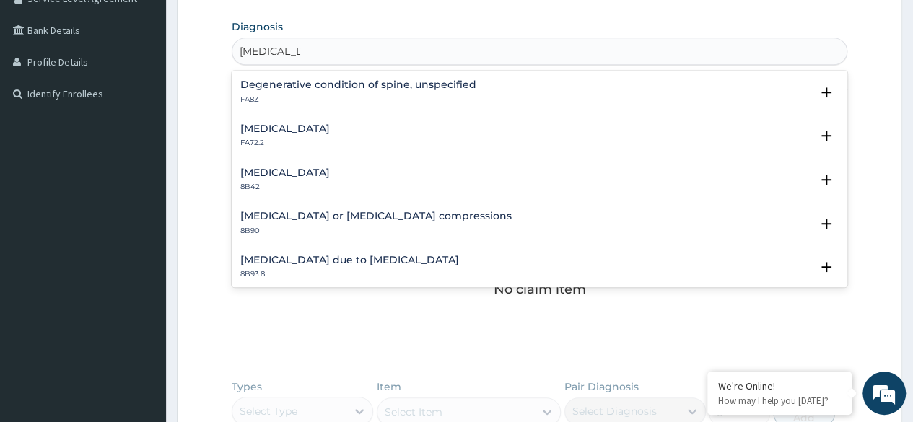
click at [282, 92] on div "Degenerative condition of spine, unspecified FA8Z" at bounding box center [358, 91] width 236 height 25
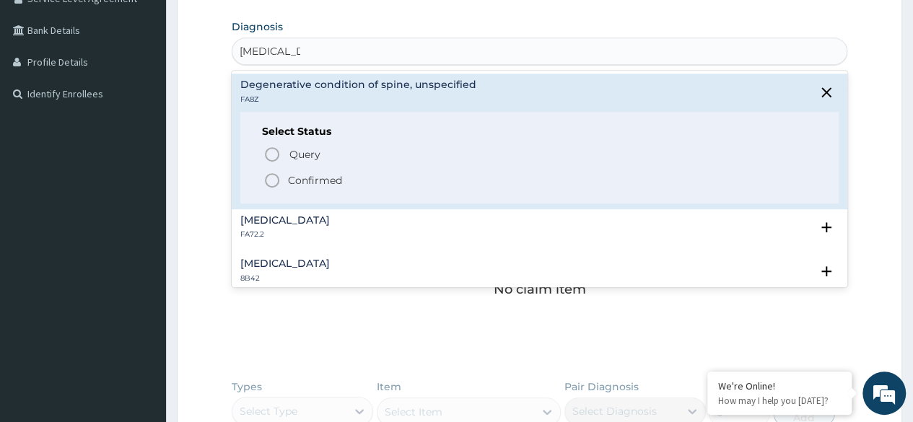
click at [273, 180] on icon "status option filled" at bounding box center [271, 180] width 17 height 17
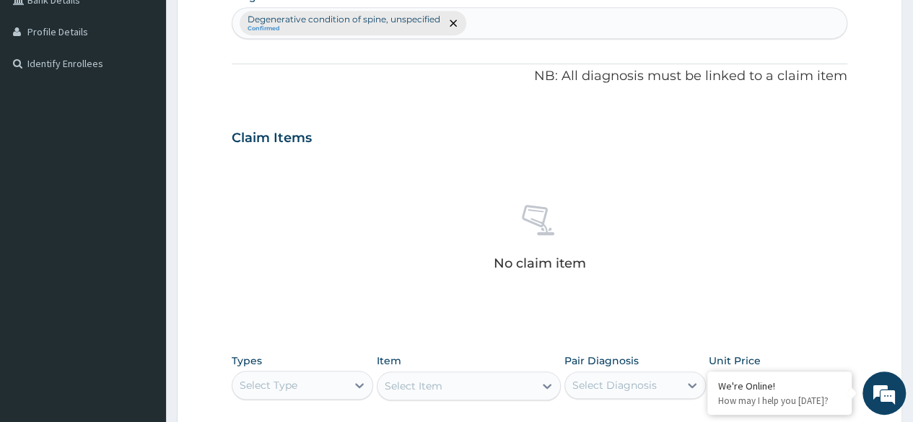
scroll to position [382, 0]
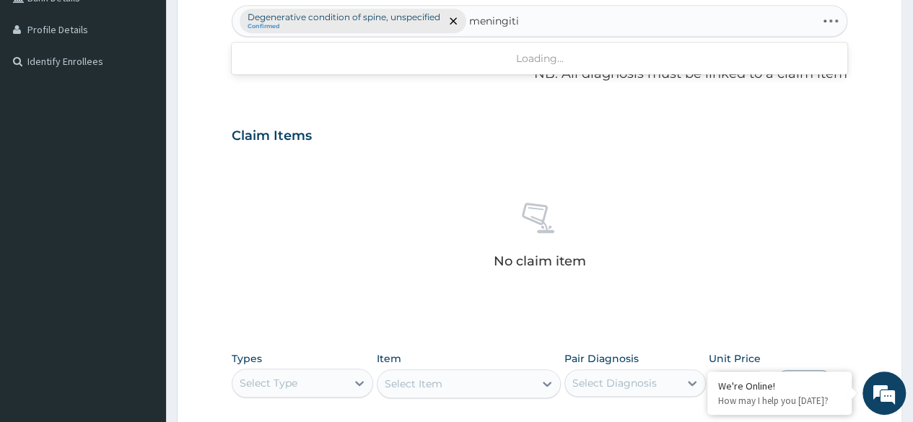
type input "meningitis"
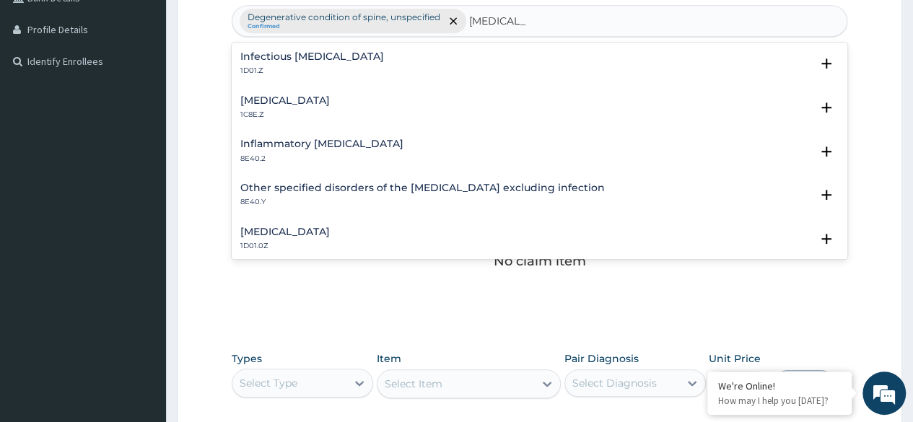
click at [325, 59] on h4 "Infectious meningitis, unspecified" at bounding box center [312, 56] width 144 height 11
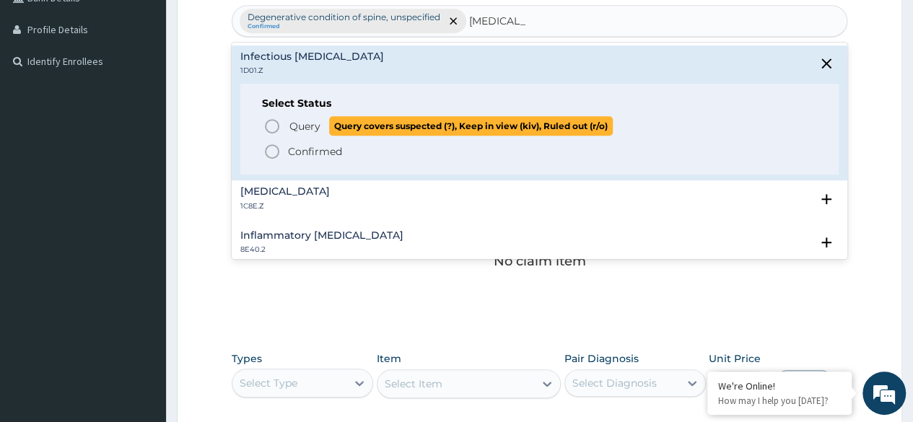
click at [274, 126] on icon "status option query" at bounding box center [271, 126] width 17 height 17
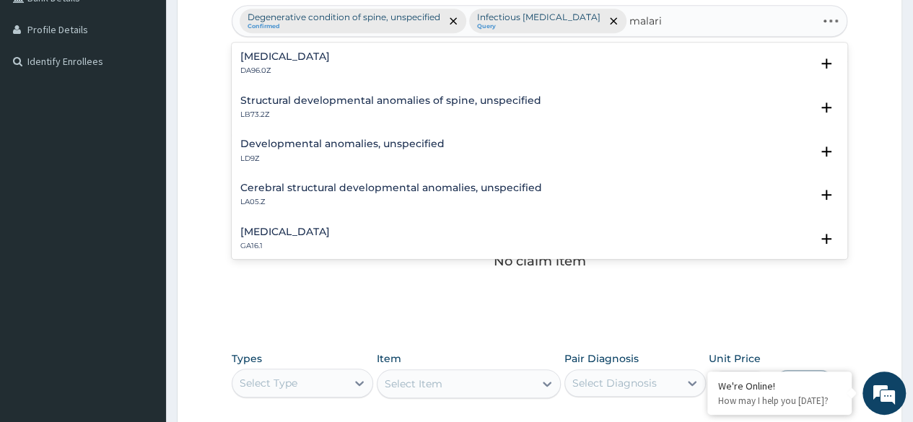
type input "malaria"
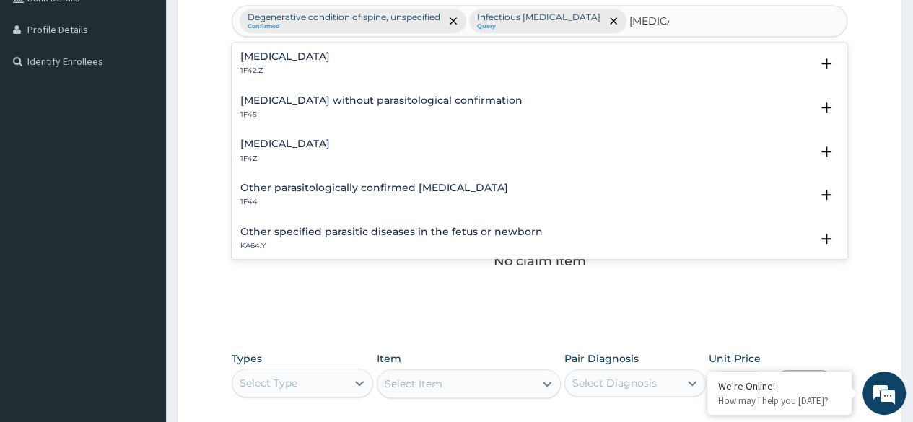
click at [330, 60] on h4 "Plasmodium malariae malaria without complication" at bounding box center [284, 56] width 89 height 11
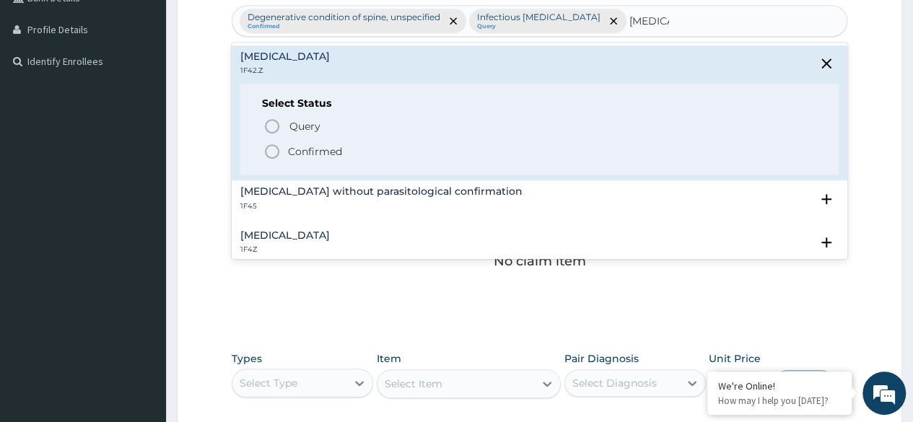
click at [276, 151] on icon "status option filled" at bounding box center [271, 151] width 17 height 17
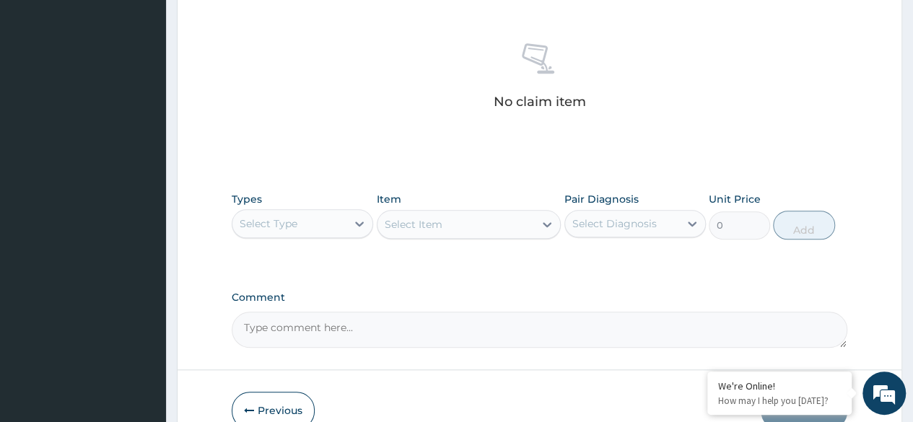
scroll to position [599, 0]
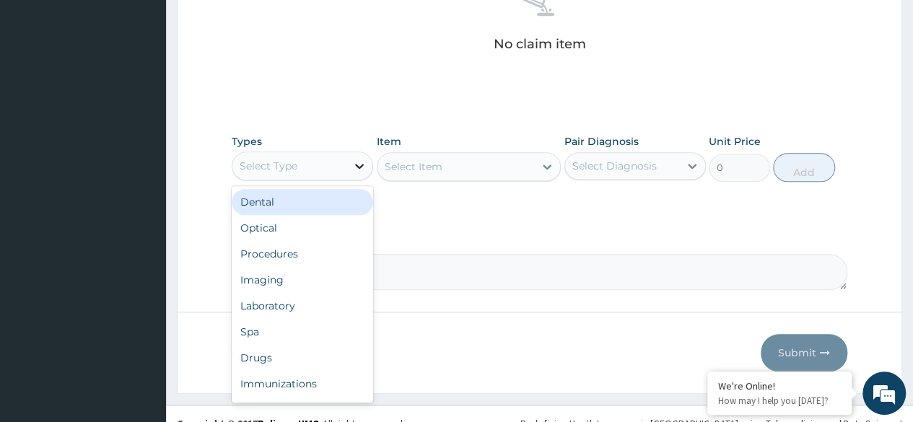
click at [354, 173] on icon at bounding box center [359, 166] width 14 height 14
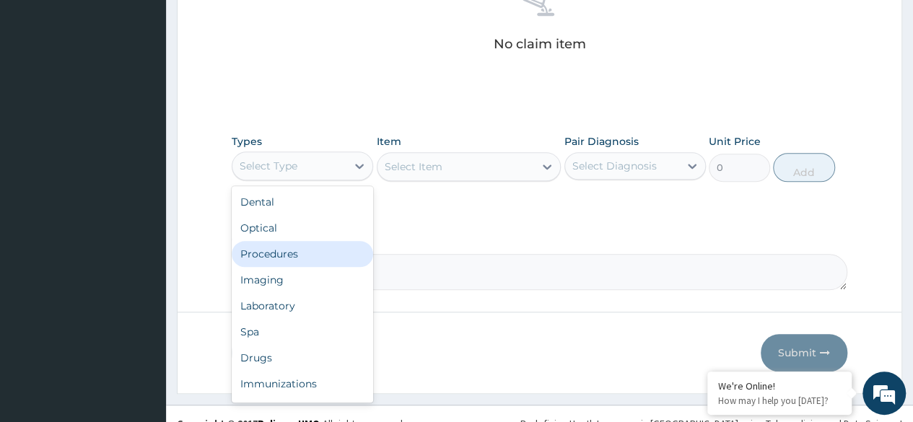
click at [304, 267] on div "Procedures" at bounding box center [302, 254] width 141 height 26
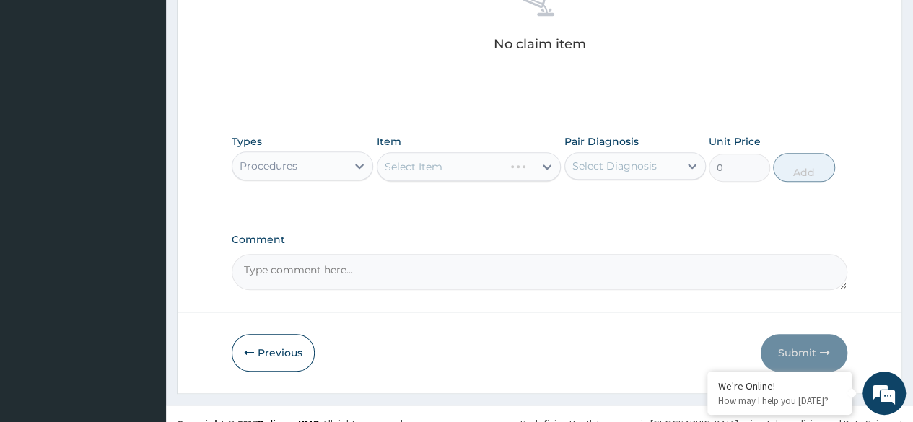
click at [546, 181] on div "Select Item" at bounding box center [469, 166] width 185 height 29
click at [546, 170] on icon at bounding box center [547, 167] width 9 height 5
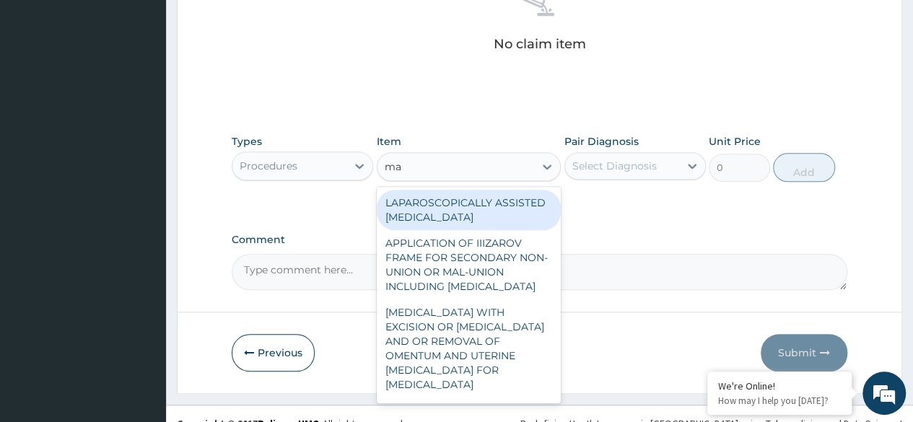
type input "m"
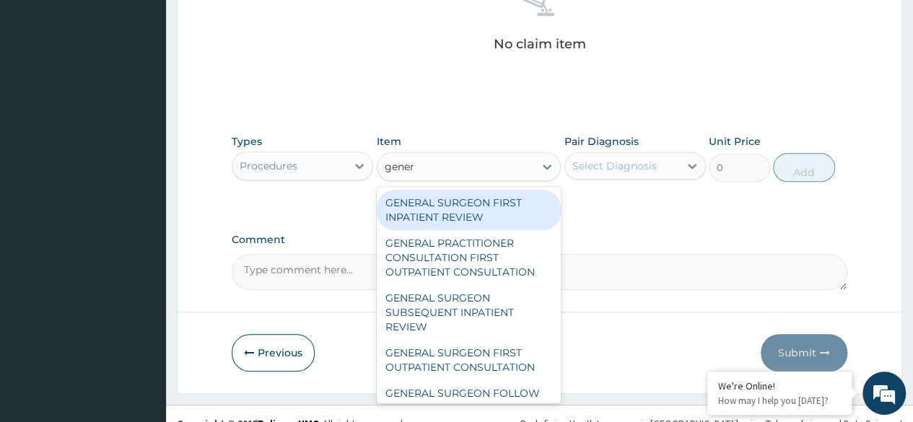
type input "genera"
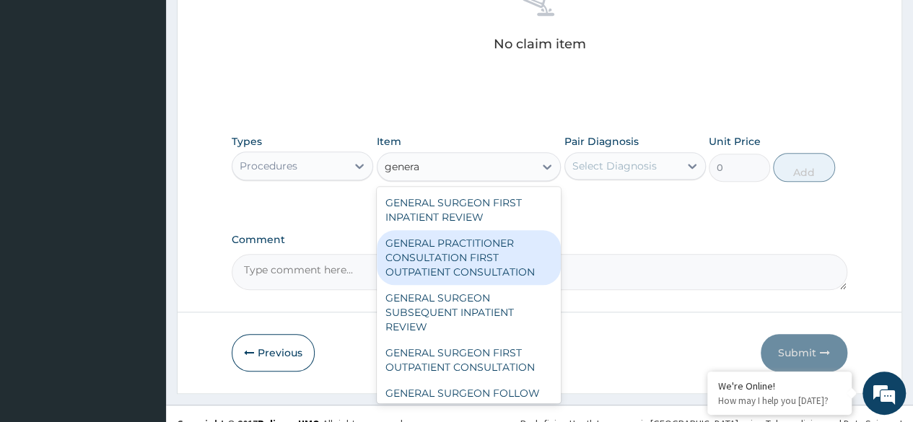
click at [473, 285] on div "GENERAL PRACTITIONER CONSULTATION FIRST OUTPATIENT CONSULTATION" at bounding box center [469, 257] width 185 height 55
type input "3370.125"
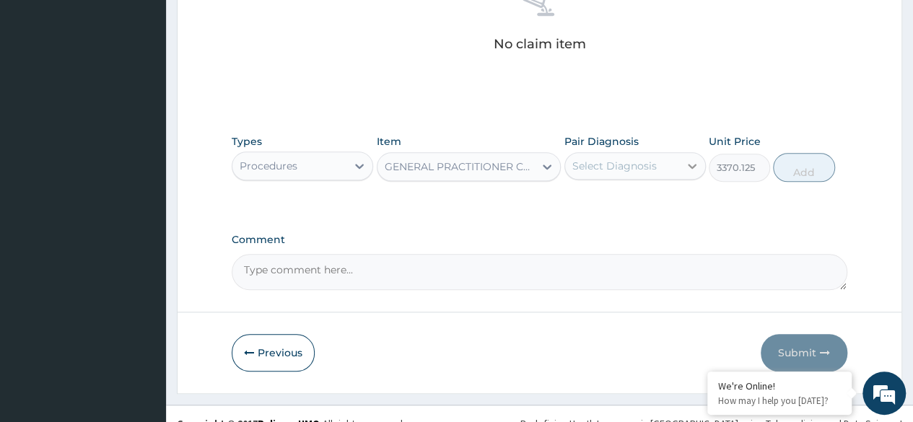
click at [686, 173] on icon at bounding box center [692, 166] width 14 height 14
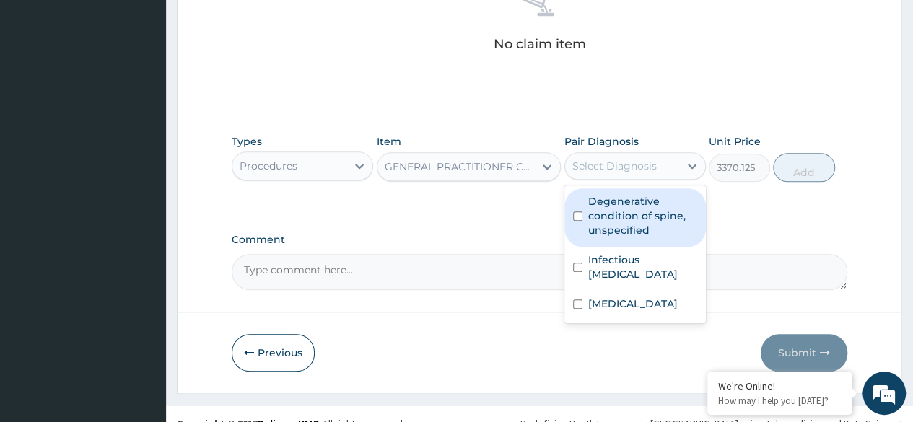
click at [630, 237] on label "Degenerative condition of spine, unspecified" at bounding box center [642, 215] width 109 height 43
checkbox input "true"
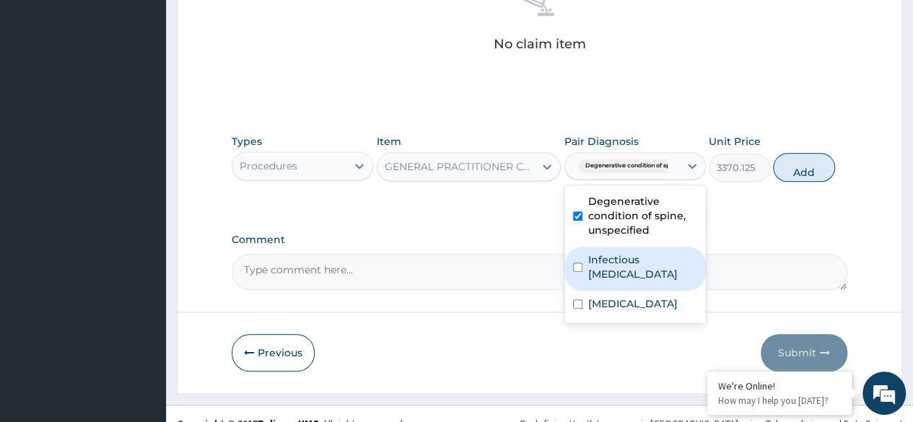
click at [616, 281] on label "Infectious [MEDICAL_DATA]" at bounding box center [642, 267] width 109 height 29
checkbox input "true"
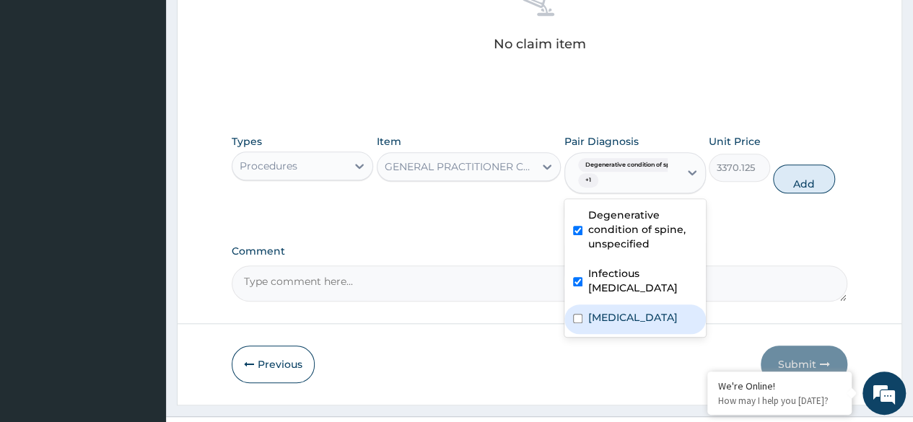
click at [588, 325] on label "[MEDICAL_DATA]" at bounding box center [632, 317] width 89 height 14
checkbox input "true"
click at [808, 193] on button "Add" at bounding box center [803, 179] width 61 height 29
type input "0"
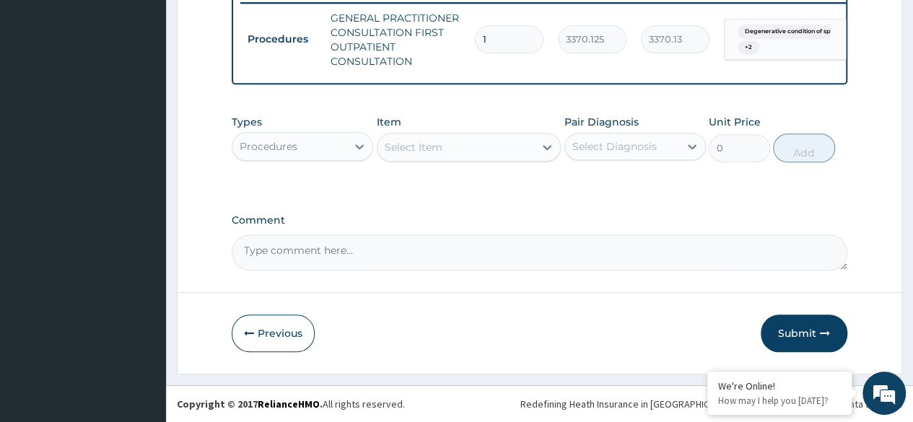
click at [500, 159] on div "Select Item" at bounding box center [455, 147] width 157 height 23
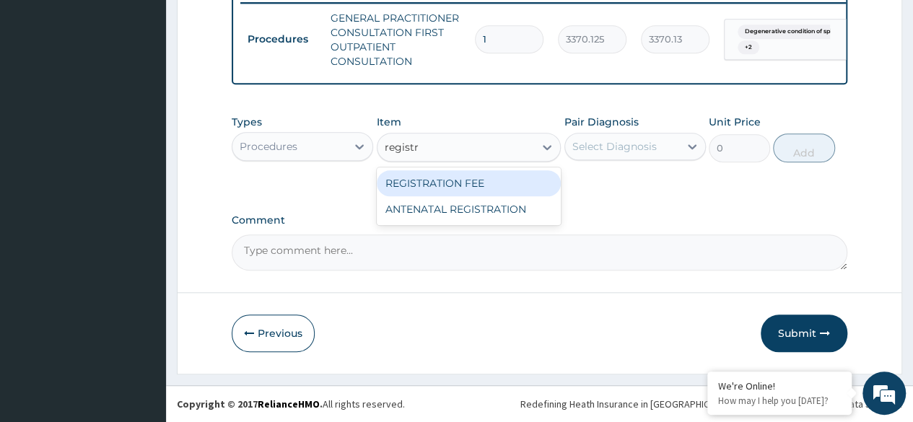
type input "registra"
click at [453, 196] on div "REGISTRATION FEE" at bounding box center [469, 183] width 185 height 26
type input "2042.5"
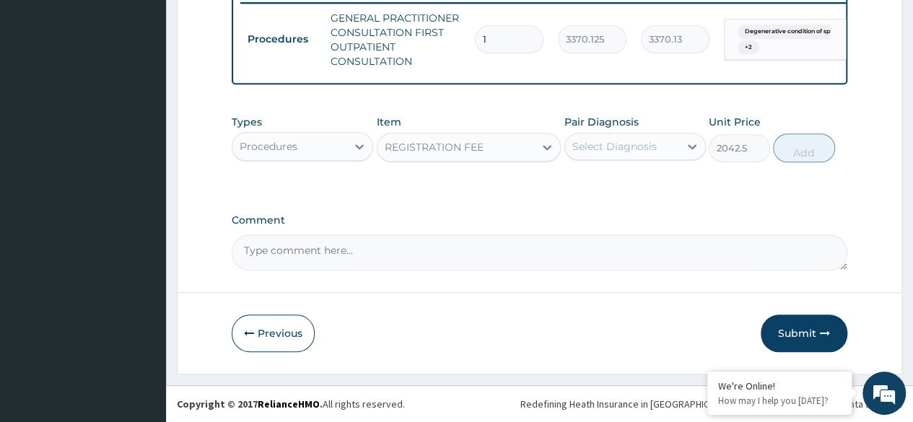
click at [656, 158] on div "Select Diagnosis" at bounding box center [622, 146] width 114 height 23
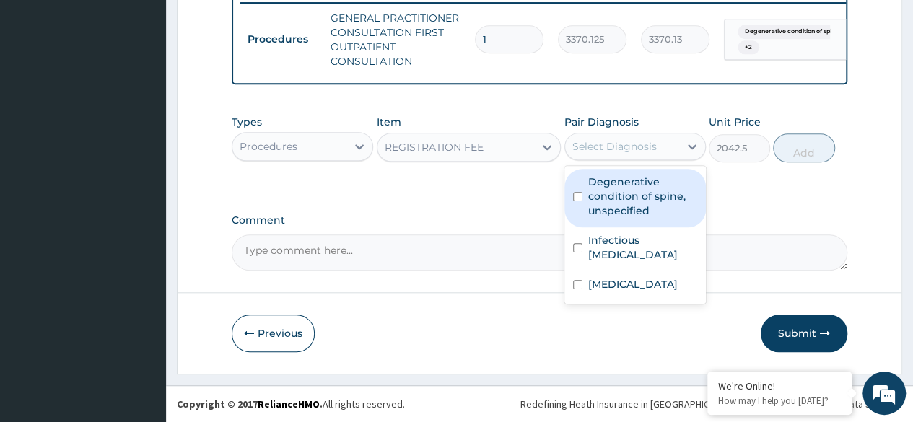
click at [632, 210] on label "Degenerative condition of spine, unspecified" at bounding box center [642, 196] width 109 height 43
checkbox input "true"
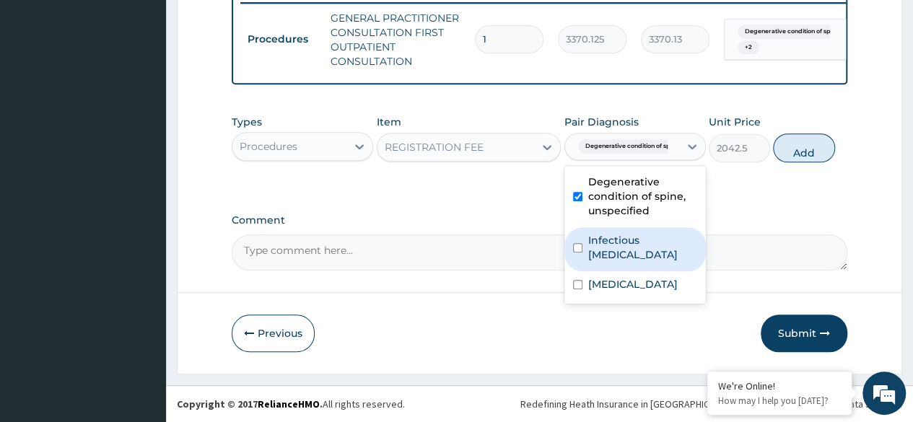
click at [612, 258] on label "Infectious [MEDICAL_DATA]" at bounding box center [642, 247] width 109 height 29
checkbox input "true"
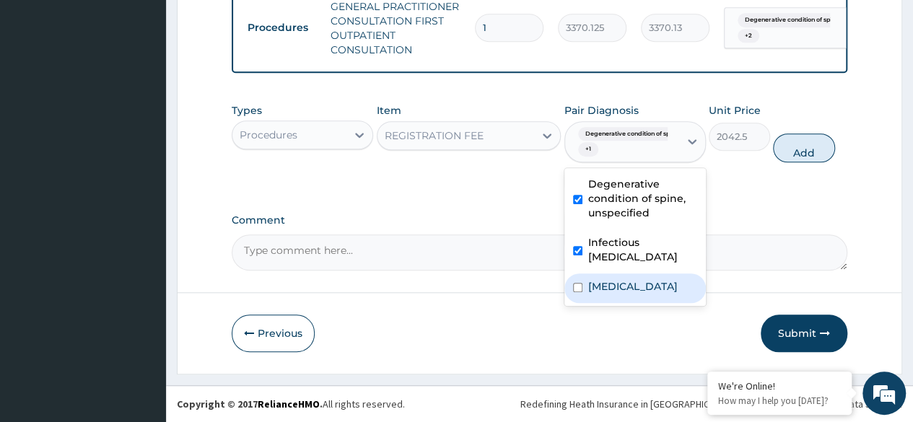
click at [609, 294] on label "[MEDICAL_DATA]" at bounding box center [632, 286] width 89 height 14
checkbox input "true"
click at [807, 162] on button "Add" at bounding box center [803, 148] width 61 height 29
type input "0"
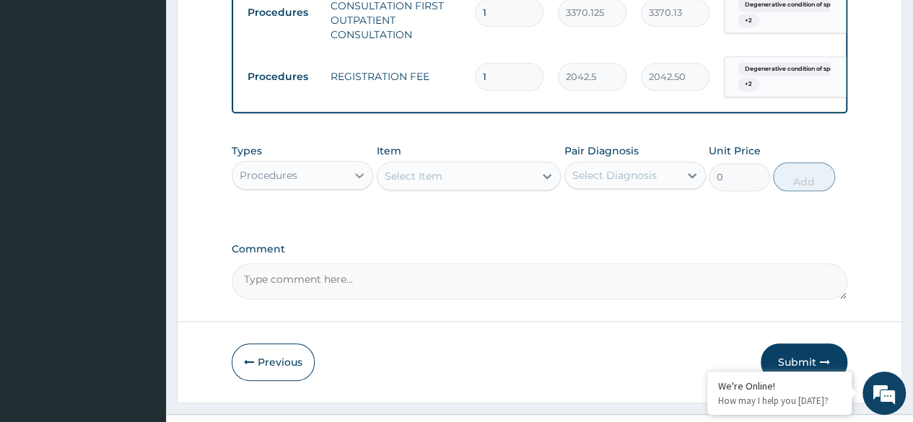
click at [349, 188] on div at bounding box center [359, 175] width 26 height 26
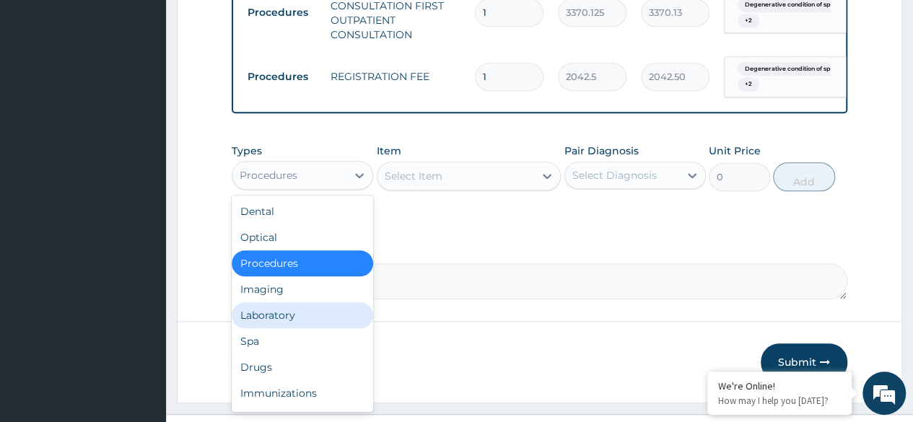
click at [289, 328] on div "Laboratory" at bounding box center [302, 315] width 141 height 26
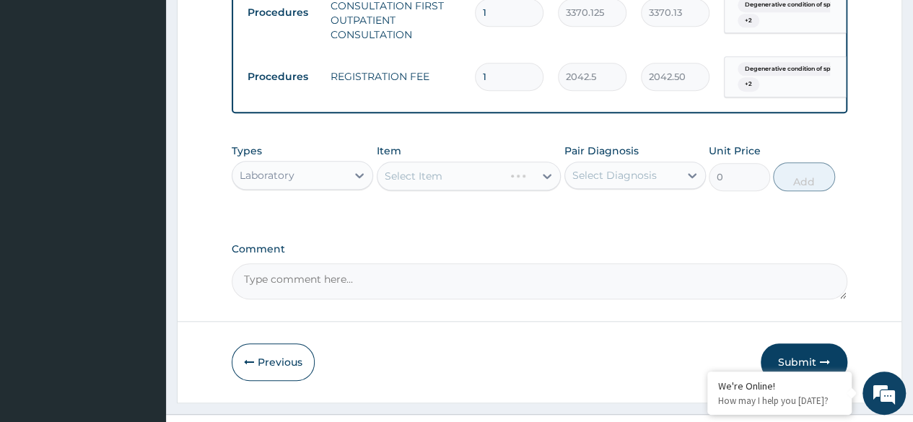
click at [546, 191] on div "Select Item" at bounding box center [469, 176] width 185 height 29
click at [546, 179] on icon at bounding box center [547, 176] width 9 height 5
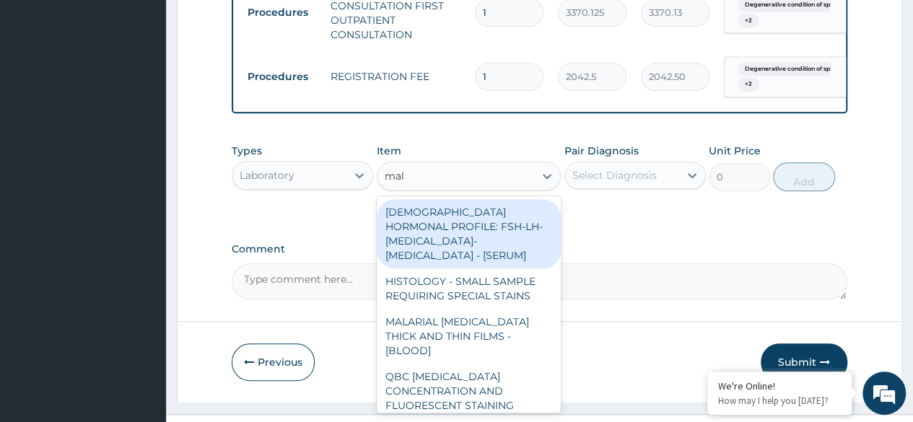
type input "mala"
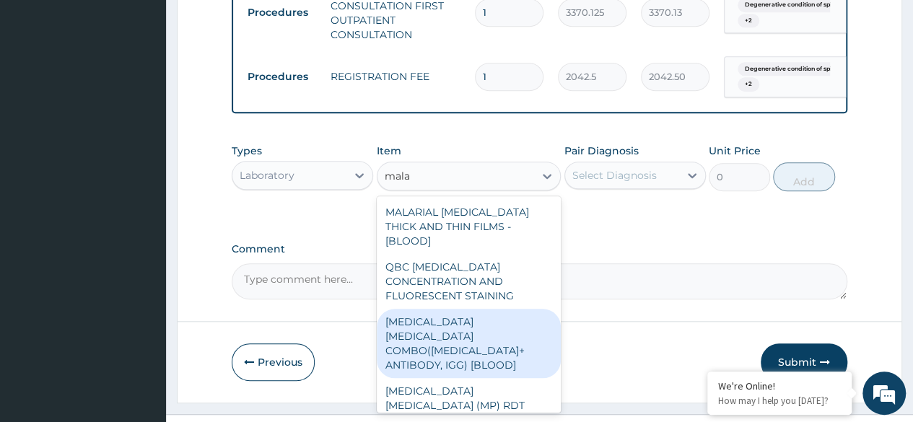
click at [450, 351] on div "[MEDICAL_DATA] [MEDICAL_DATA] COMBO([MEDICAL_DATA]+ ANTIBODY, IGG) [BLOOD]" at bounding box center [469, 343] width 185 height 69
type input "1531.875"
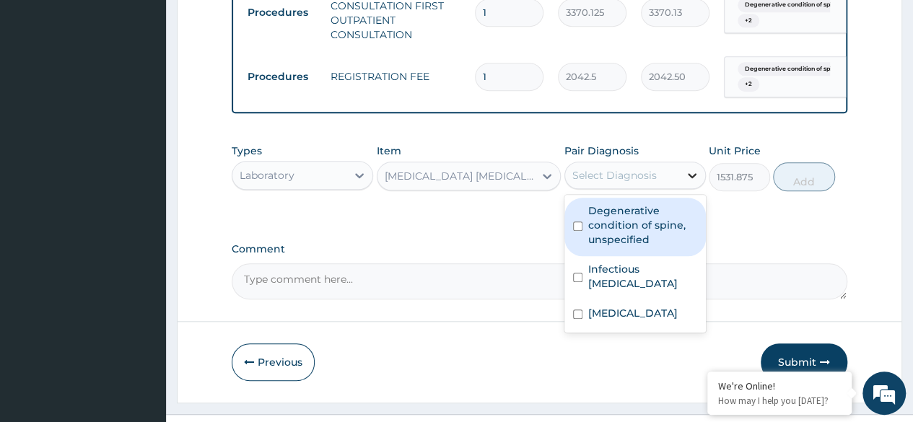
click at [681, 188] on div at bounding box center [692, 175] width 26 height 26
click at [635, 247] on label "Degenerative condition of spine, unspecified" at bounding box center [642, 225] width 109 height 43
checkbox input "true"
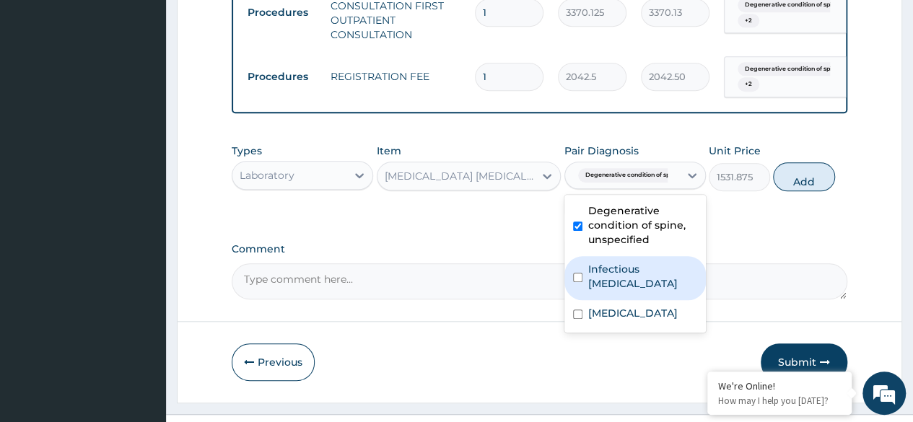
click at [611, 291] on label "Infectious [MEDICAL_DATA]" at bounding box center [642, 276] width 109 height 29
checkbox input "true"
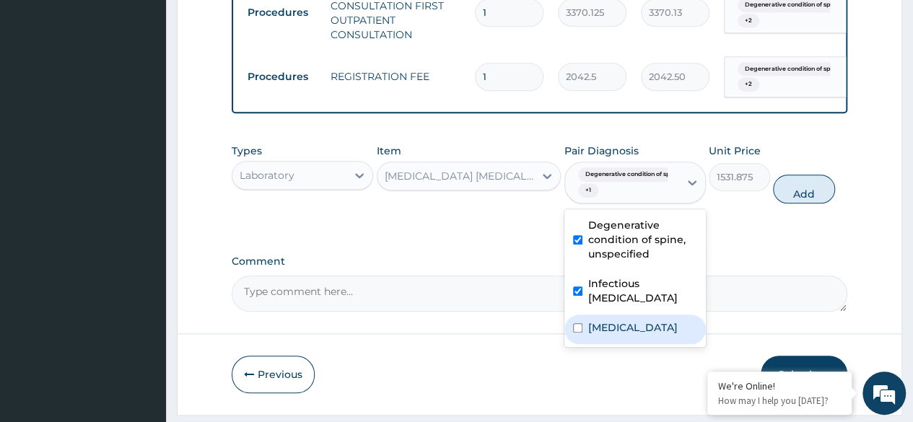
click at [602, 335] on label "[MEDICAL_DATA]" at bounding box center [632, 327] width 89 height 14
checkbox input "true"
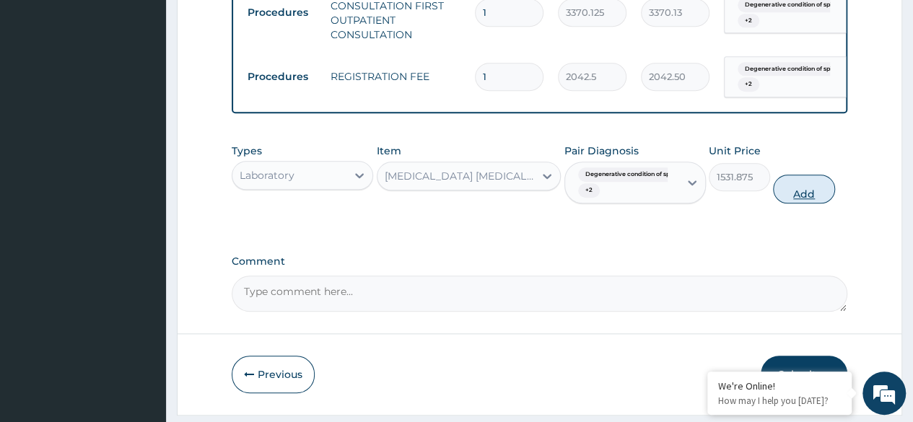
click at [806, 204] on button "Add" at bounding box center [803, 189] width 61 height 29
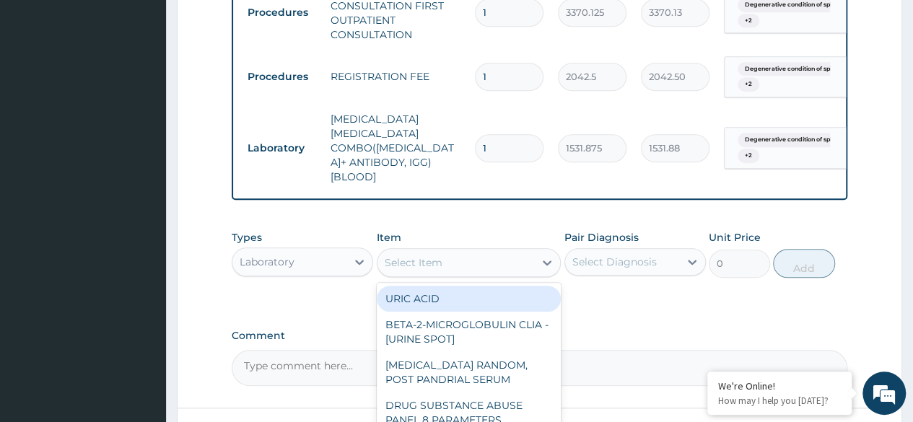
drag, startPoint x: 442, startPoint y: 279, endPoint x: 445, endPoint y: 346, distance: 67.9
click at [445, 346] on div "BETA-2-MICROGLOBULIN CLIA - [URINE SPOT]" at bounding box center [469, 332] width 185 height 40
type input "6638.125"
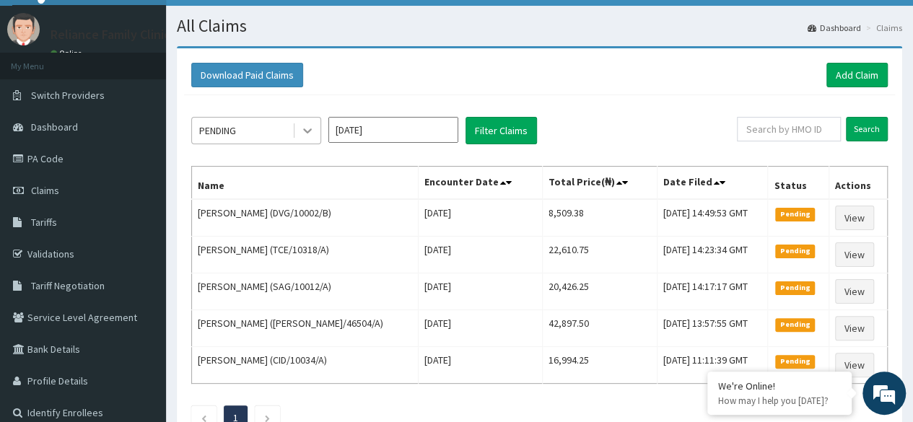
click at [316, 123] on div at bounding box center [307, 131] width 26 height 26
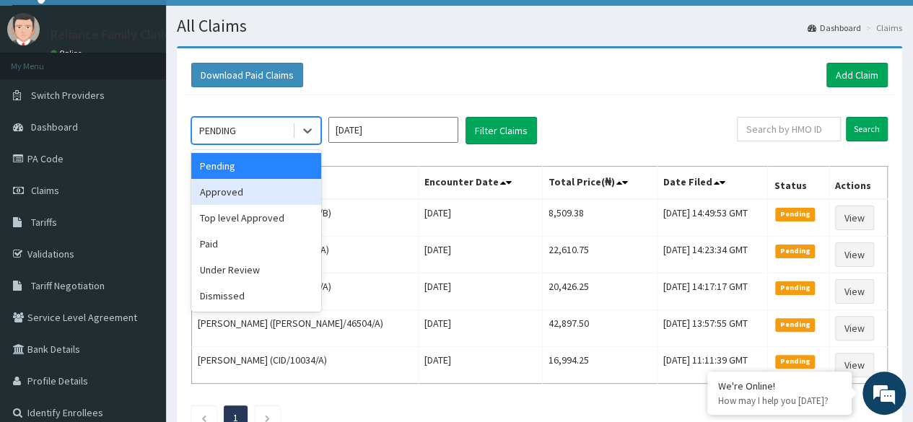
click at [257, 194] on div "Approved" at bounding box center [256, 192] width 130 height 26
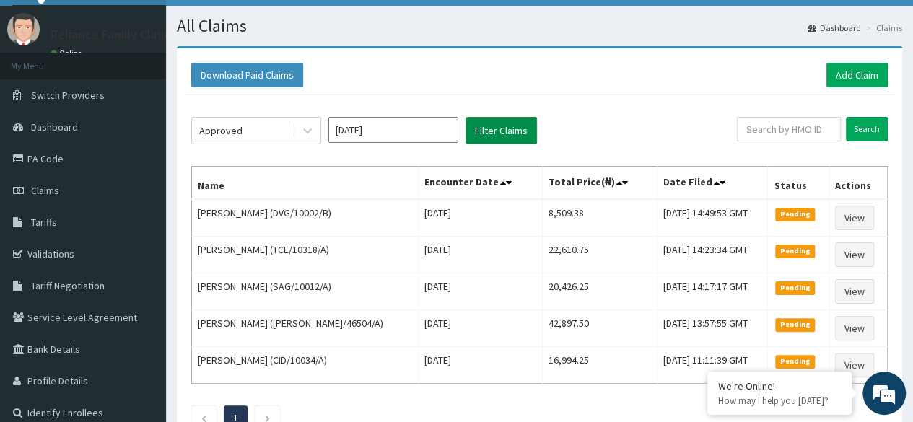
click at [495, 137] on button "Filter Claims" at bounding box center [500, 130] width 71 height 27
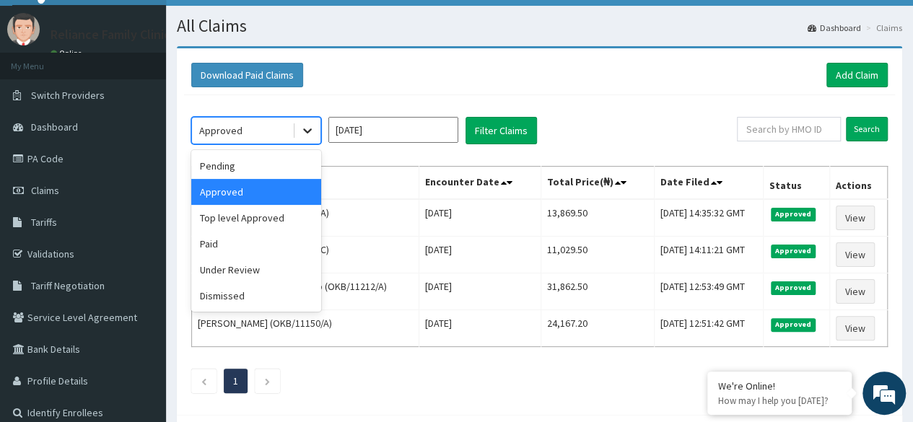
click at [312, 131] on icon at bounding box center [307, 130] width 14 height 14
click at [258, 263] on div "Under Review" at bounding box center [256, 270] width 130 height 26
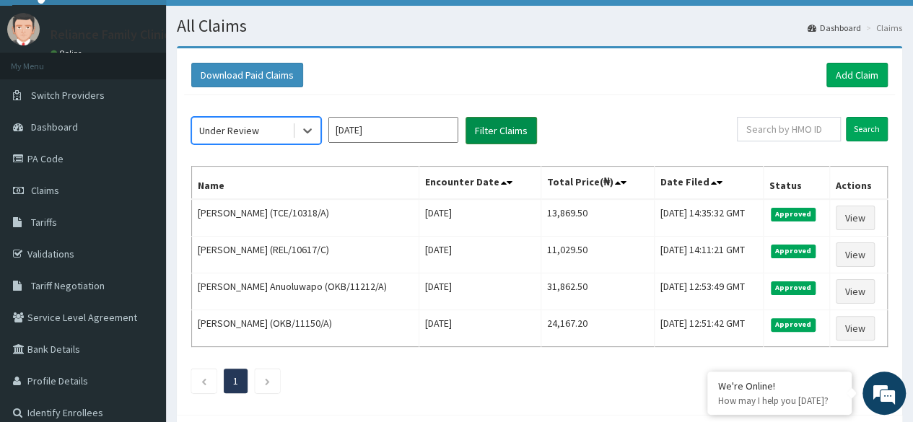
click at [494, 135] on button "Filter Claims" at bounding box center [500, 130] width 71 height 27
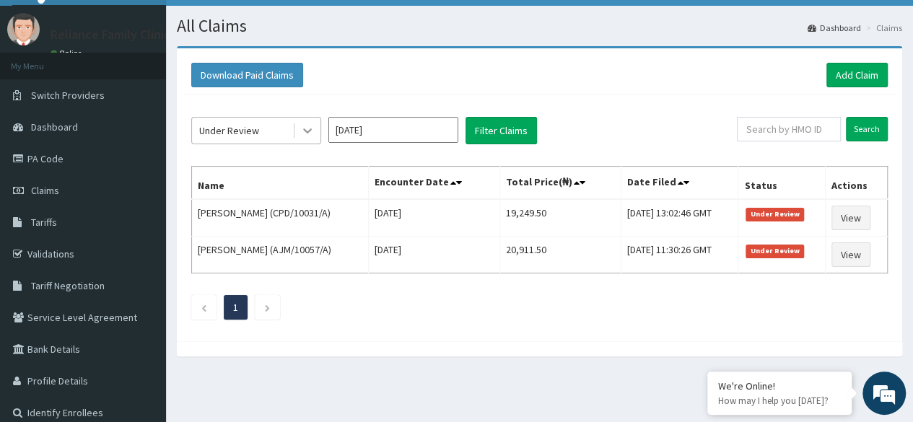
click at [310, 130] on icon at bounding box center [307, 130] width 14 height 14
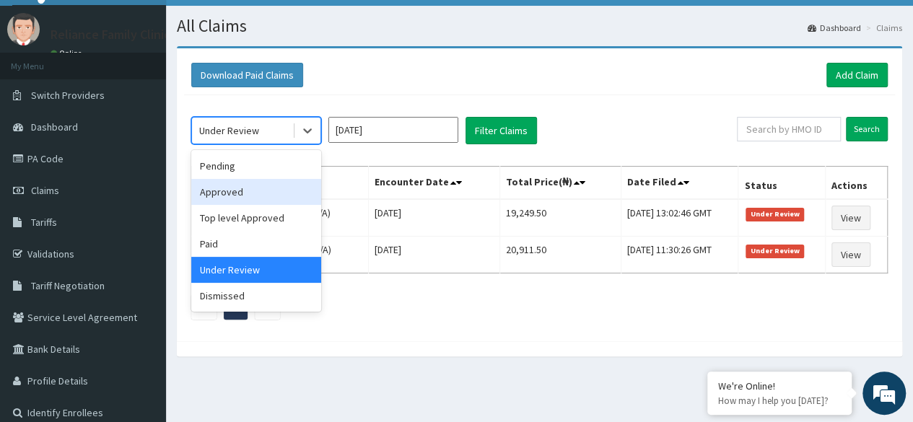
click at [261, 188] on div "Approved" at bounding box center [256, 192] width 130 height 26
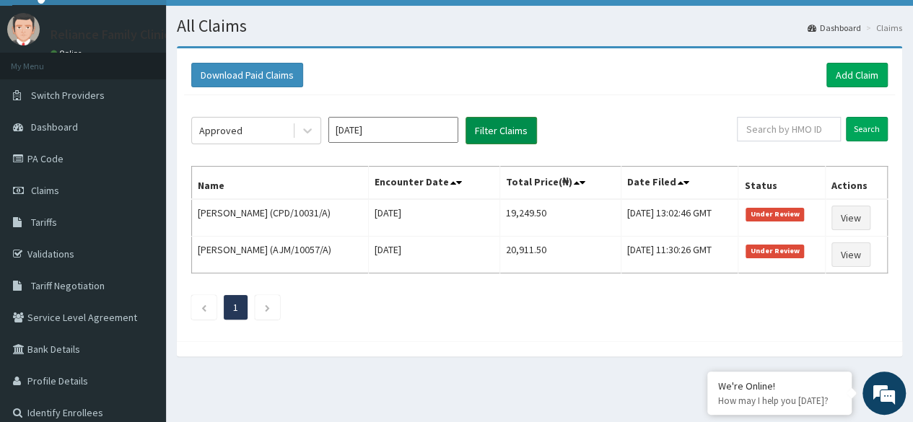
click at [503, 128] on button "Filter Claims" at bounding box center [500, 130] width 71 height 27
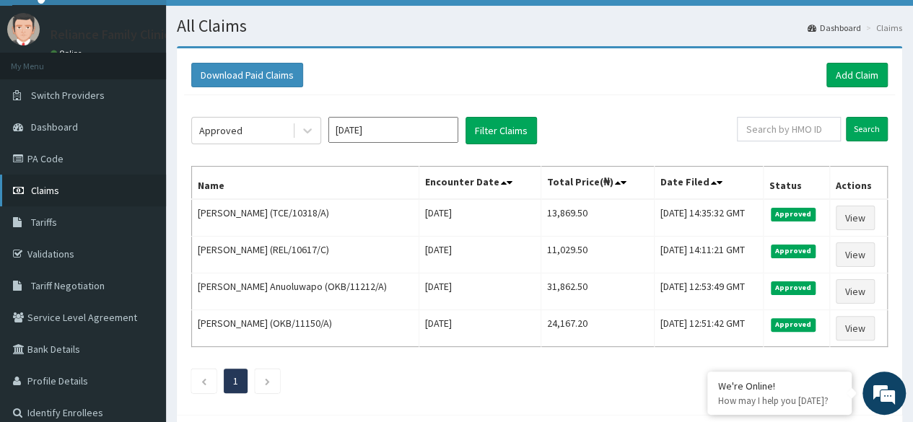
click at [54, 190] on span "Claims" at bounding box center [45, 190] width 28 height 13
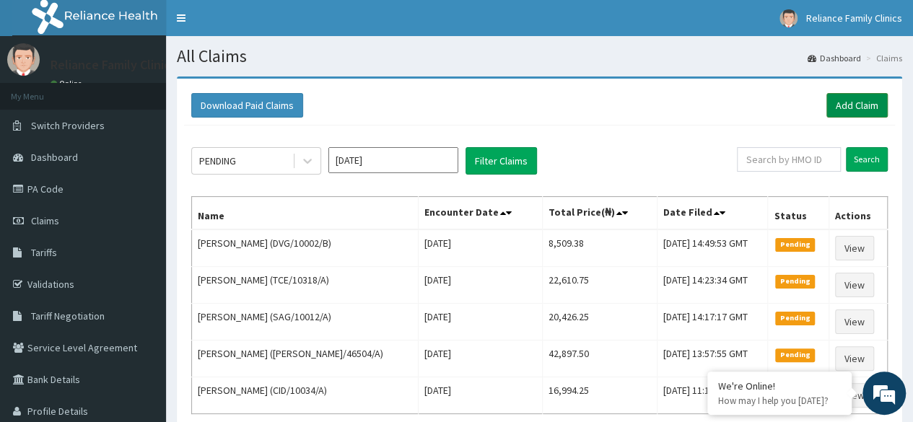
click at [857, 106] on link "Add Claim" at bounding box center [856, 105] width 61 height 25
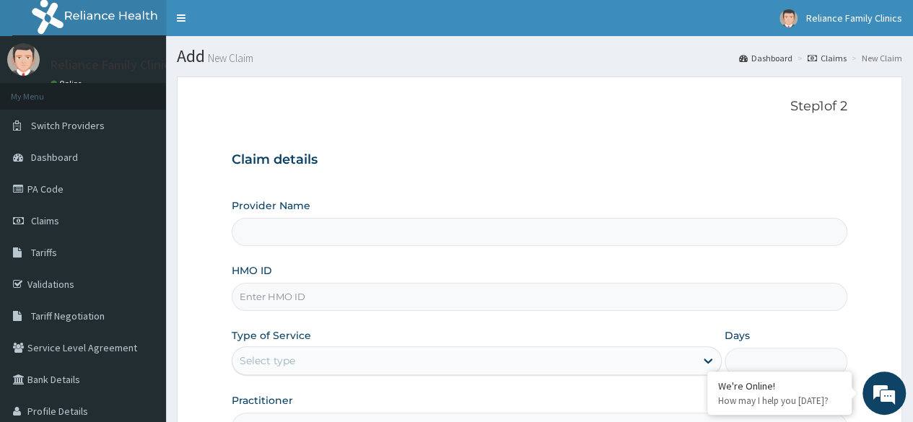
click at [267, 289] on input "HMO ID" at bounding box center [540, 297] width 616 height 28
type input "Reliance Family Clinics Ogba"
paste input "ISD/10036/A"
type input "ISD/10036/A"
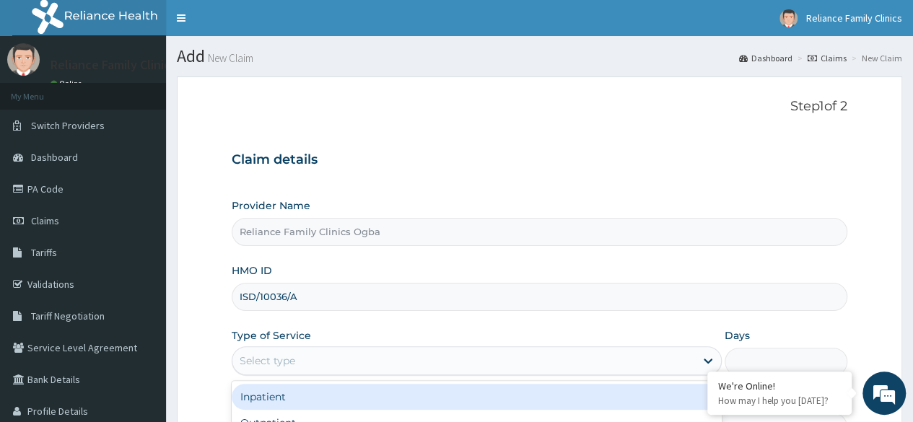
click at [283, 362] on div "Select type" at bounding box center [268, 361] width 56 height 14
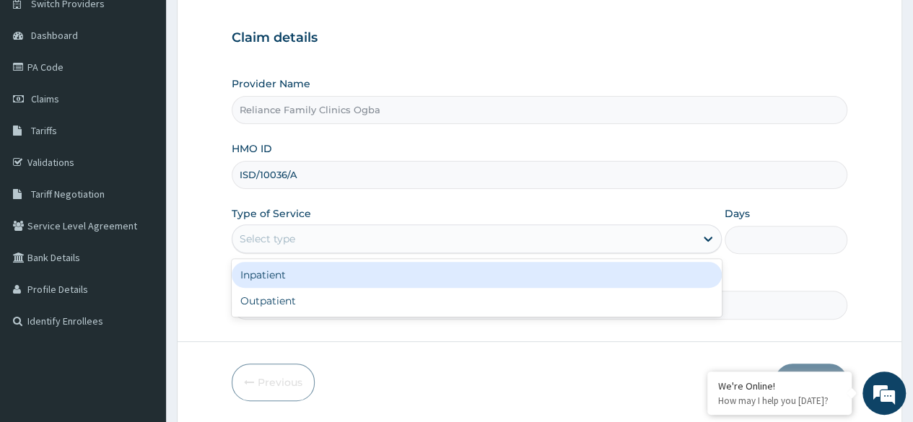
scroll to position [127, 0]
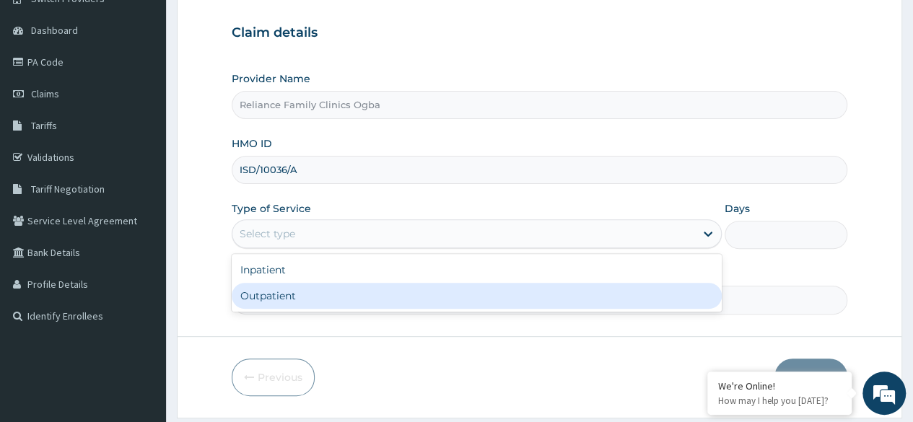
click at [272, 294] on div "Outpatient" at bounding box center [477, 296] width 490 height 26
type input "1"
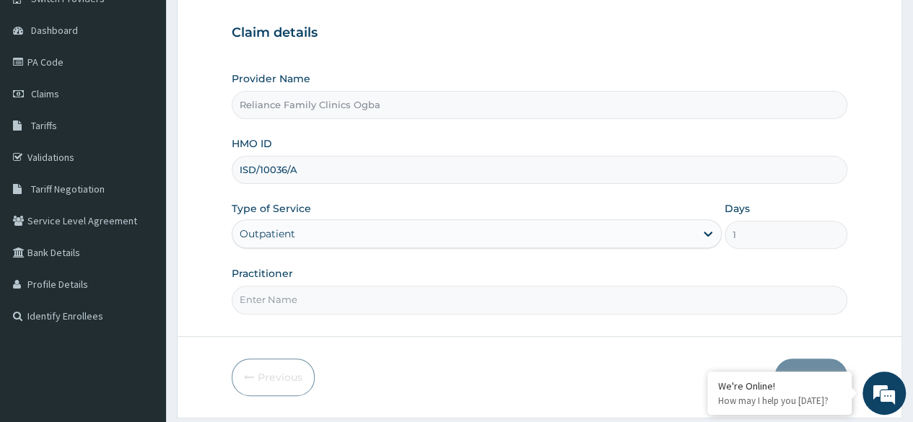
click at [293, 303] on input "Practitioner" at bounding box center [540, 300] width 616 height 28
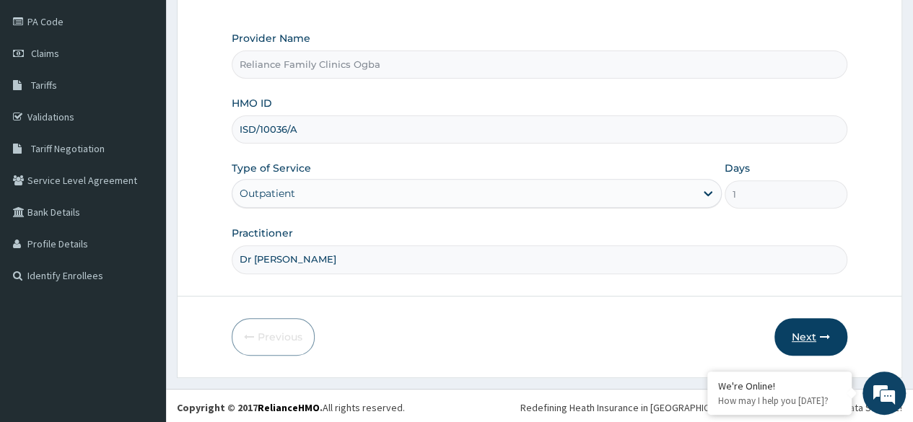
type input "Dr [PERSON_NAME]"
click at [815, 326] on button "Next" at bounding box center [810, 337] width 73 height 38
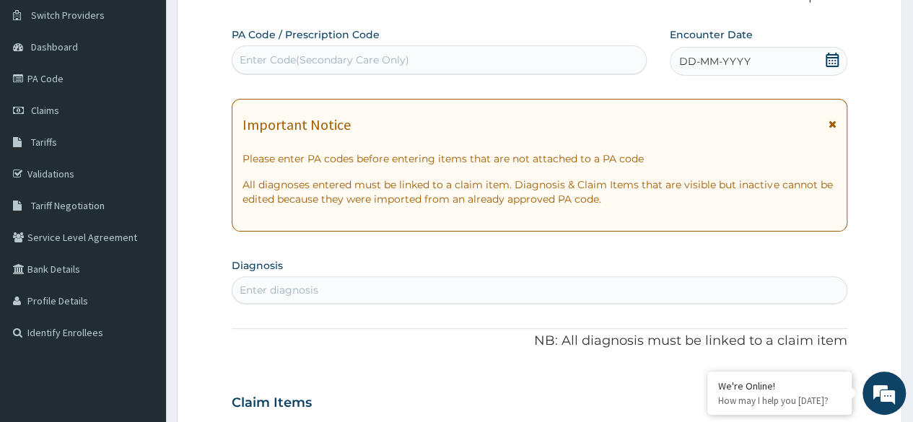
scroll to position [85, 0]
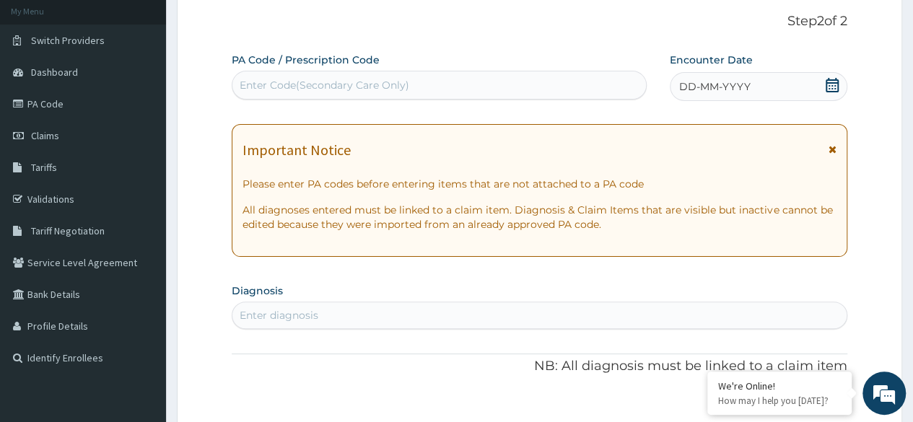
click at [833, 89] on icon at bounding box center [832, 85] width 14 height 14
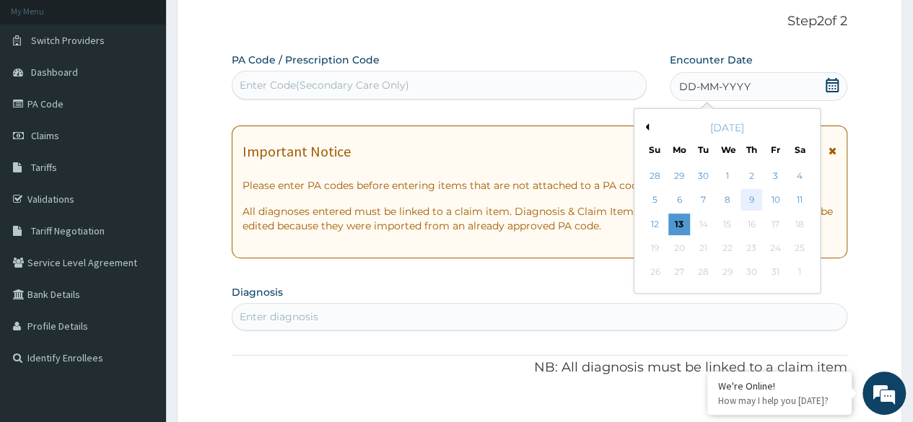
click at [753, 201] on div "9" at bounding box center [751, 201] width 22 height 22
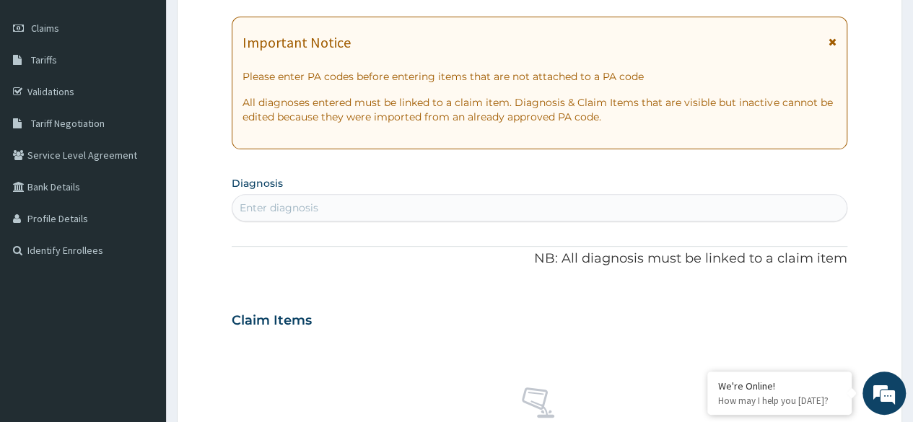
scroll to position [194, 0]
click at [587, 197] on div "Enter diagnosis" at bounding box center [539, 206] width 614 height 23
type input "[MEDICAL_DATA]"
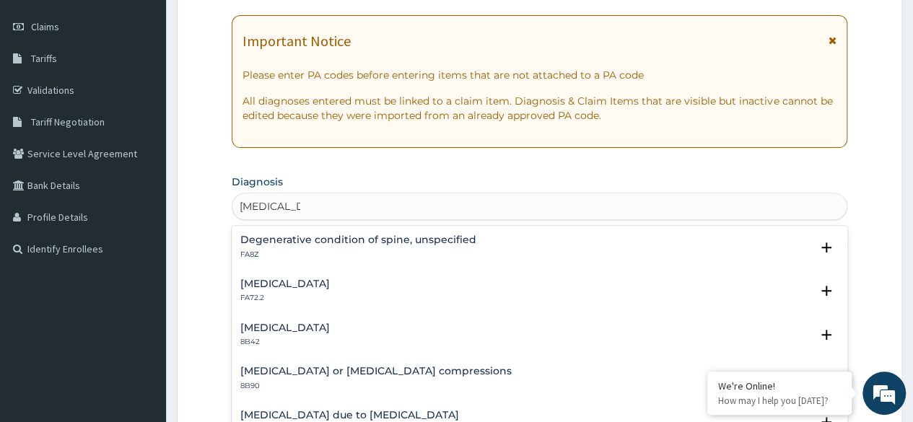
click at [419, 250] on p "FA8Z" at bounding box center [358, 255] width 236 height 10
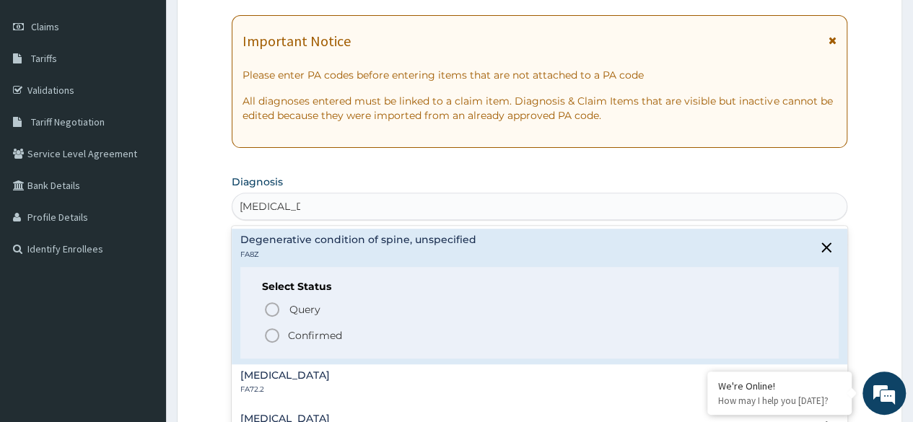
click at [266, 336] on circle "status option filled" at bounding box center [272, 335] width 13 height 13
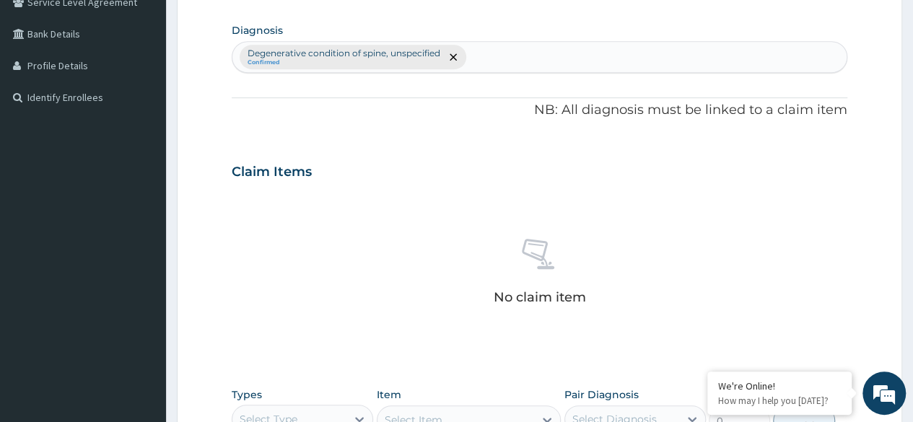
scroll to position [357, 0]
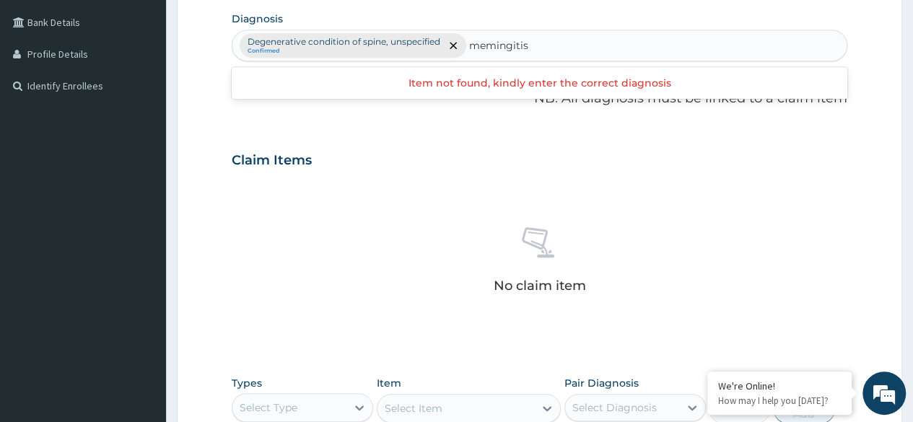
click at [497, 43] on input "memingitis" at bounding box center [499, 45] width 60 height 14
type input "[MEDICAL_DATA]"
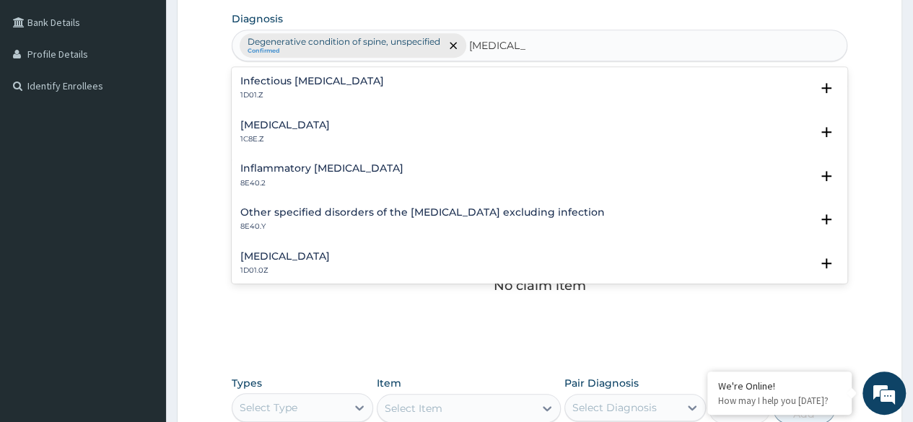
click at [273, 87] on div "Infectious [MEDICAL_DATA] 1D01.Z" at bounding box center [312, 88] width 144 height 25
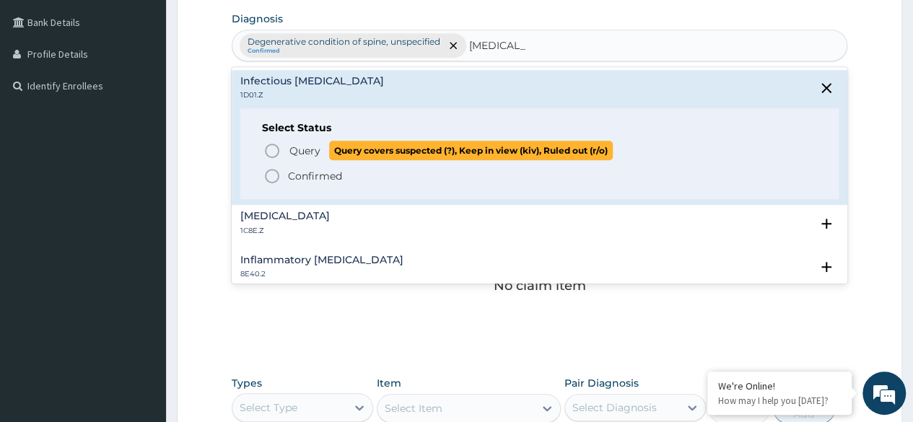
click at [270, 149] on icon "status option query" at bounding box center [271, 150] width 17 height 17
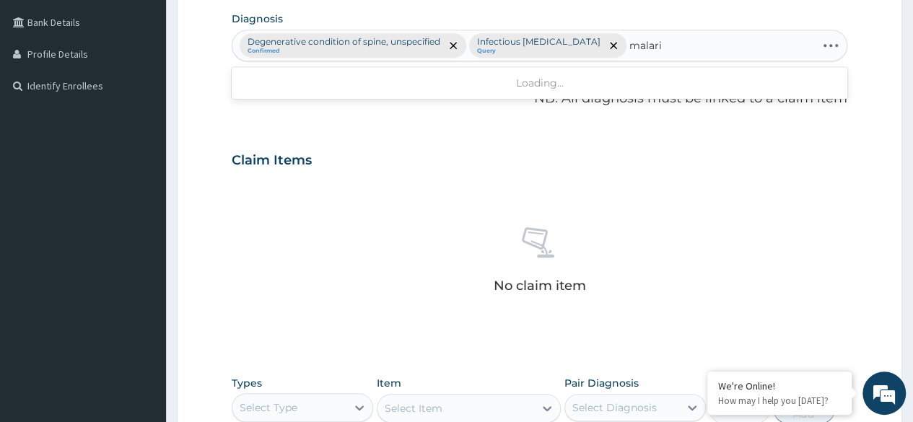
type input "[MEDICAL_DATA]"
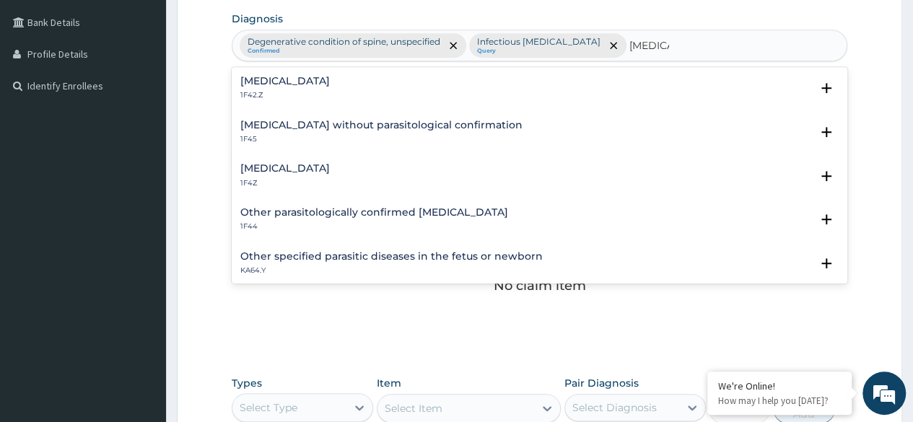
click at [330, 90] on p "1F42.Z" at bounding box center [284, 95] width 89 height 10
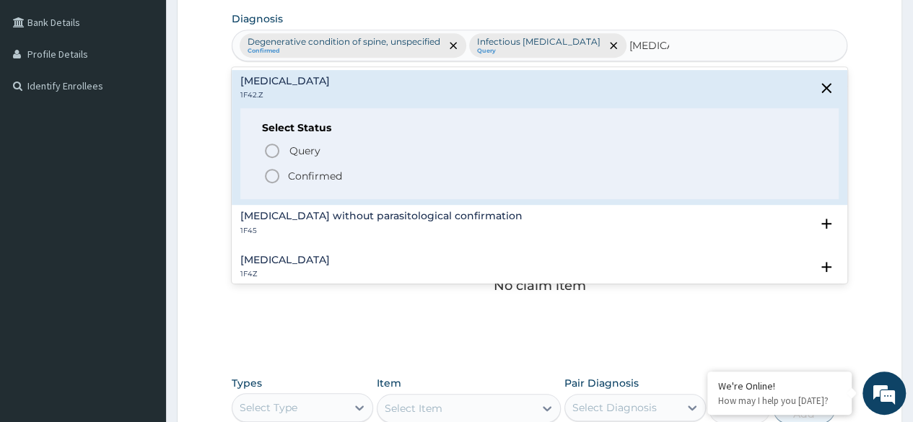
click at [274, 175] on icon "status option filled" at bounding box center [271, 175] width 17 height 17
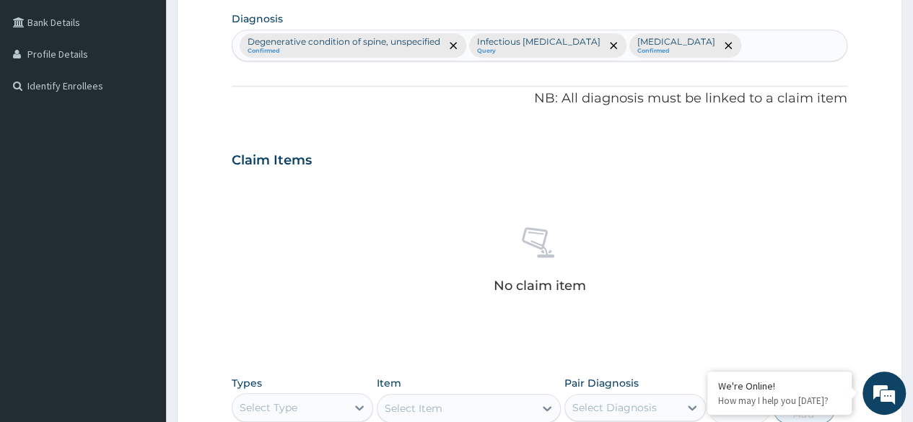
scroll to position [492, 0]
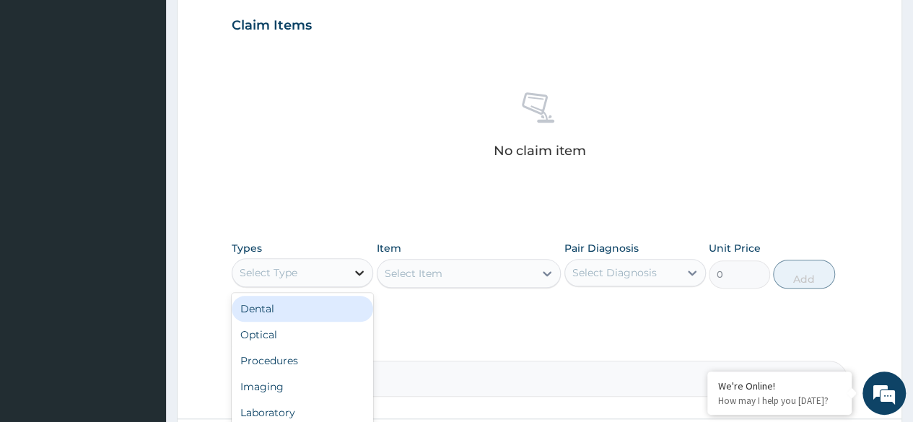
click at [358, 280] on icon at bounding box center [359, 273] width 14 height 14
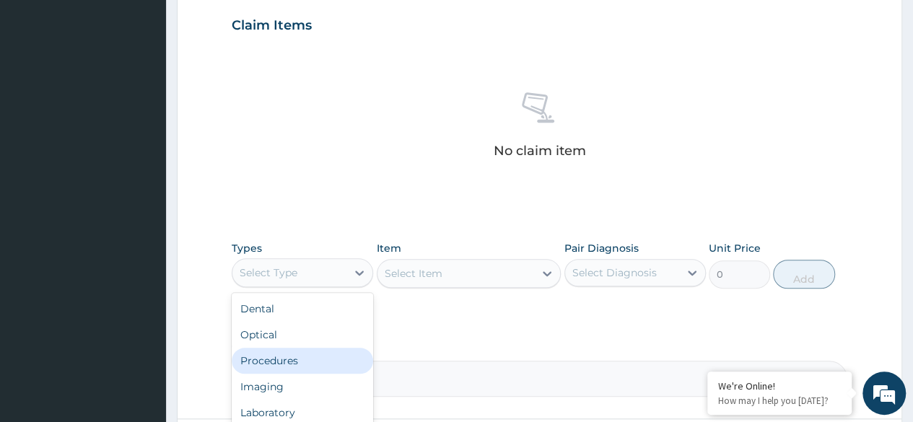
click at [305, 374] on div "Procedures" at bounding box center [302, 361] width 141 height 26
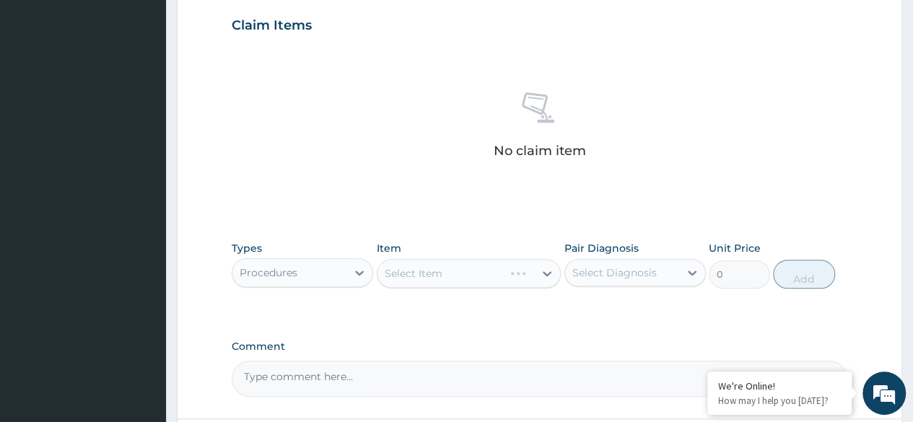
click at [474, 288] on div "Select Item" at bounding box center [469, 273] width 185 height 29
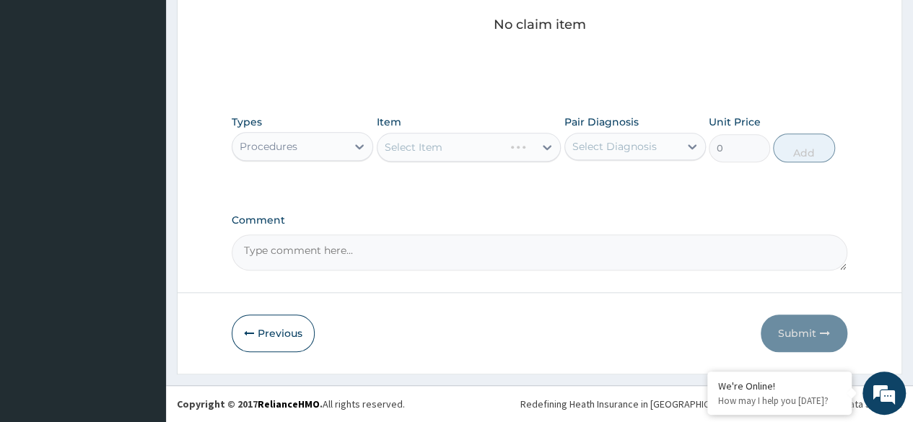
scroll to position [643, 0]
click at [544, 152] on icon at bounding box center [547, 147] width 14 height 14
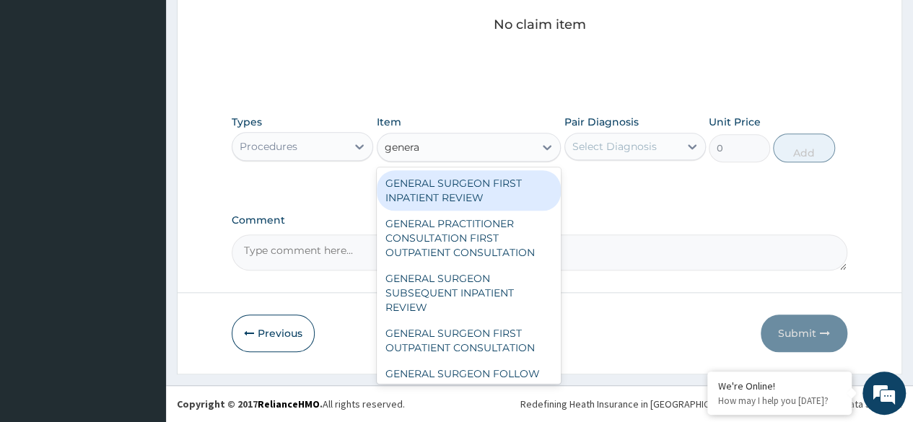
type input "general"
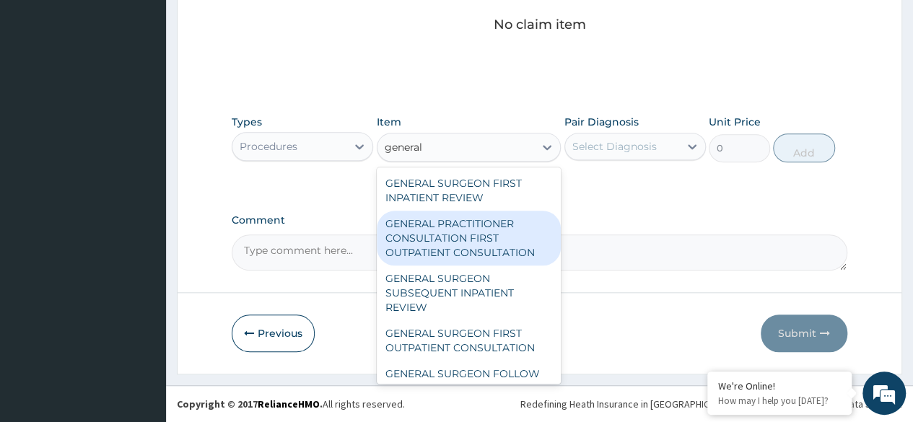
click at [463, 250] on div "GENERAL PRACTITIONER CONSULTATION FIRST OUTPATIENT CONSULTATION" at bounding box center [469, 238] width 185 height 55
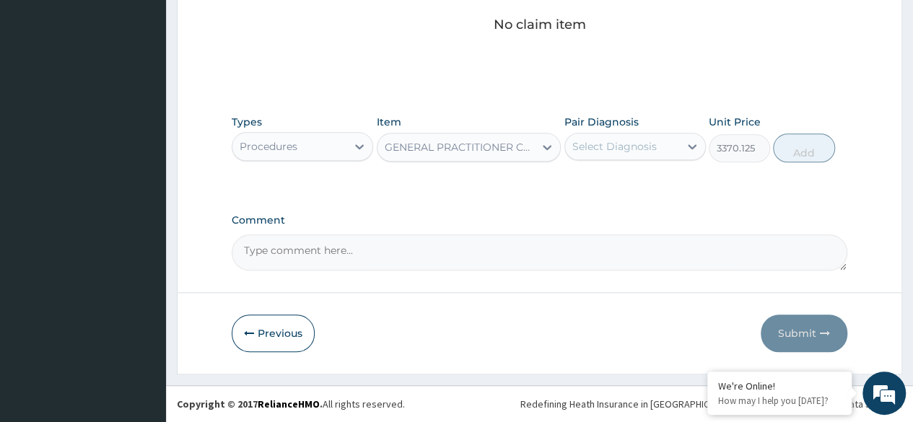
type input "3370.125"
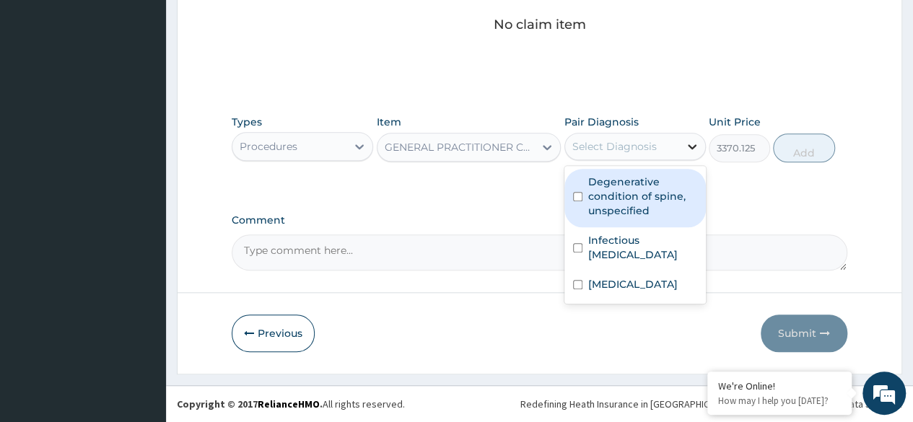
click at [689, 146] on icon at bounding box center [692, 146] width 14 height 14
click at [632, 193] on label "Degenerative condition of spine, unspecified" at bounding box center [642, 196] width 109 height 43
checkbox input "true"
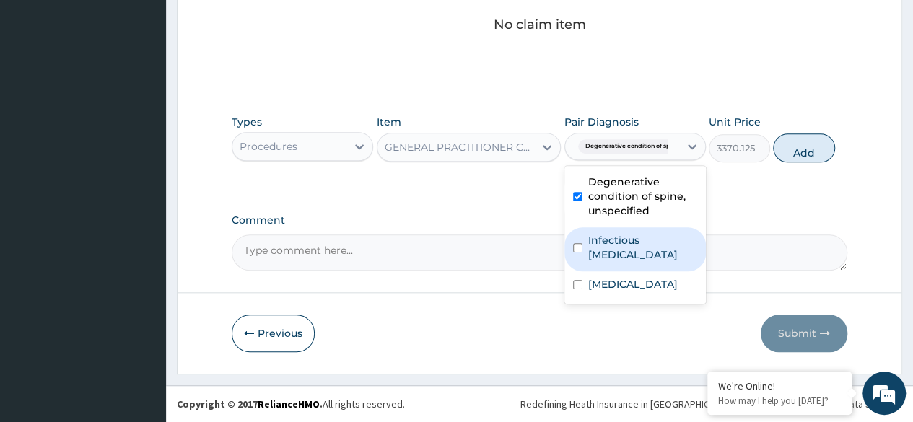
click at [595, 260] on label "Infectious meningitis, unspecified" at bounding box center [642, 247] width 109 height 29
checkbox input "true"
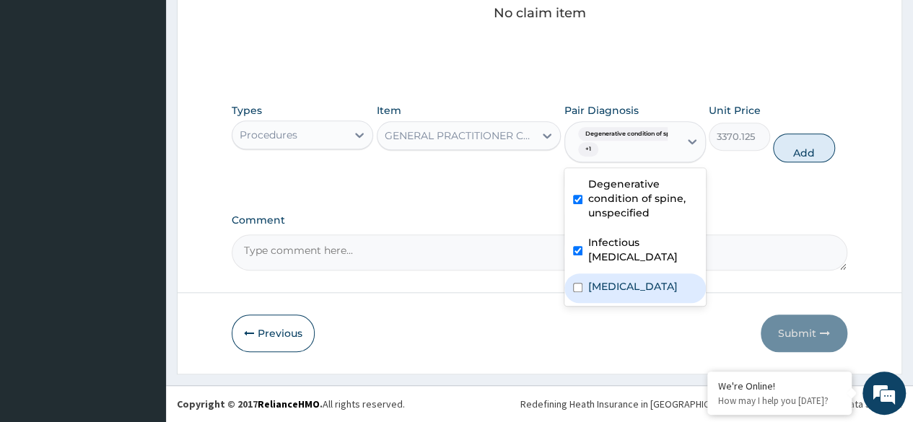
click at [595, 294] on label "Plasmodium malariae malaria without complication" at bounding box center [632, 286] width 89 height 14
checkbox input "true"
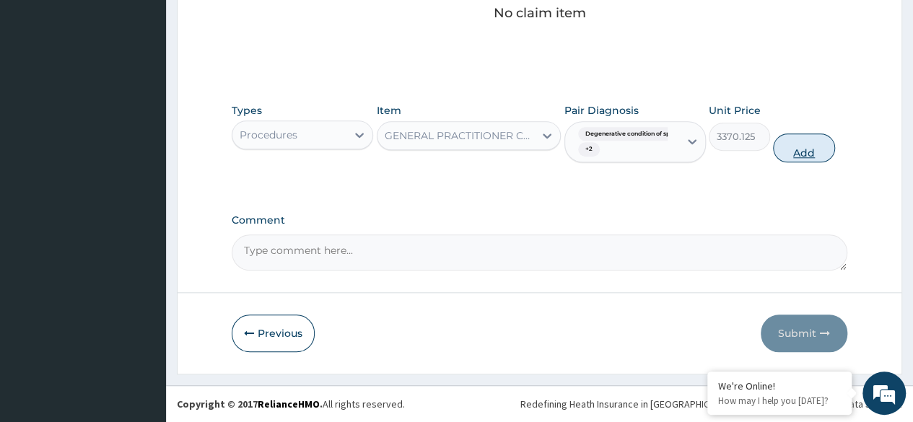
click at [801, 162] on button "Add" at bounding box center [803, 148] width 61 height 29
type input "0"
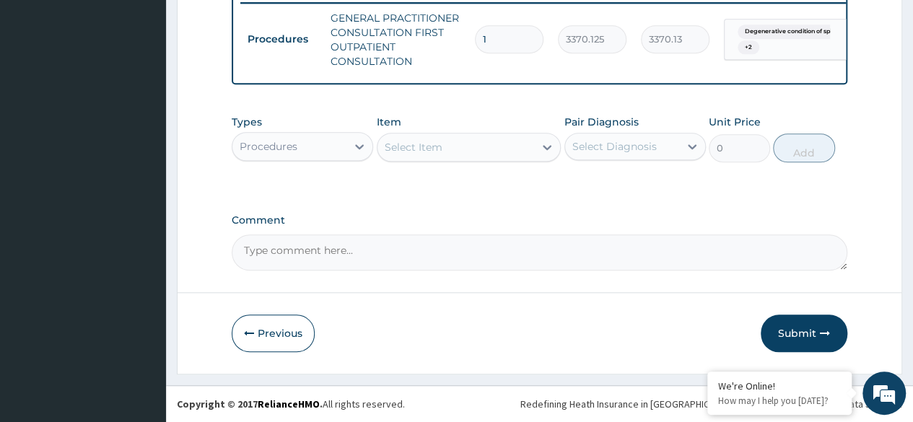
click at [433, 156] on div "Select Item" at bounding box center [455, 147] width 157 height 23
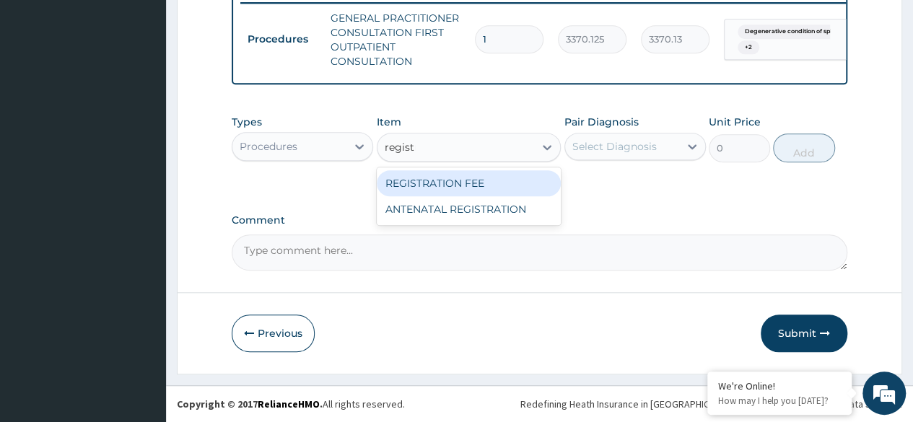
type input "registra"
click at [422, 184] on div "REGISTRATION FEE" at bounding box center [469, 183] width 185 height 26
type input "2042.5"
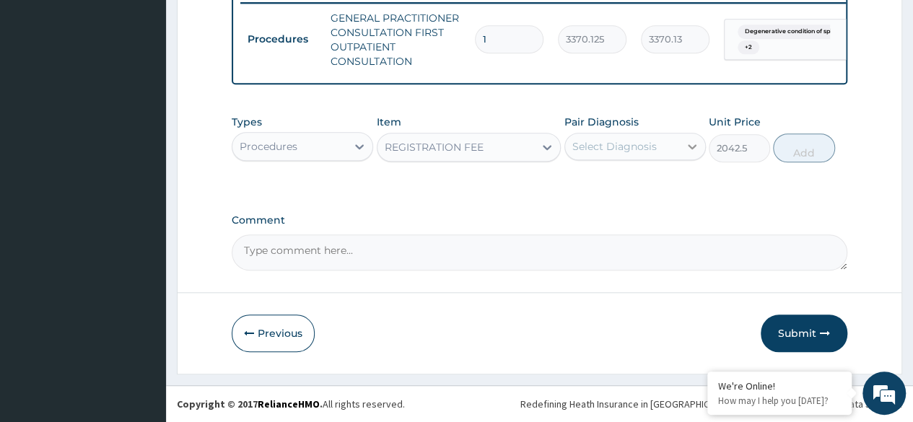
click at [685, 148] on icon at bounding box center [692, 146] width 14 height 14
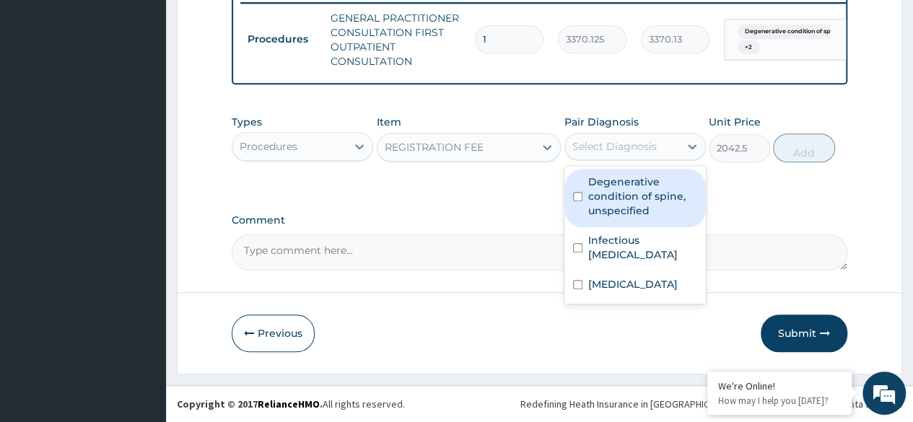
click at [625, 197] on label "Degenerative condition of spine, unspecified" at bounding box center [642, 196] width 109 height 43
checkbox input "true"
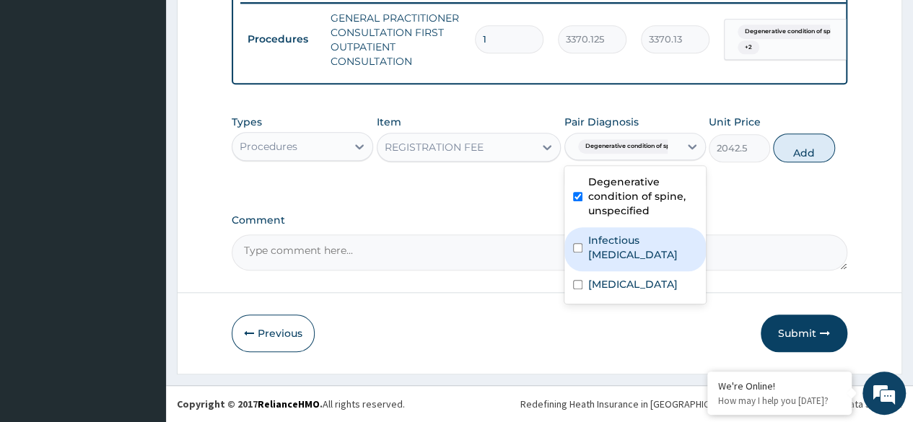
click at [613, 259] on label "Infectious meningitis, unspecified" at bounding box center [642, 247] width 109 height 29
checkbox input "true"
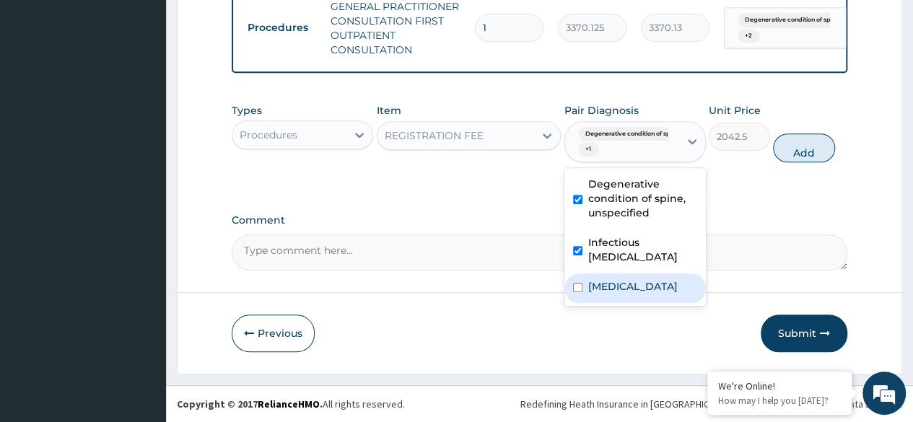
click at [601, 294] on label "Plasmodium malariae malaria without complication" at bounding box center [632, 286] width 89 height 14
checkbox input "true"
click at [798, 162] on button "Add" at bounding box center [803, 148] width 61 height 29
type input "0"
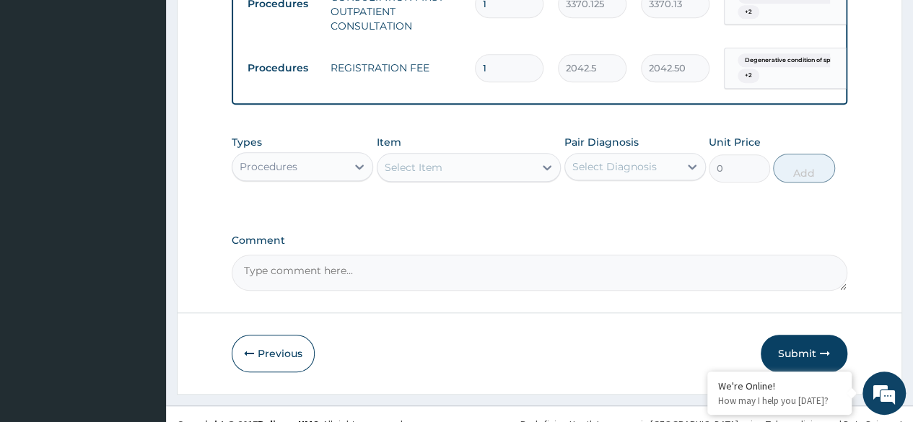
scroll to position [663, 0]
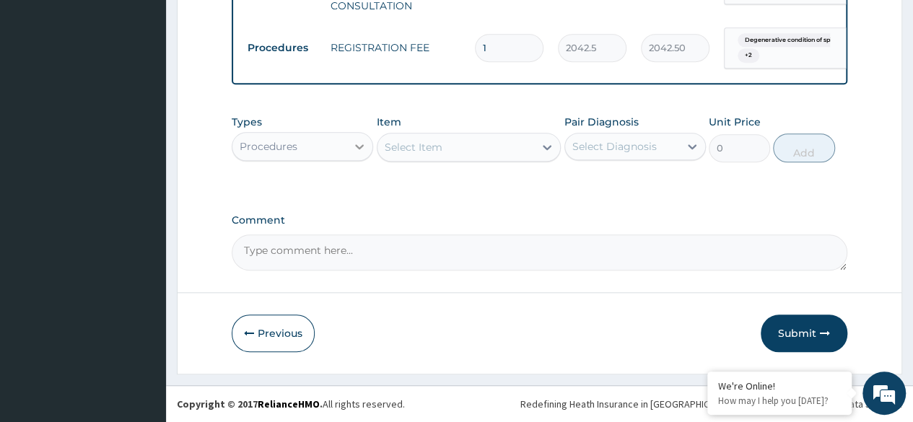
click at [356, 149] on icon at bounding box center [359, 146] width 14 height 14
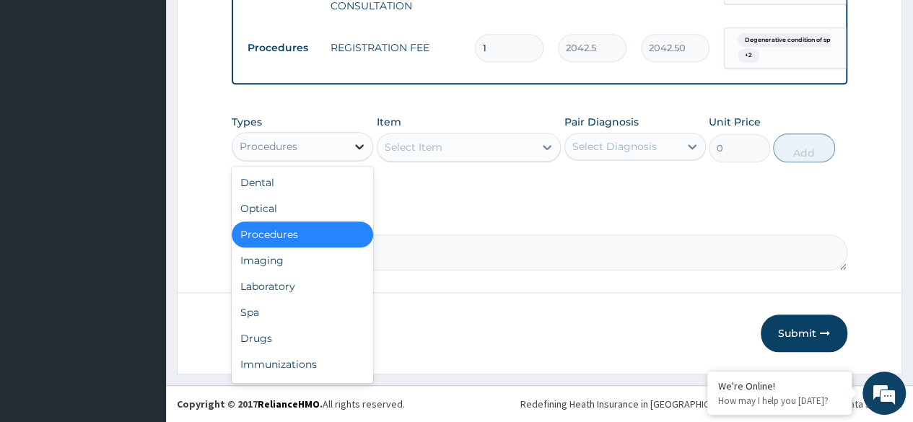
click at [356, 149] on icon at bounding box center [359, 146] width 14 height 14
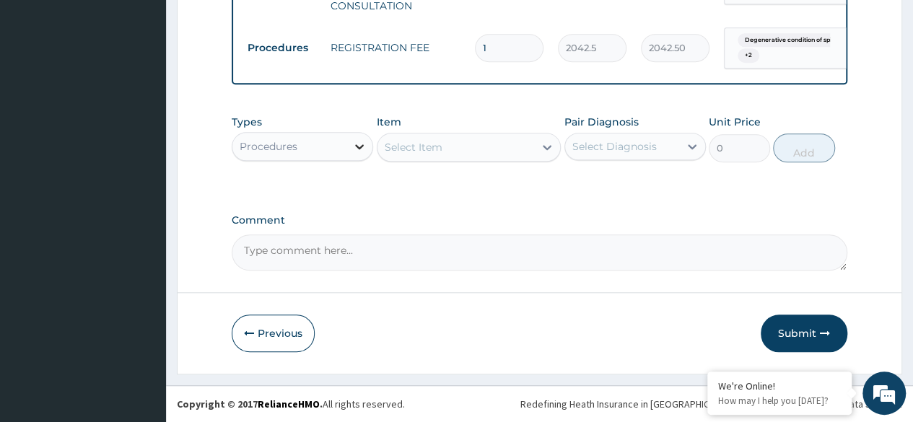
click at [356, 149] on icon at bounding box center [359, 146] width 14 height 14
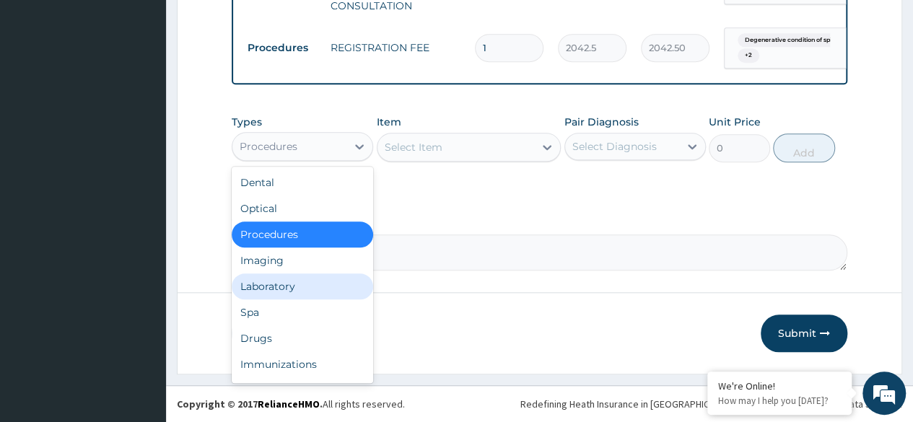
click at [290, 289] on div "Laboratory" at bounding box center [302, 287] width 141 height 26
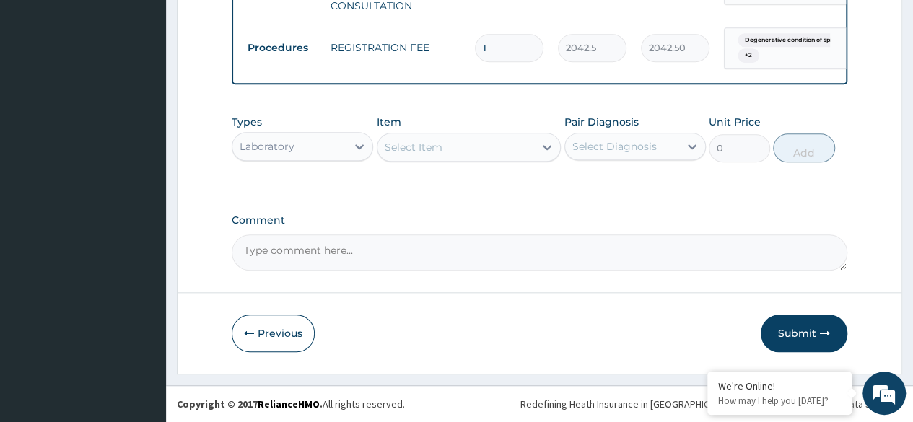
click at [544, 152] on icon at bounding box center [547, 147] width 14 height 14
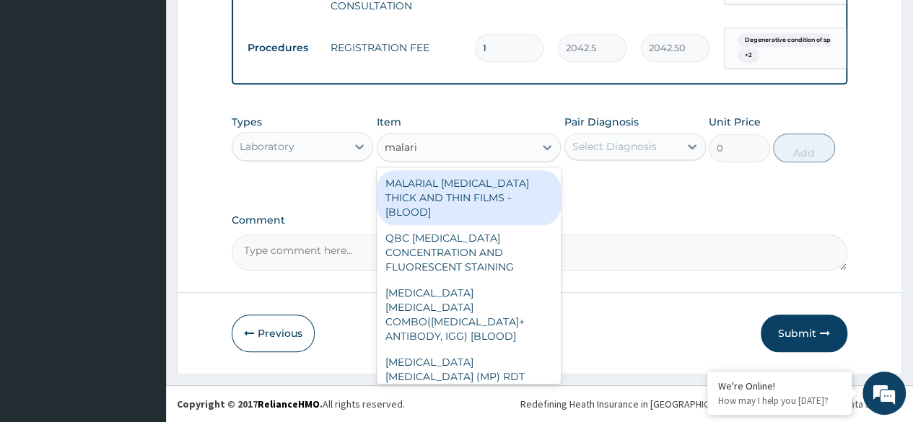
type input "malaria"
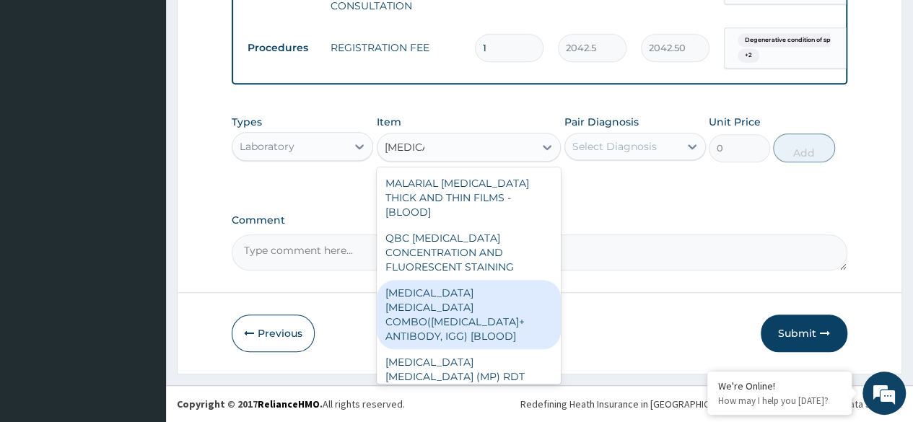
click at [446, 297] on div "MALARIA PARASITE COMBO(BLOOD FILM+ ANTIBODY, IGG) [BLOOD]" at bounding box center [469, 314] width 185 height 69
type input "1531.875"
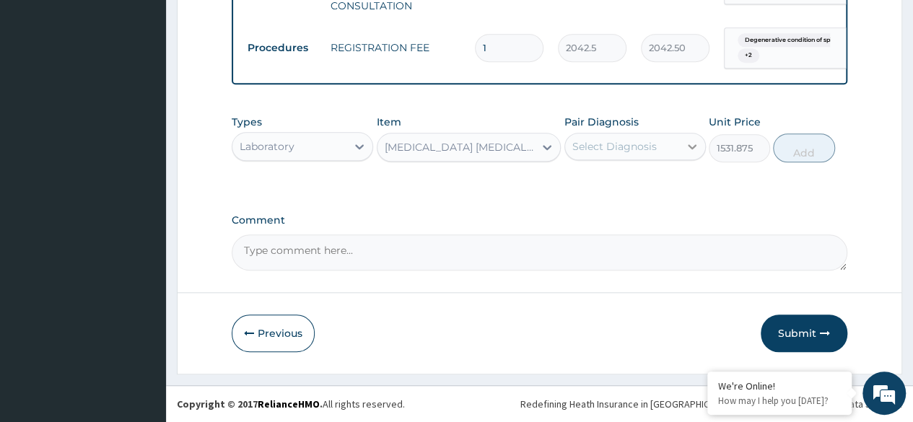
click at [690, 151] on icon at bounding box center [692, 146] width 14 height 14
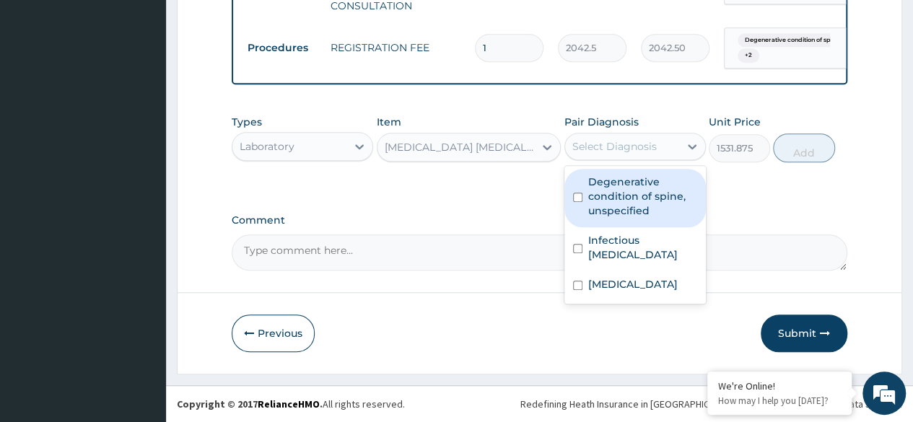
click at [626, 201] on label "Degenerative condition of spine, unspecified" at bounding box center [642, 196] width 109 height 43
checkbox input "true"
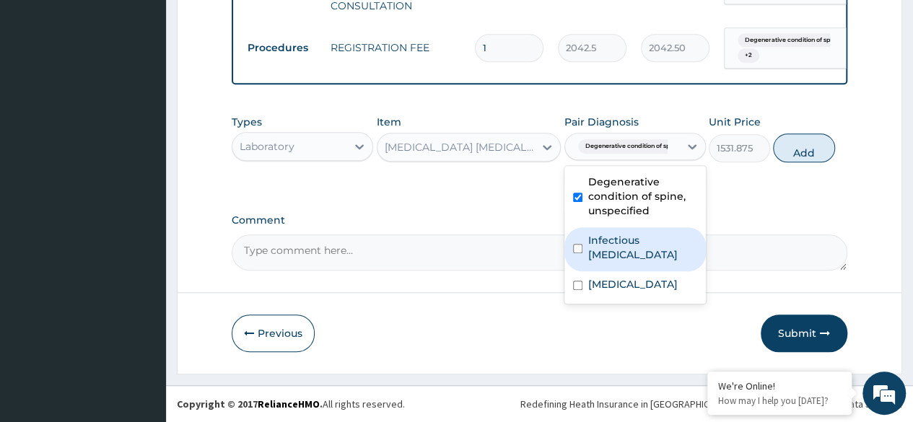
click at [608, 259] on label "Infectious meningitis, unspecified" at bounding box center [642, 247] width 109 height 29
checkbox input "true"
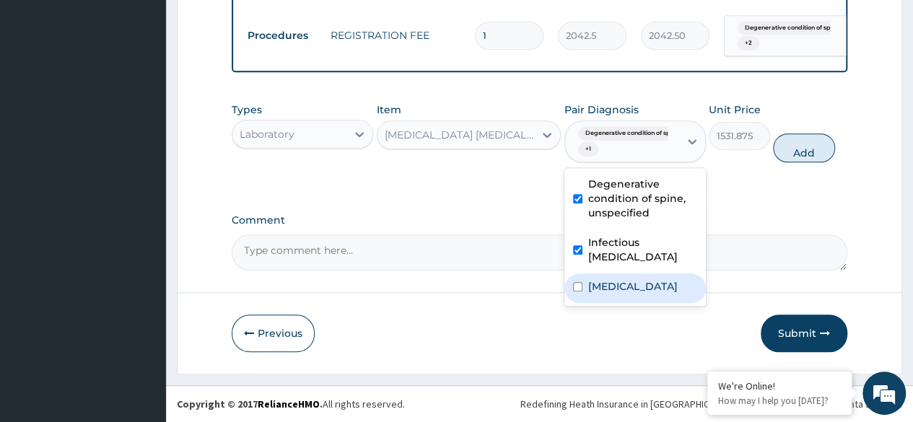
click at [603, 294] on label "Plasmodium malariae malaria without complication" at bounding box center [632, 286] width 89 height 14
checkbox input "true"
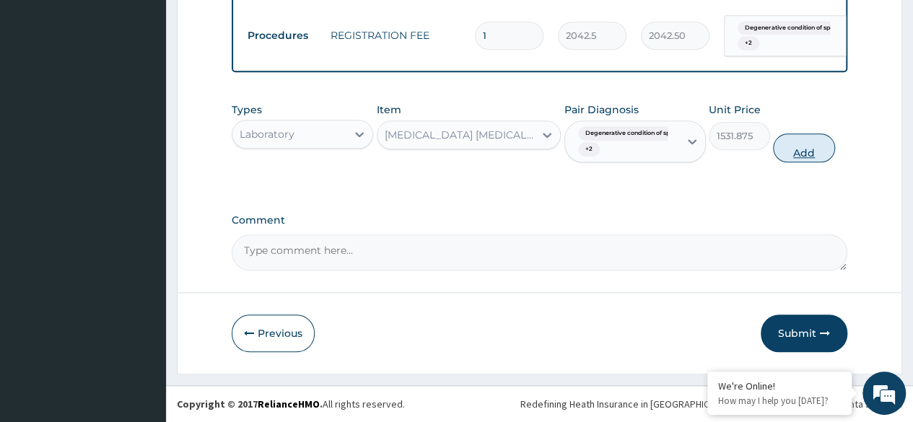
click at [803, 162] on button "Add" at bounding box center [803, 148] width 61 height 29
type input "0"
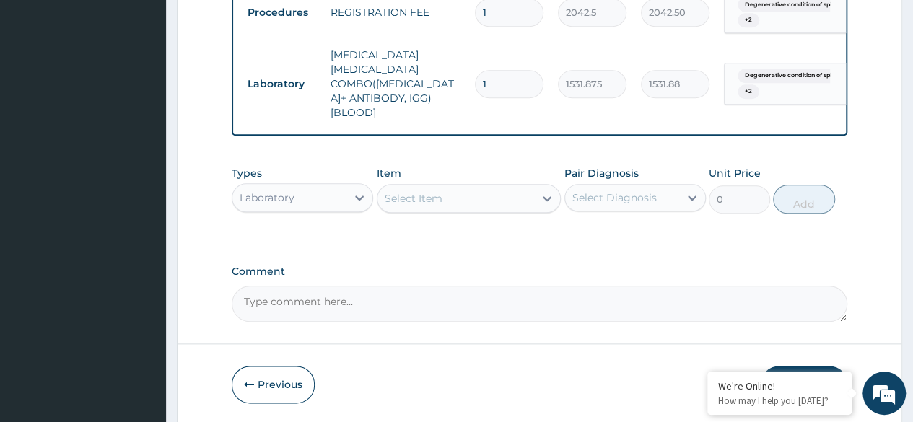
click at [473, 208] on div "Select Item" at bounding box center [455, 198] width 157 height 23
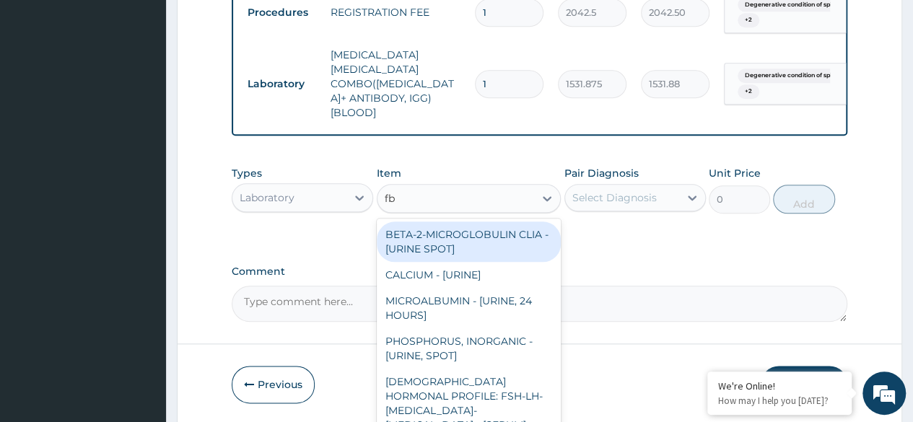
type input "fbc"
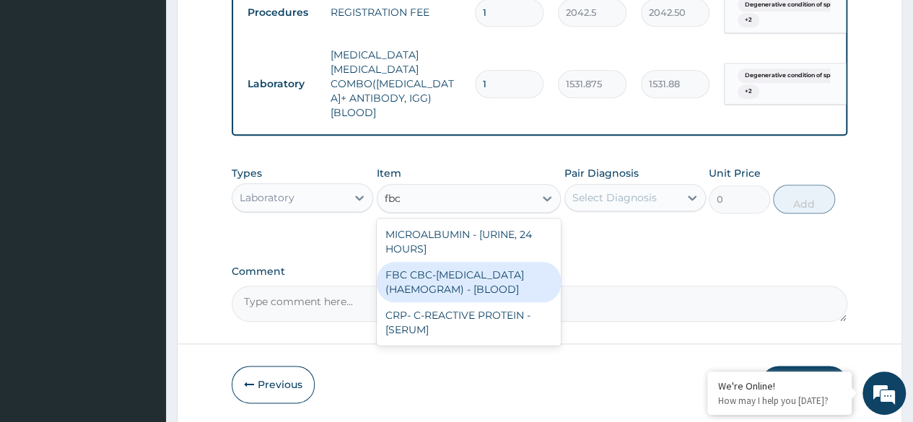
click at [434, 294] on div "FBC CBC-COMPLETE BLOOD COUNT (HAEMOGRAM) - [BLOOD]" at bounding box center [469, 282] width 185 height 40
type input "4085"
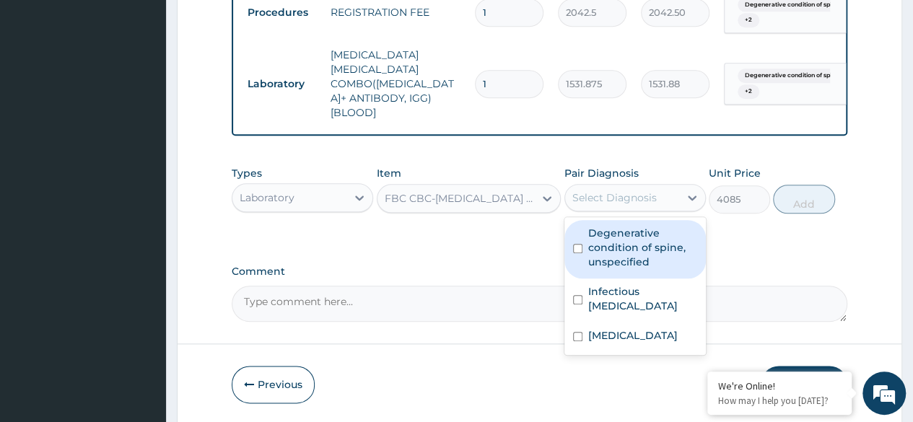
click at [677, 208] on div "Select Diagnosis" at bounding box center [622, 197] width 114 height 23
click at [628, 262] on label "Degenerative condition of spine, unspecified" at bounding box center [642, 247] width 109 height 43
checkbox input "true"
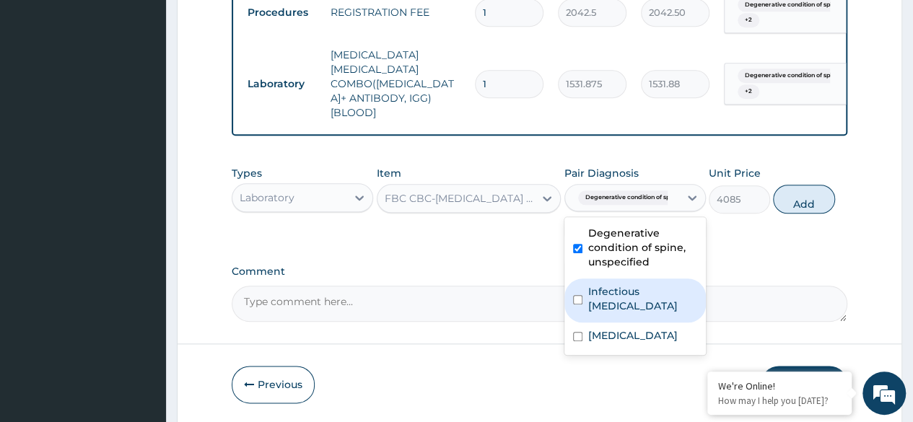
click at [614, 307] on label "Infectious meningitis, unspecified" at bounding box center [642, 298] width 109 height 29
checkbox input "true"
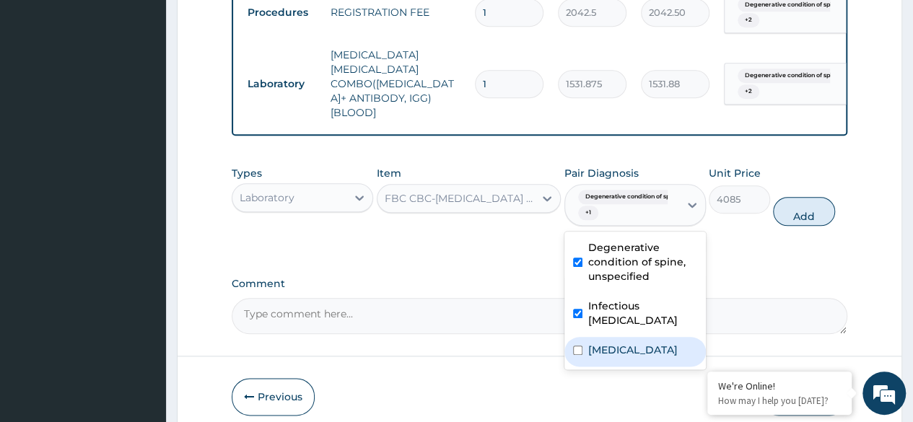
click at [599, 357] on label "Plasmodium malariae malaria without complication" at bounding box center [632, 350] width 89 height 14
checkbox input "true"
click at [802, 222] on button "Add" at bounding box center [803, 211] width 61 height 29
type input "0"
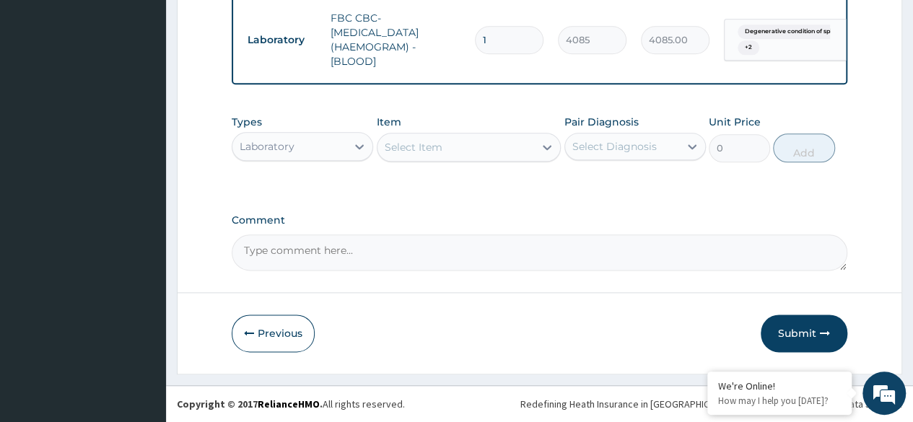
scroll to position [793, 0]
click at [545, 147] on icon at bounding box center [547, 147] width 9 height 5
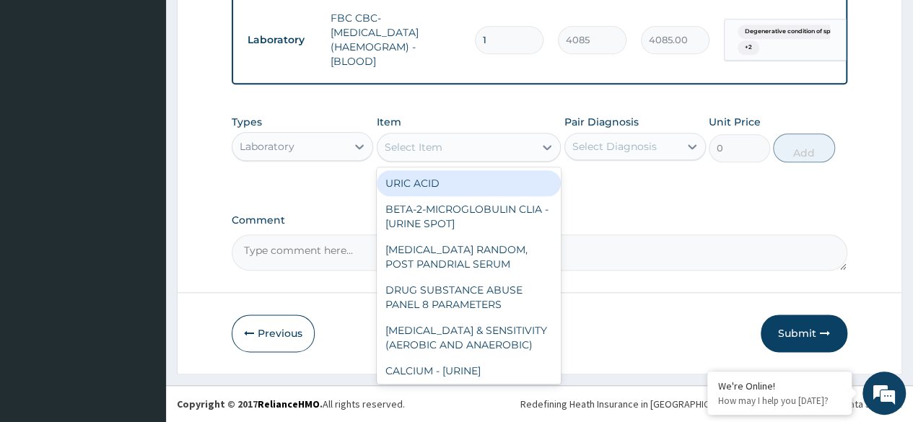
click at [331, 187] on div "Types Laboratory Item option FBC CBC-COMPLETE BLOOD COUNT (HAEMOGRAM) - [BLOOD]…" at bounding box center [540, 150] width 616 height 84
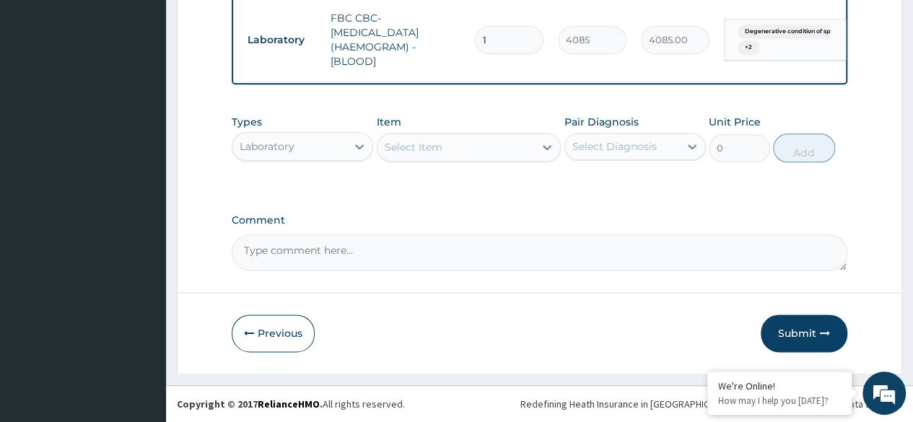
click at [345, 148] on div "Laboratory" at bounding box center [289, 146] width 114 height 23
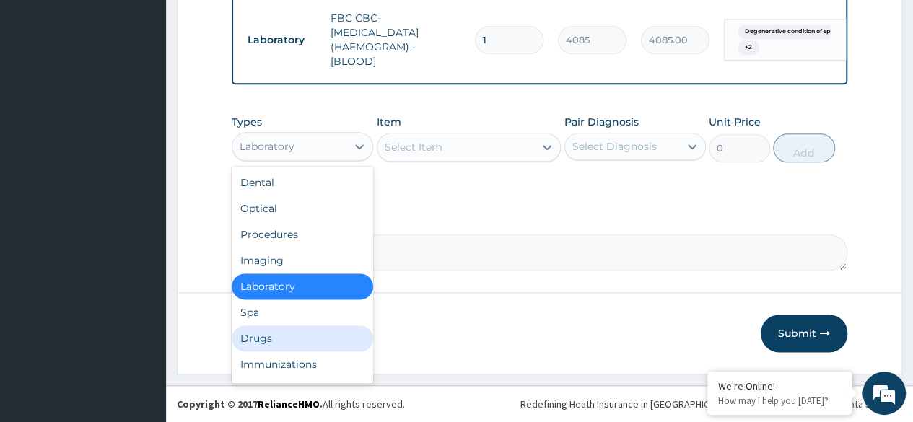
click at [272, 337] on div "Drugs" at bounding box center [302, 338] width 141 height 26
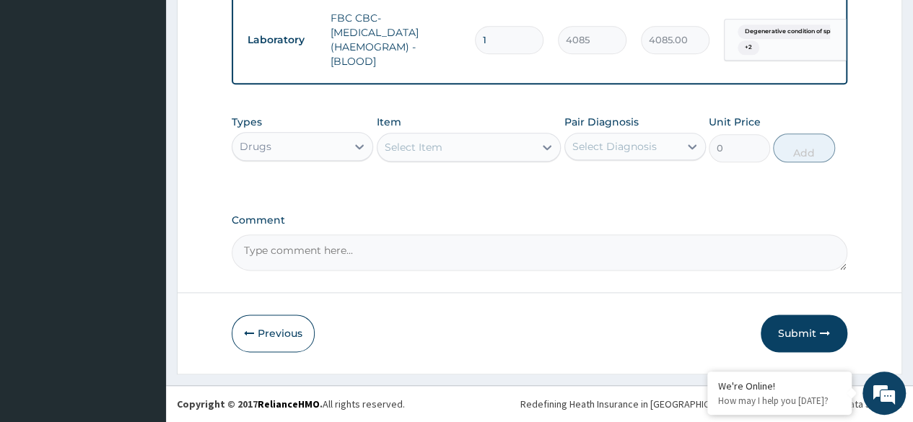
click at [545, 149] on icon at bounding box center [547, 147] width 9 height 5
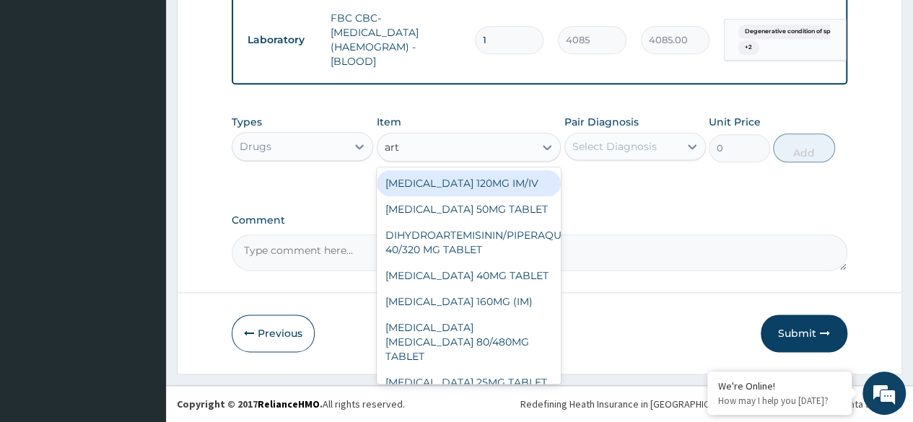
type input "arte"
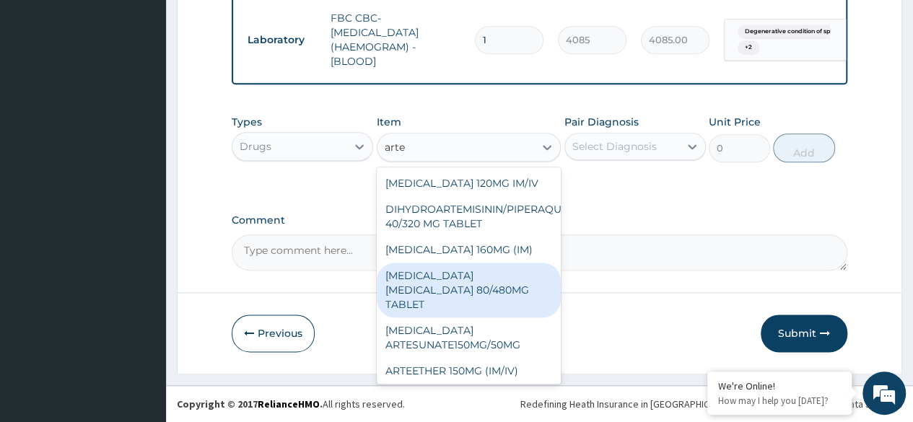
click at [492, 285] on div "ARTEMETHER LUMEFANTRINE 80/480MG TABLET" at bounding box center [469, 290] width 185 height 55
type input "450"
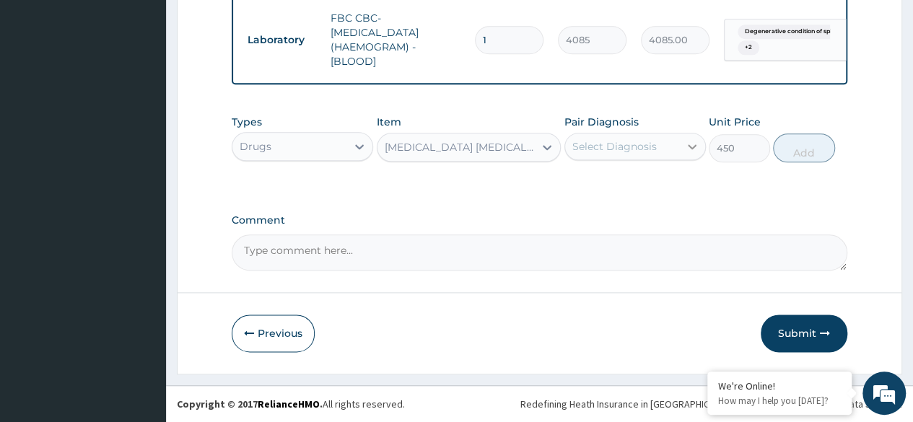
click at [689, 144] on icon at bounding box center [692, 146] width 14 height 14
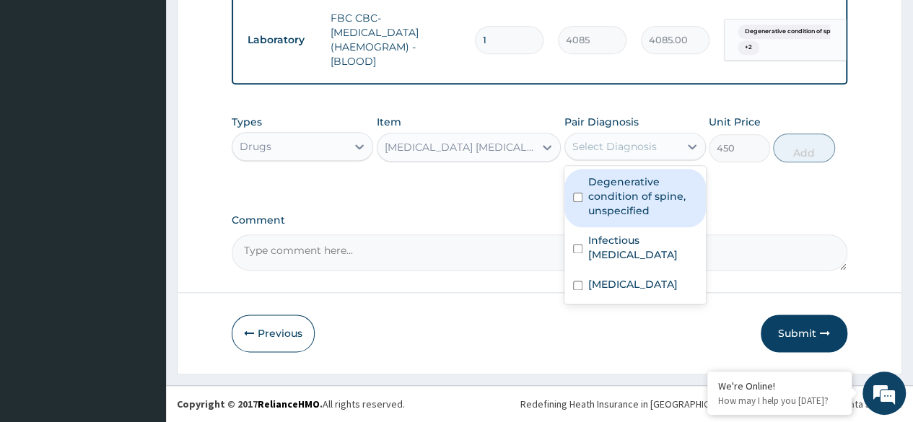
click at [606, 198] on label "Degenerative condition of spine, unspecified" at bounding box center [642, 196] width 109 height 43
checkbox input "true"
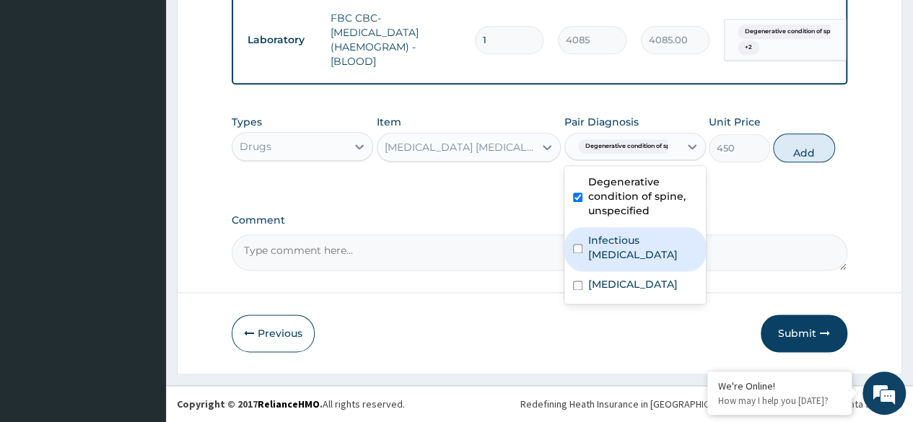
click at [581, 253] on input "checkbox" at bounding box center [577, 248] width 9 height 9
checkbox input "true"
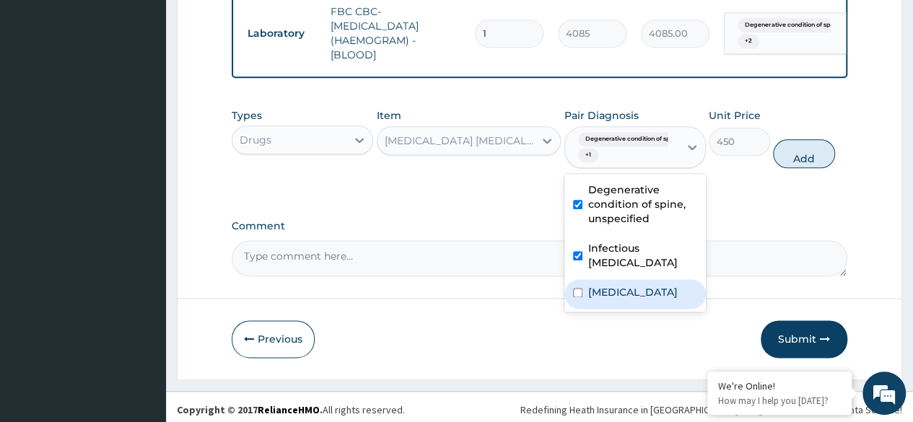
click at [598, 300] on label "Plasmodium malariae malaria without complication" at bounding box center [632, 292] width 89 height 14
checkbox input "true"
click at [804, 163] on button "Add" at bounding box center [803, 153] width 61 height 29
type input "0"
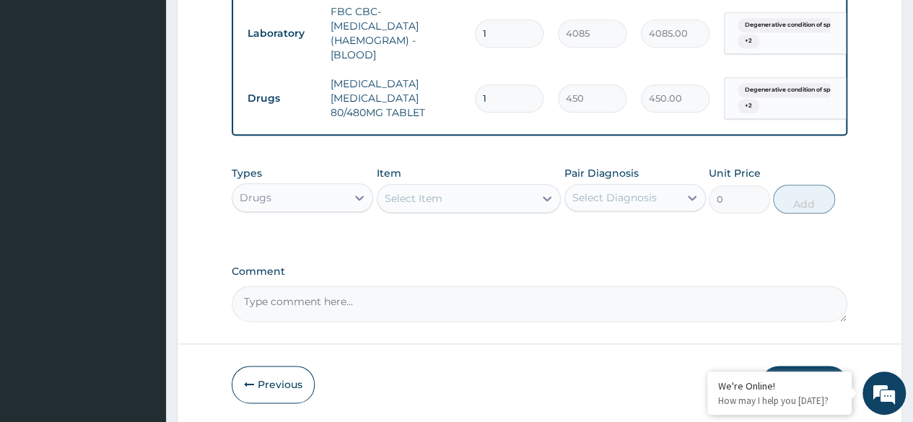
click at [503, 96] on input "1" at bounding box center [509, 98] width 69 height 28
type input "0.00"
type input "6"
type input "2700.00"
type input "6"
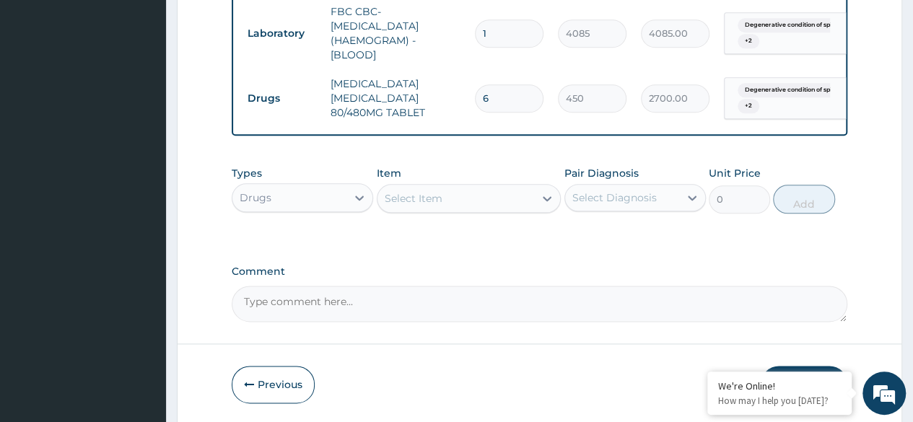
click at [439, 206] on div "Select Item" at bounding box center [414, 198] width 58 height 14
type input "diclofenac 50"
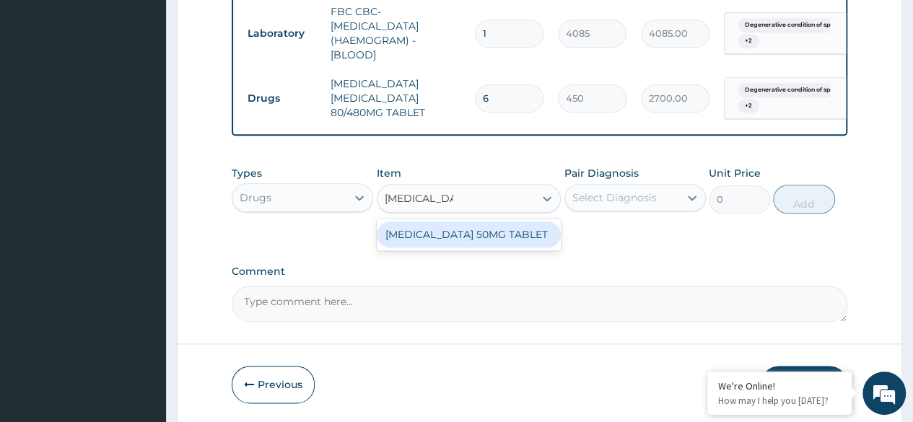
click at [456, 248] on div "DICLOFENAC 50MG TABLET" at bounding box center [469, 235] width 185 height 26
type input "80"
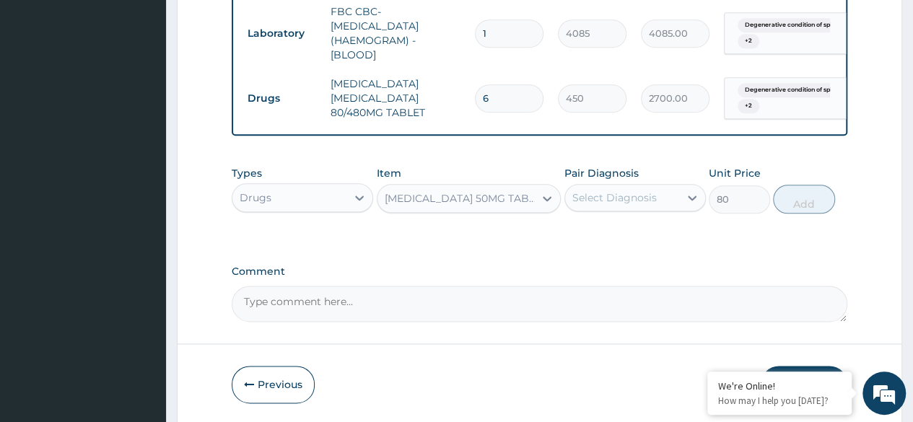
click at [637, 205] on div "Select Diagnosis" at bounding box center [614, 198] width 84 height 14
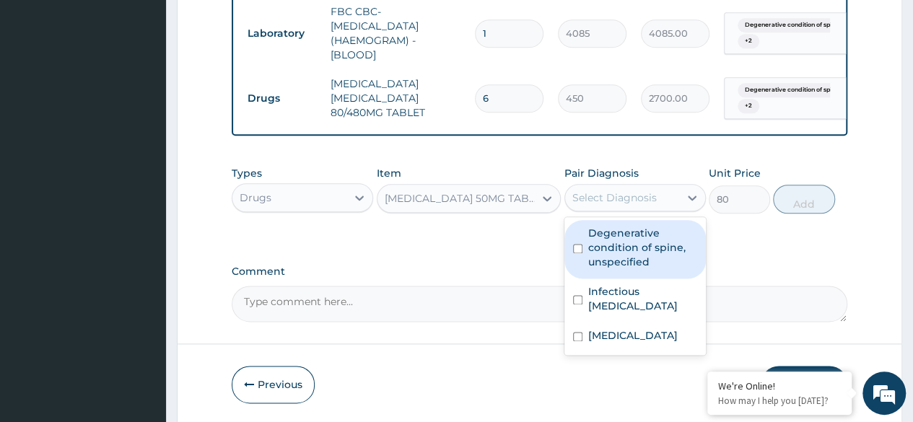
click at [617, 256] on label "Degenerative condition of spine, unspecified" at bounding box center [642, 247] width 109 height 43
checkbox input "true"
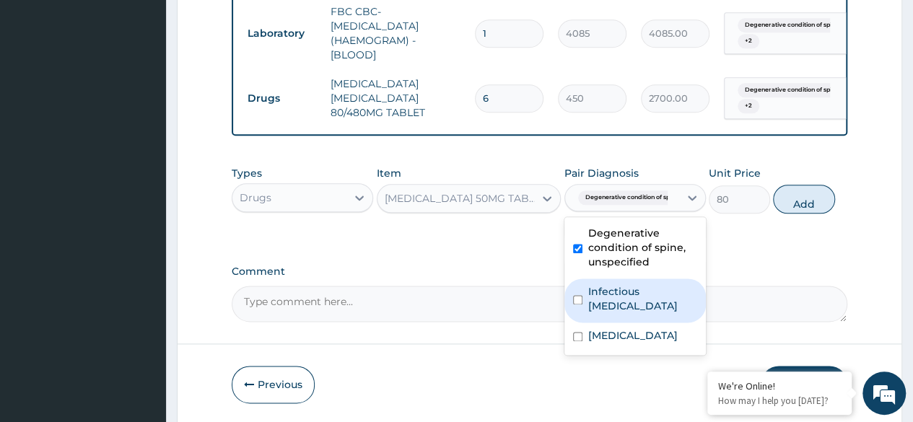
click at [600, 299] on label "Infectious meningitis, unspecified" at bounding box center [642, 298] width 109 height 29
checkbox input "true"
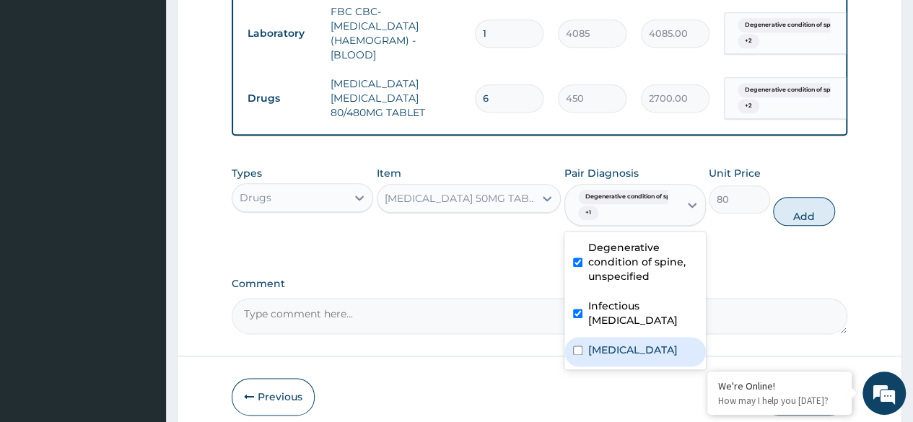
click at [593, 357] on label "Plasmodium malariae malaria without complication" at bounding box center [632, 350] width 89 height 14
checkbox input "true"
click at [800, 222] on button "Add" at bounding box center [803, 211] width 61 height 29
type input "0"
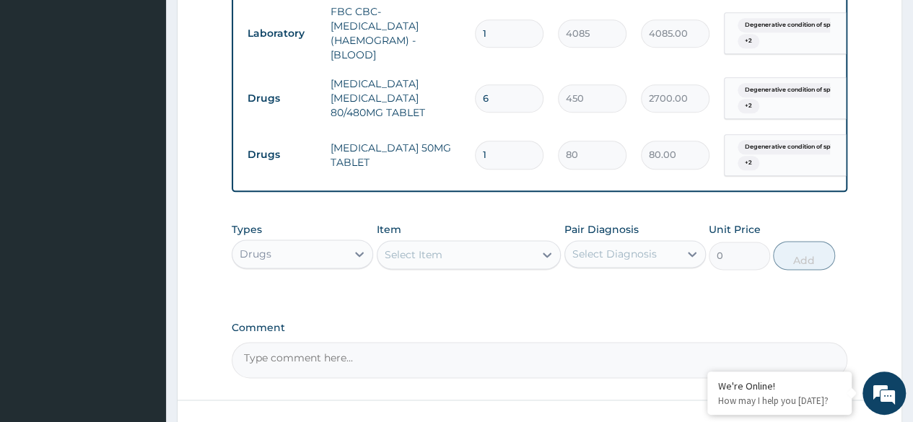
type input "10"
type input "800.00"
type input "10"
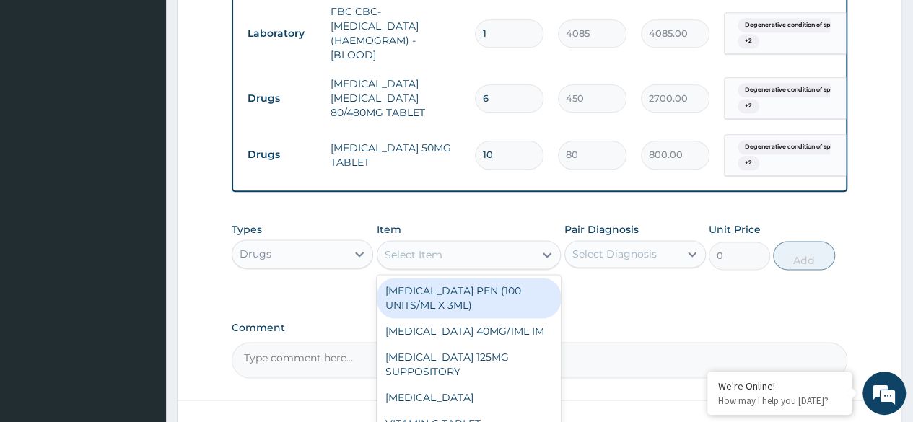
click at [508, 264] on div "Select Item" at bounding box center [455, 254] width 157 height 23
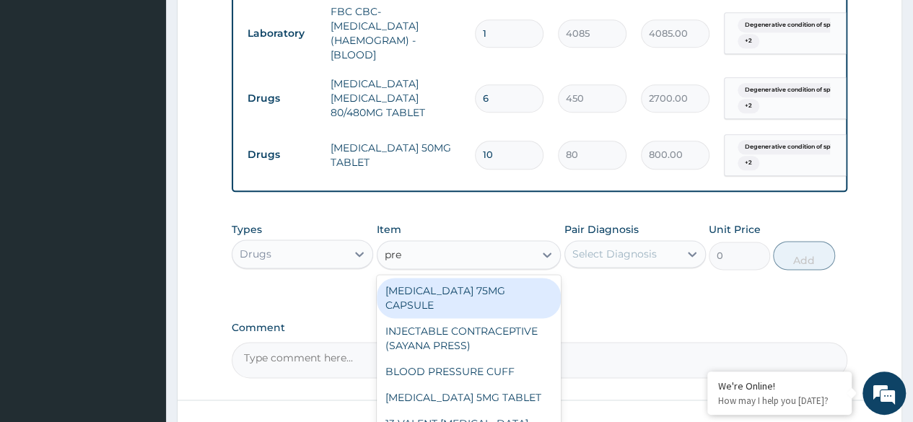
type input "pred"
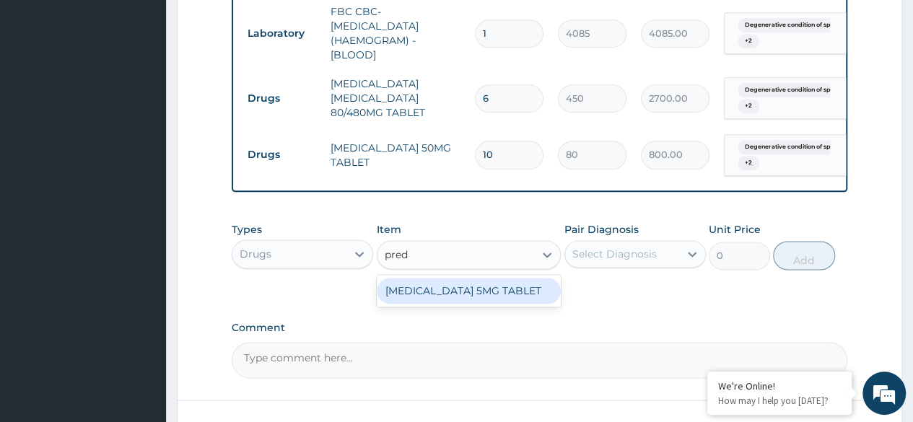
click at [442, 294] on div "PREDNISOLONE 5MG TABLET" at bounding box center [469, 291] width 185 height 26
type input "51.59999847412109"
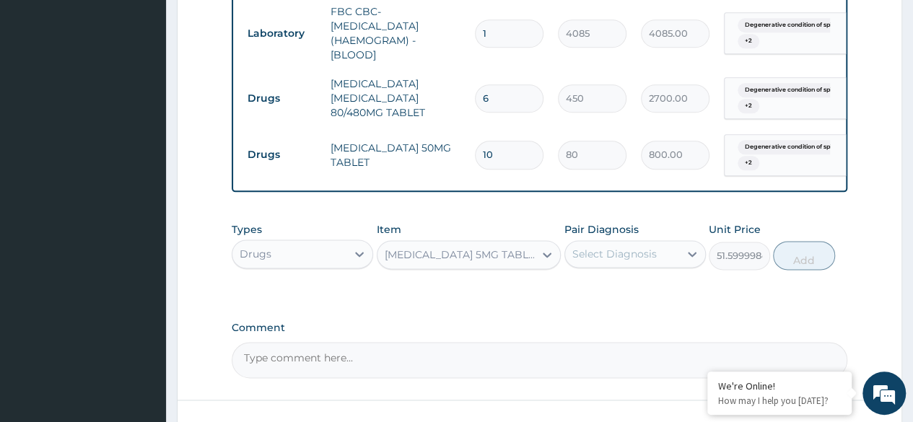
click at [666, 261] on div "Select Diagnosis" at bounding box center [622, 253] width 114 height 23
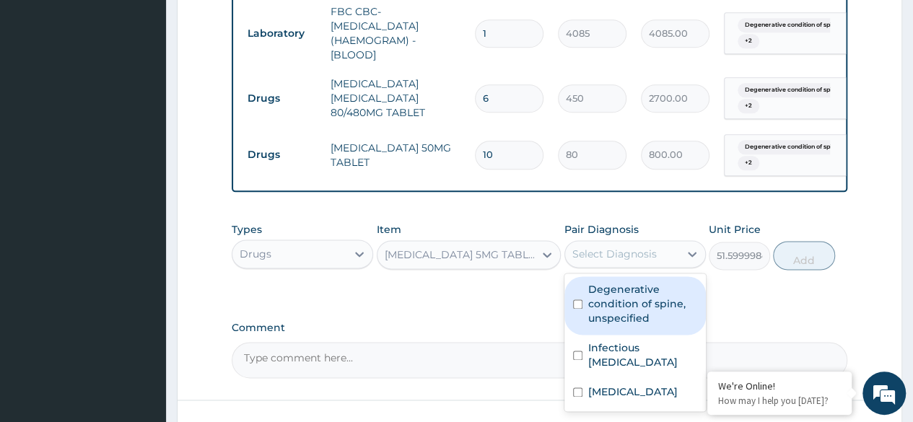
click at [624, 325] on label "Degenerative condition of spine, unspecified" at bounding box center [642, 303] width 109 height 43
checkbox input "true"
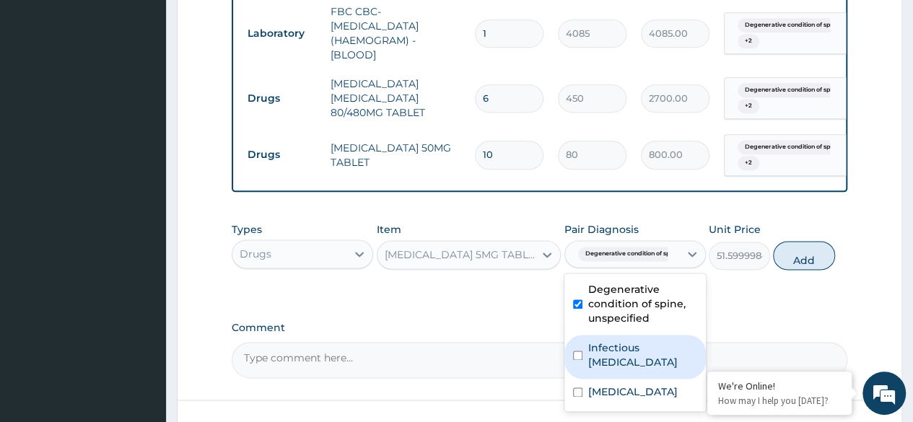
click at [606, 361] on label "Infectious meningitis, unspecified" at bounding box center [642, 355] width 109 height 29
checkbox input "true"
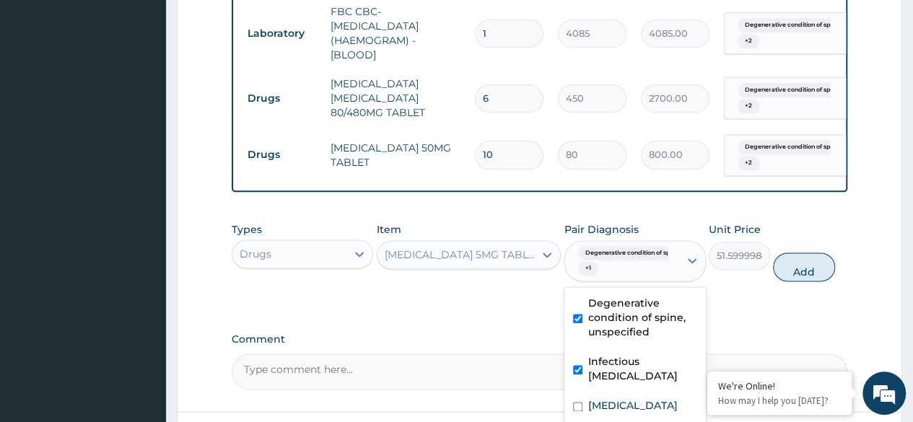
scroll to position [918, 0]
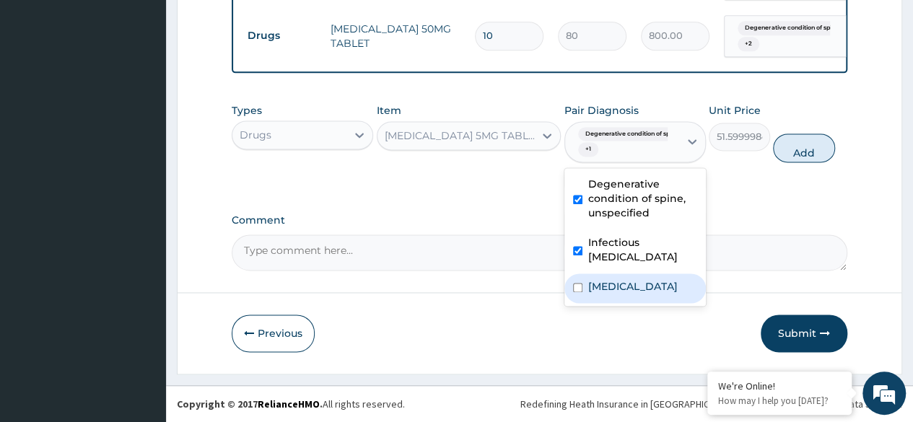
click at [621, 294] on label "Plasmodium malariae malaria without complication" at bounding box center [632, 286] width 89 height 14
checkbox input "true"
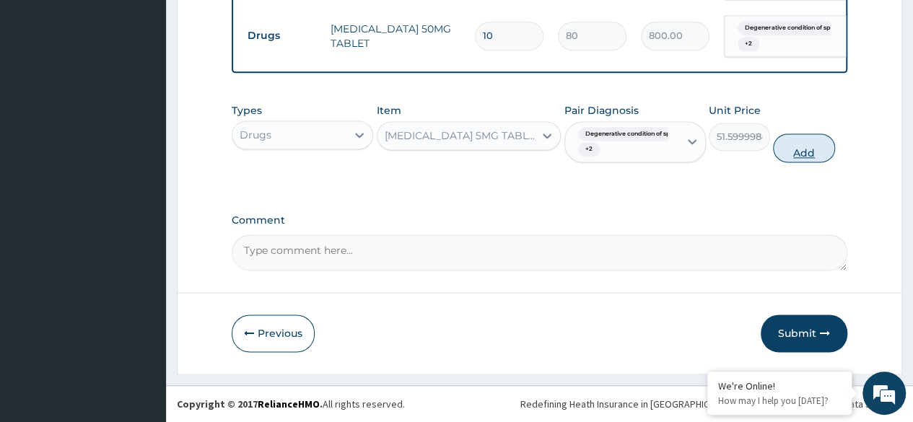
click at [799, 152] on button "Add" at bounding box center [803, 148] width 61 height 29
type input "0"
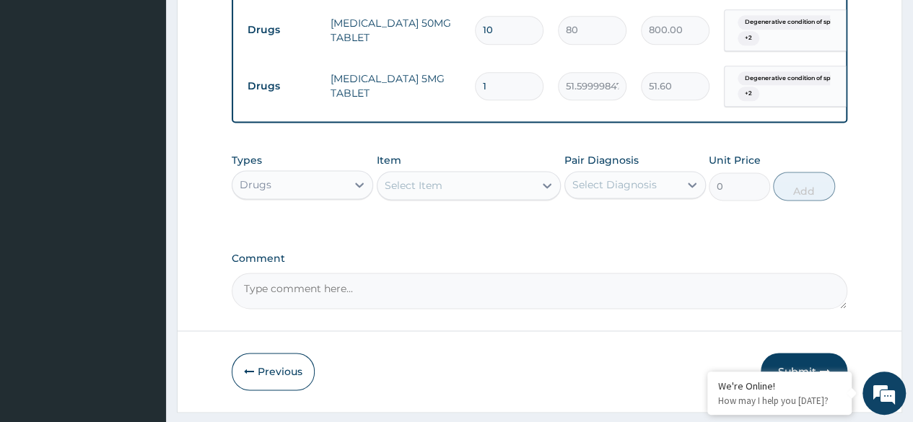
click at [494, 85] on input "1" at bounding box center [509, 86] width 69 height 28
type input "0.00"
type input "2"
type input "103.20"
type input "20"
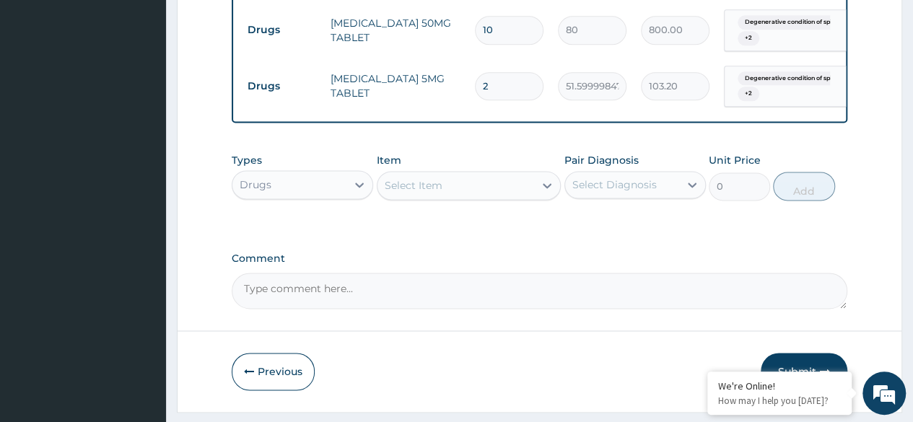
type input "1032.00"
type input "20"
click at [534, 194] on div at bounding box center [547, 185] width 26 height 26
type input "amox"
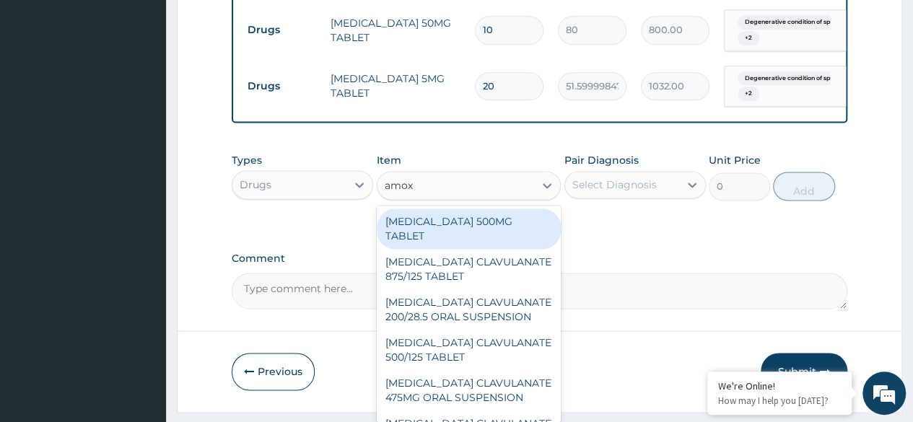
click at [454, 227] on div "AMOXICILLIN 500MG TABLET" at bounding box center [469, 229] width 185 height 40
type input "150"
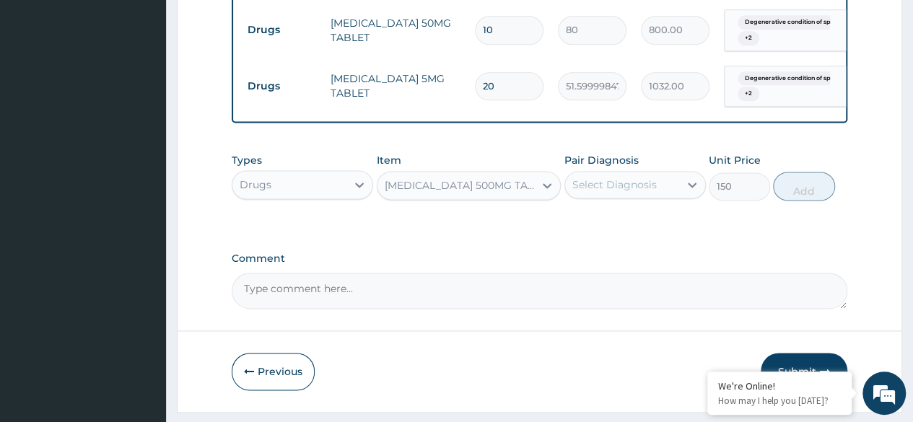
click at [654, 190] on div "Select Diagnosis" at bounding box center [614, 185] width 84 height 14
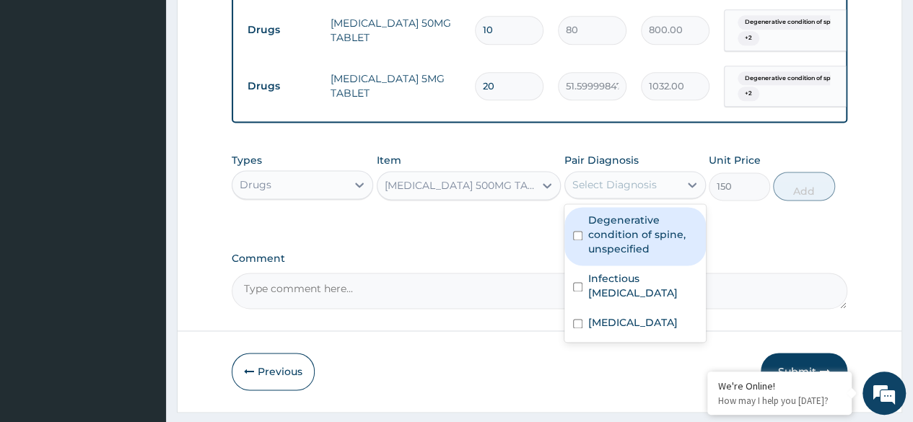
click at [618, 248] on label "Degenerative condition of spine, unspecified" at bounding box center [642, 234] width 109 height 43
checkbox input "true"
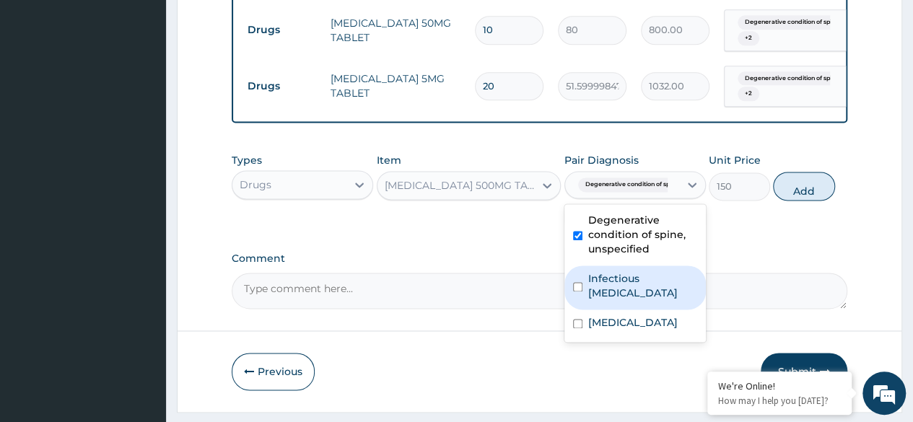
click at [601, 298] on label "Infectious meningitis, unspecified" at bounding box center [642, 285] width 109 height 29
checkbox input "true"
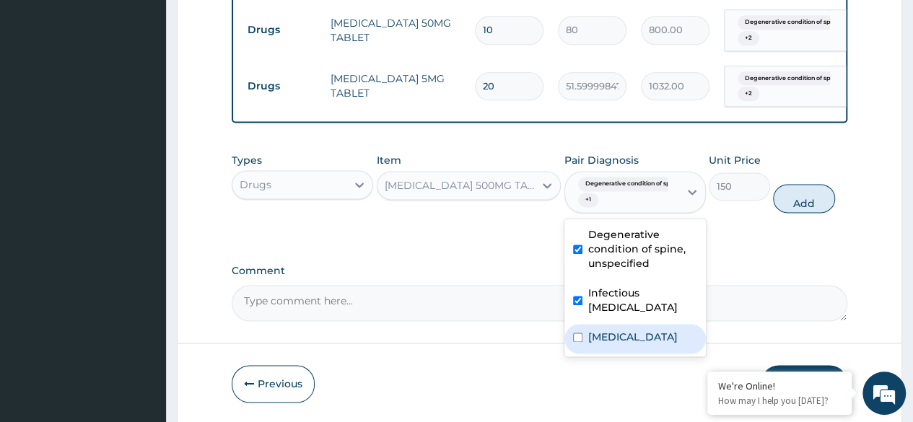
click at [607, 344] on label "Plasmodium malariae malaria without complication" at bounding box center [632, 337] width 89 height 14
checkbox input "true"
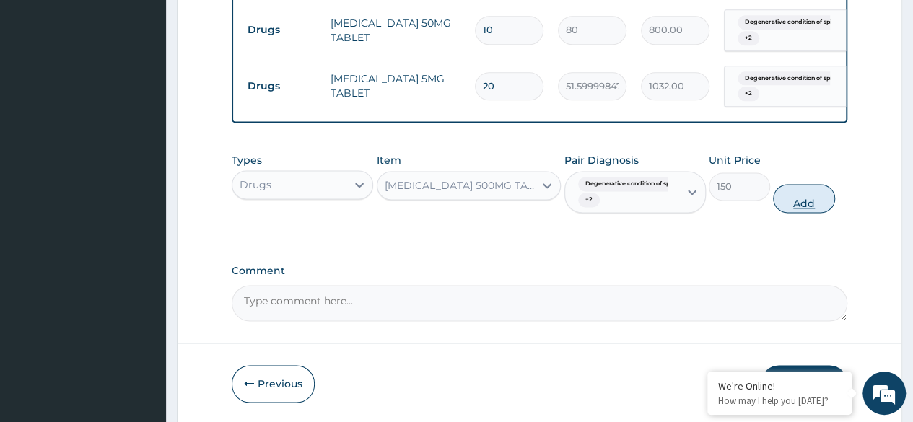
click at [803, 202] on button "Add" at bounding box center [803, 198] width 61 height 29
type input "0"
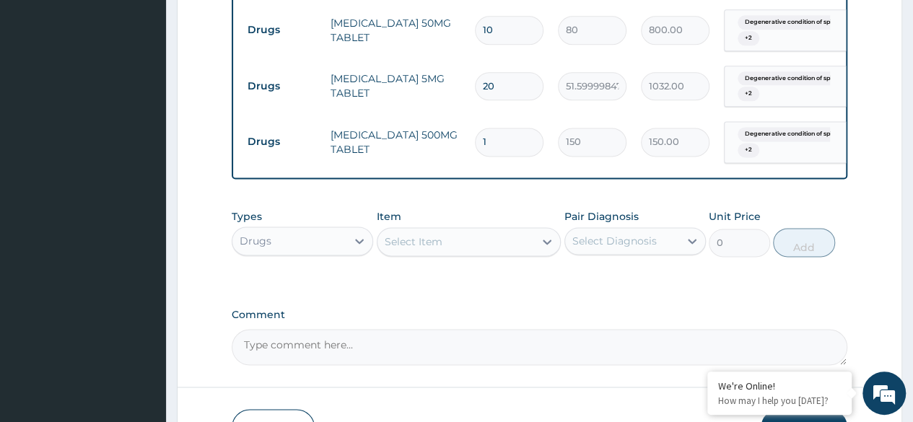
type input "0.00"
type input "2"
type input "300.00"
type input "20"
type input "3000.00"
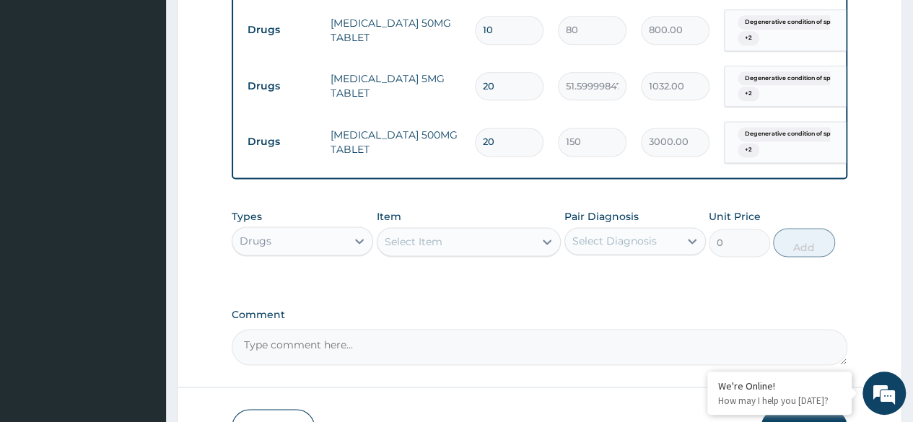
type input "20"
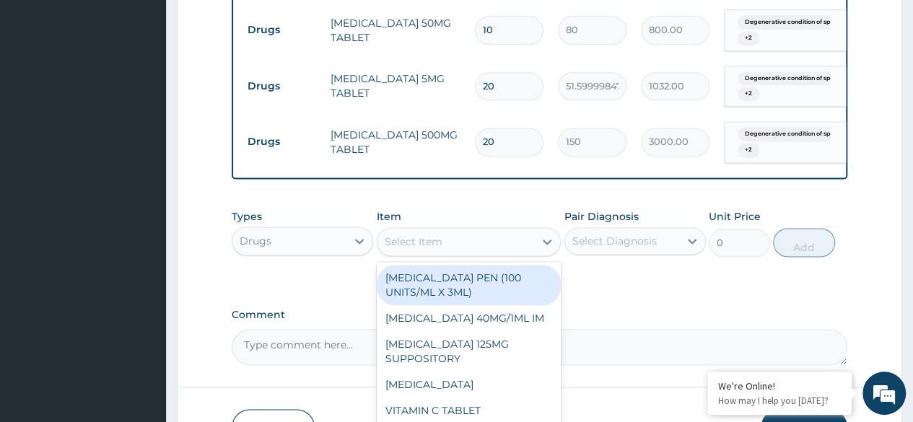
click at [441, 249] on div "Select Item" at bounding box center [414, 242] width 58 height 14
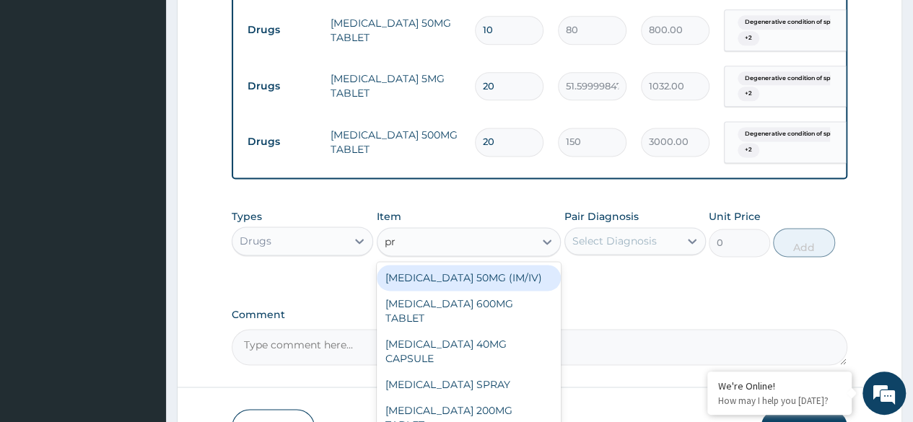
type input "pre"
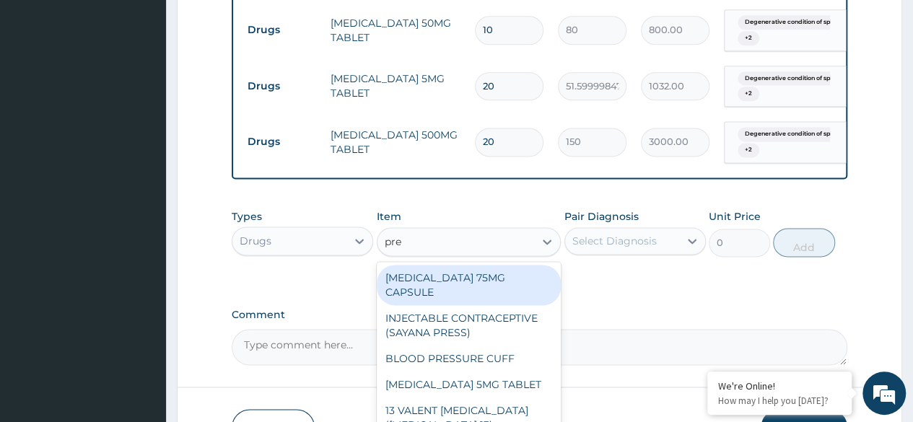
click at [424, 284] on div "PREGABALIN 75MG CAPSULE" at bounding box center [469, 285] width 185 height 40
type input "198"
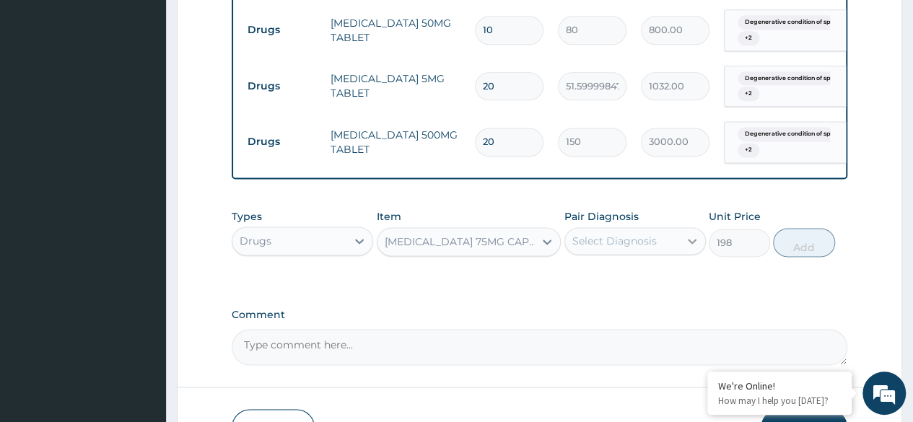
click at [685, 245] on icon at bounding box center [692, 241] width 14 height 14
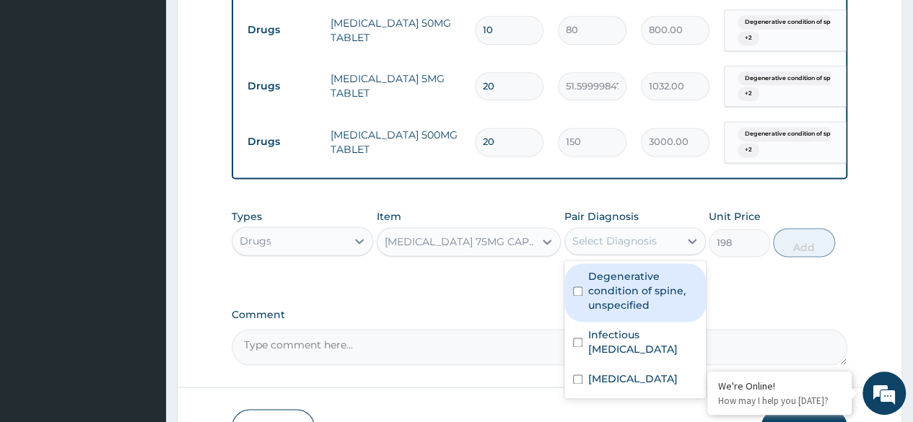
click at [626, 284] on label "Degenerative condition of spine, unspecified" at bounding box center [642, 290] width 109 height 43
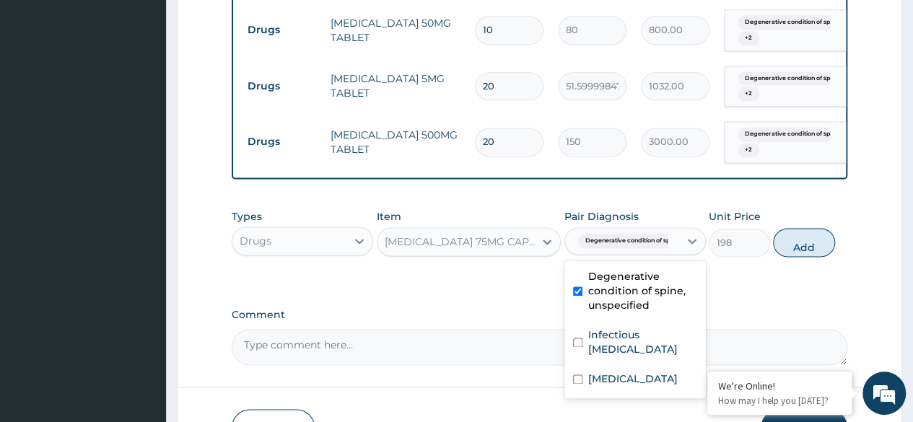
checkbox input "true"
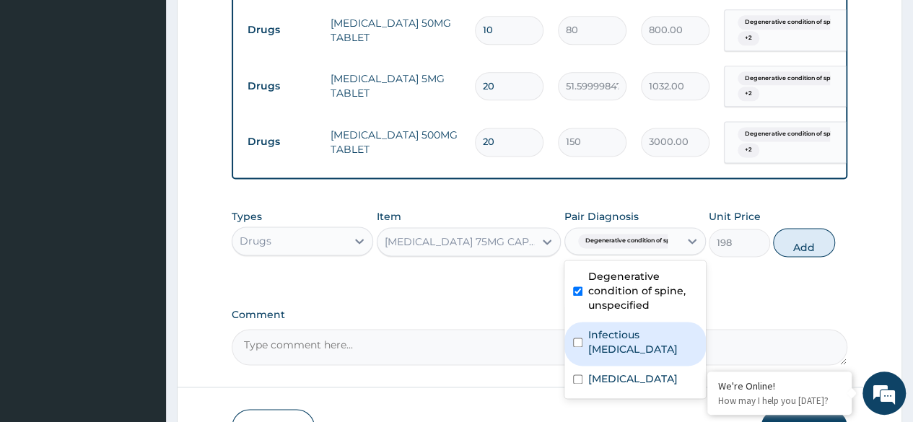
click at [600, 357] on label "Infectious meningitis, unspecified" at bounding box center [642, 342] width 109 height 29
checkbox input "true"
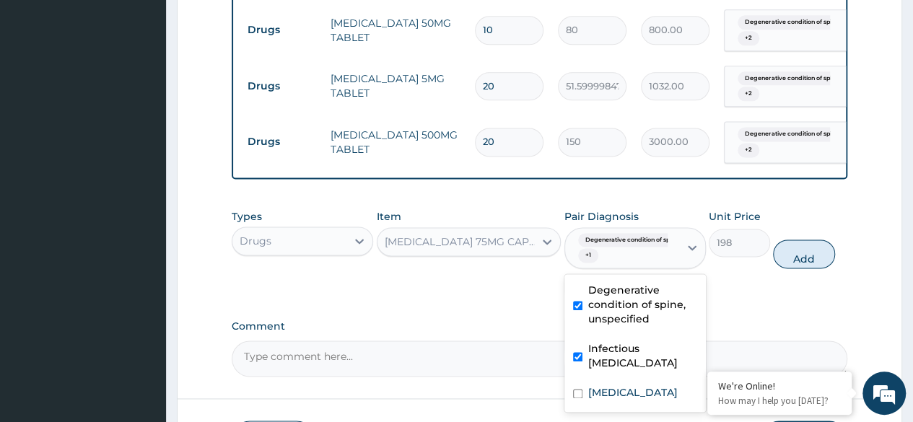
scroll to position [1029, 0]
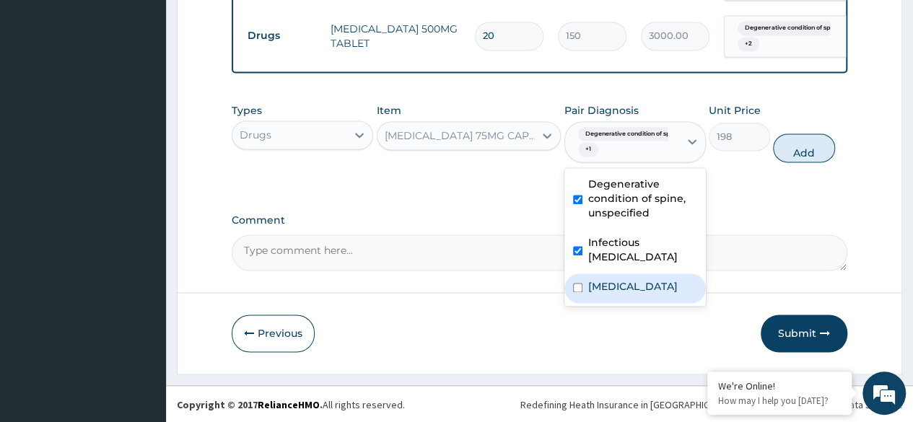
click at [613, 294] on label "Plasmodium malariae malaria without complication" at bounding box center [632, 286] width 89 height 14
checkbox input "true"
click at [805, 148] on button "Add" at bounding box center [803, 148] width 61 height 29
type input "0"
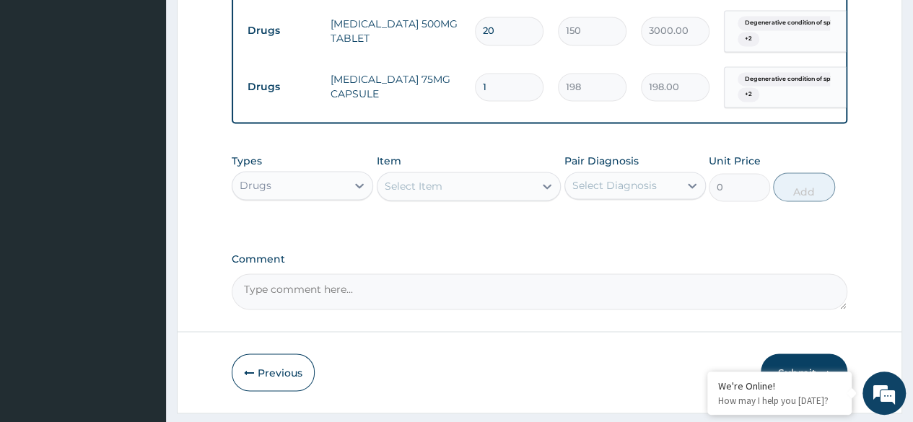
scroll to position [1072, 0]
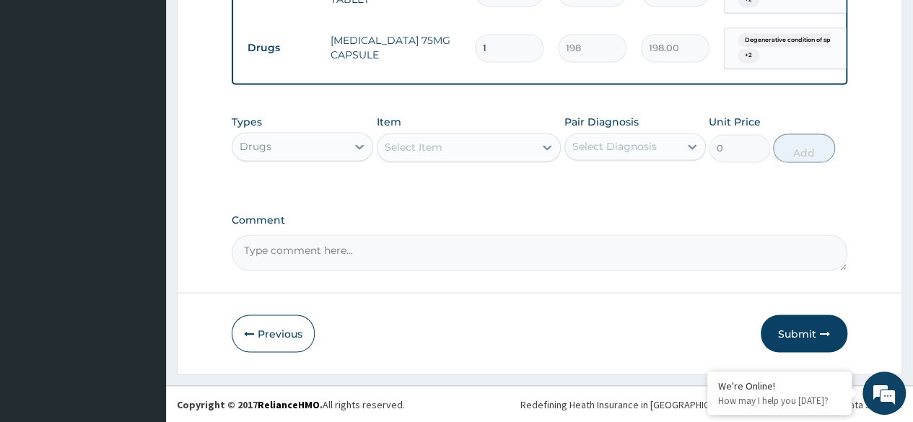
type input "0.00"
type input "2"
type input "396.00"
type input "20"
type input "3960.00"
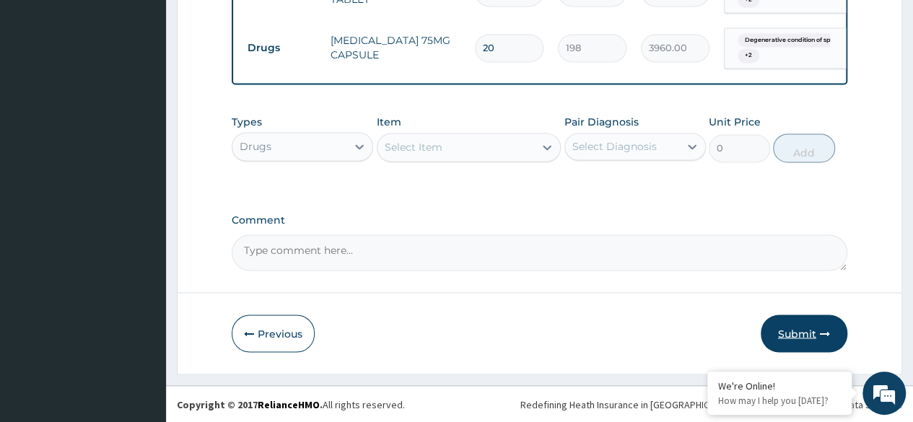
type input "20"
click at [794, 336] on button "Submit" at bounding box center [804, 334] width 87 height 38
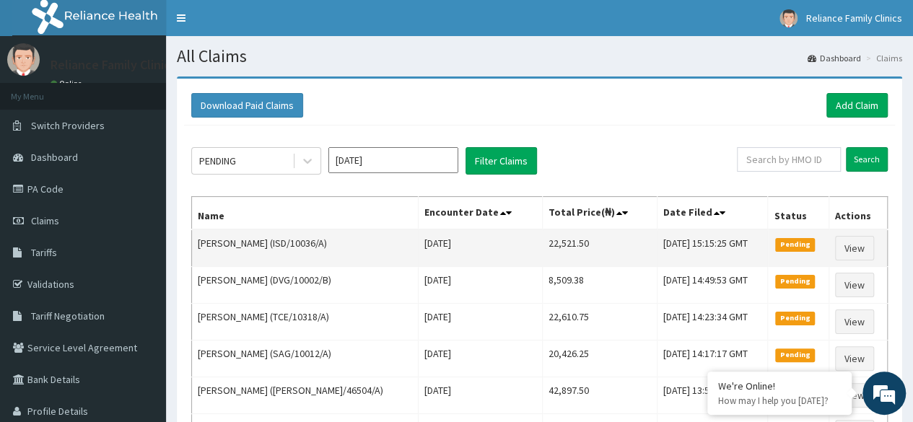
drag, startPoint x: 502, startPoint y: 245, endPoint x: 546, endPoint y: 242, distance: 44.1
drag, startPoint x: 546, startPoint y: 242, endPoint x: 529, endPoint y: 240, distance: 17.4
click at [542, 240] on td "22,521.50" at bounding box center [599, 249] width 115 height 38
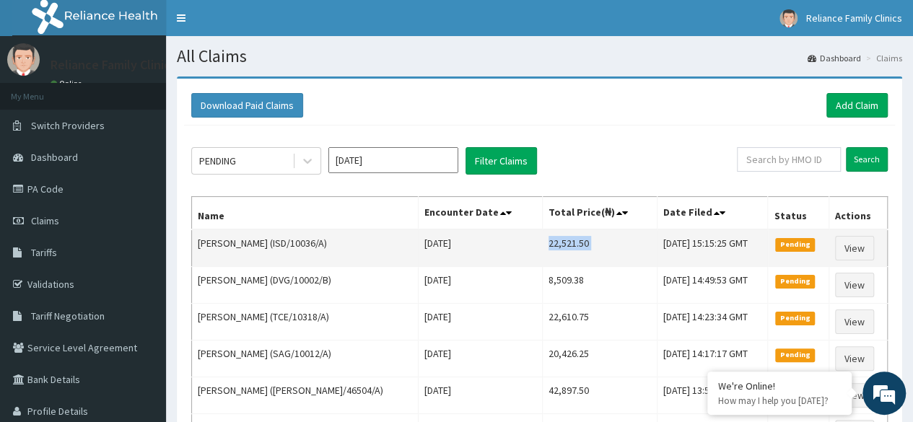
copy td "22,521.50"
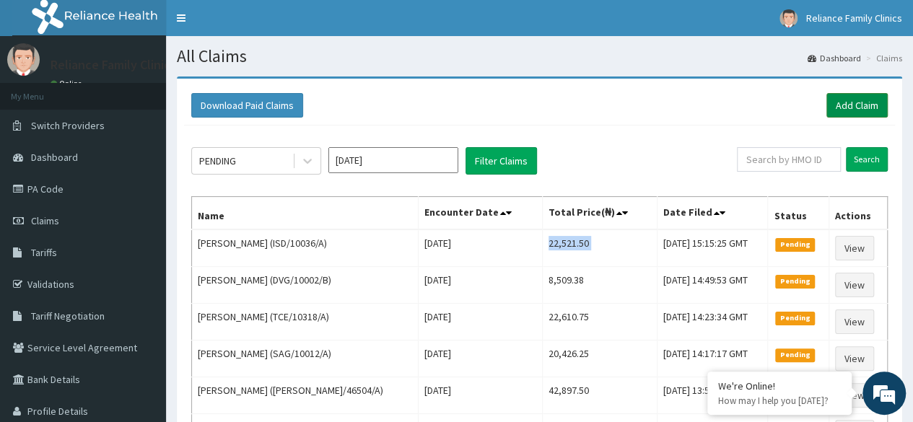
click at [844, 105] on link "Add Claim" at bounding box center [856, 105] width 61 height 25
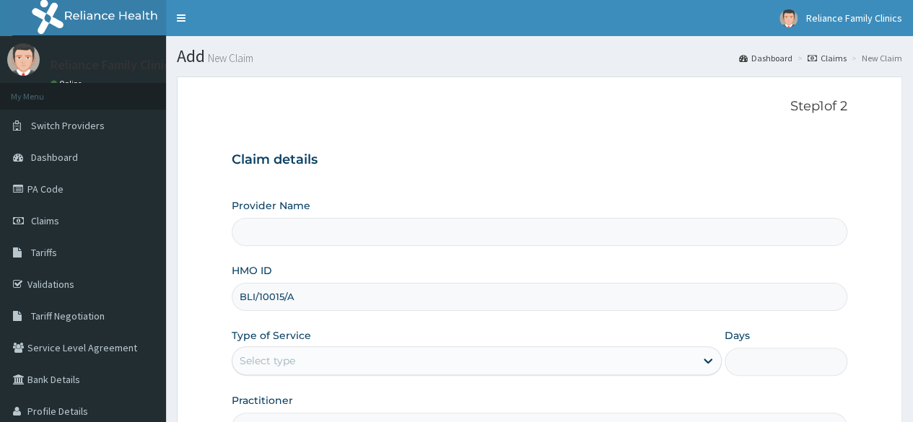
type input "BLI/10015/A"
click at [305, 360] on div "Select type" at bounding box center [463, 360] width 463 height 23
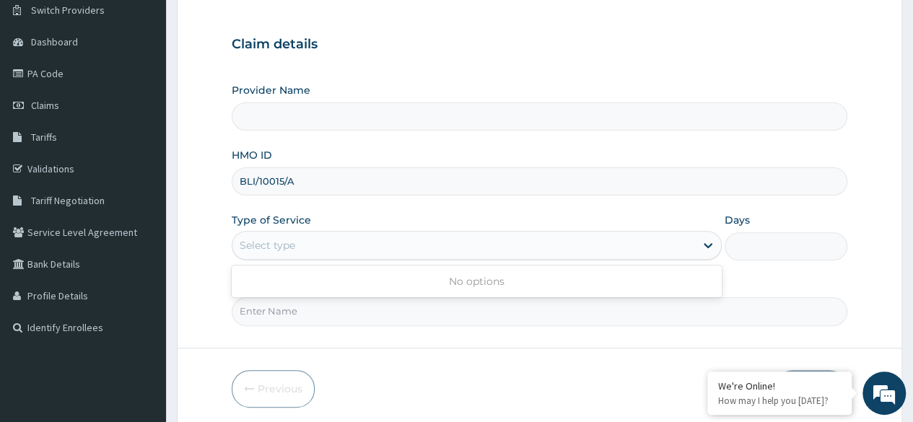
scroll to position [131, 0]
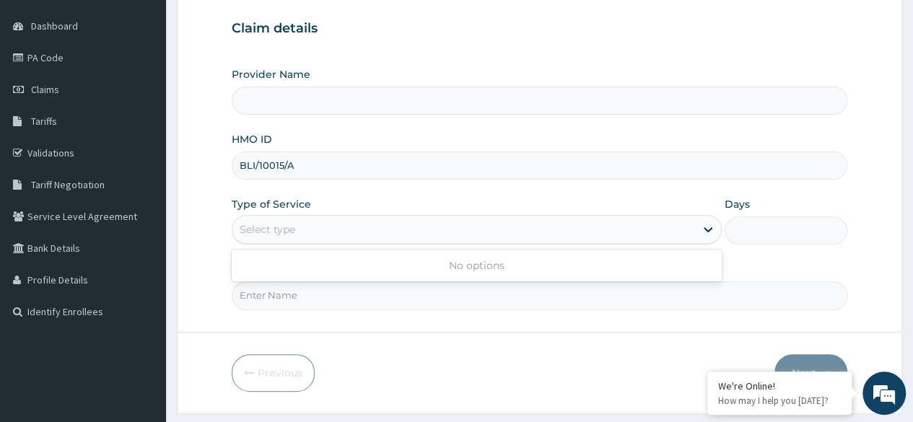
click at [889, 210] on form "Step 1 of 2 Claim details Provider Name HMO ID BLI/10015/A Type of Service Use …" at bounding box center [539, 179] width 725 height 468
drag, startPoint x: 468, startPoint y: 228, endPoint x: 395, endPoint y: 233, distance: 73.1
click at [395, 233] on div "Select type" at bounding box center [463, 229] width 463 height 23
click at [705, 228] on icon at bounding box center [708, 230] width 9 height 5
click at [872, 125] on form "Step 1 of 2 Claim details Provider Name HMO ID BLI/10015/A Type of Service Use …" at bounding box center [539, 179] width 725 height 468
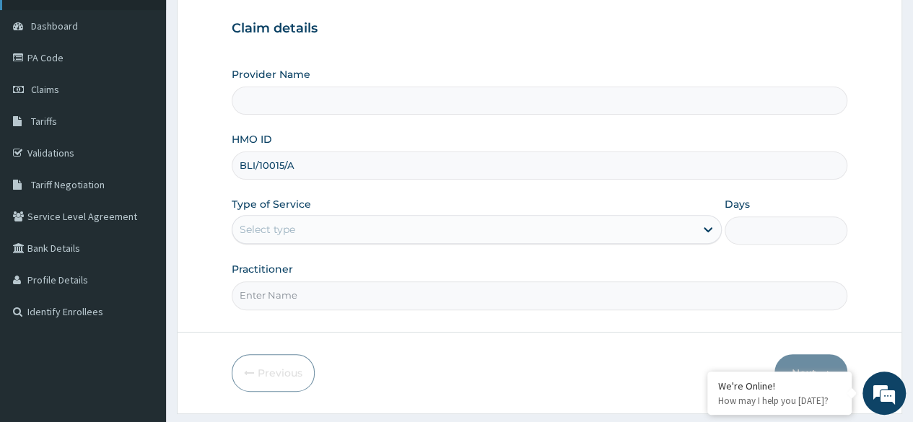
scroll to position [0, 0]
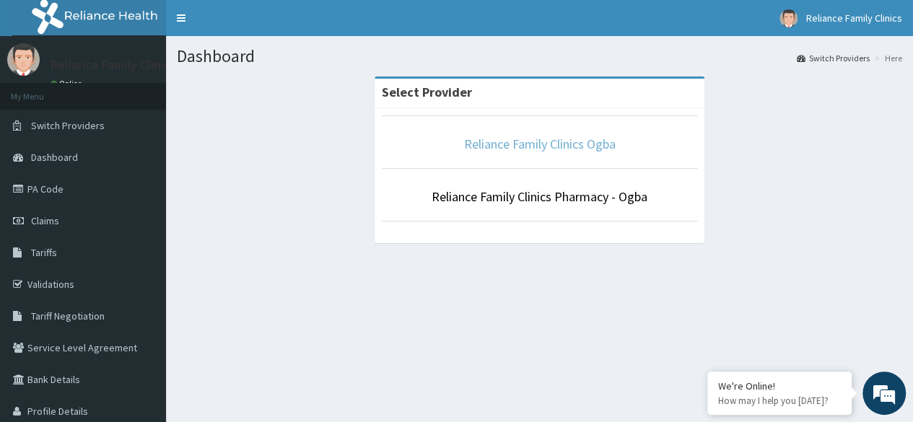
click at [530, 149] on link "Reliance Family Clinics Ogba" at bounding box center [540, 144] width 152 height 17
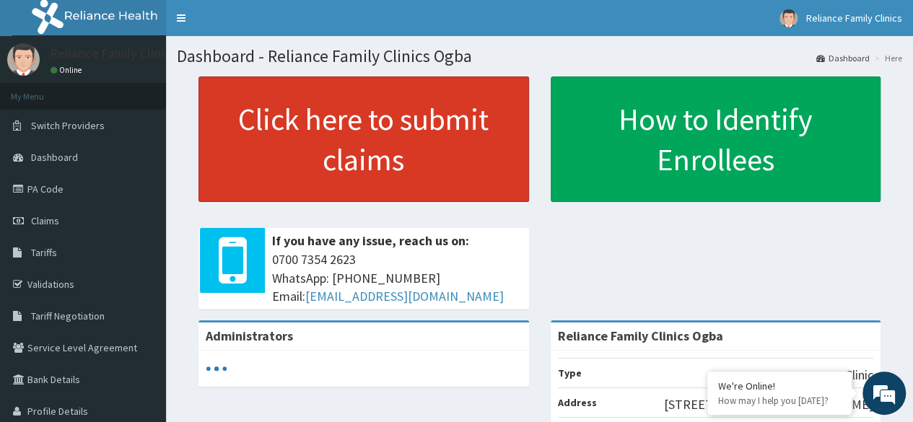
click at [377, 122] on link "Click here to submit claims" at bounding box center [363, 140] width 331 height 126
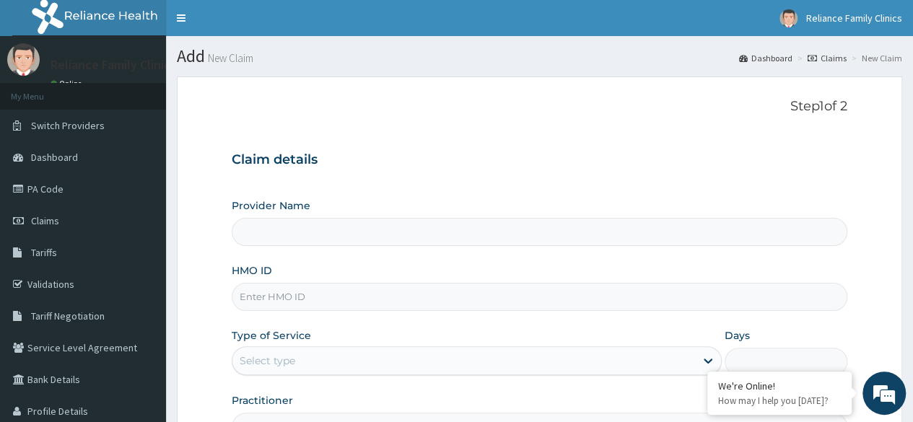
type input "Reliance Family Clinics Ogba"
click at [338, 295] on input "HMO ID" at bounding box center [540, 297] width 616 height 28
paste input "BLI/10015/A"
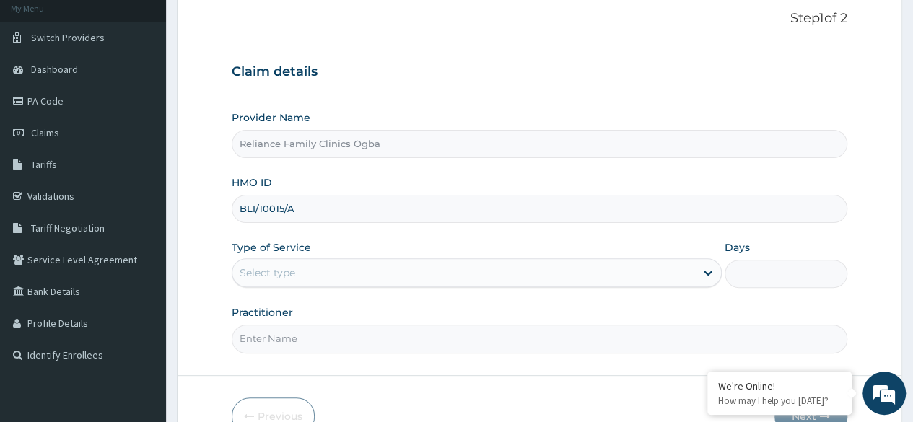
scroll to position [114, 0]
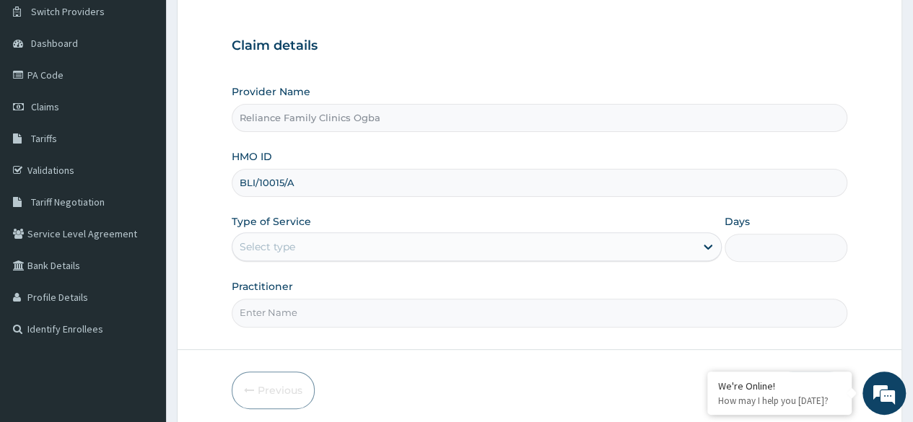
type input "BLI/10015/A"
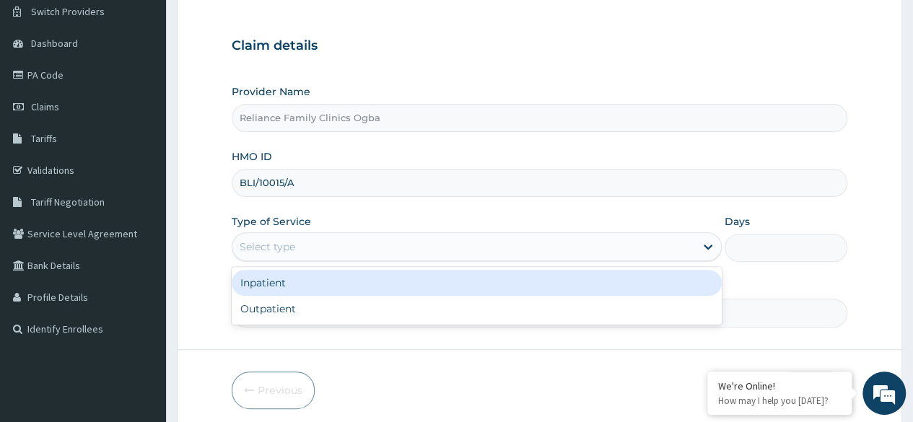
click at [383, 241] on div "Select type" at bounding box center [463, 246] width 463 height 23
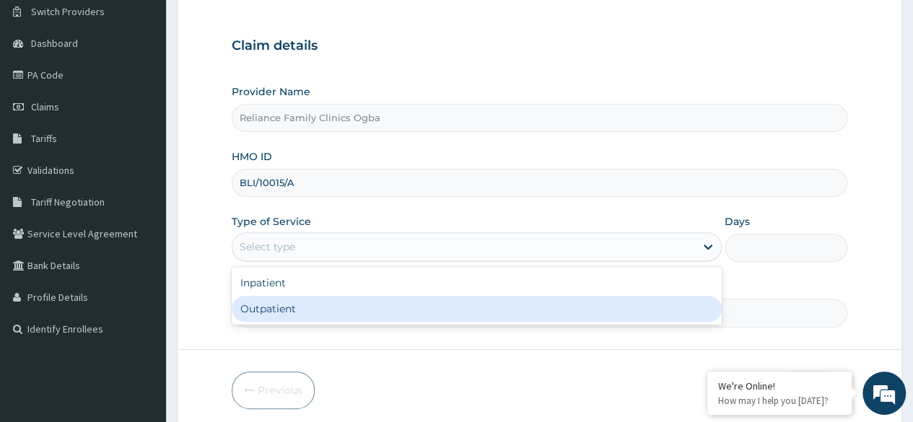
click at [361, 310] on div "Outpatient" at bounding box center [477, 309] width 490 height 26
type input "1"
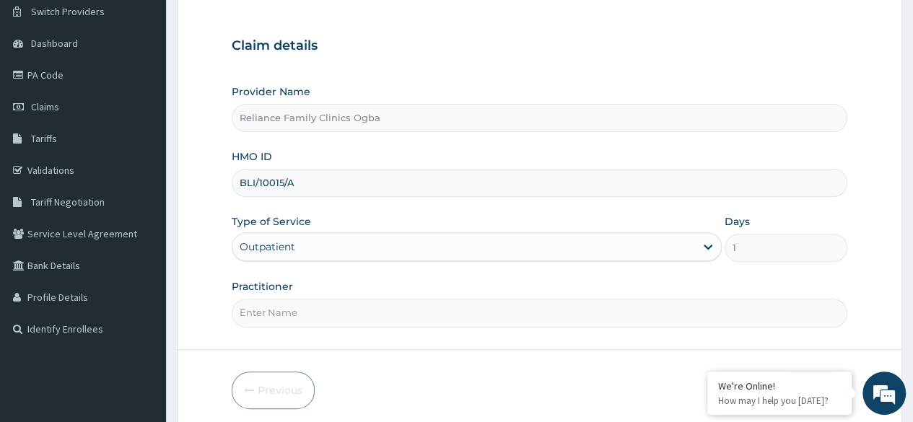
click at [434, 314] on input "Practitioner" at bounding box center [540, 313] width 616 height 28
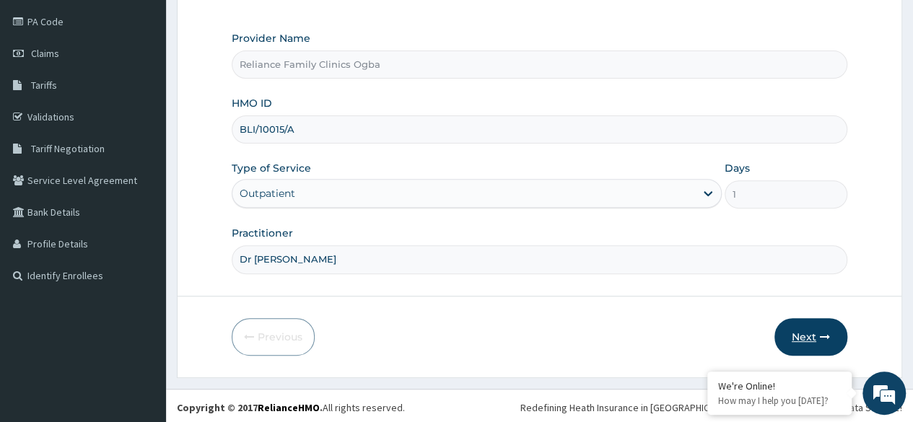
type input "Dr locum"
click at [803, 331] on button "Next" at bounding box center [810, 337] width 73 height 38
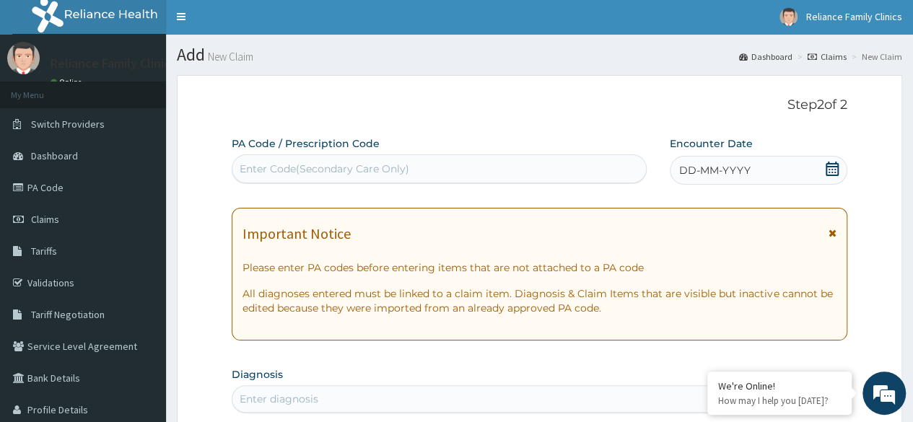
scroll to position [0, 0]
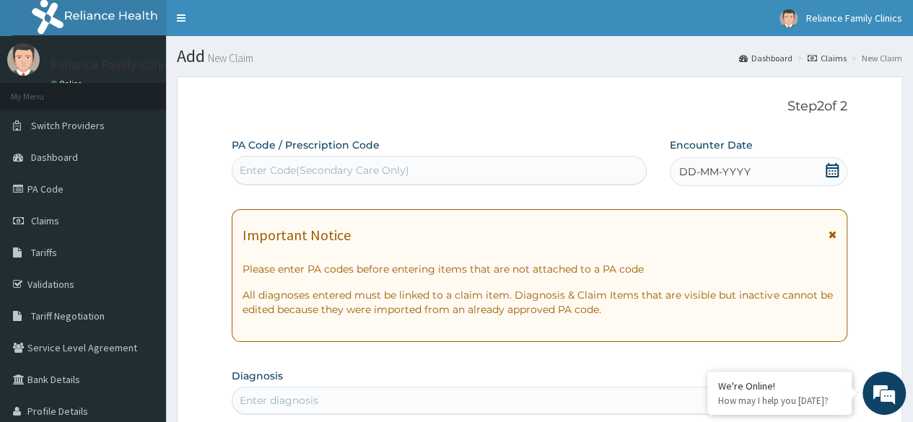
click at [834, 171] on icon at bounding box center [832, 170] width 13 height 14
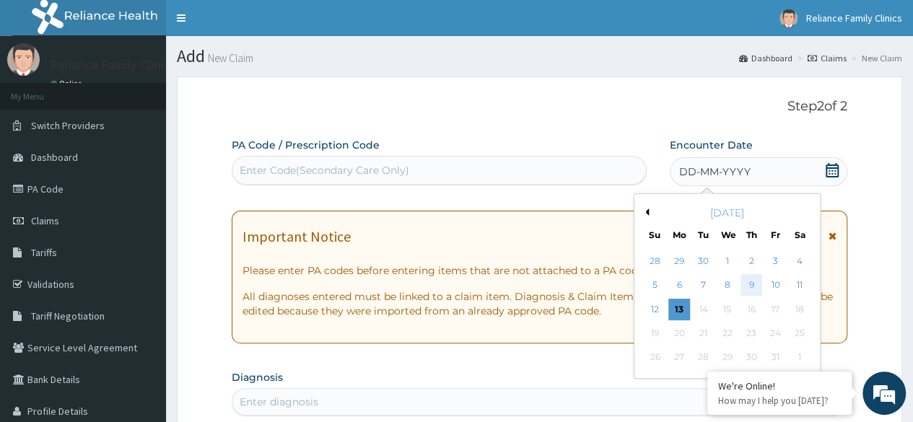
click at [756, 284] on div "9" at bounding box center [751, 286] width 22 height 22
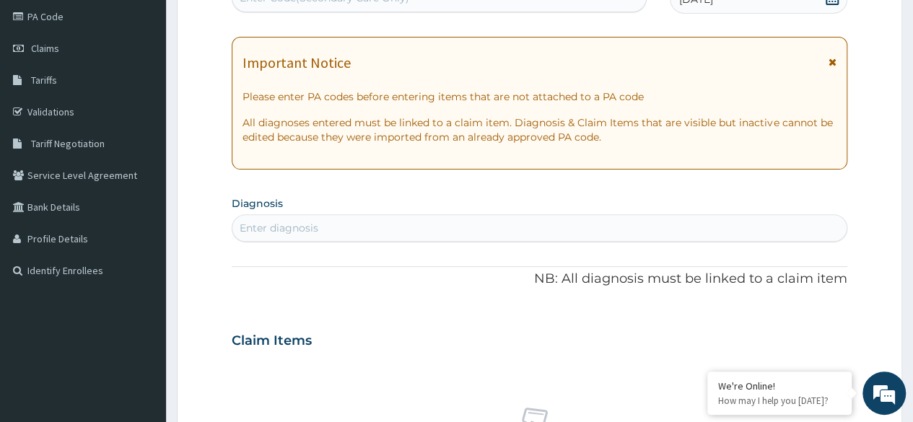
scroll to position [202, 0]
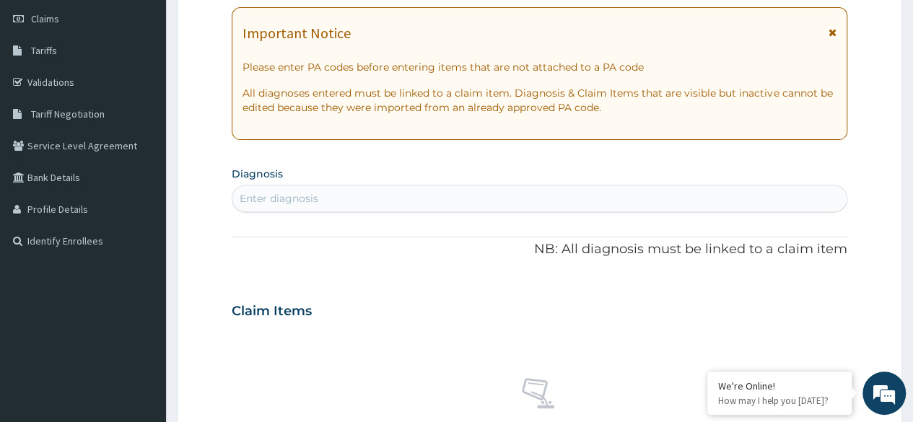
click at [613, 194] on div "Enter diagnosis" at bounding box center [539, 198] width 614 height 23
type input "a"
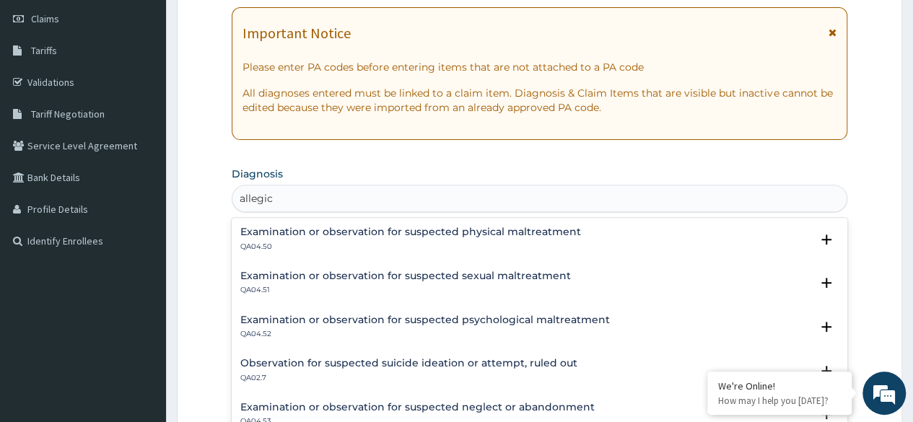
scroll to position [8, 0]
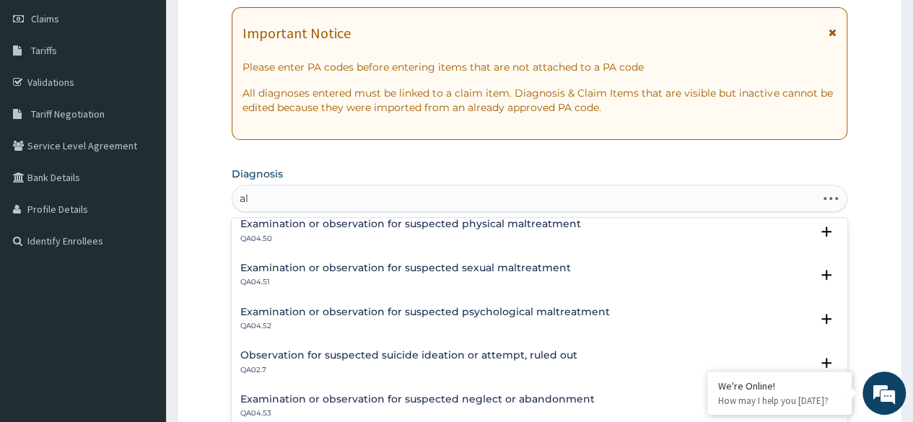
type input "a"
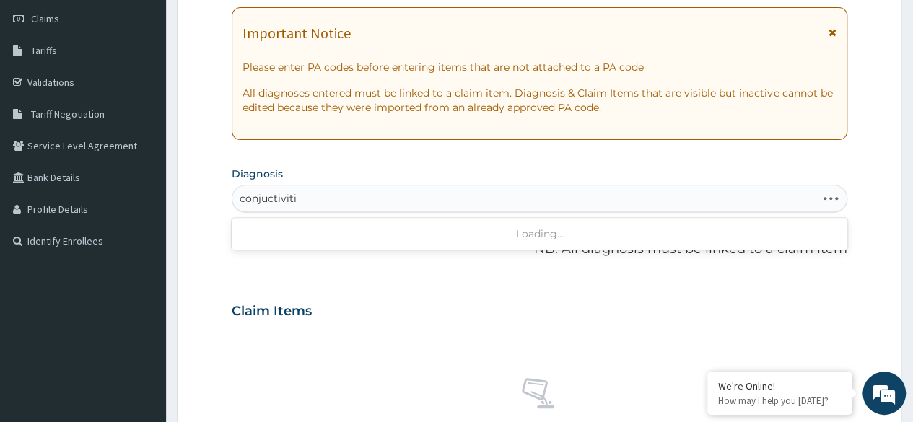
type input "conjuctivitis"
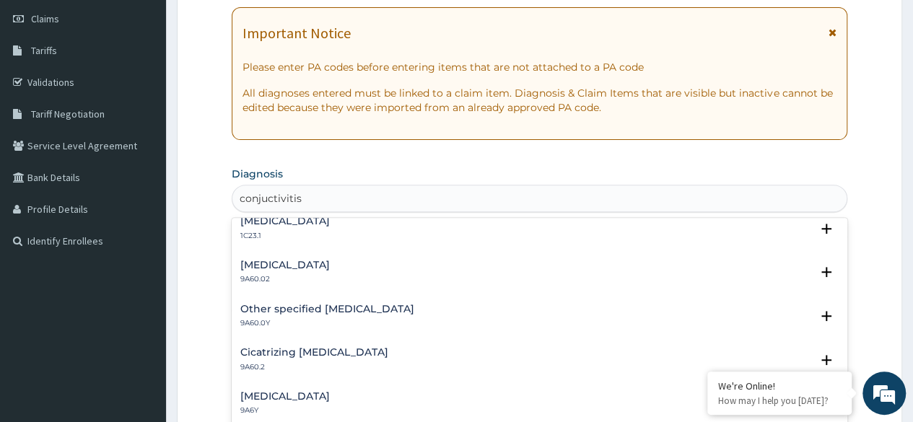
scroll to position [537, 0]
click at [323, 270] on div "Allergic conjunctivitis 9A60.02" at bounding box center [284, 271] width 89 height 25
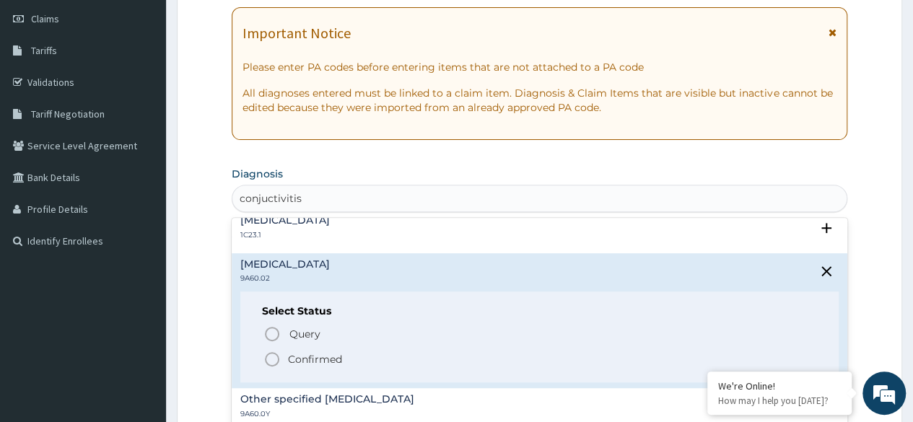
click at [279, 359] on circle "status option filled" at bounding box center [272, 359] width 13 height 13
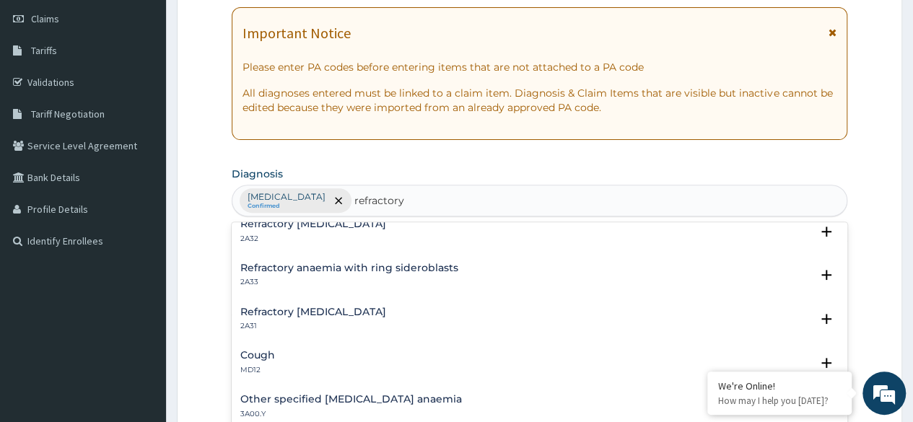
scroll to position [0, 0]
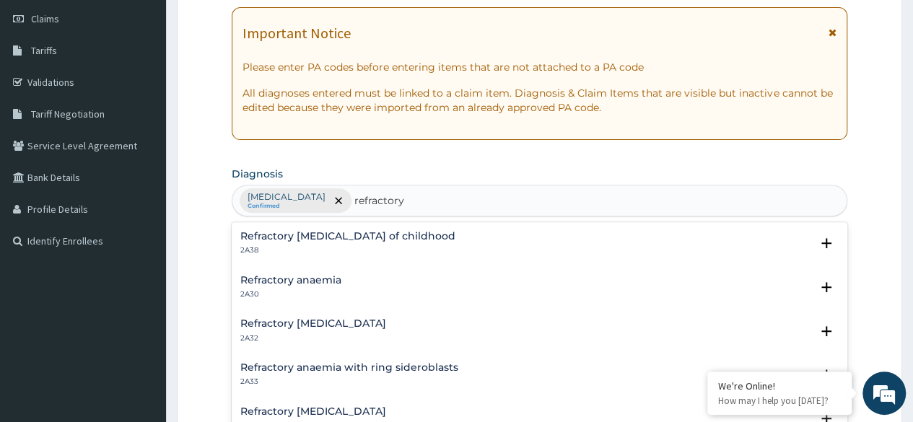
type input "refractory"
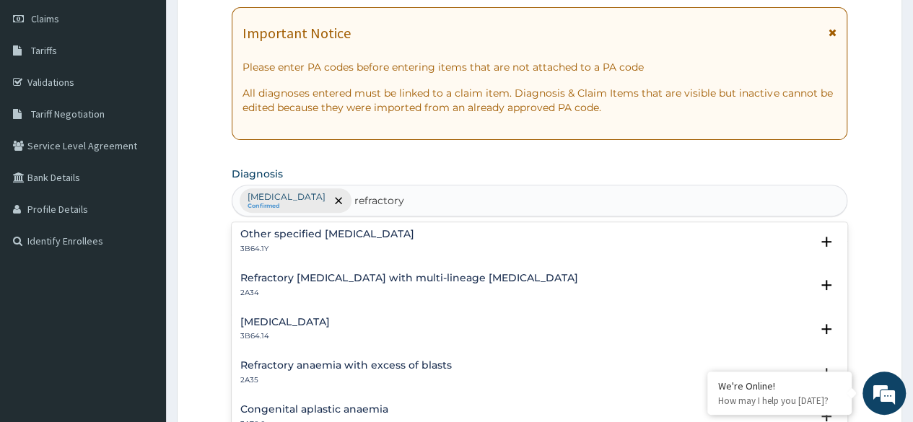
scroll to position [357, 0]
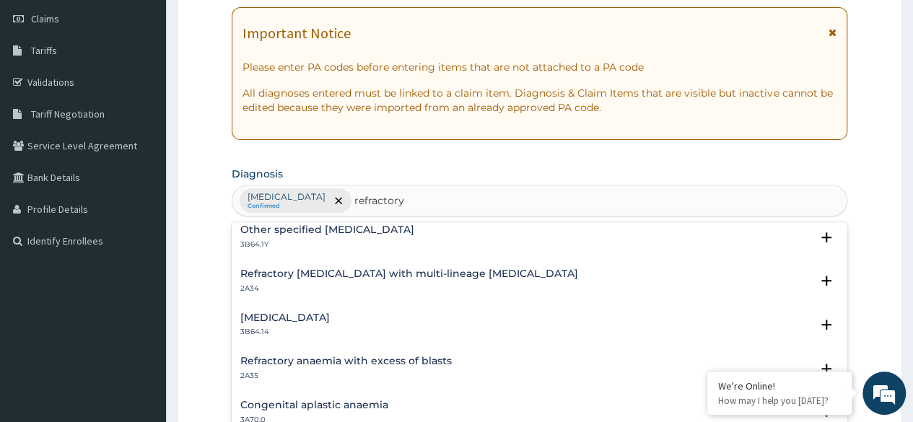
type input "refractory"
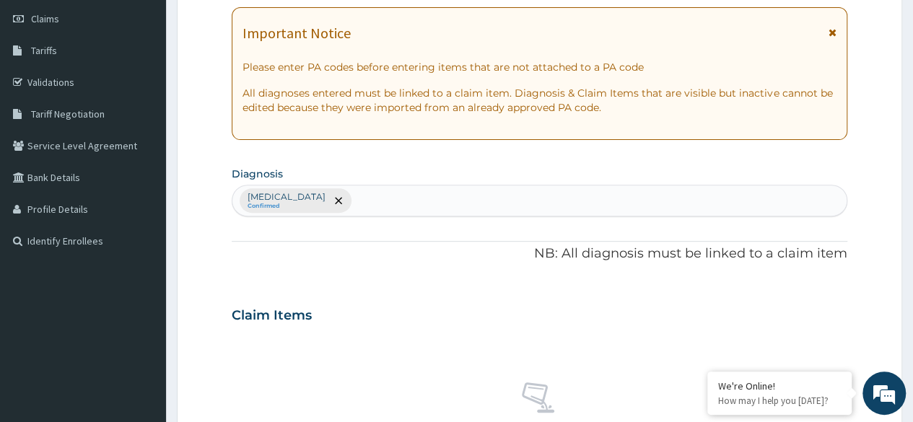
click at [515, 161] on div "PA Code / Prescription Code Enter Code(Secondary Care Only) Encounter Date 09-1…" at bounding box center [540, 311] width 616 height 751
drag, startPoint x: 920, startPoint y: 207, endPoint x: 667, endPoint y: 315, distance: 275.5
click at [667, 315] on div "Claim Items" at bounding box center [540, 313] width 616 height 38
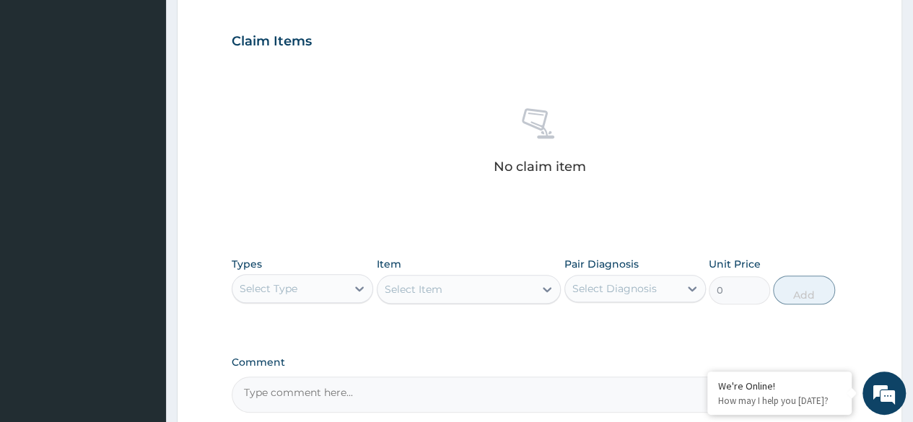
scroll to position [504, 0]
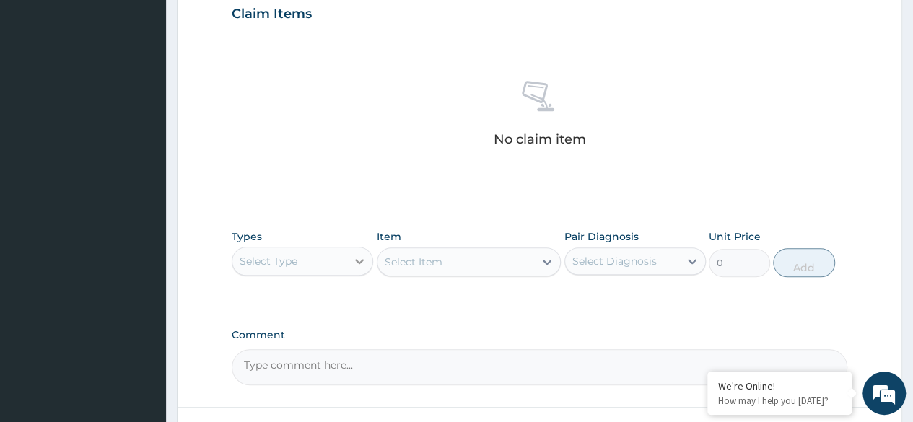
click at [354, 261] on icon at bounding box center [359, 261] width 14 height 14
click at [729, 149] on div "No claim item" at bounding box center [540, 116] width 616 height 166
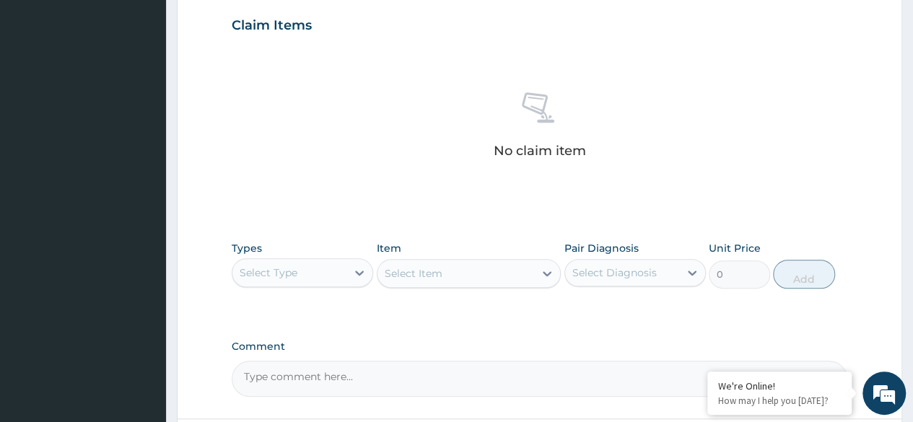
scroll to position [535, 0]
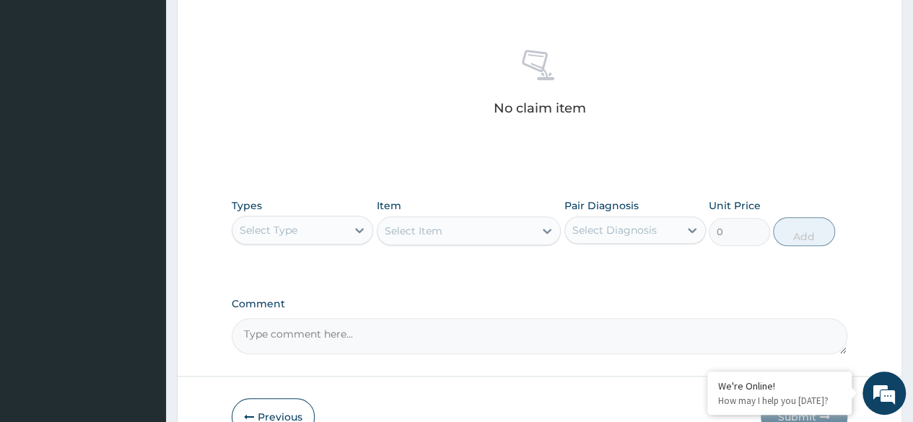
click at [345, 237] on div "Select Type" at bounding box center [289, 230] width 114 height 23
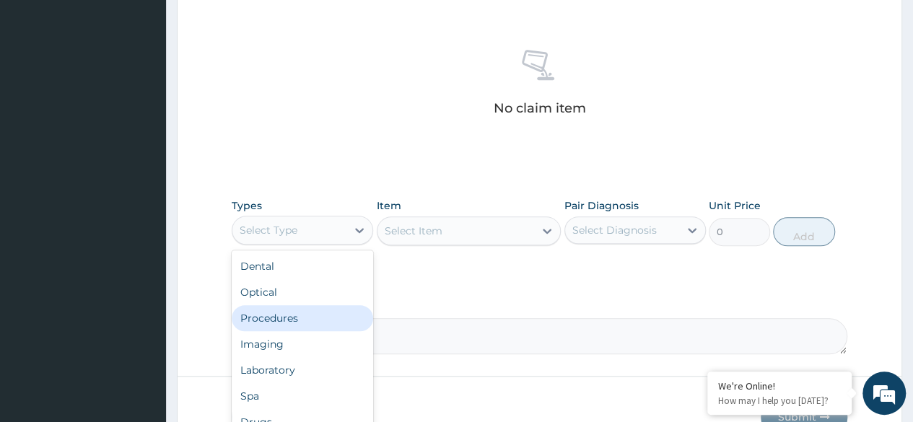
click at [302, 315] on div "Procedures" at bounding box center [302, 318] width 141 height 26
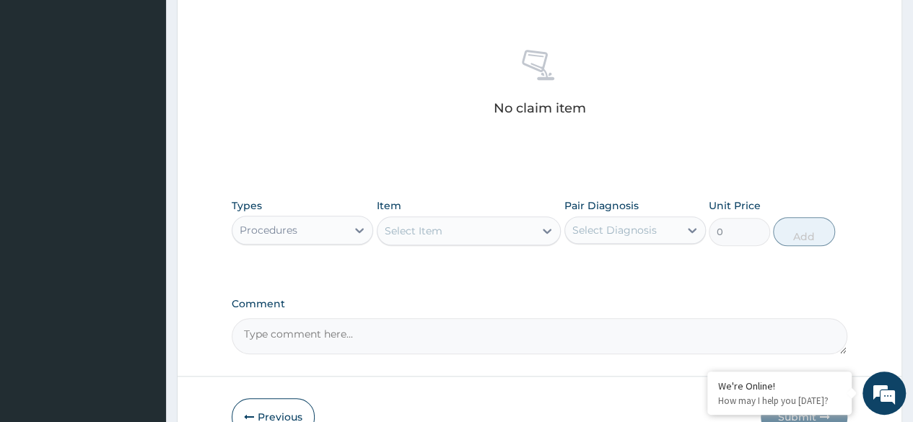
click at [544, 232] on icon at bounding box center [547, 231] width 14 height 14
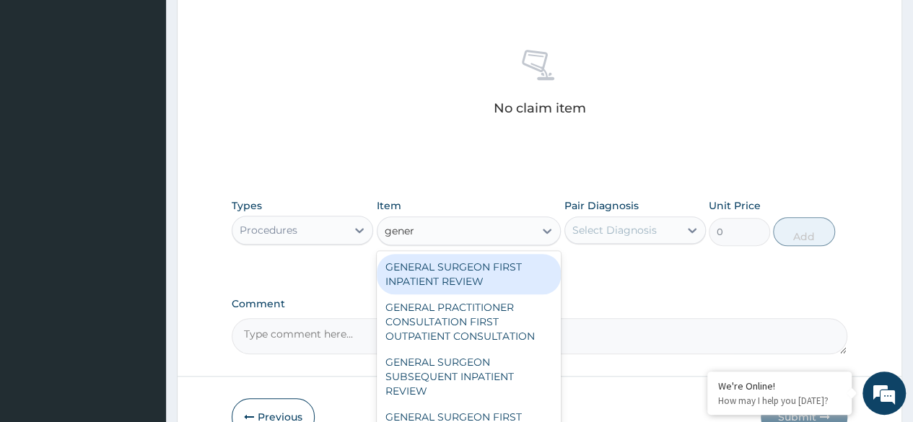
type input "genera"
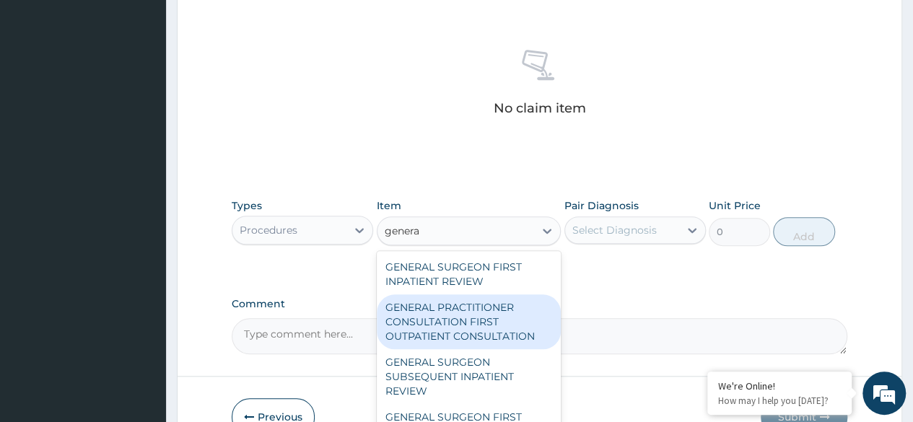
click at [445, 323] on div "GENERAL PRACTITIONER CONSULTATION FIRST OUTPATIENT CONSULTATION" at bounding box center [469, 321] width 185 height 55
type input "3370.125"
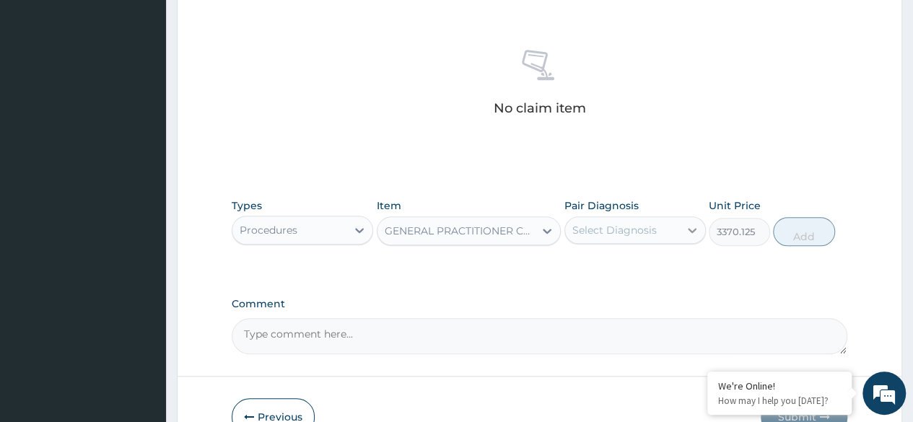
click at [689, 225] on icon at bounding box center [692, 230] width 14 height 14
click at [620, 272] on label "Allergic conjunctivitis" at bounding box center [632, 265] width 89 height 14
checkbox input "true"
click at [803, 232] on button "Add" at bounding box center [803, 231] width 61 height 29
type input "0"
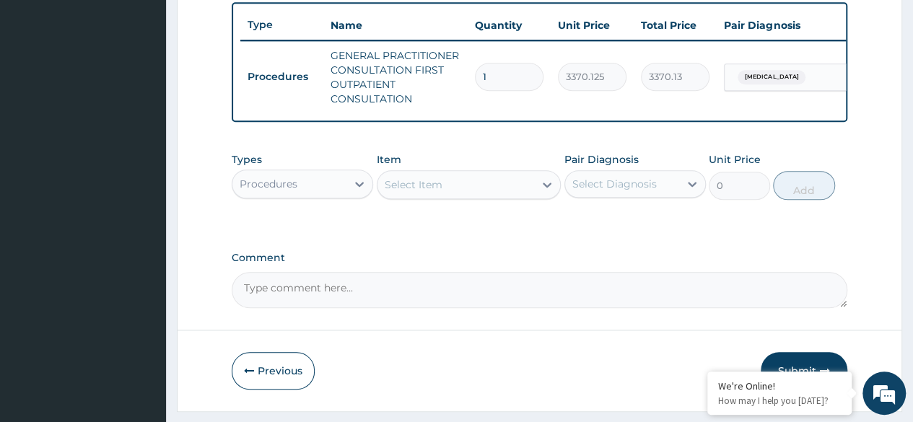
click at [515, 196] on div "Select Item" at bounding box center [455, 184] width 157 height 23
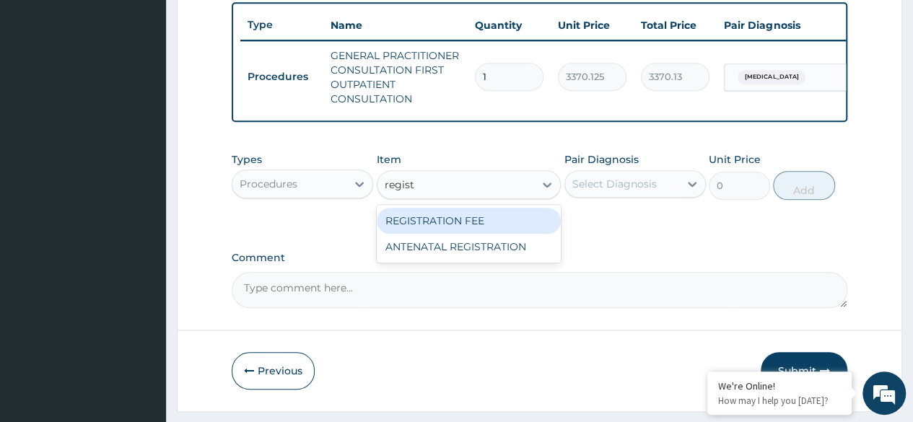
type input "registr"
click at [437, 230] on div "REGISTRATION FEE" at bounding box center [469, 221] width 185 height 26
type input "2042.5"
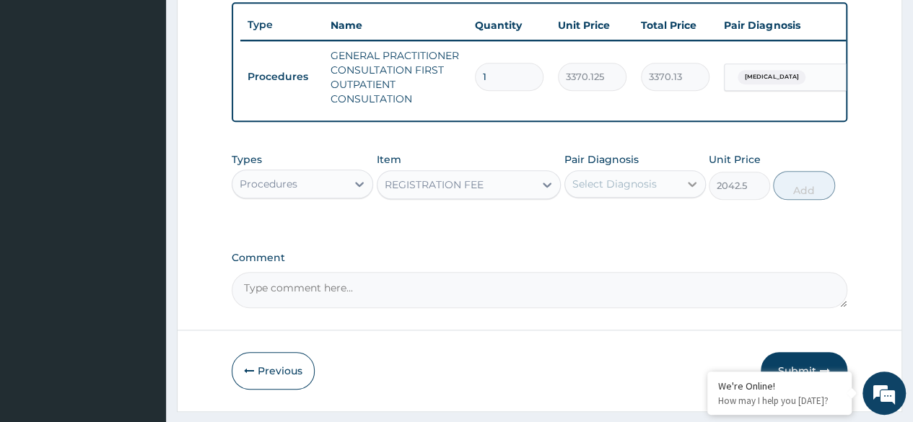
click at [683, 193] on div at bounding box center [692, 184] width 26 height 26
click at [626, 227] on label "Allergic conjunctivitis" at bounding box center [632, 219] width 89 height 14
checkbox input "true"
click at [803, 197] on button "Add" at bounding box center [803, 185] width 61 height 29
type input "0"
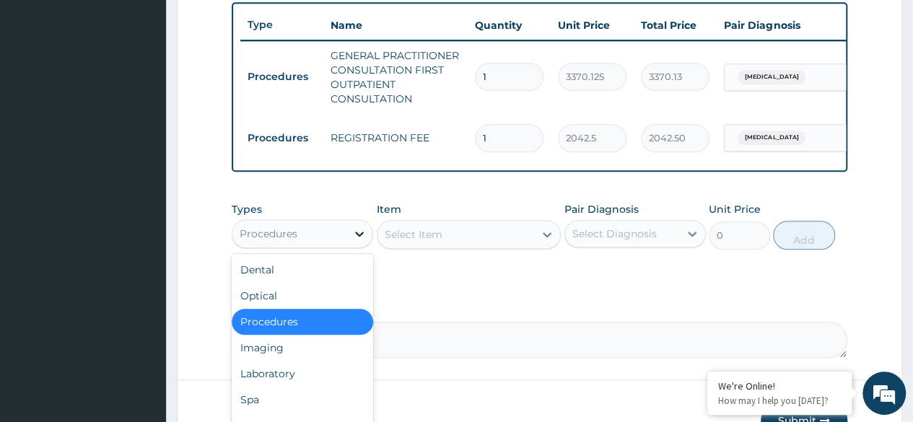
click at [359, 237] on icon at bounding box center [359, 234] width 14 height 14
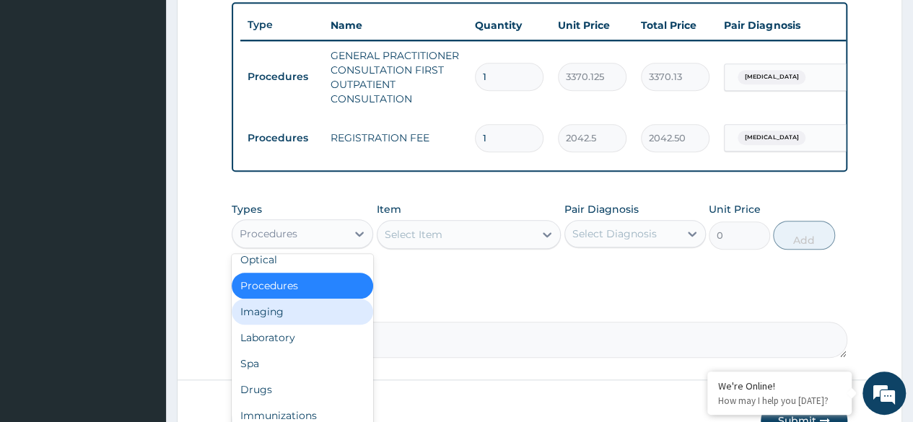
scroll to position [49, 0]
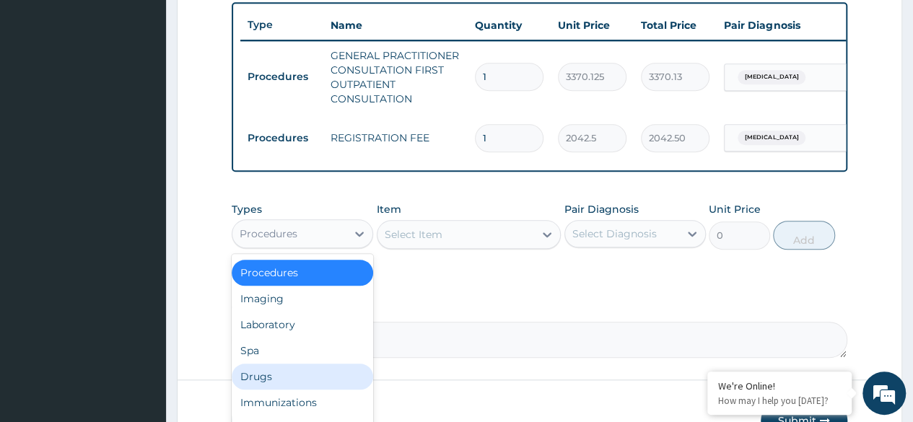
click at [257, 388] on div "Drugs" at bounding box center [302, 377] width 141 height 26
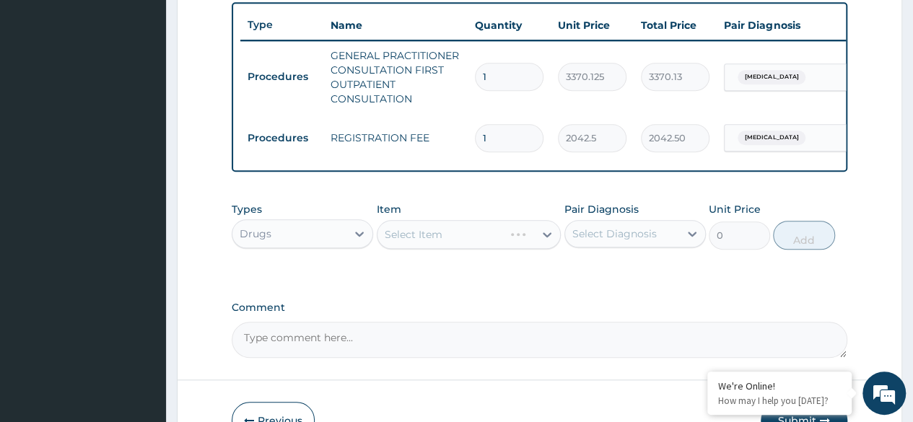
click at [544, 246] on div "Select Item" at bounding box center [469, 234] width 185 height 29
click at [544, 242] on icon at bounding box center [547, 234] width 14 height 14
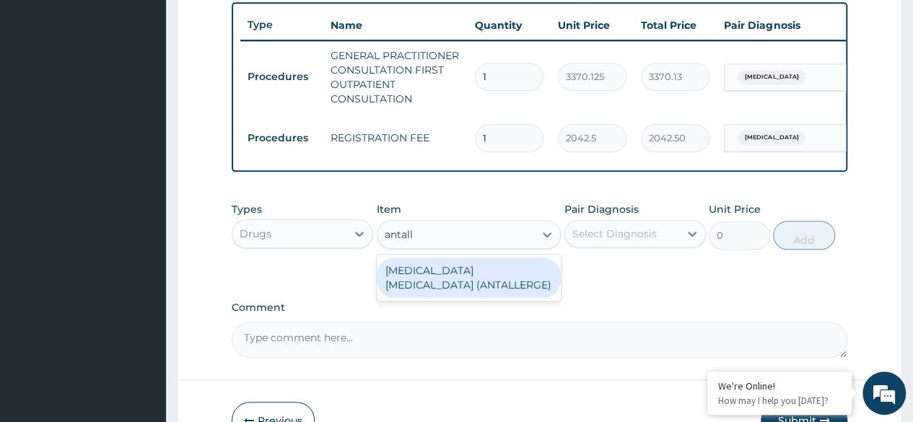
type input "antalle"
click at [467, 294] on div "ANTIHISTAMINE EYE DROP (ANTALLERGE)" at bounding box center [469, 278] width 185 height 40
type input "2280"
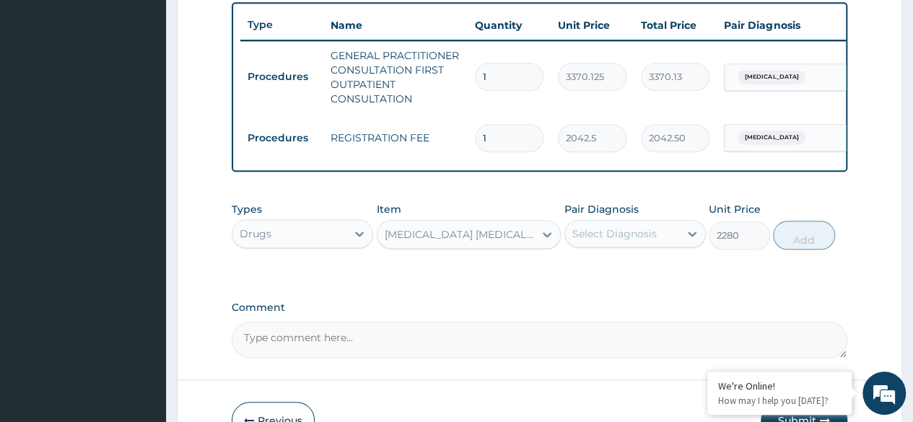
click at [663, 240] on div "Select Diagnosis" at bounding box center [622, 233] width 114 height 23
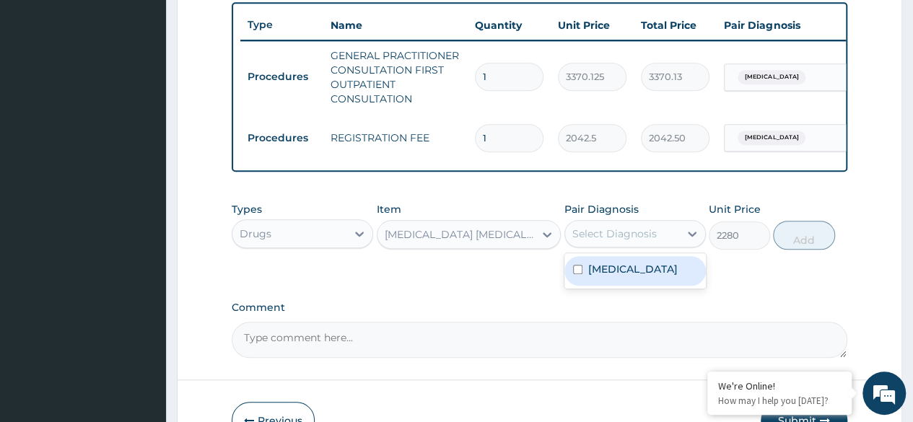
click at [606, 276] on label "Allergic conjunctivitis" at bounding box center [632, 269] width 89 height 14
checkbox input "true"
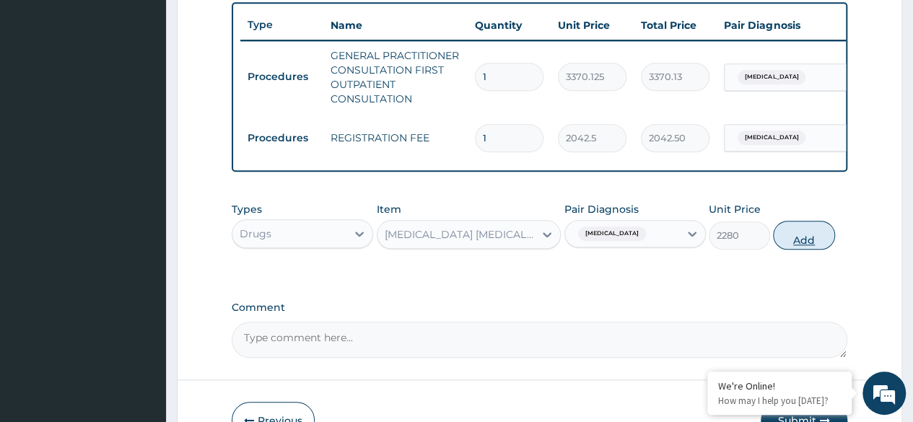
click at [803, 250] on button "Add" at bounding box center [803, 235] width 61 height 29
type input "0"
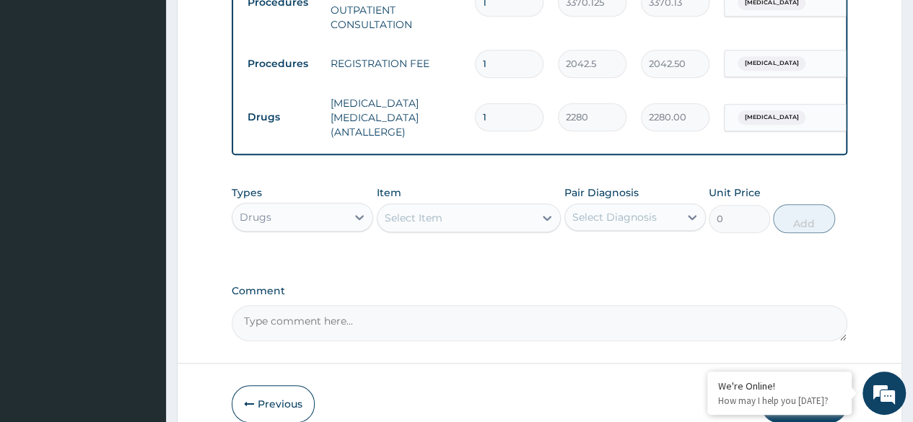
scroll to position [619, 0]
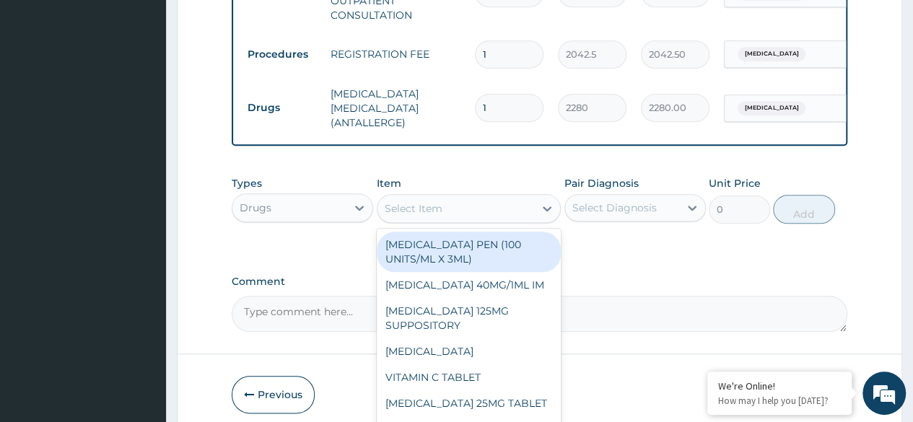
click at [458, 213] on div "Select Item" at bounding box center [455, 208] width 157 height 23
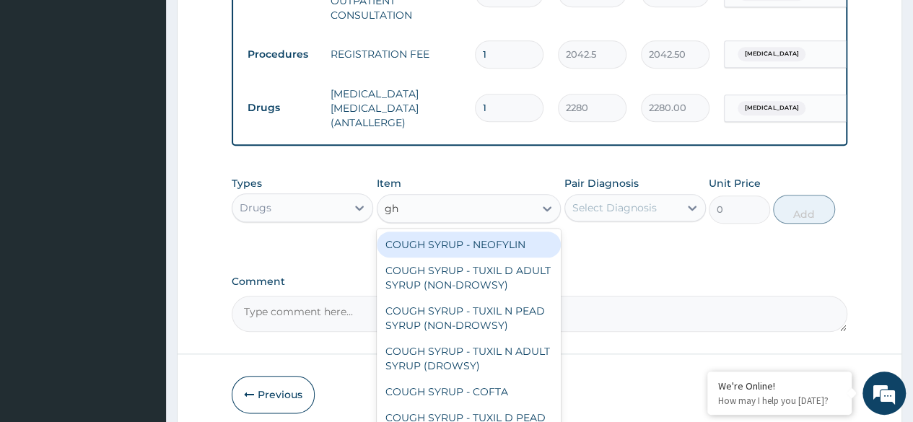
type input "g"
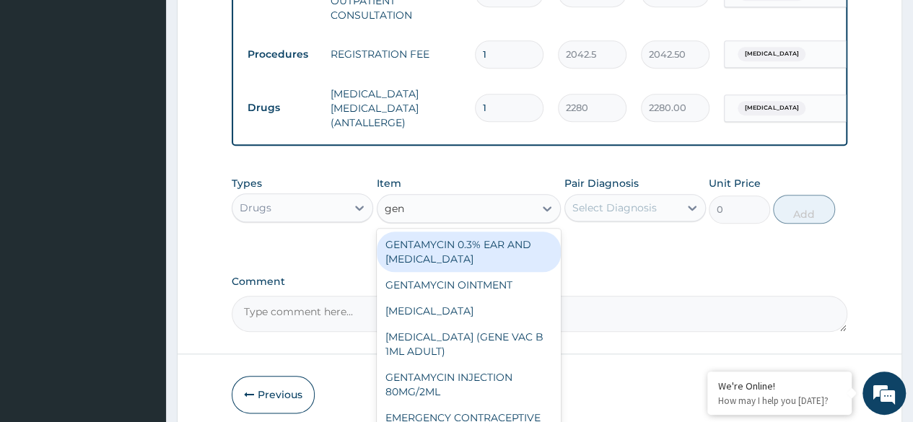
type input "gent"
click at [442, 254] on div "GENTAMYCIN 0.3% EAR AND EYE DROP" at bounding box center [469, 252] width 185 height 40
type input "1000"
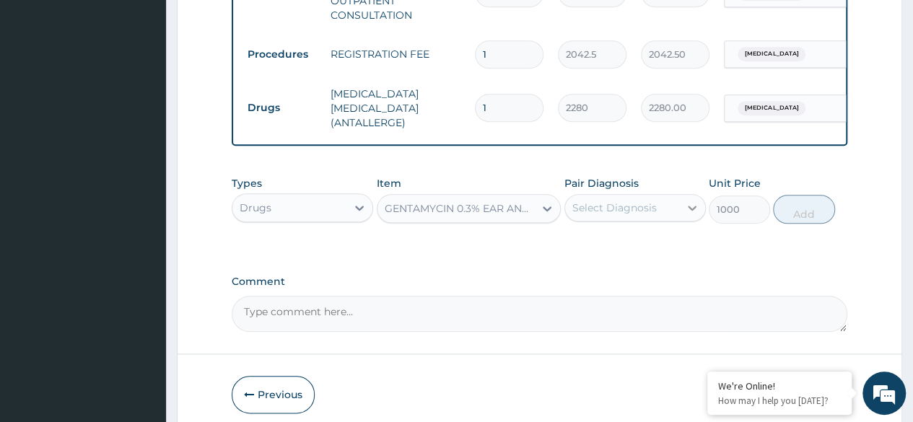
click at [680, 216] on div at bounding box center [692, 208] width 26 height 26
click at [629, 250] on label "Allergic conjunctivitis" at bounding box center [632, 243] width 89 height 14
checkbox input "true"
click at [806, 216] on button "Add" at bounding box center [803, 209] width 61 height 29
type input "0"
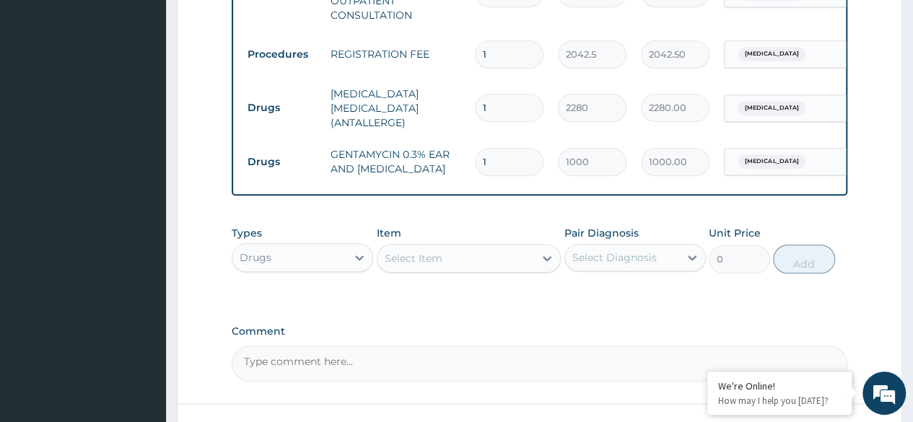
click at [481, 253] on div "Select Item" at bounding box center [455, 258] width 157 height 23
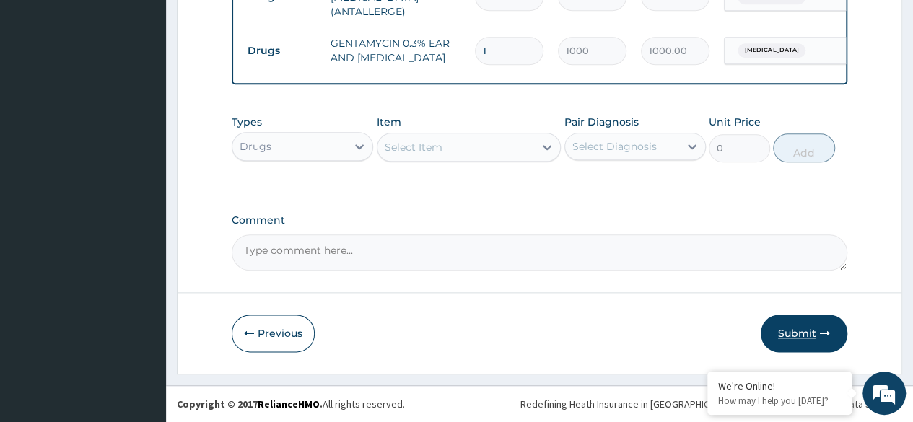
click at [804, 330] on button "Submit" at bounding box center [804, 334] width 87 height 38
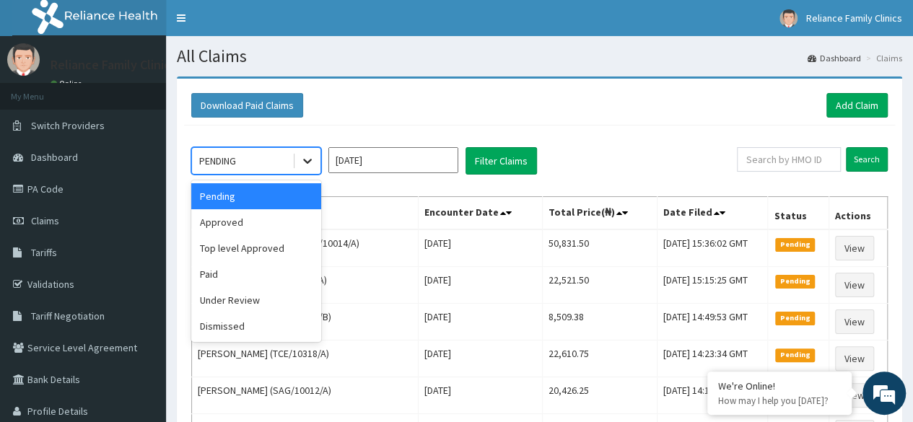
click at [315, 167] on div at bounding box center [307, 161] width 26 height 26
click at [230, 228] on div "Approved" at bounding box center [256, 222] width 130 height 26
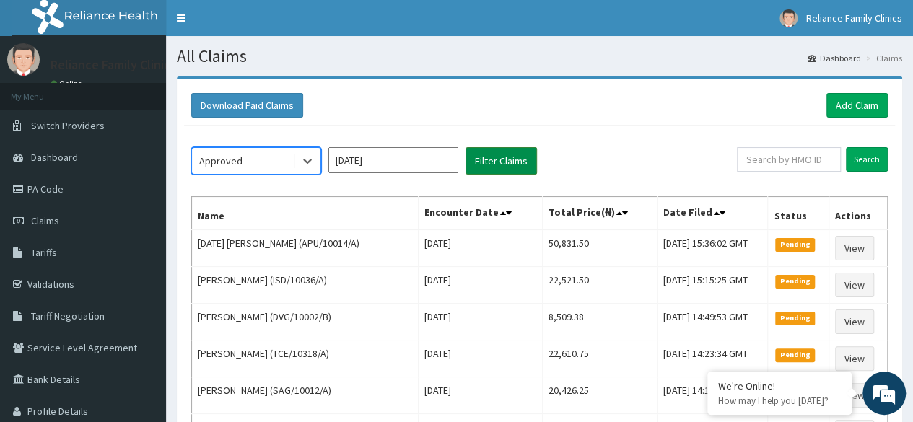
click at [498, 165] on button "Filter Claims" at bounding box center [500, 160] width 71 height 27
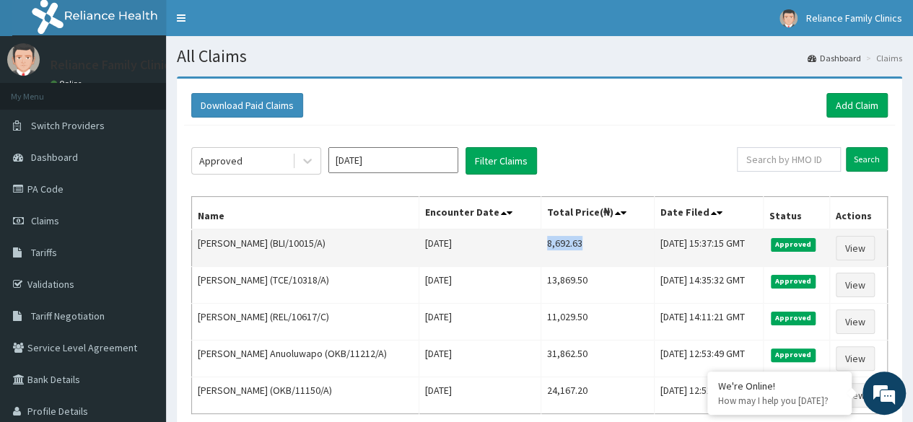
drag, startPoint x: 568, startPoint y: 244, endPoint x: 531, endPoint y: 249, distance: 37.2
click at [541, 249] on td "8,692.63" at bounding box center [597, 249] width 113 height 38
copy td "8,692.63"
